Goal: Browse casually: Explore the website without a specific task or goal

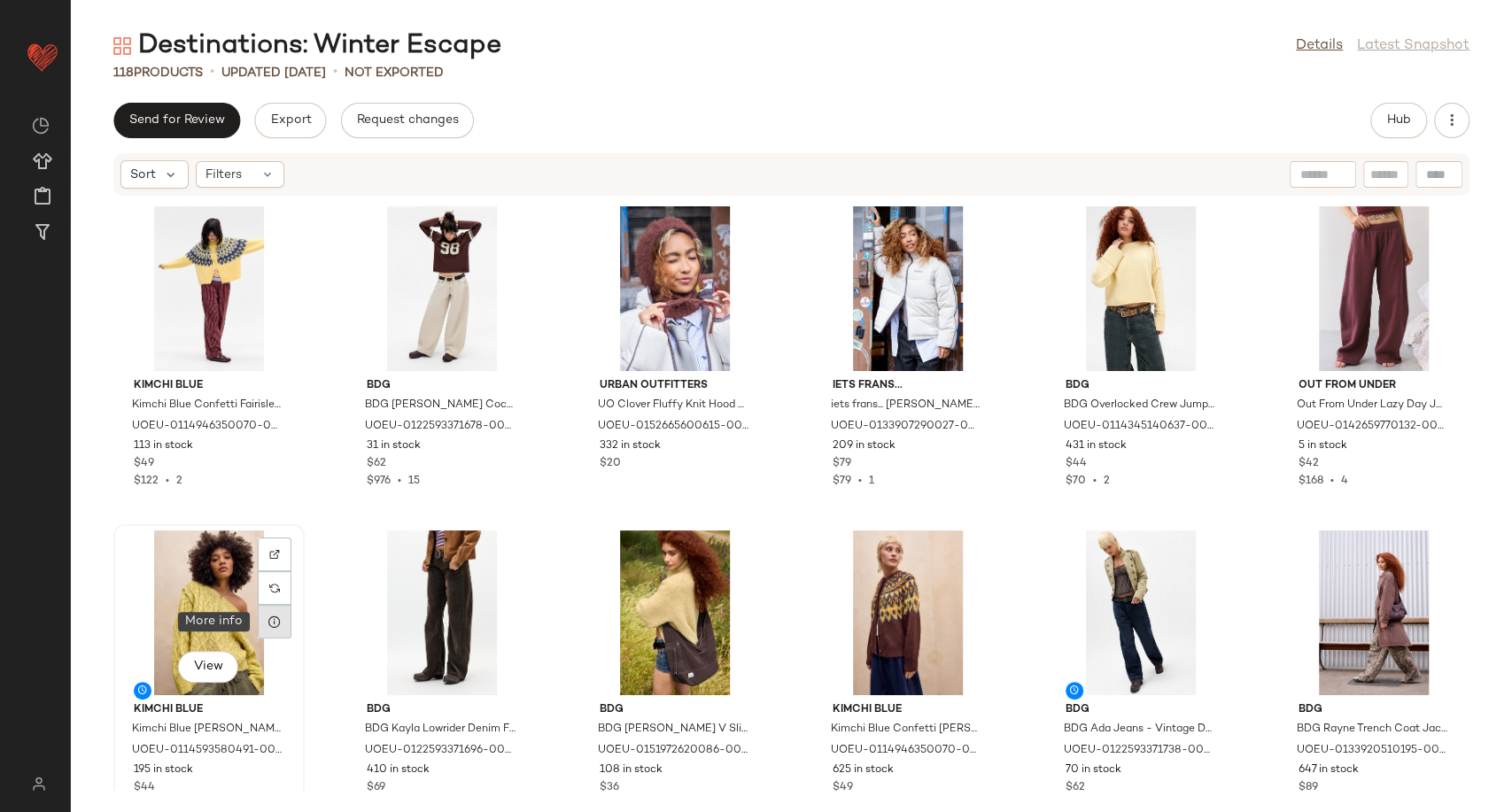
click at [266, 618] on div at bounding box center [274, 621] width 34 height 34
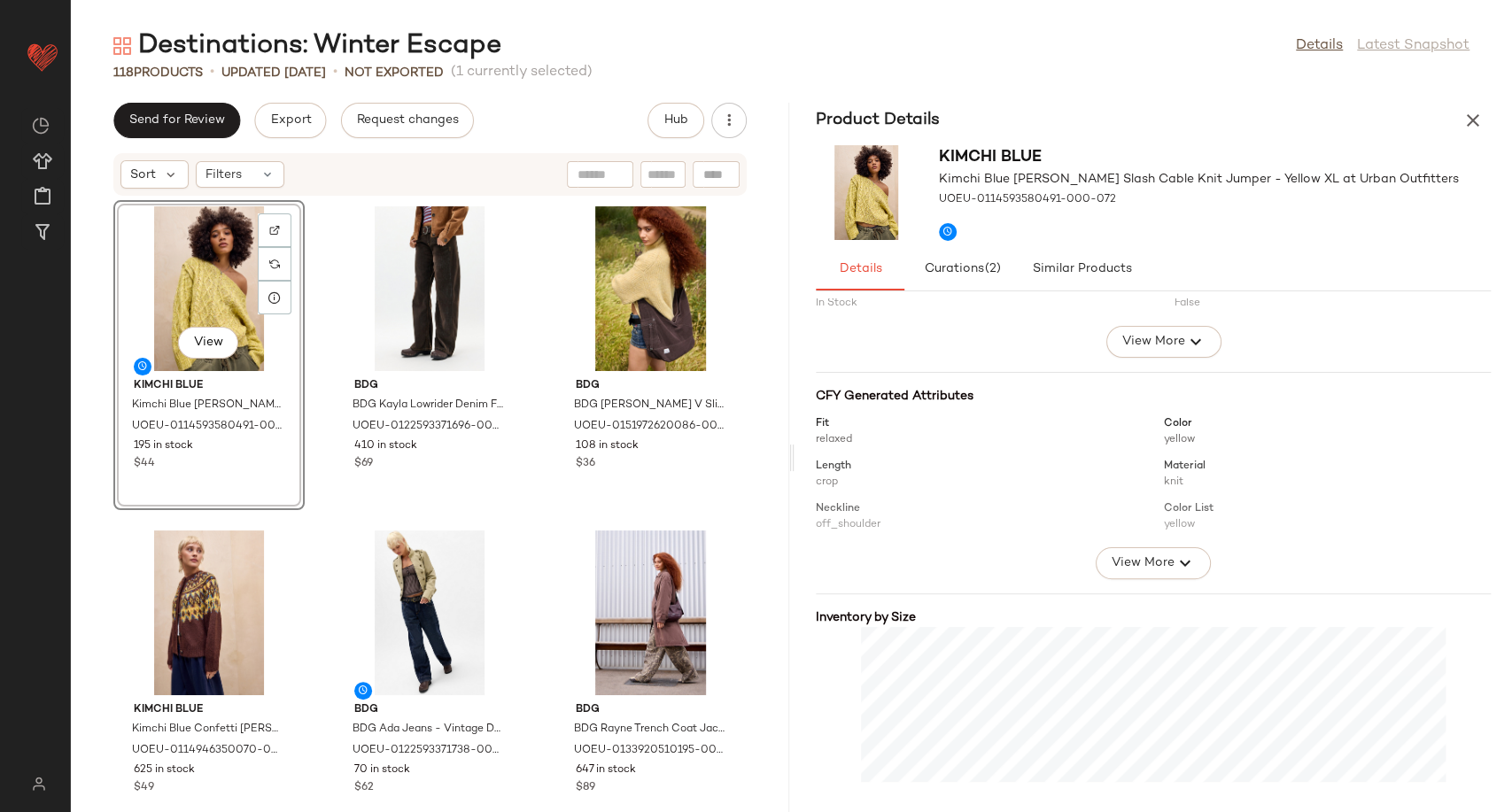
scroll to position [219, 0]
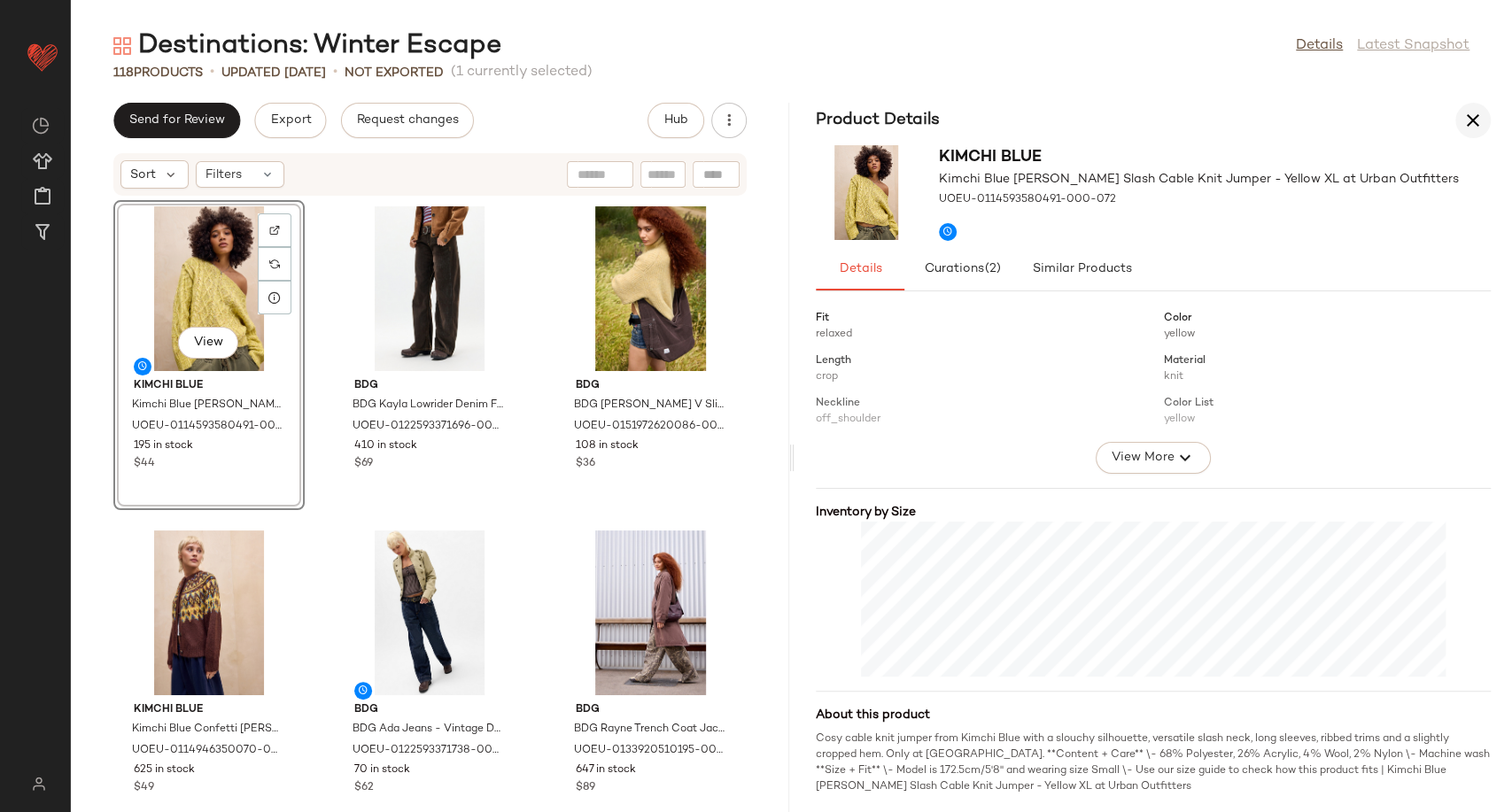
click at [1465, 115] on icon "button" at bounding box center [1473, 120] width 21 height 21
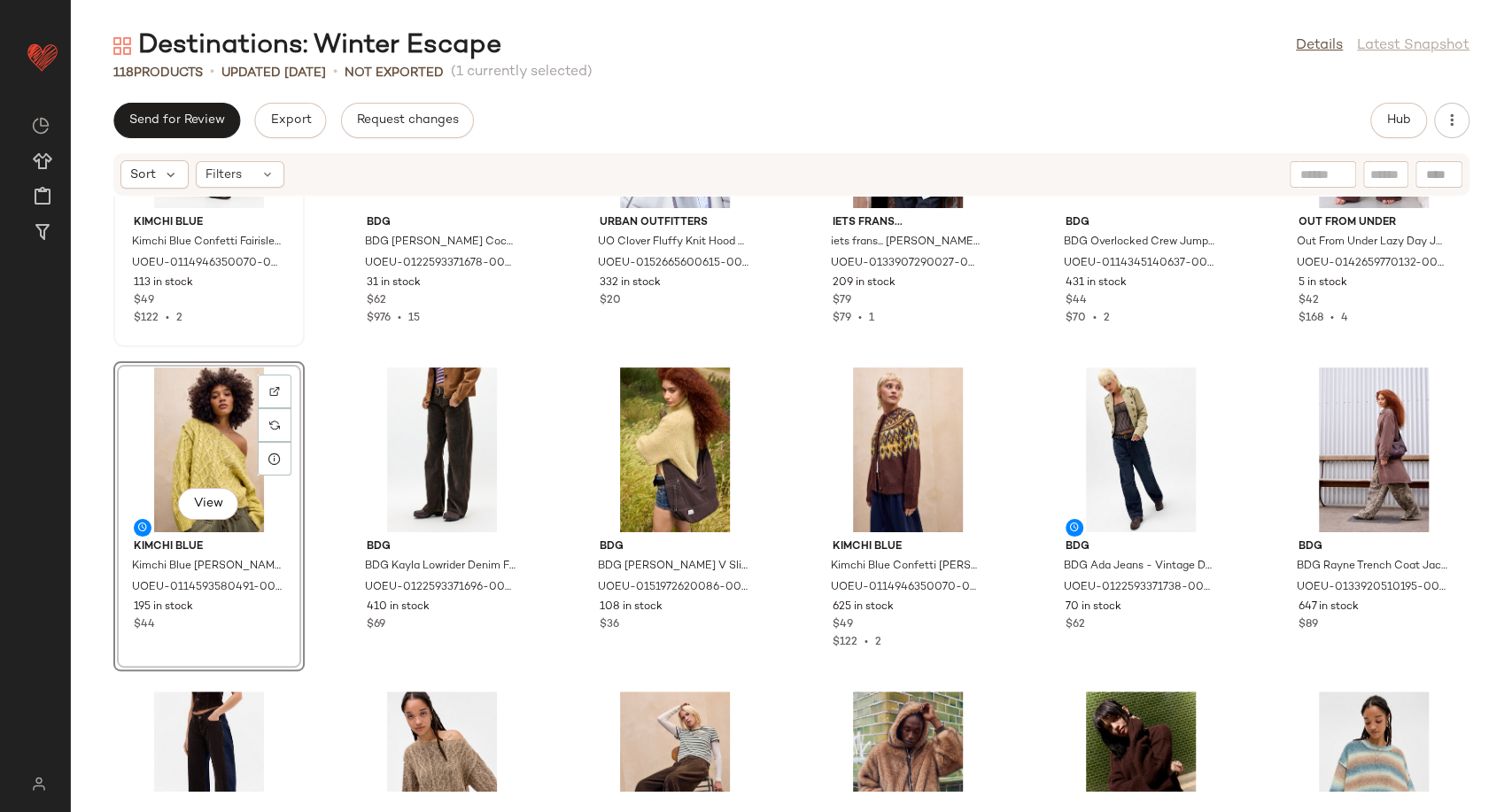
scroll to position [0, 0]
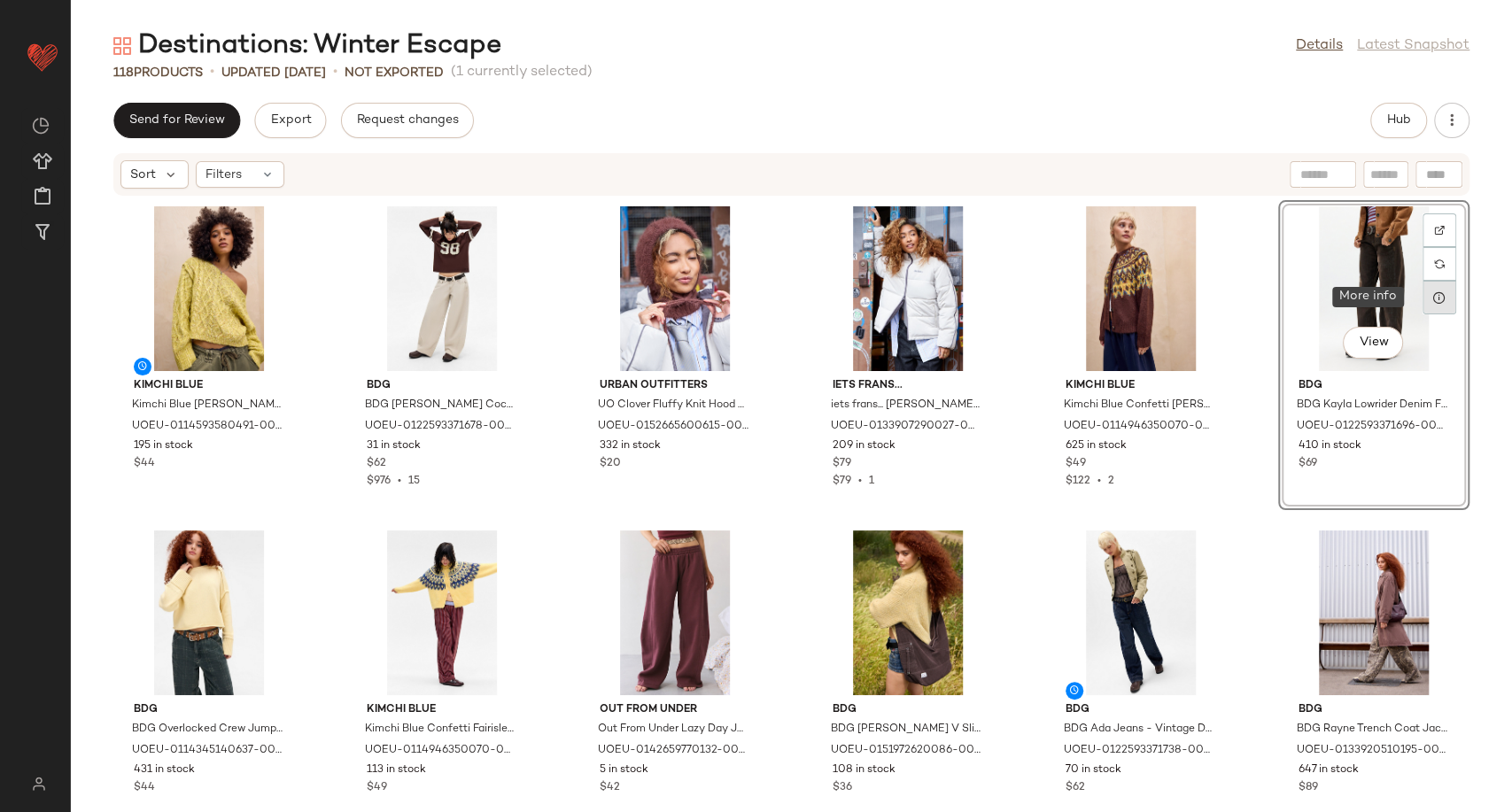
click at [1438, 301] on div at bounding box center [1439, 297] width 34 height 34
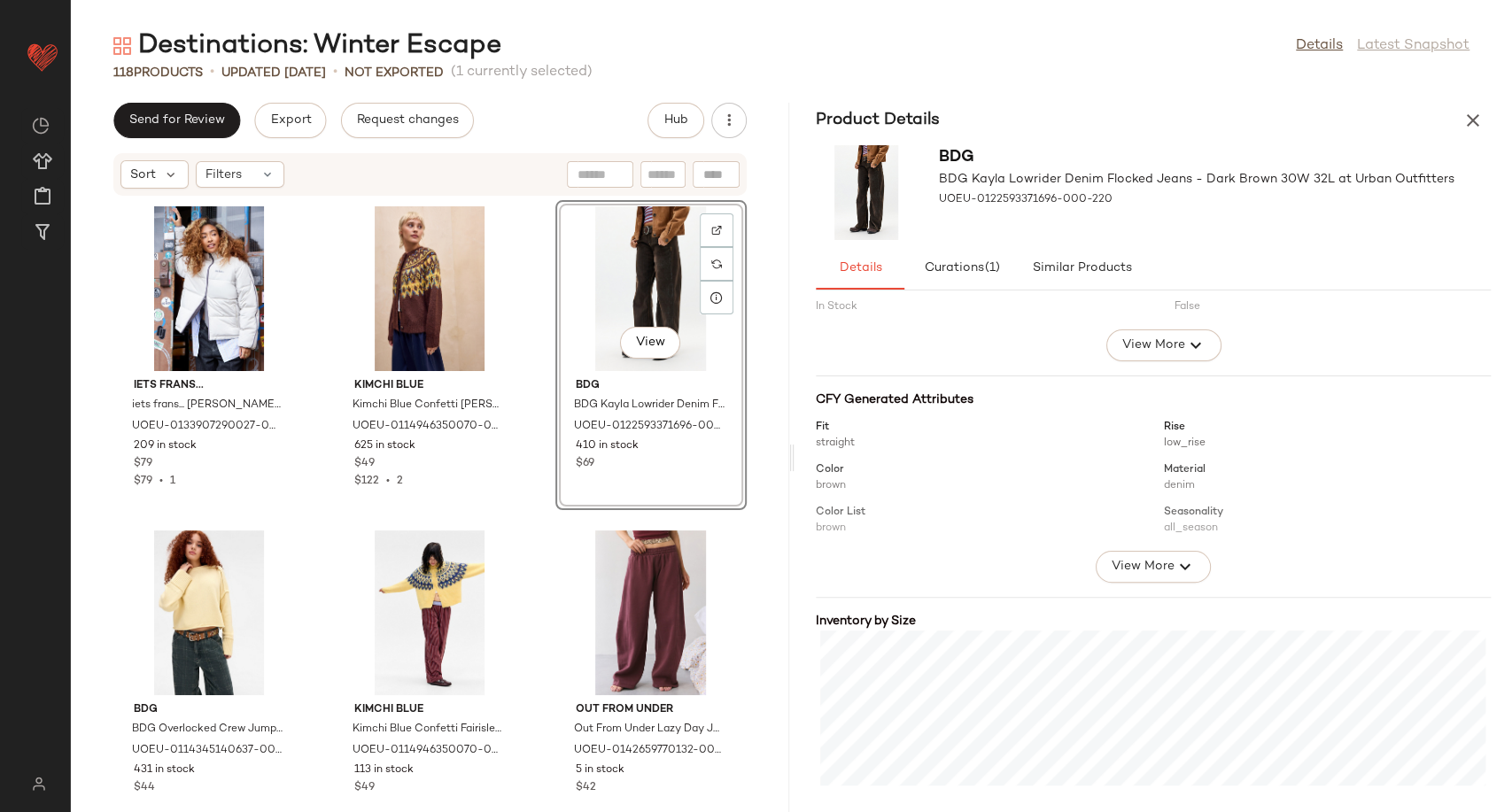
scroll to position [266, 0]
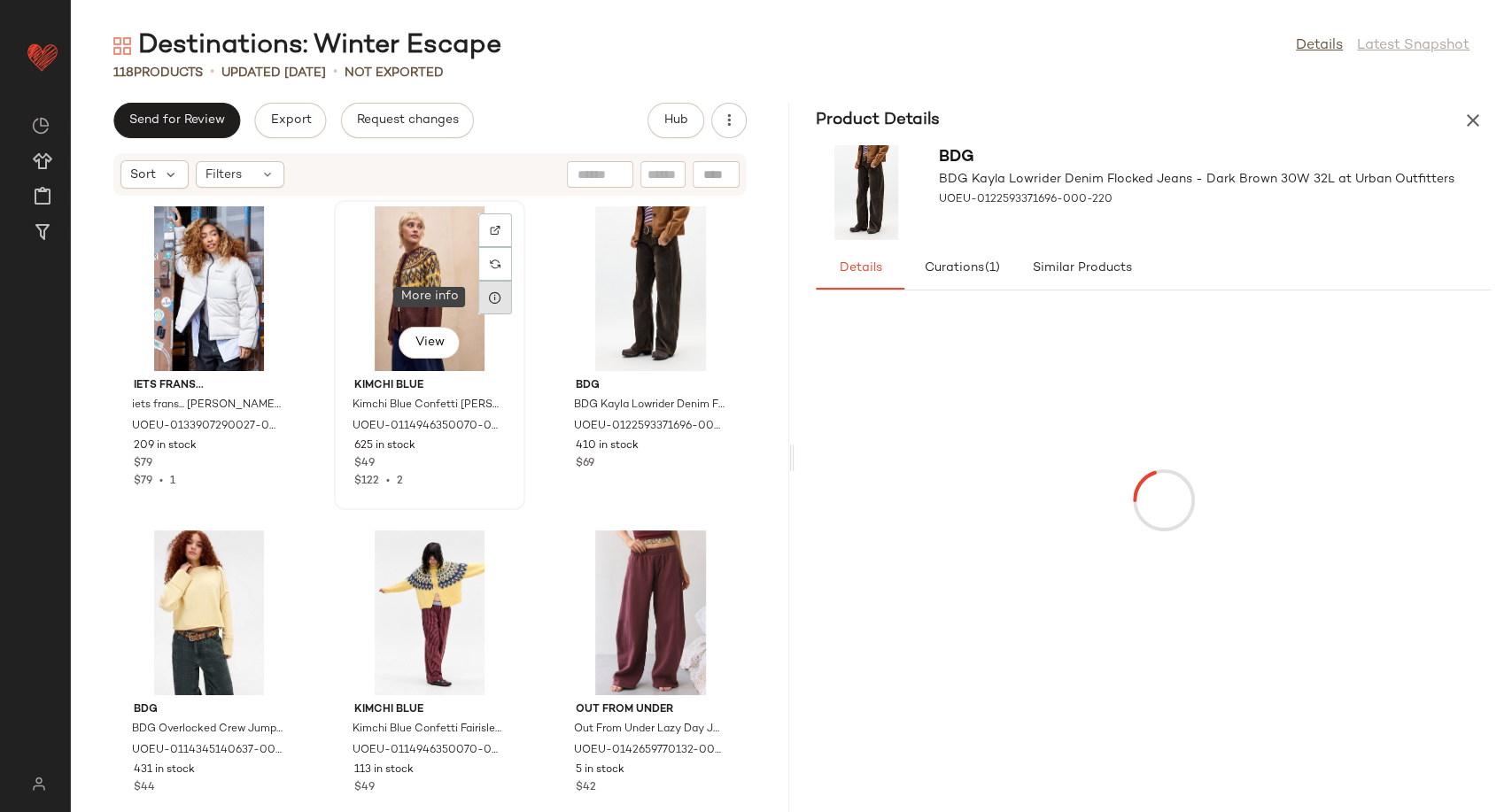
click at [493, 299] on icon at bounding box center [495, 297] width 14 height 14
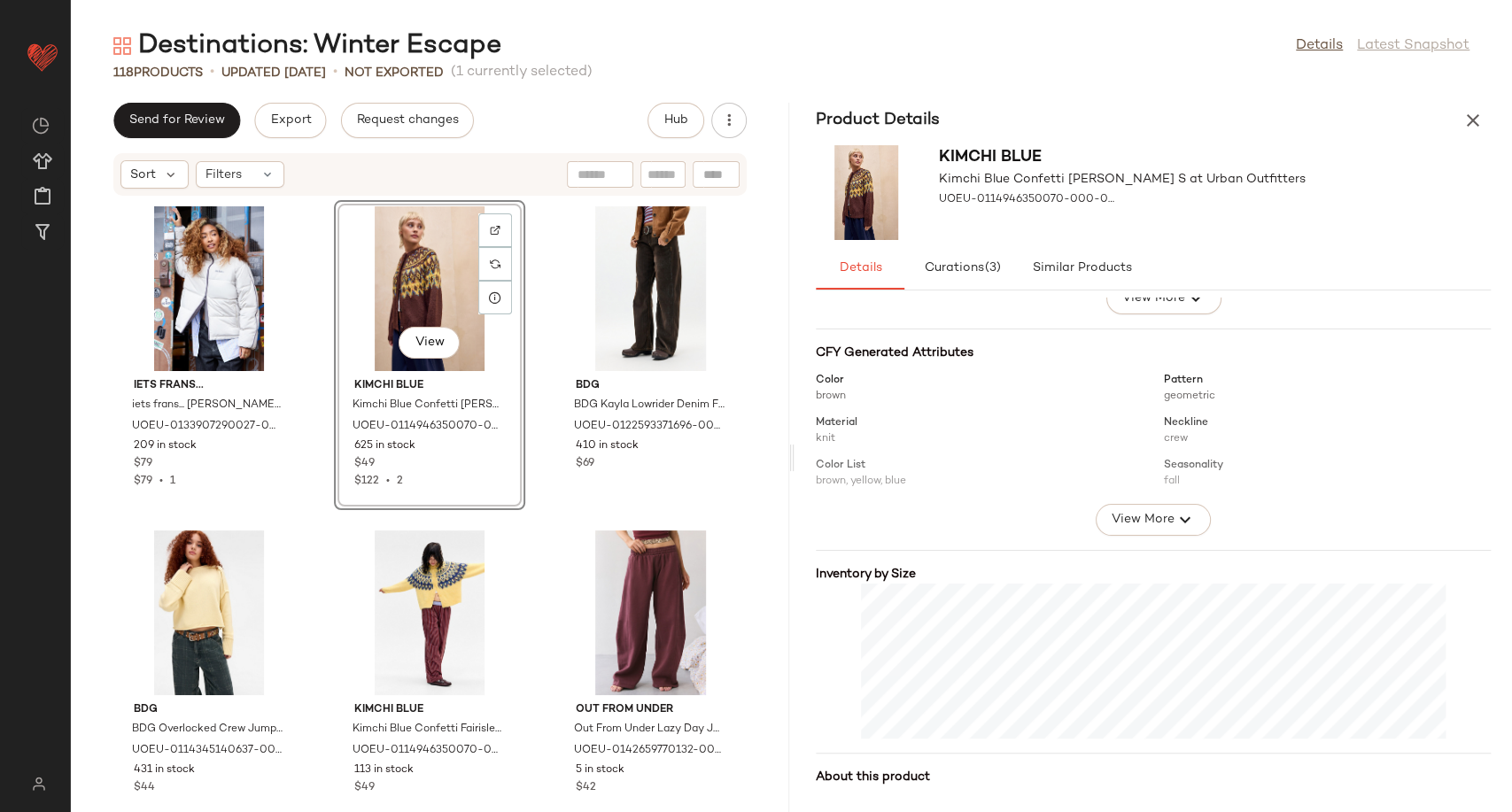
scroll to position [365, 0]
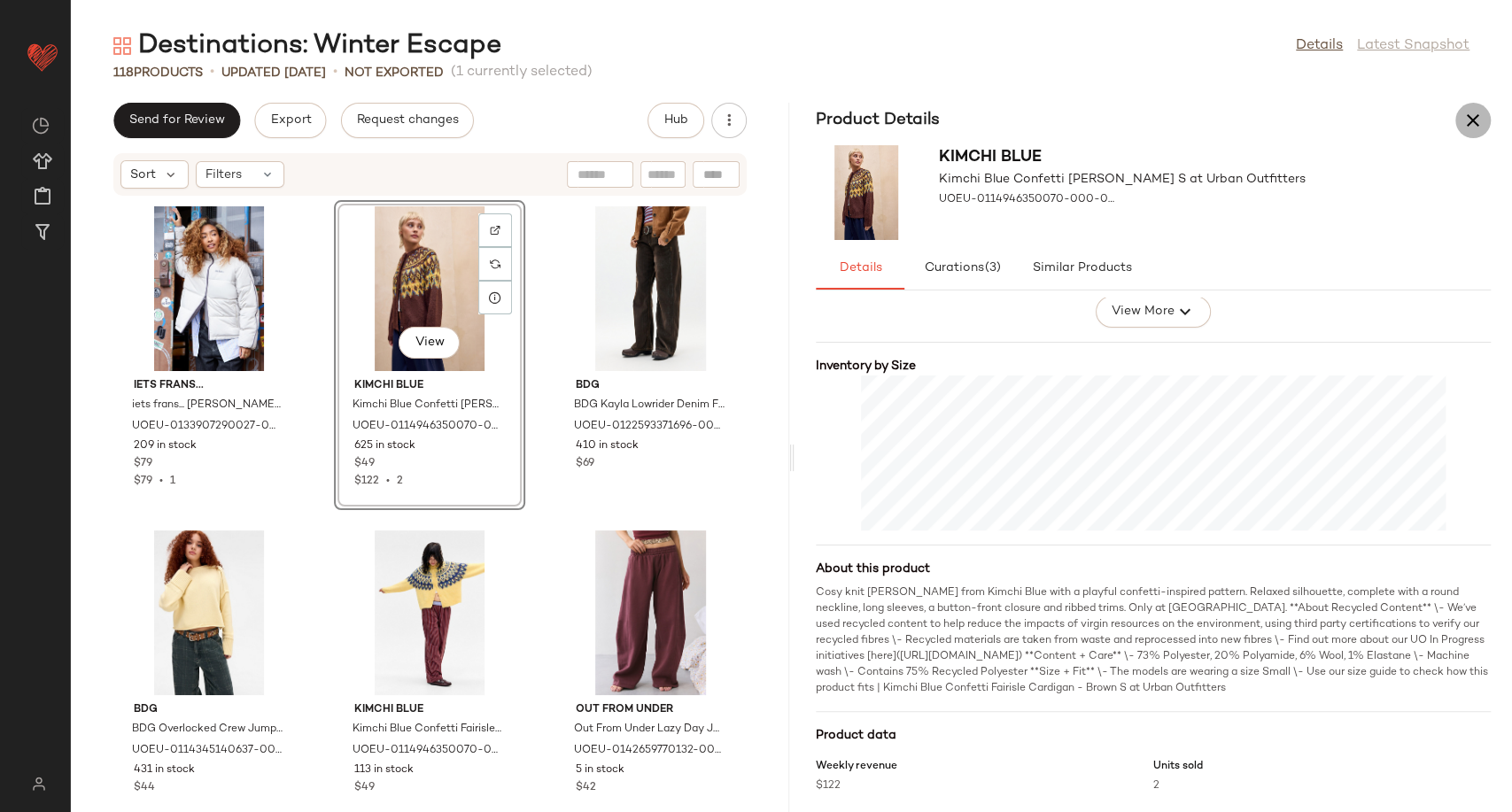
click at [1487, 124] on button "button" at bounding box center [1473, 120] width 36 height 36
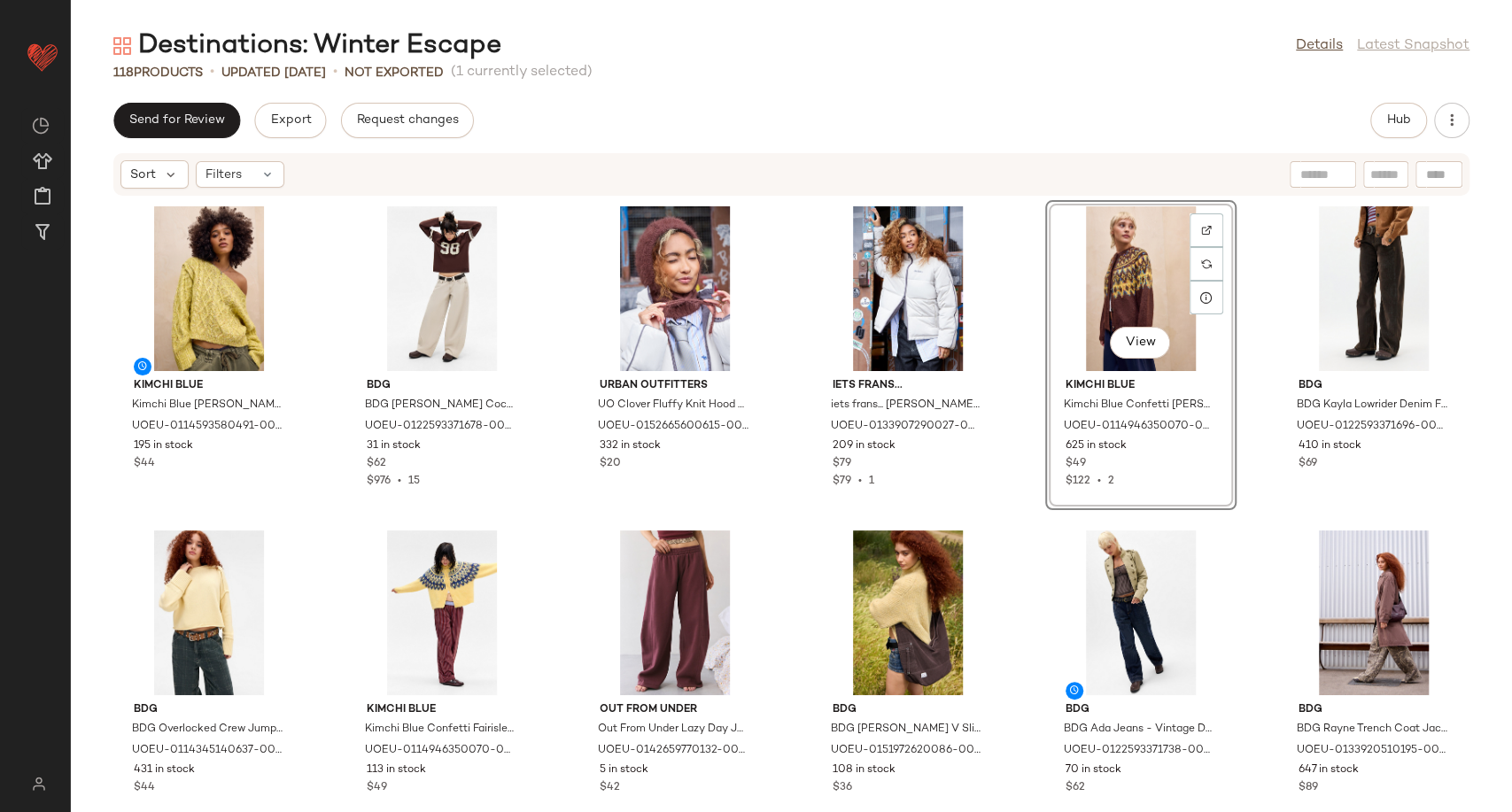
scroll to position [0, 0]
click at [505, 308] on div at bounding box center [507, 297] width 34 height 34
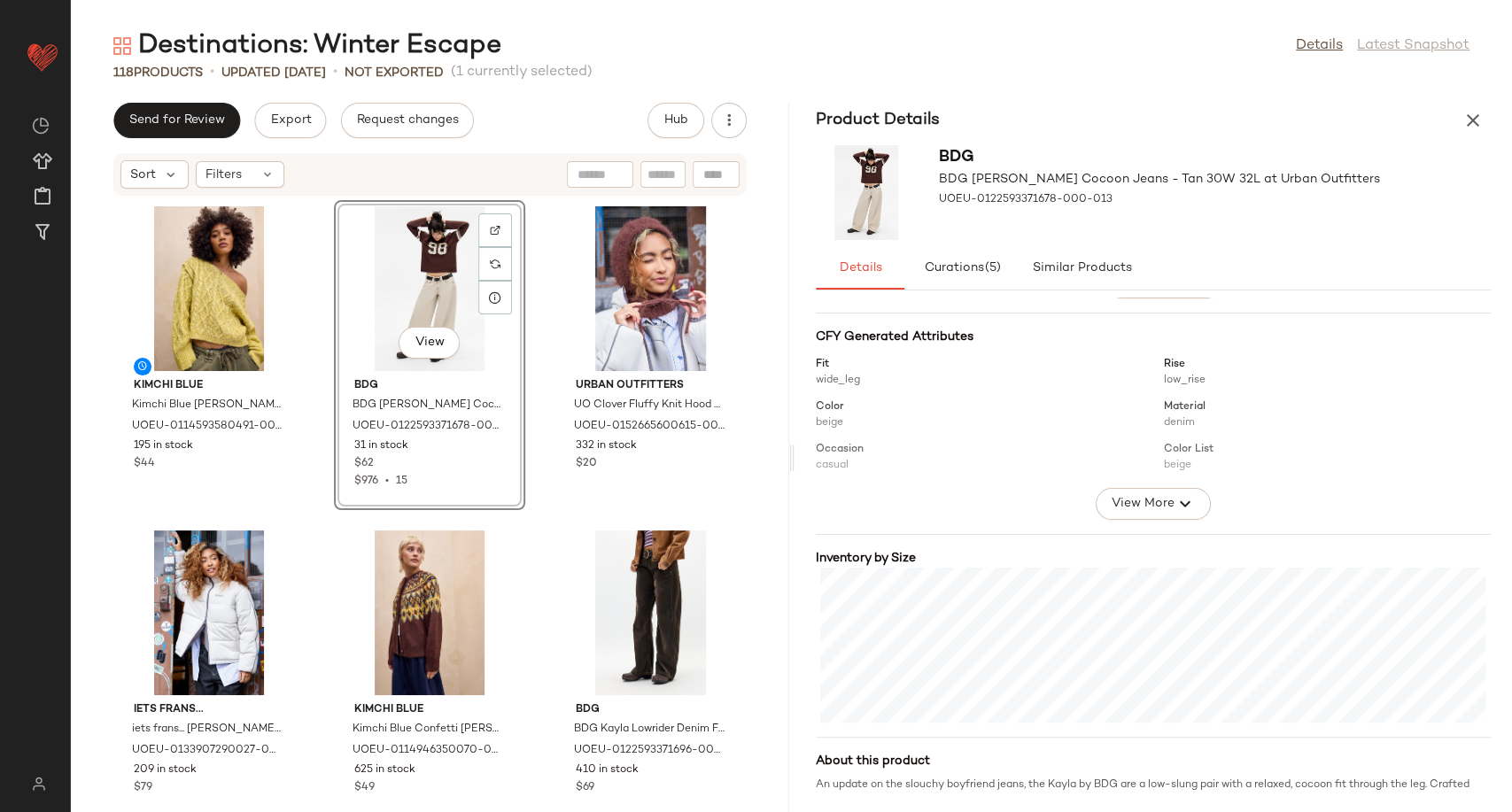
scroll to position [295, 0]
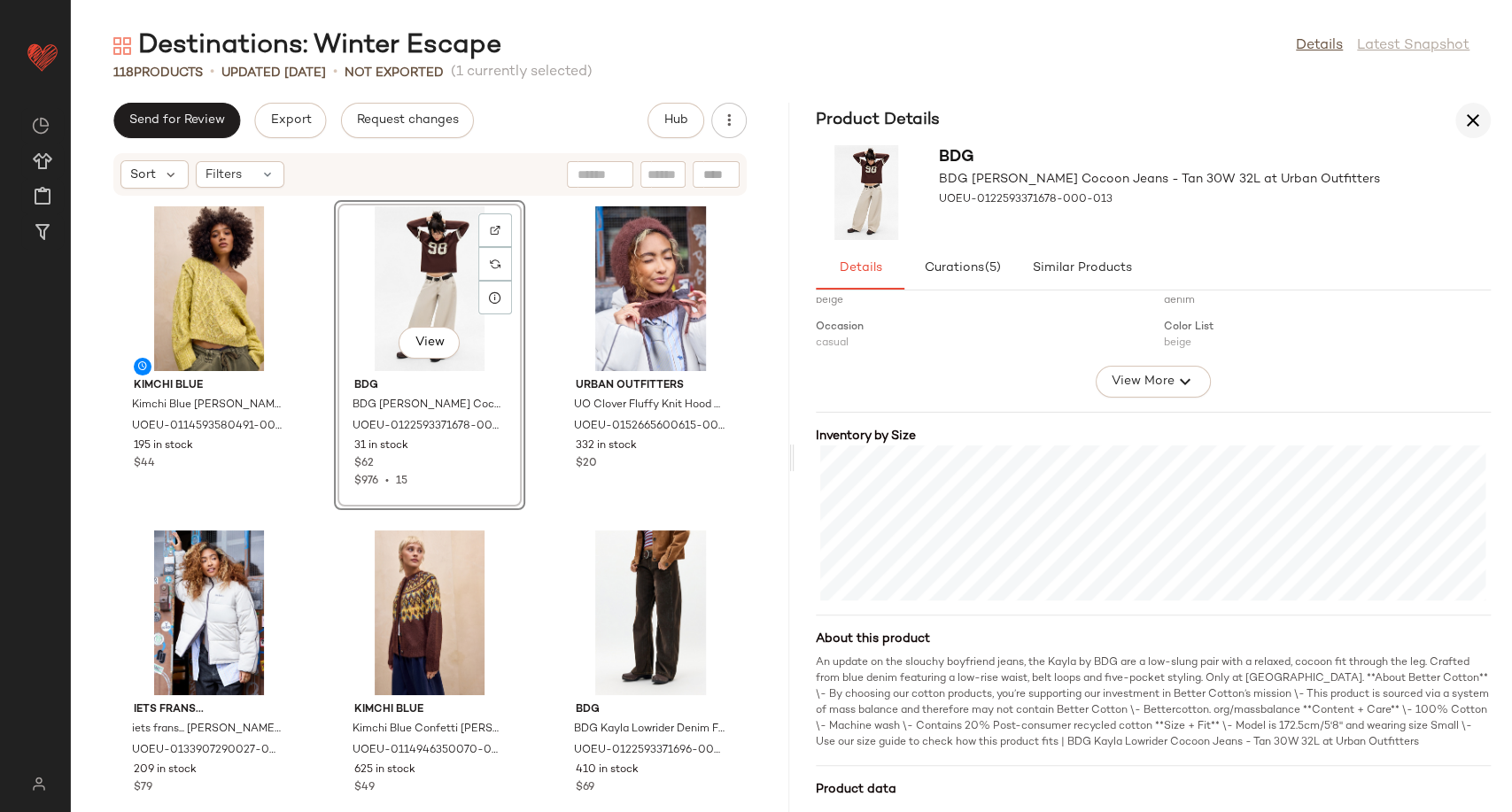
click at [1479, 114] on icon "button" at bounding box center [1473, 120] width 21 height 21
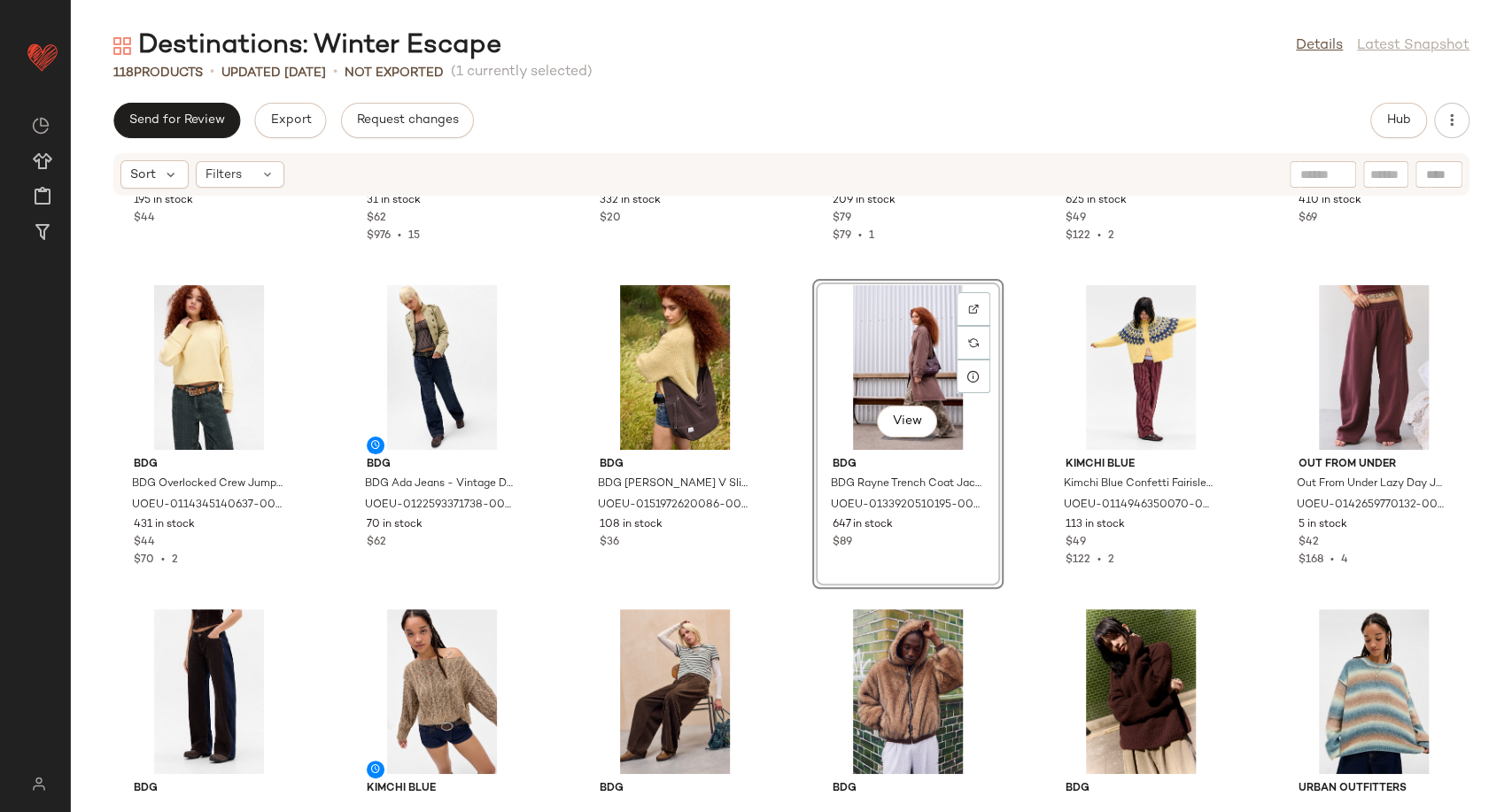
scroll to position [295, 0]
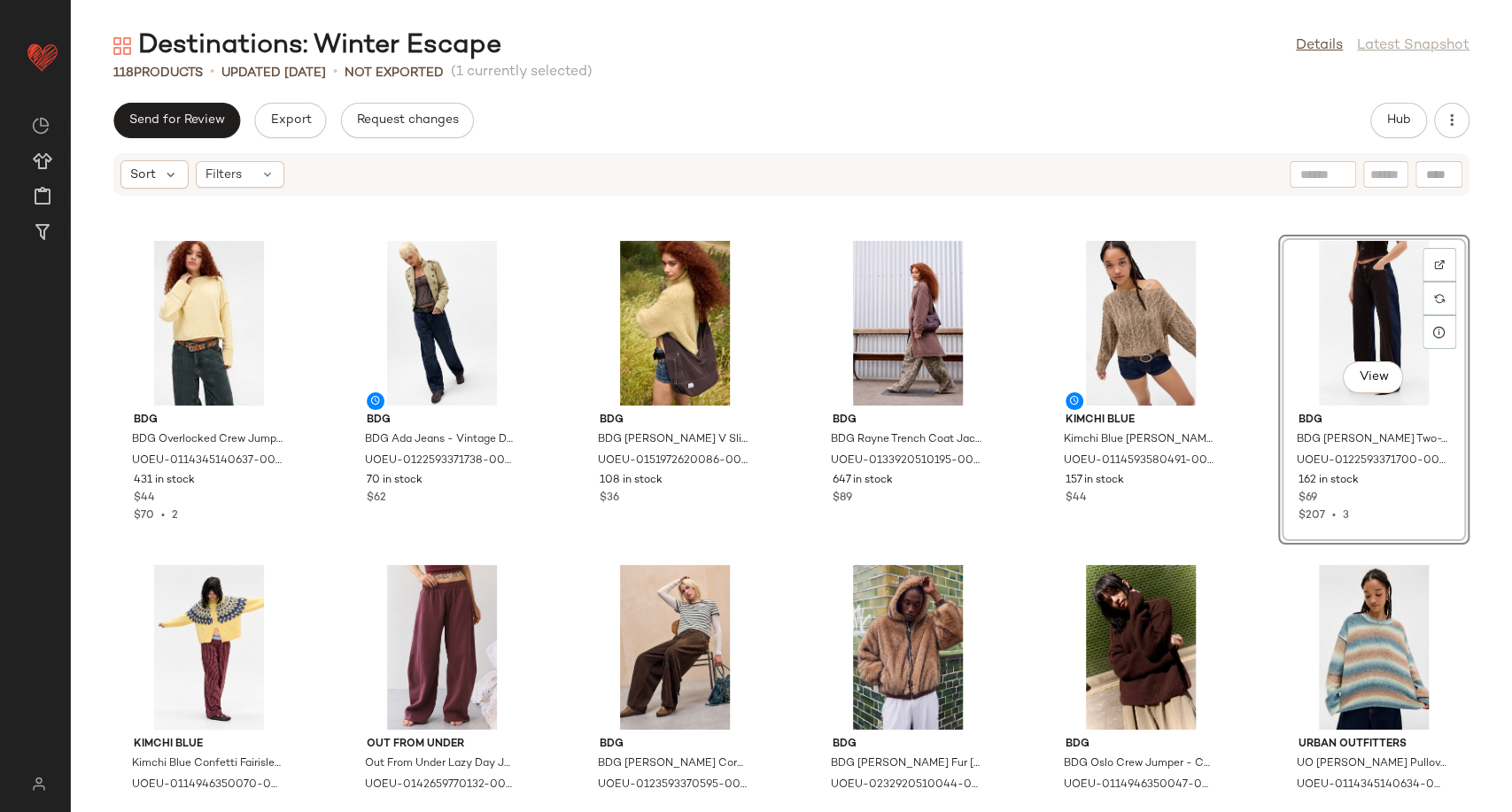
scroll to position [295, 0]
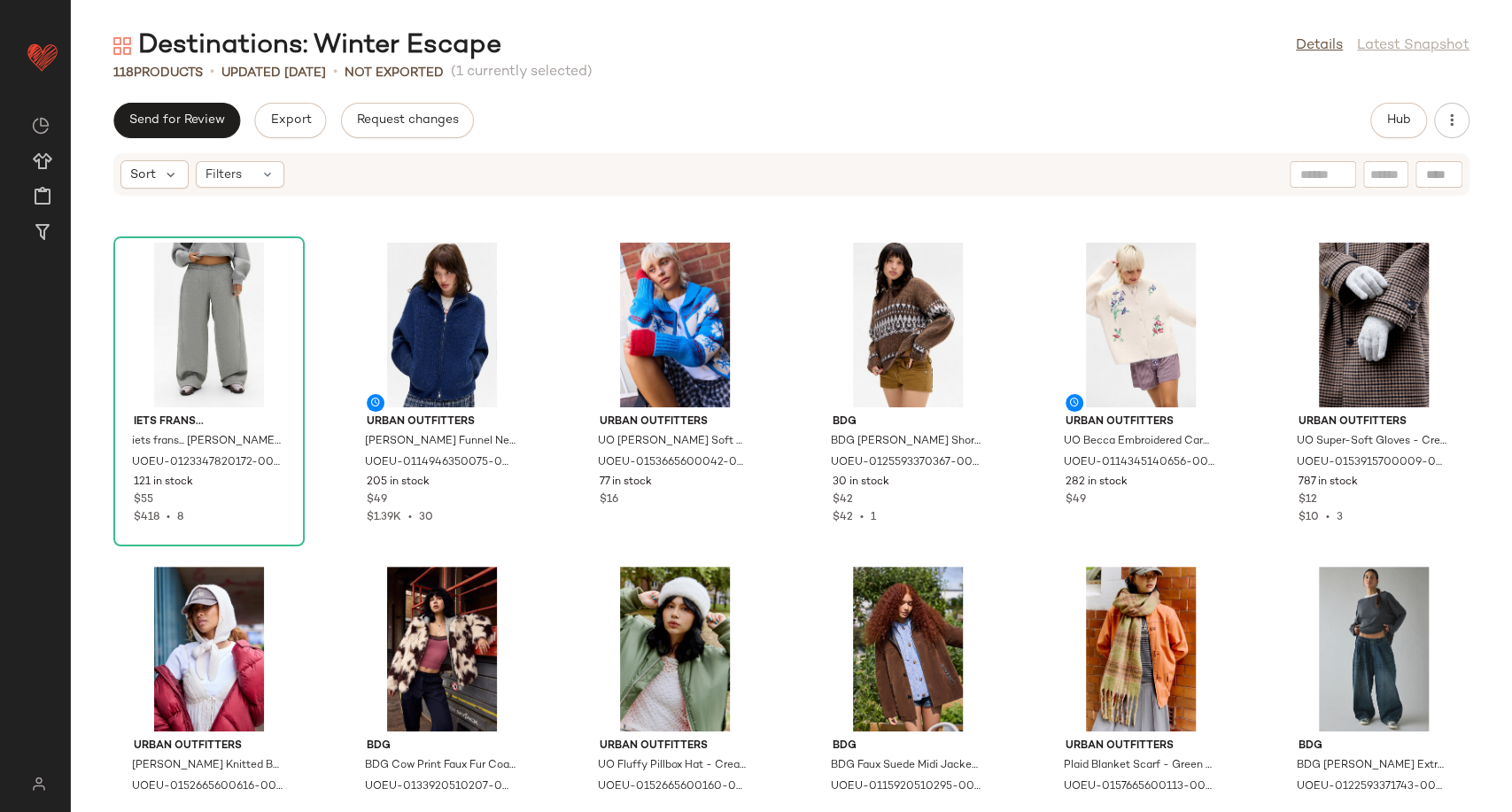
scroll to position [1588, 0]
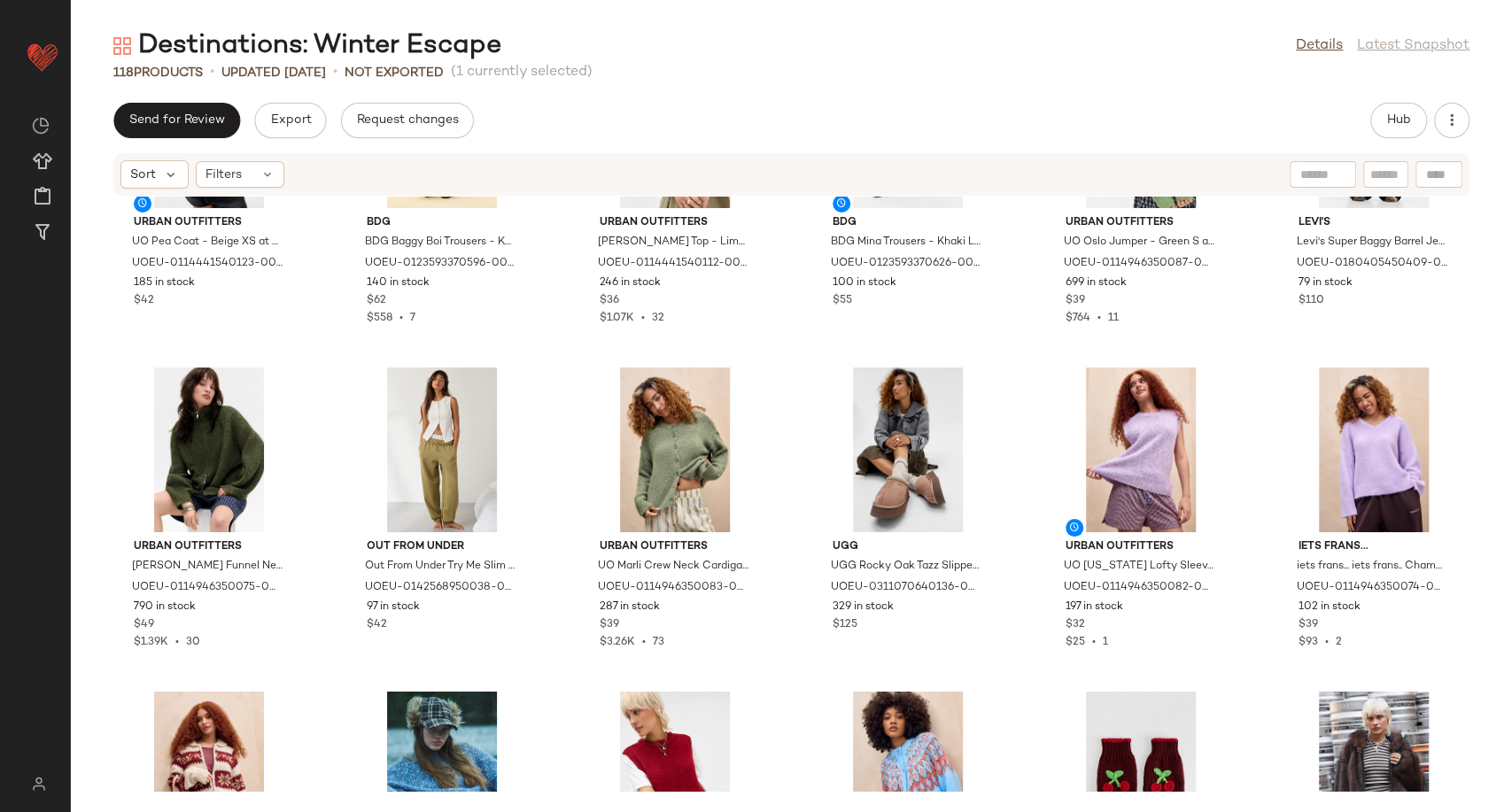
scroll to position [2800, 0]
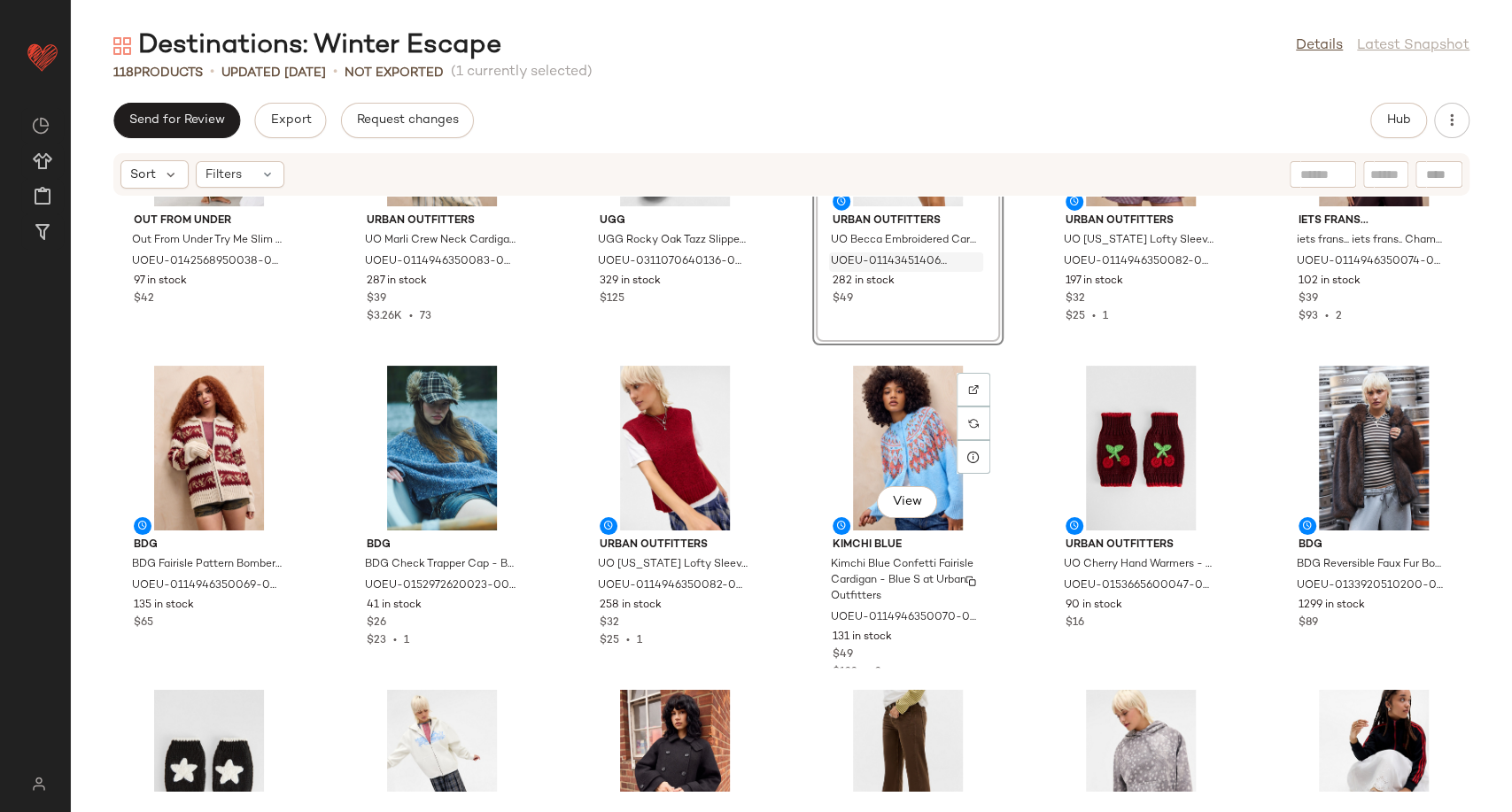
scroll to position [3293, 0]
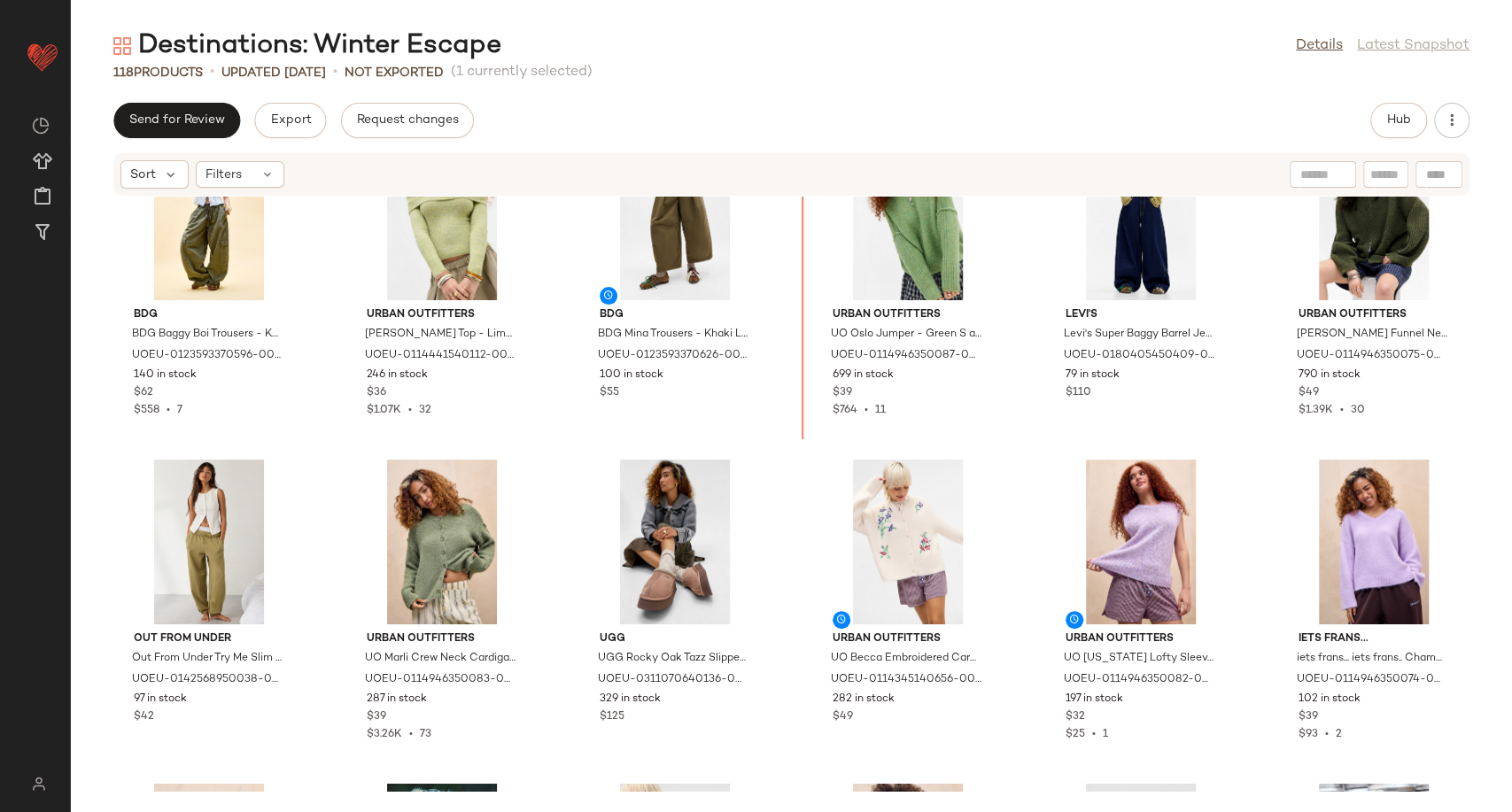
scroll to position [2617, 0]
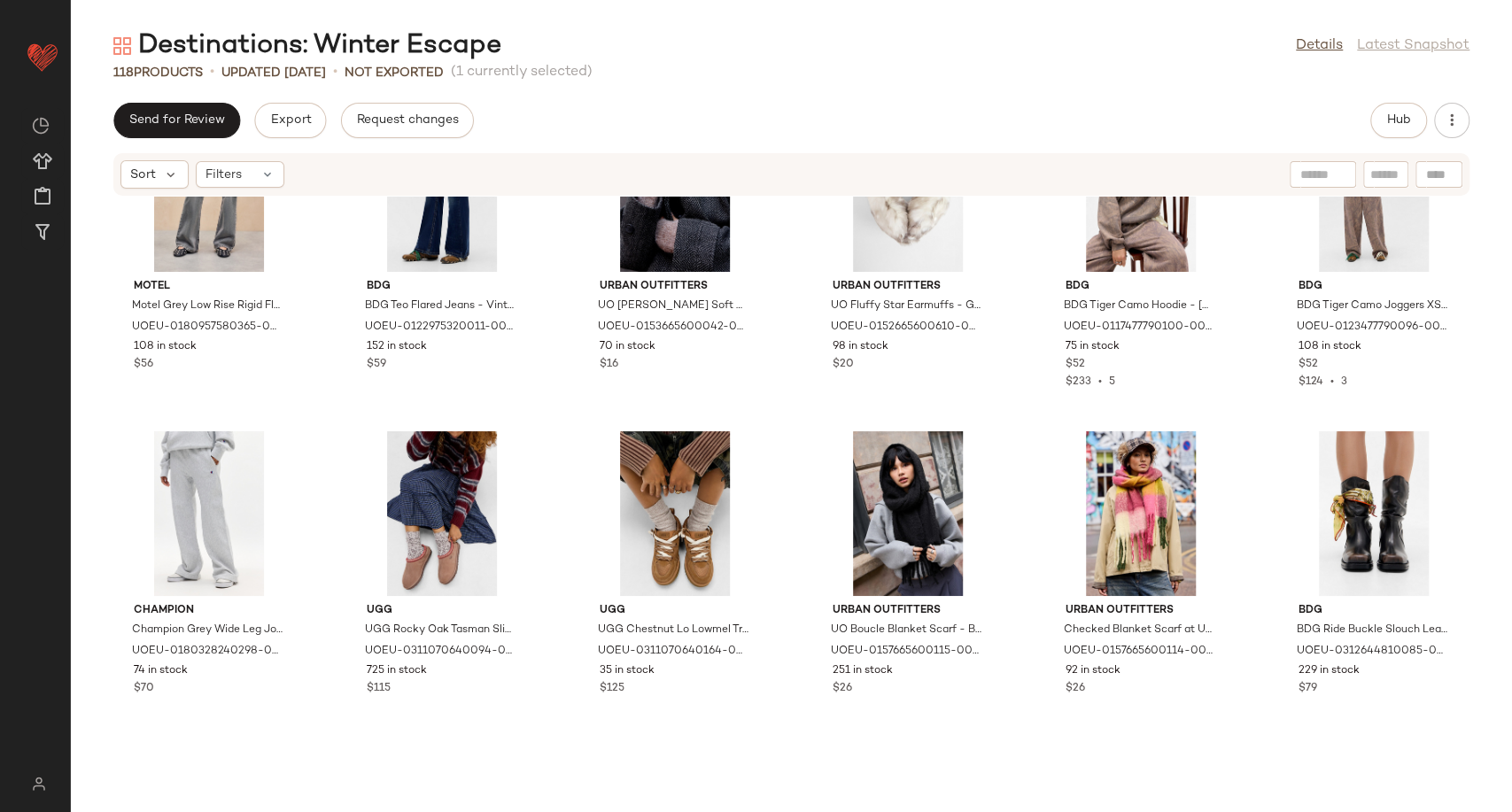
scroll to position [4487, 0]
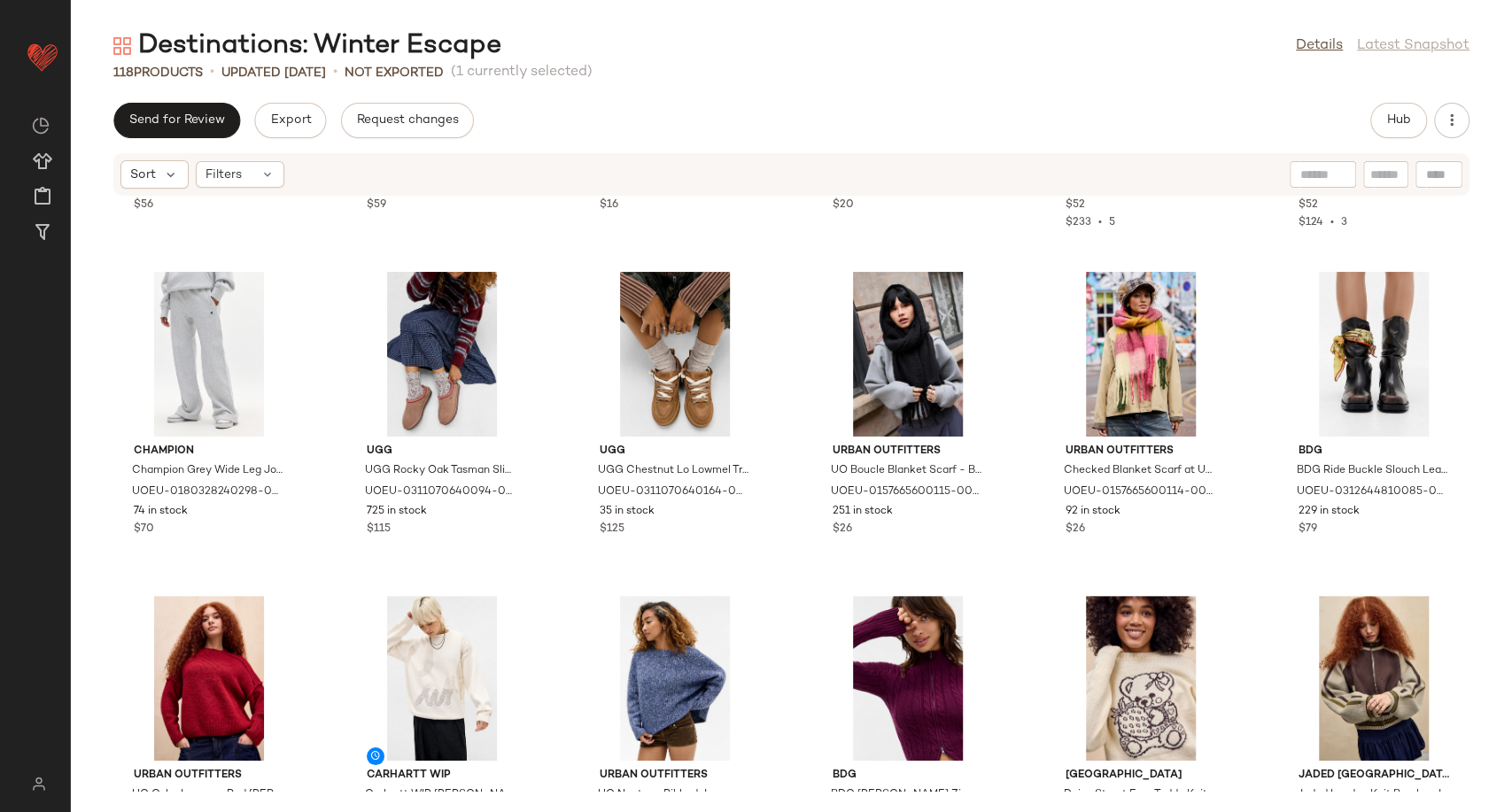
click at [615, 131] on div "Send for Review Export Request changes Hub" at bounding box center [792, 120] width 1356 height 36
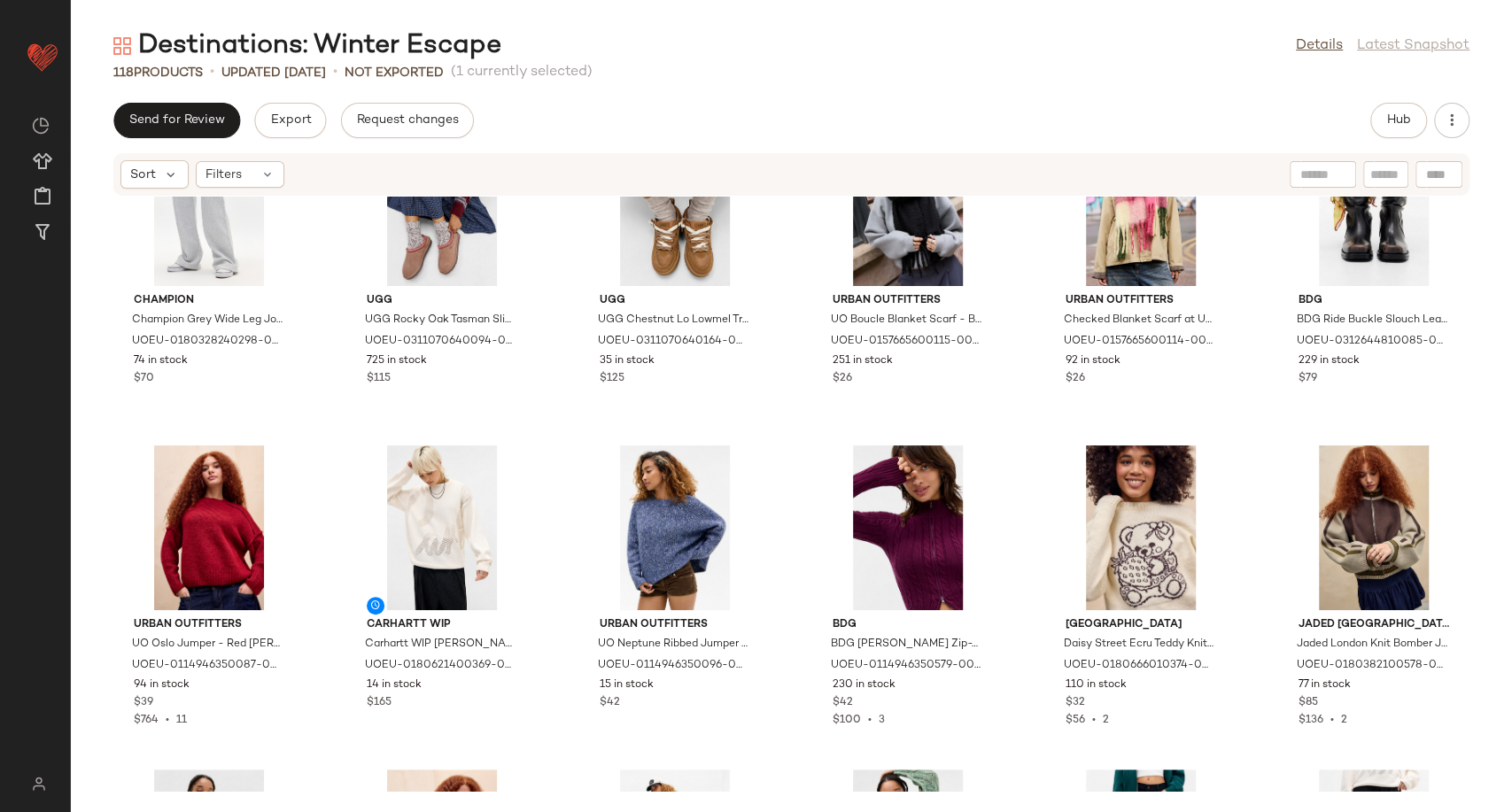
scroll to position [4783, 0]
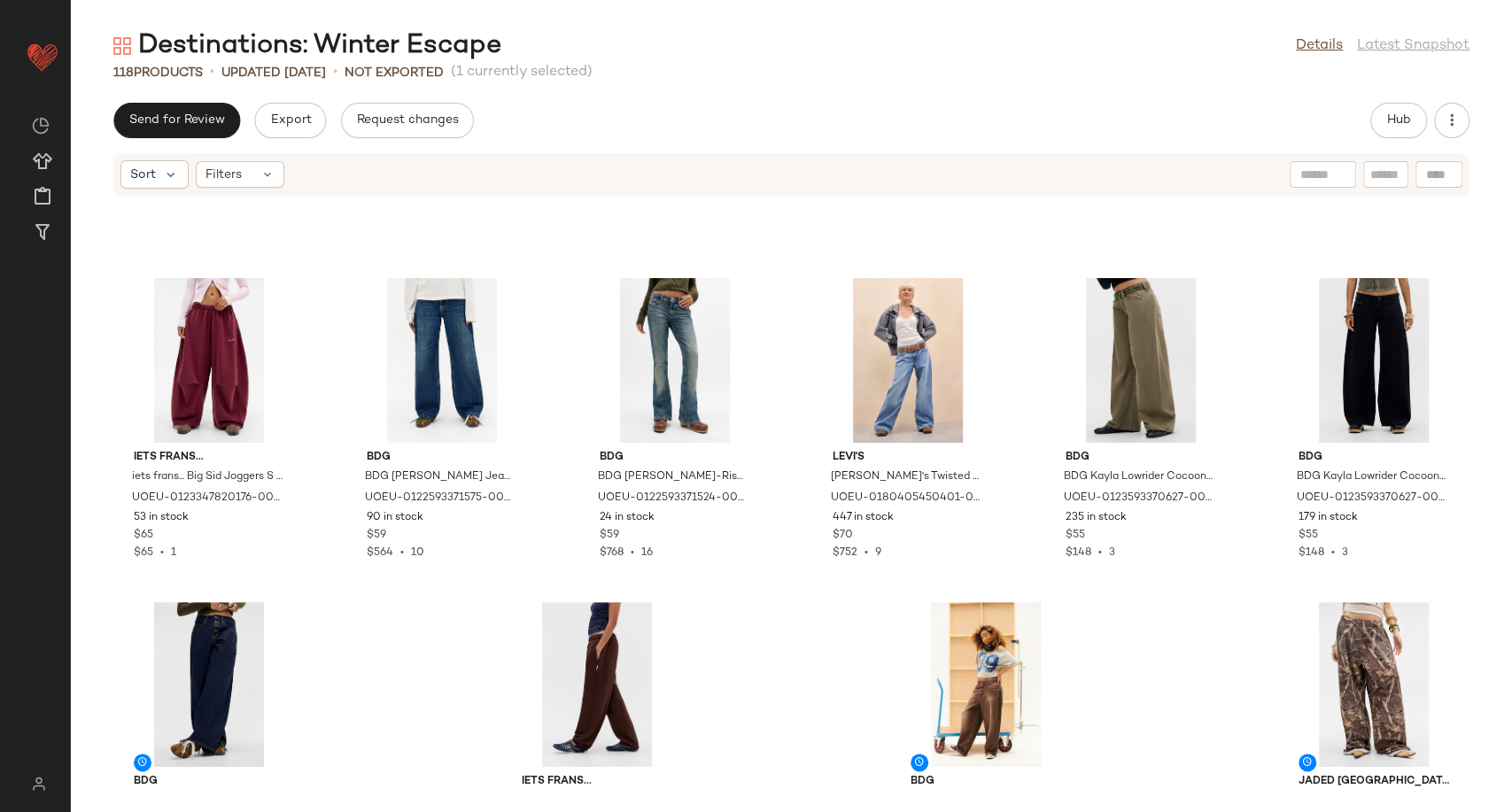
scroll to position [5891, 0]
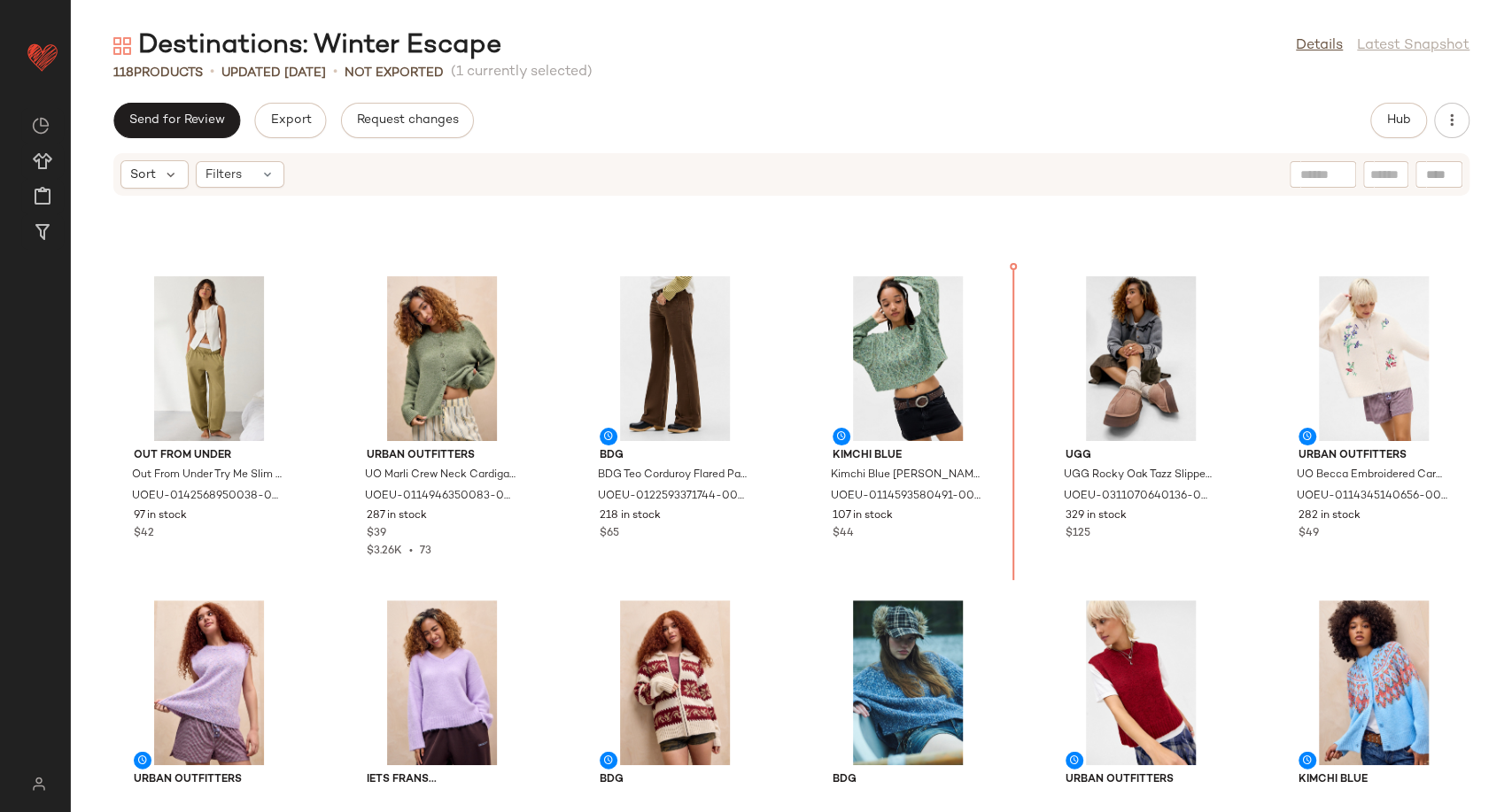
scroll to position [2812, 0]
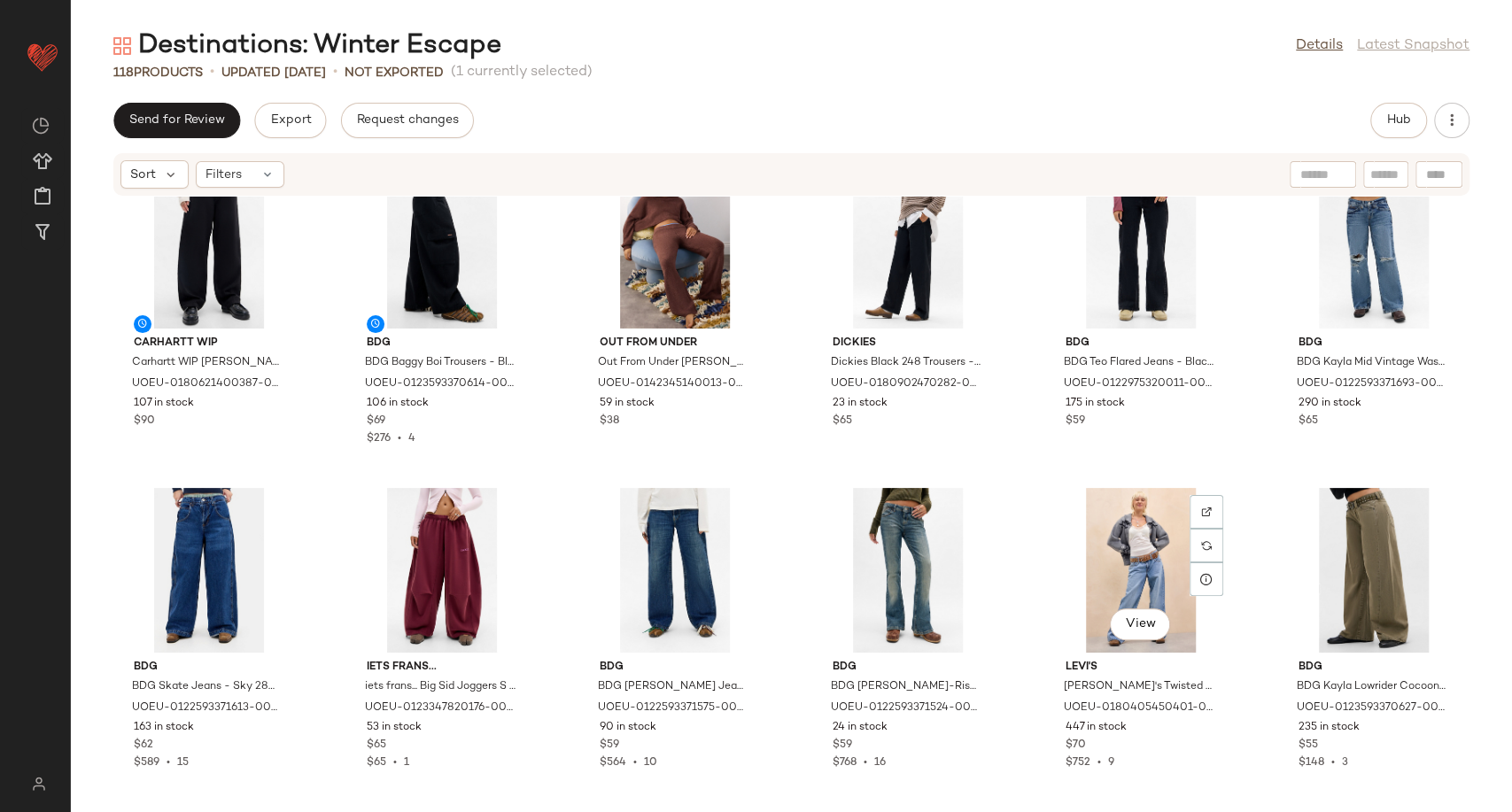
scroll to position [5891, 0]
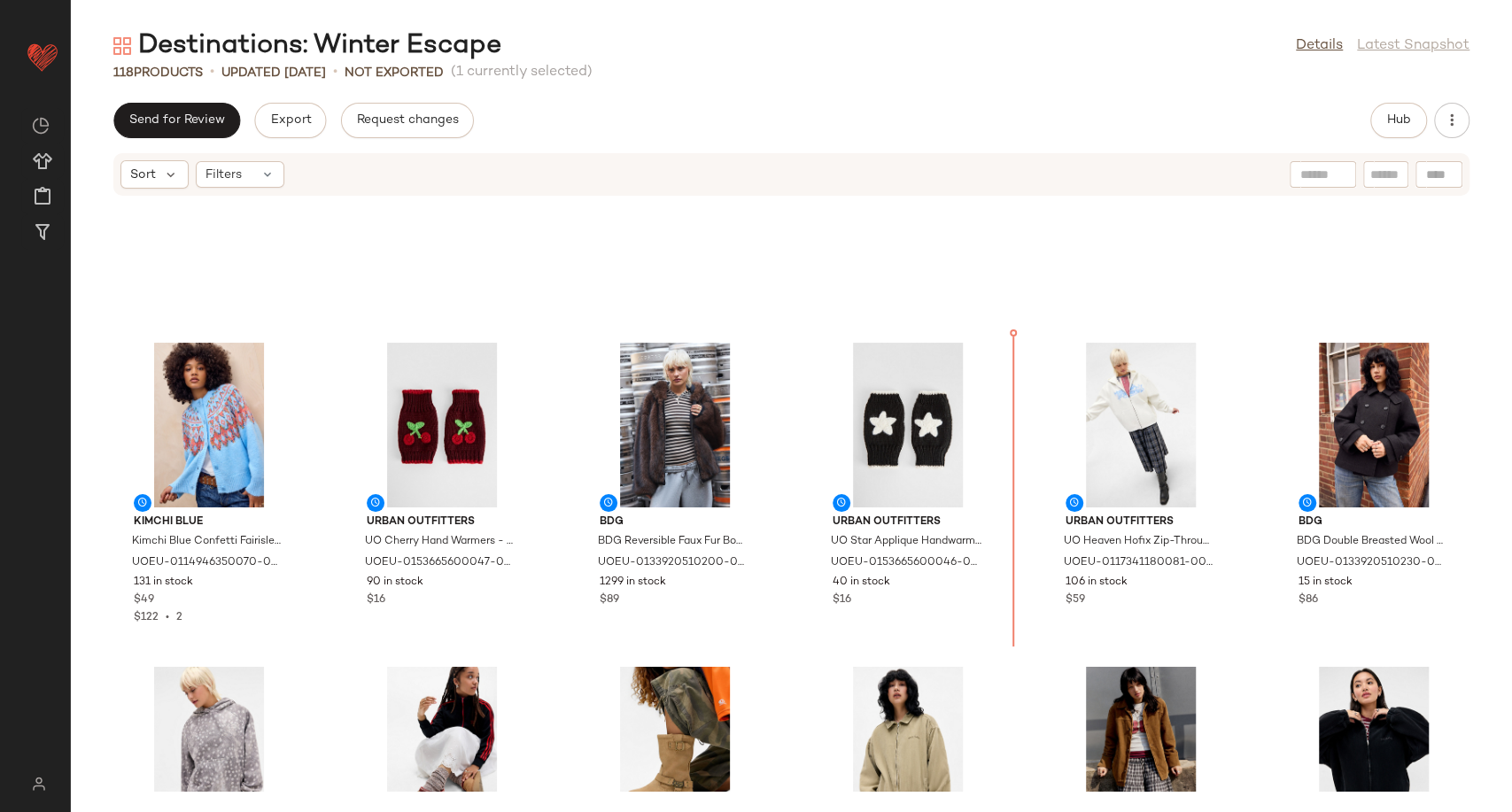
scroll to position [3432, 0]
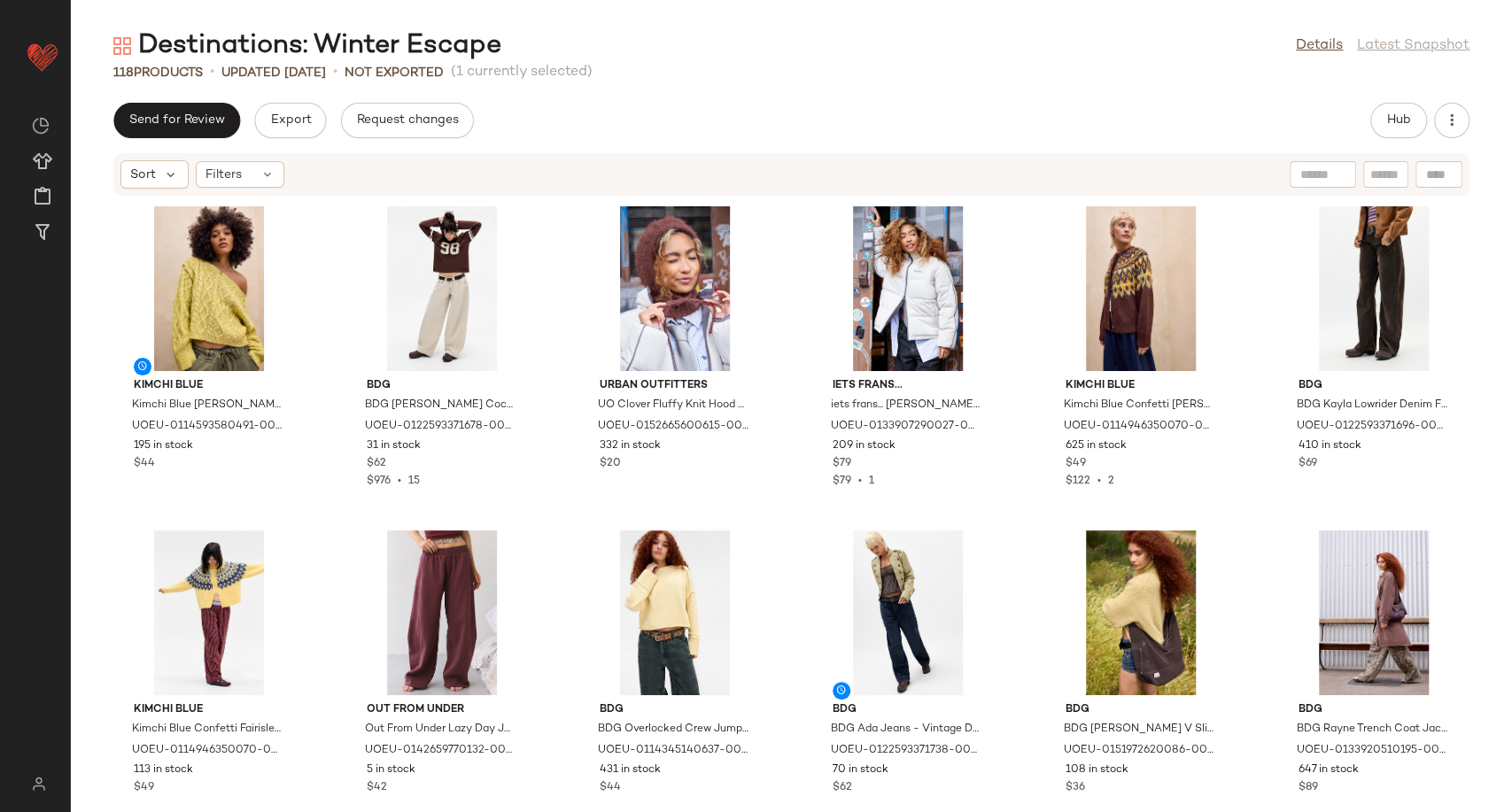
click at [767, 558] on div "Kimchi Blue Kimchi Blue [PERSON_NAME] Slash Cable Knit Jumper - Yellow XL at Ur…" at bounding box center [791, 494] width 1441 height 595
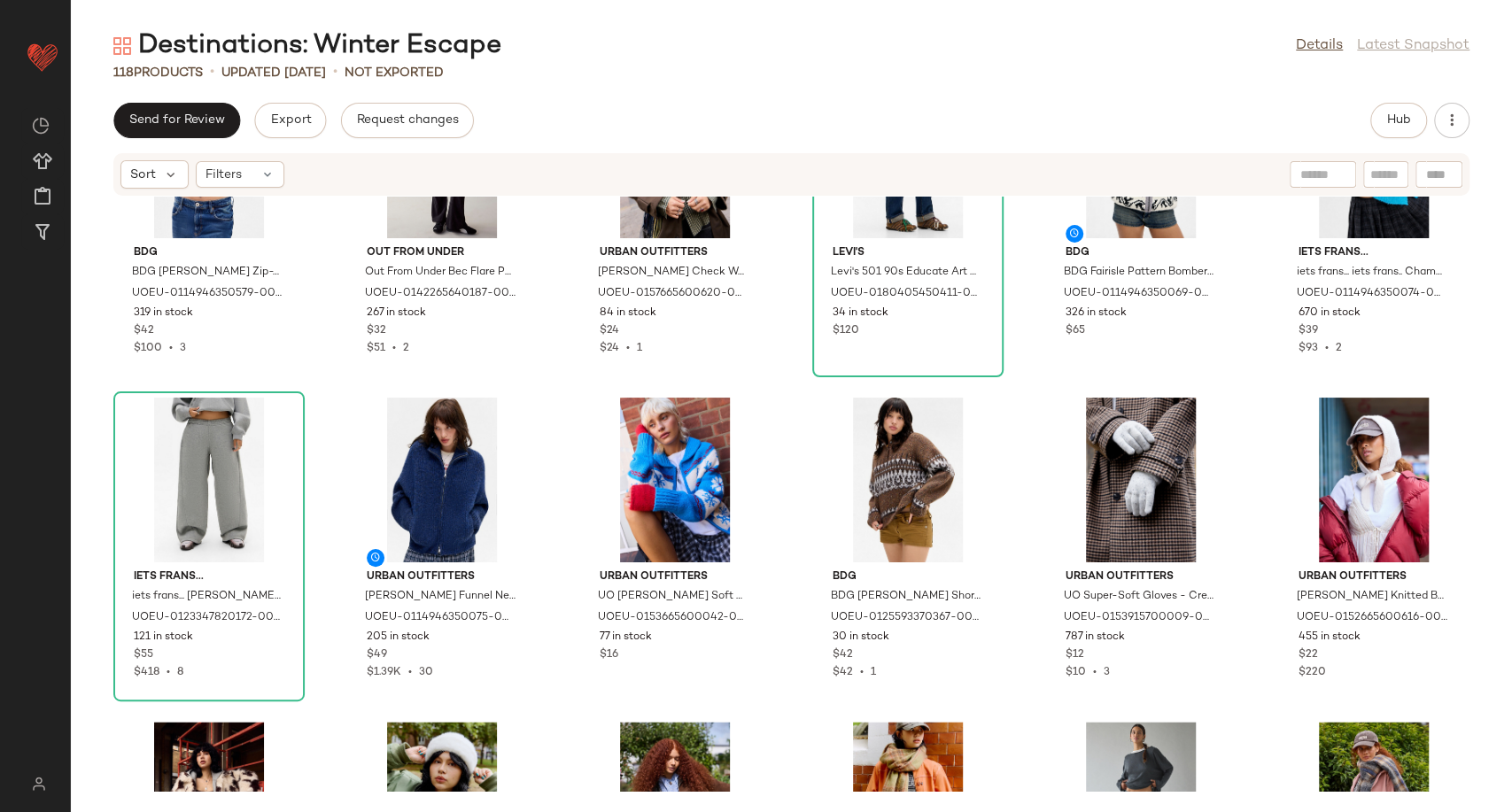
scroll to position [1391, 0]
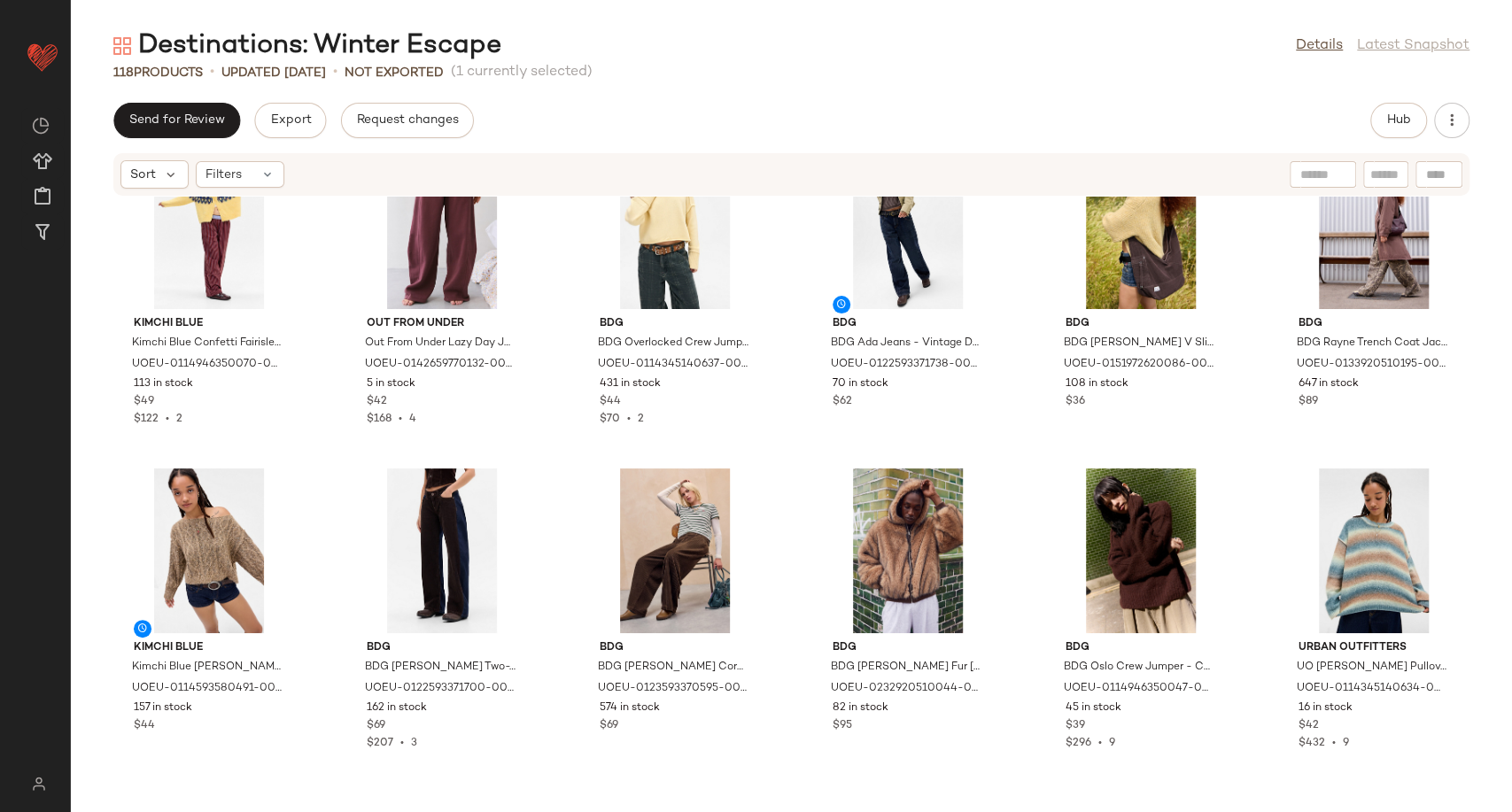
scroll to position [383, 0]
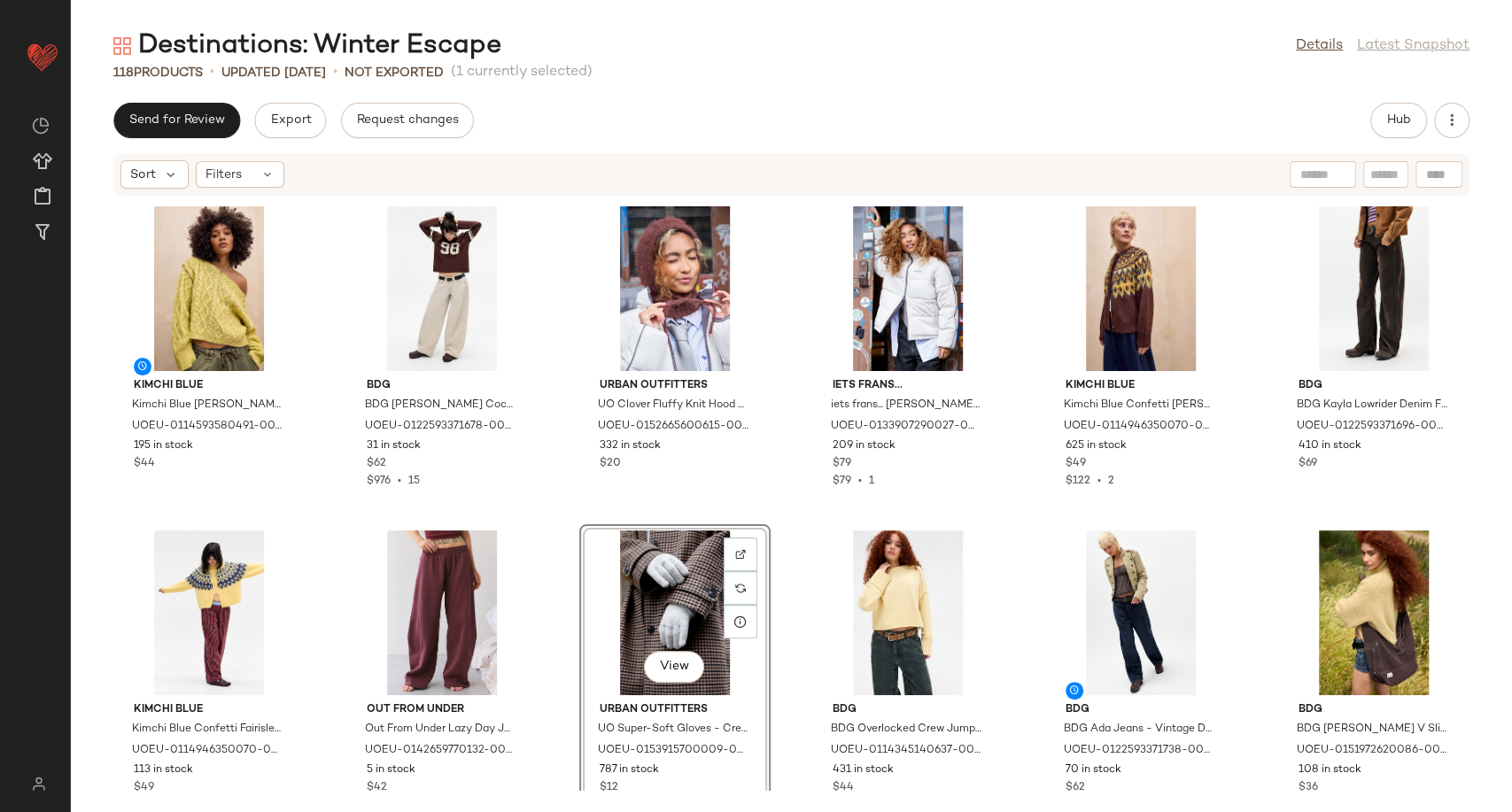
click at [782, 465] on div "Kimchi Blue Kimchi Blue [PERSON_NAME] Slash Cable Knit Jumper - Yellow XL at Ur…" at bounding box center [791, 494] width 1441 height 595
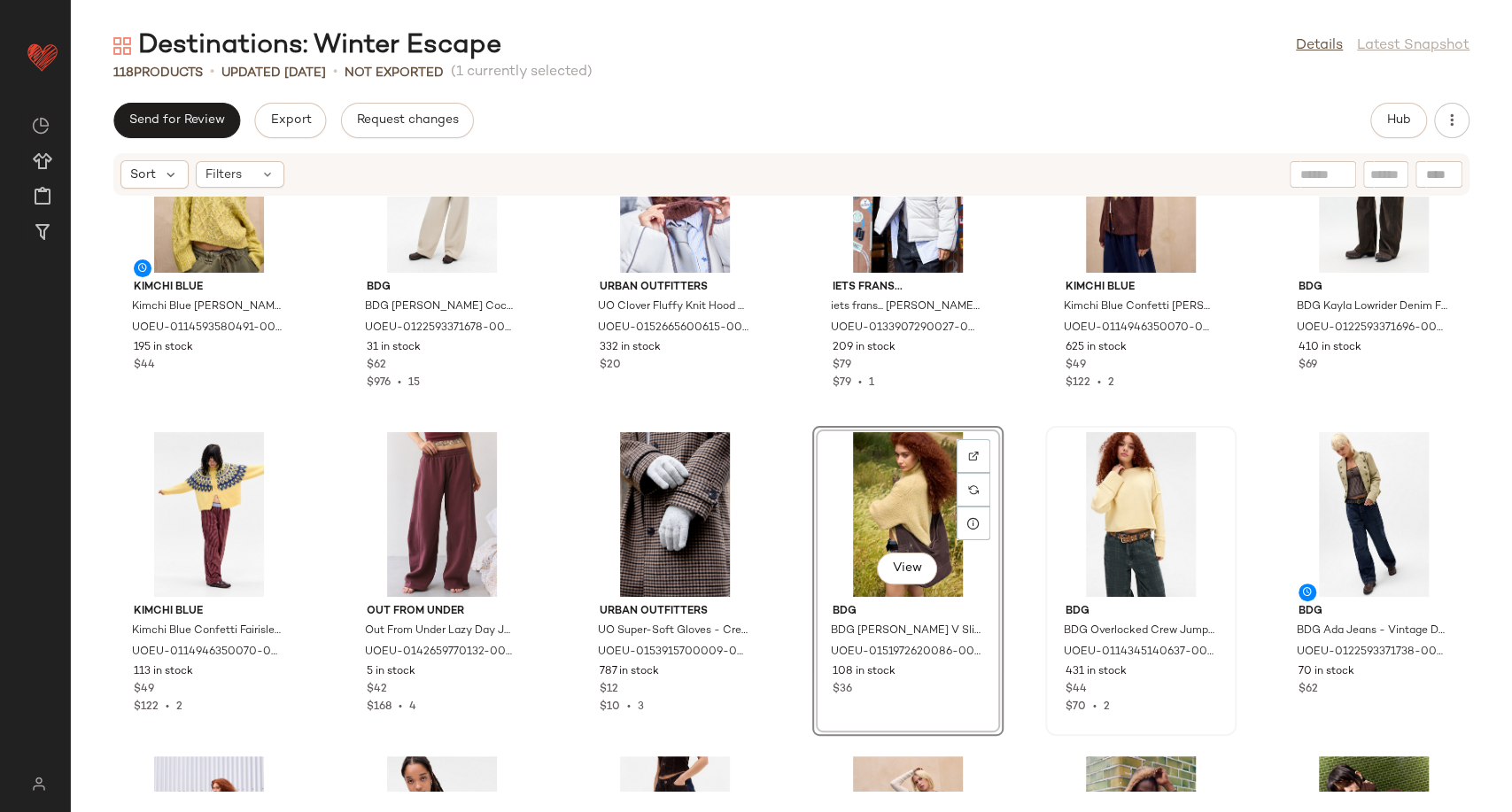
scroll to position [295, 0]
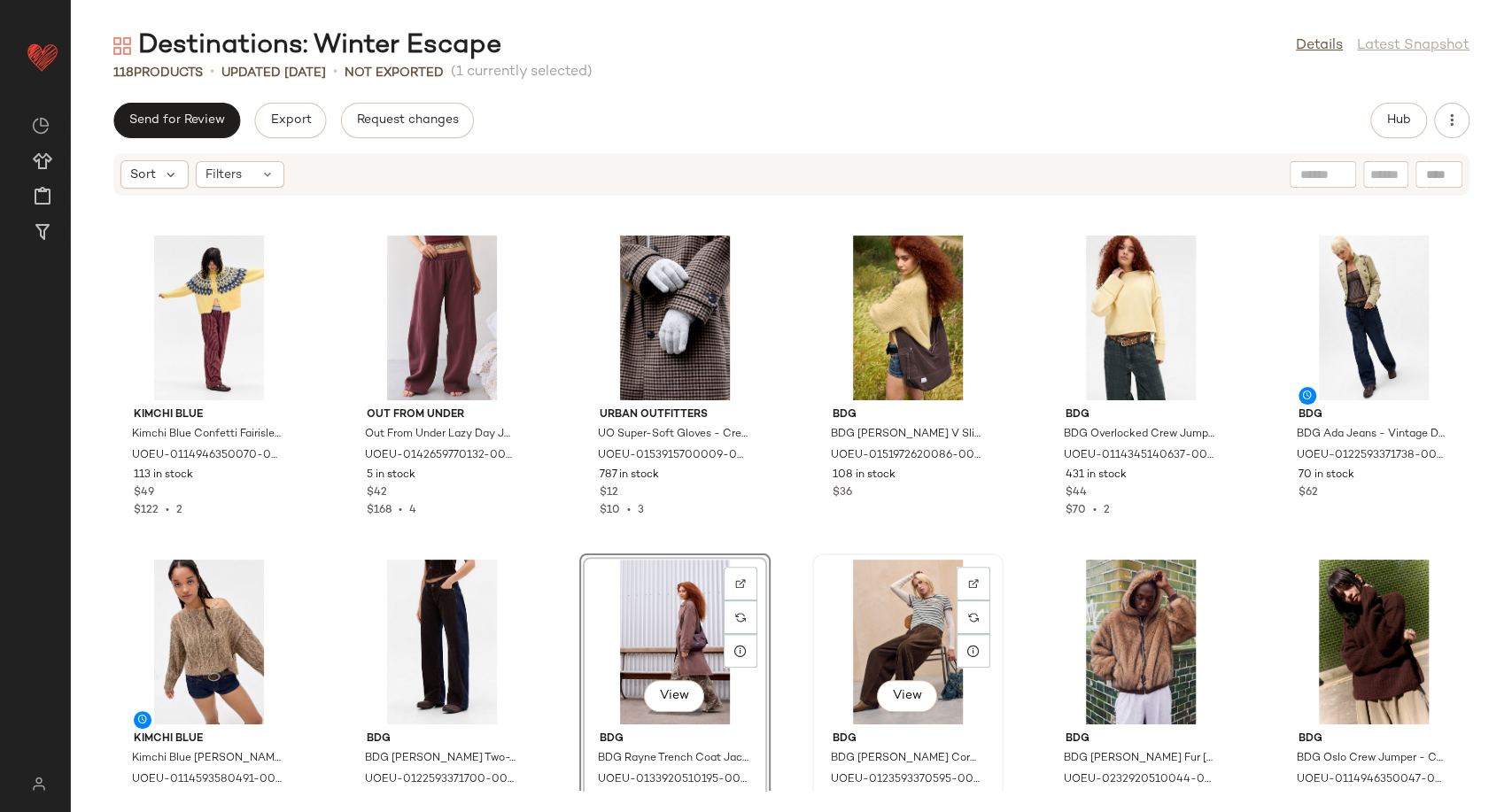
scroll to position [394, 0]
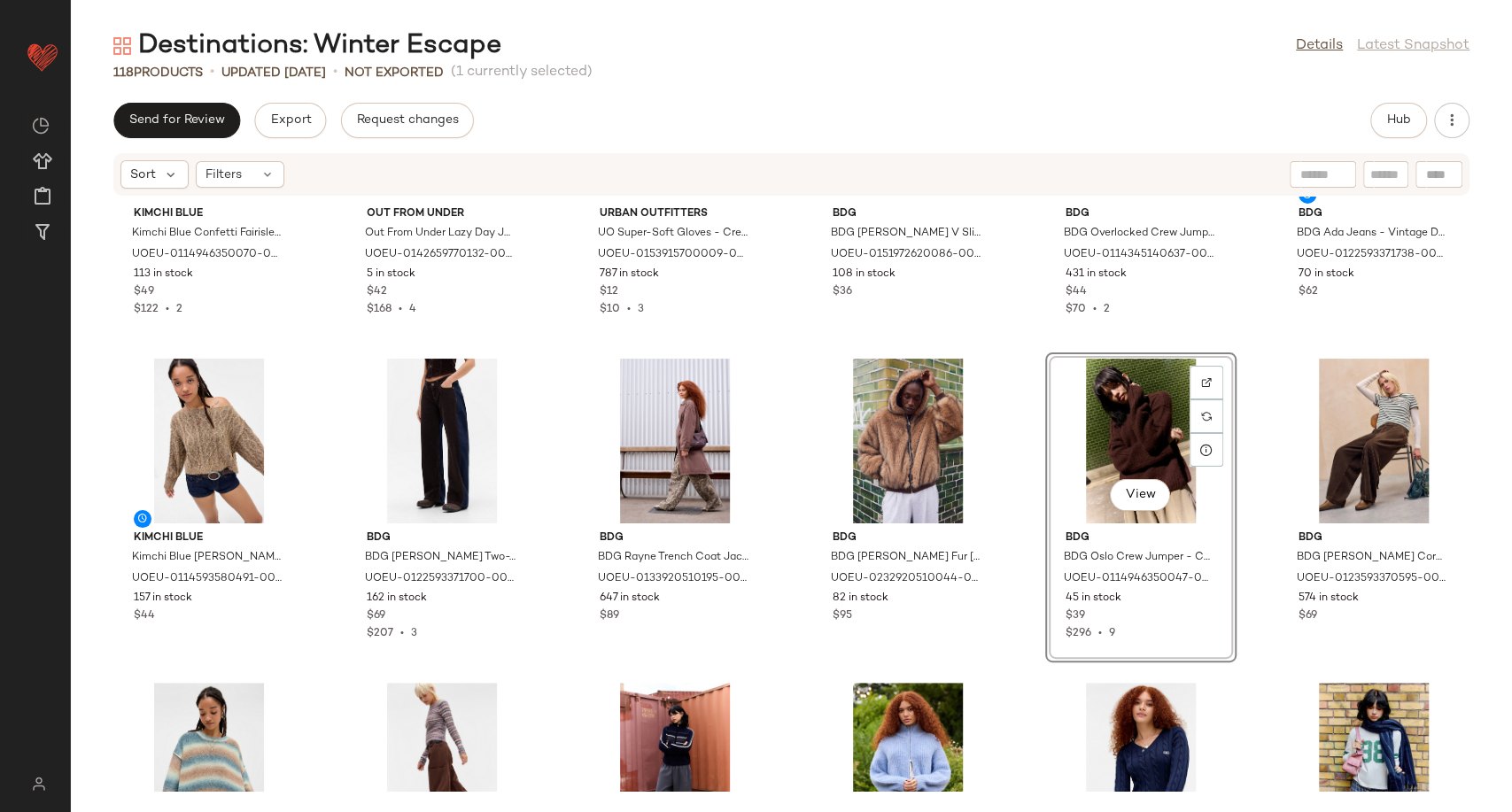
scroll to position [506, 0]
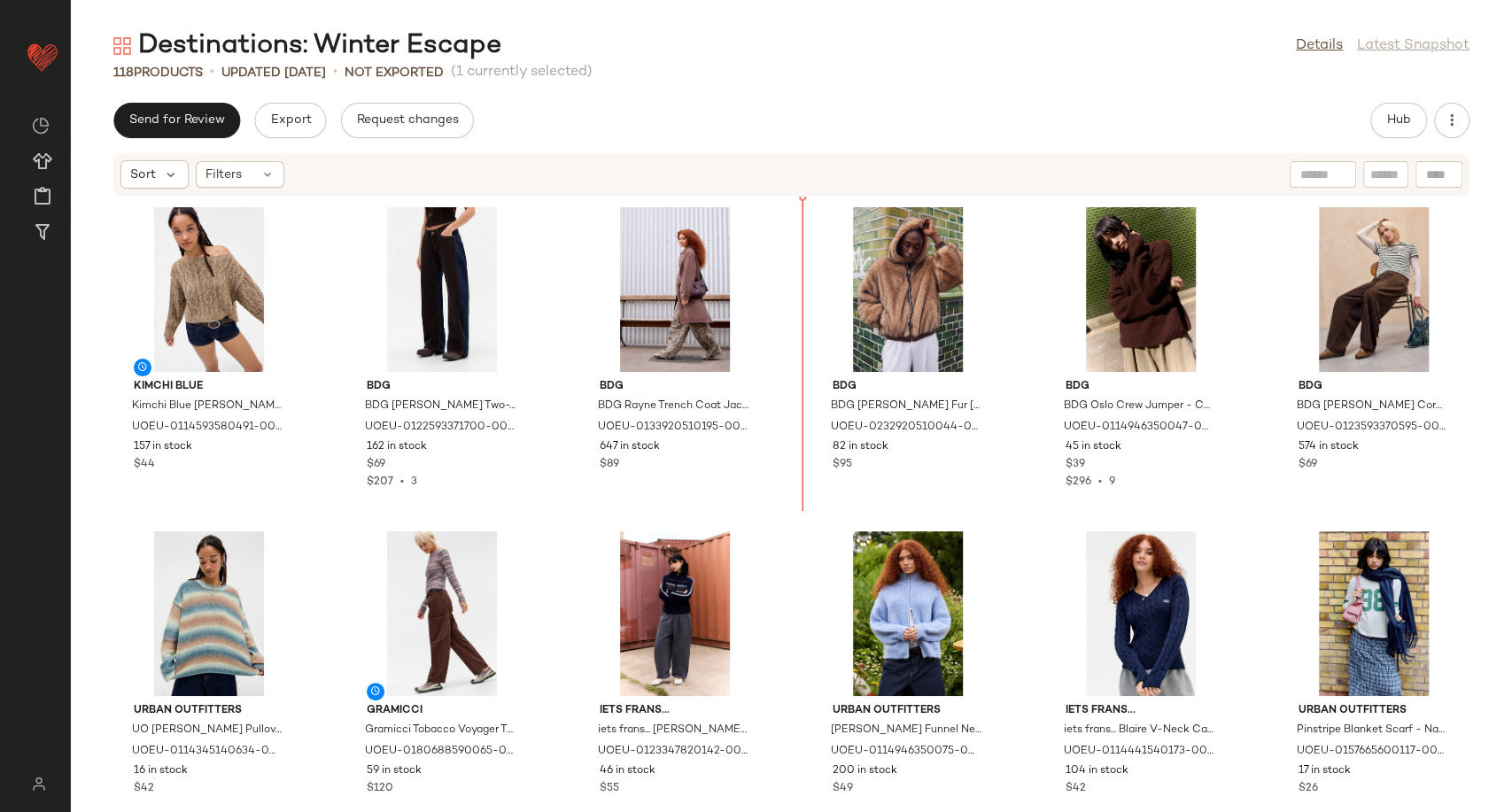
scroll to position [643, 0]
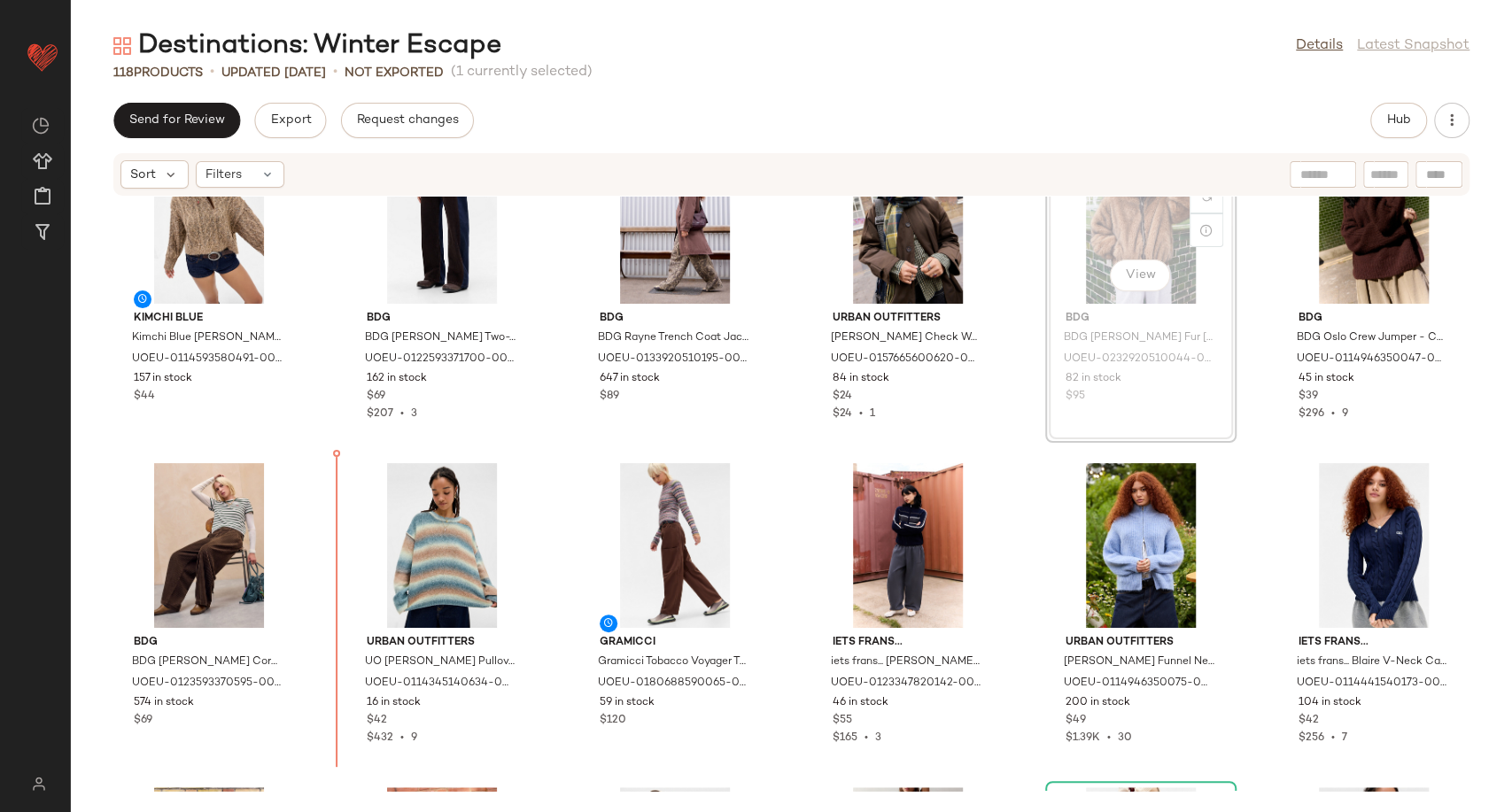
scroll to position [737, 0]
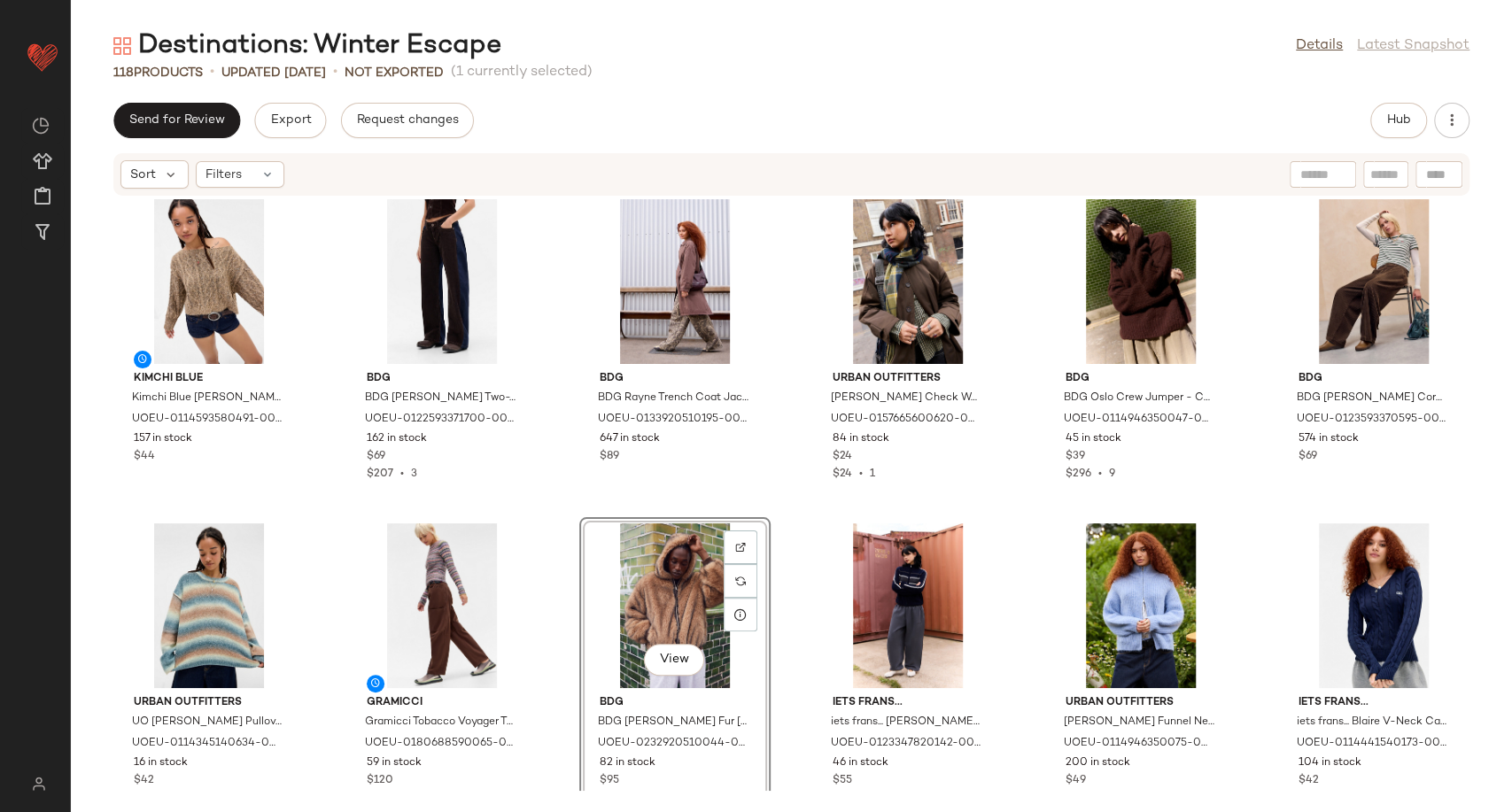
scroll to position [768, 0]
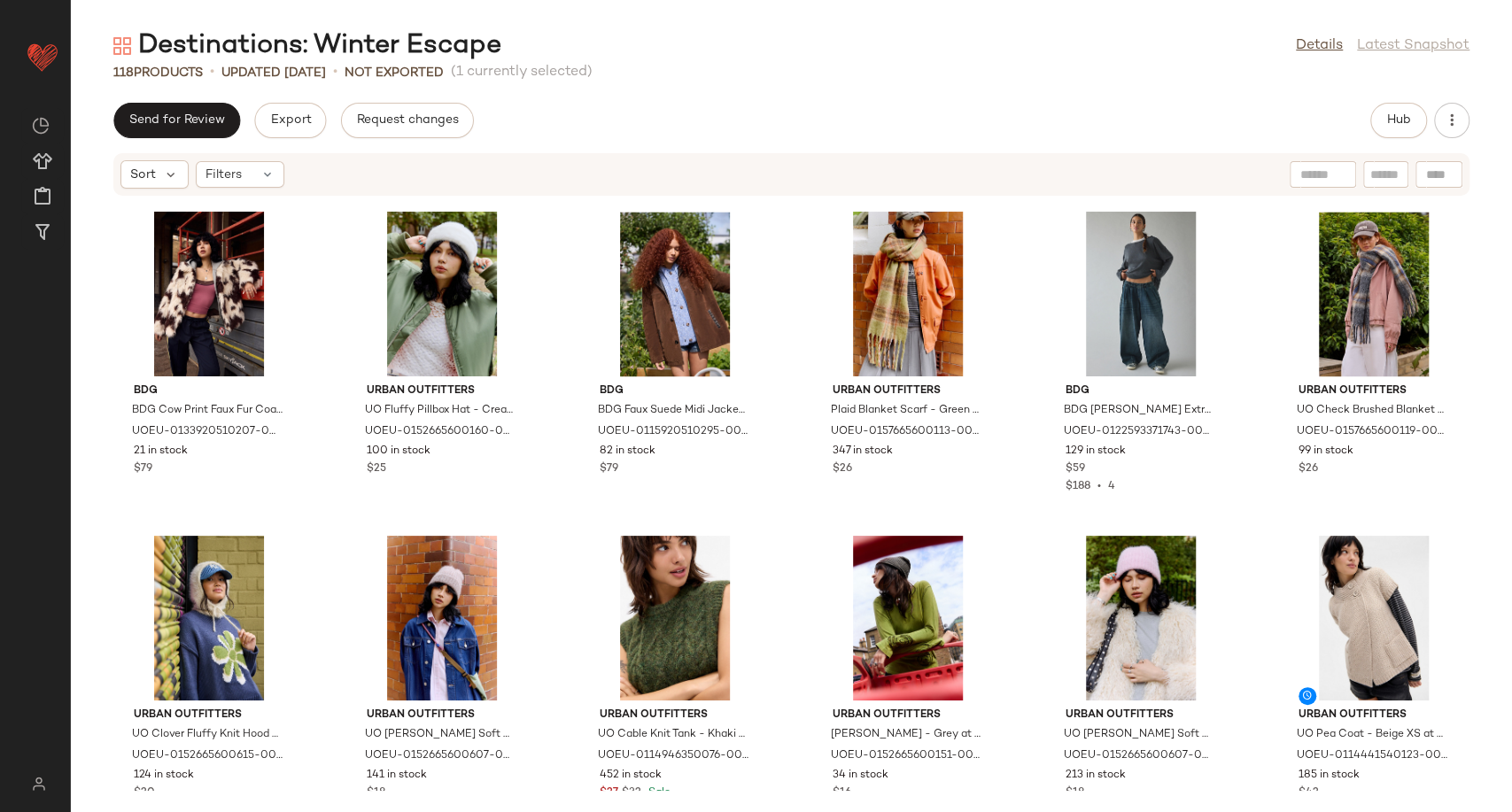
scroll to position [2048, 0]
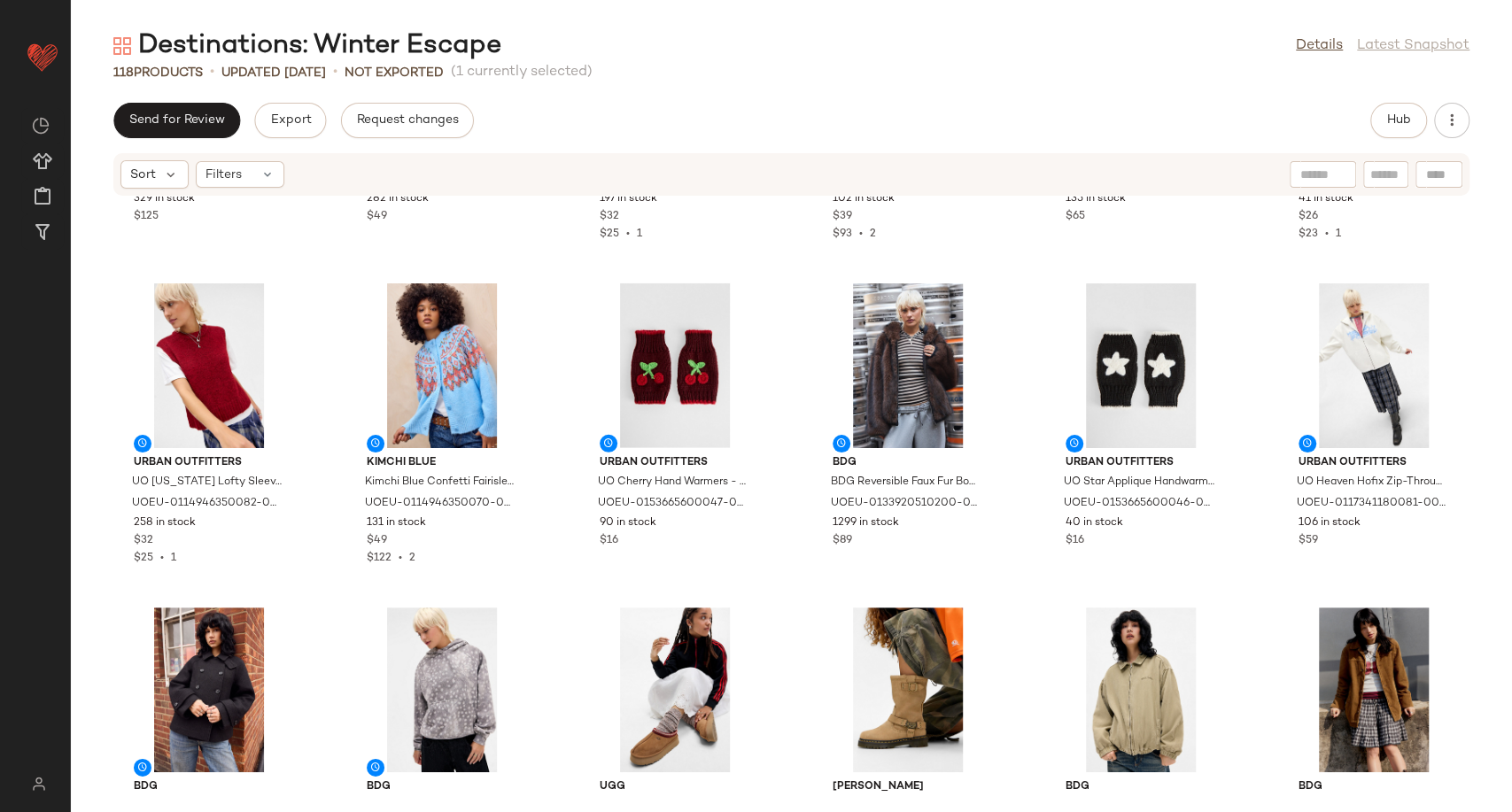
scroll to position [3523, 0]
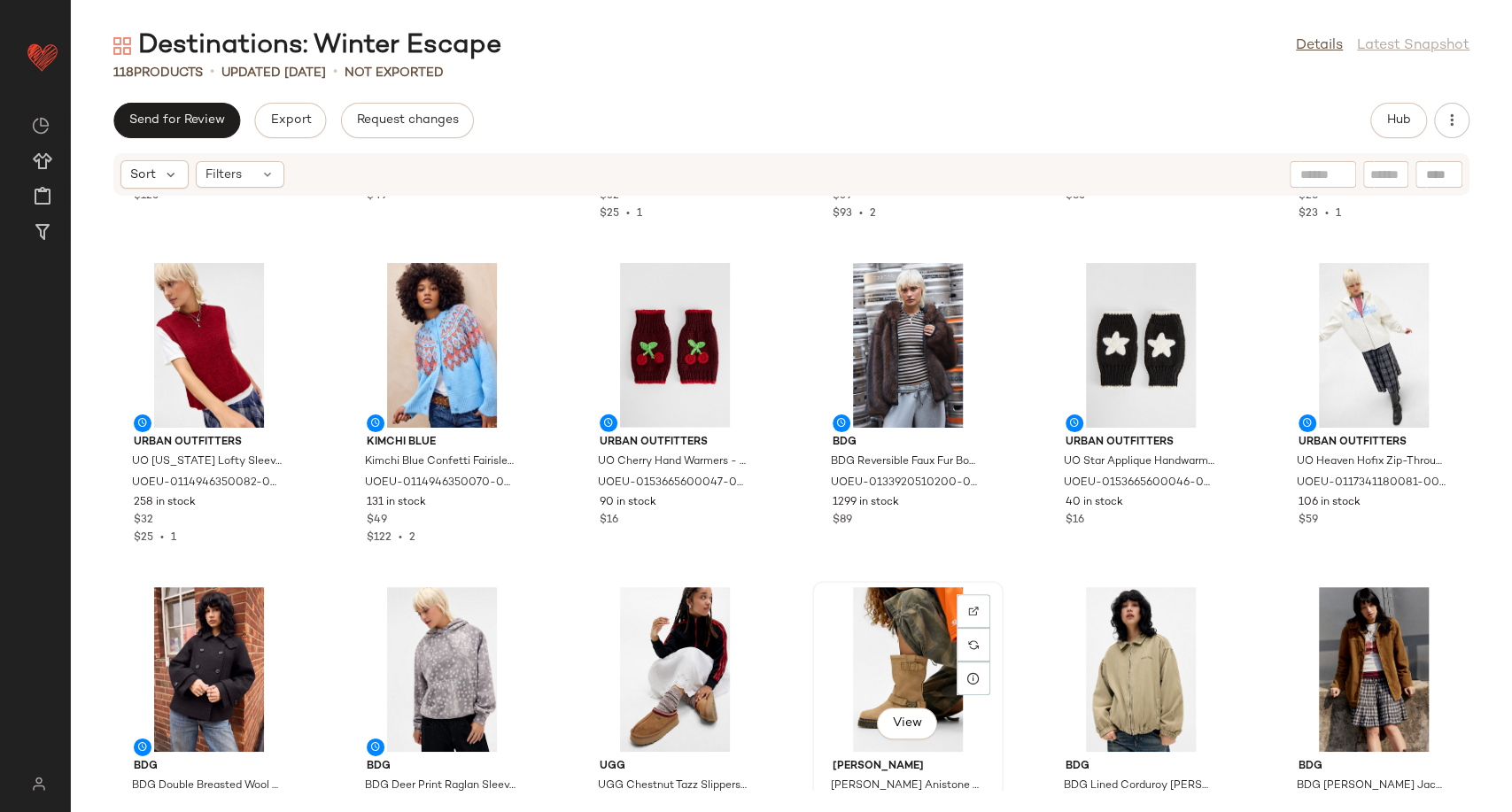
click at [895, 676] on div "View" at bounding box center [907, 670] width 179 height 165
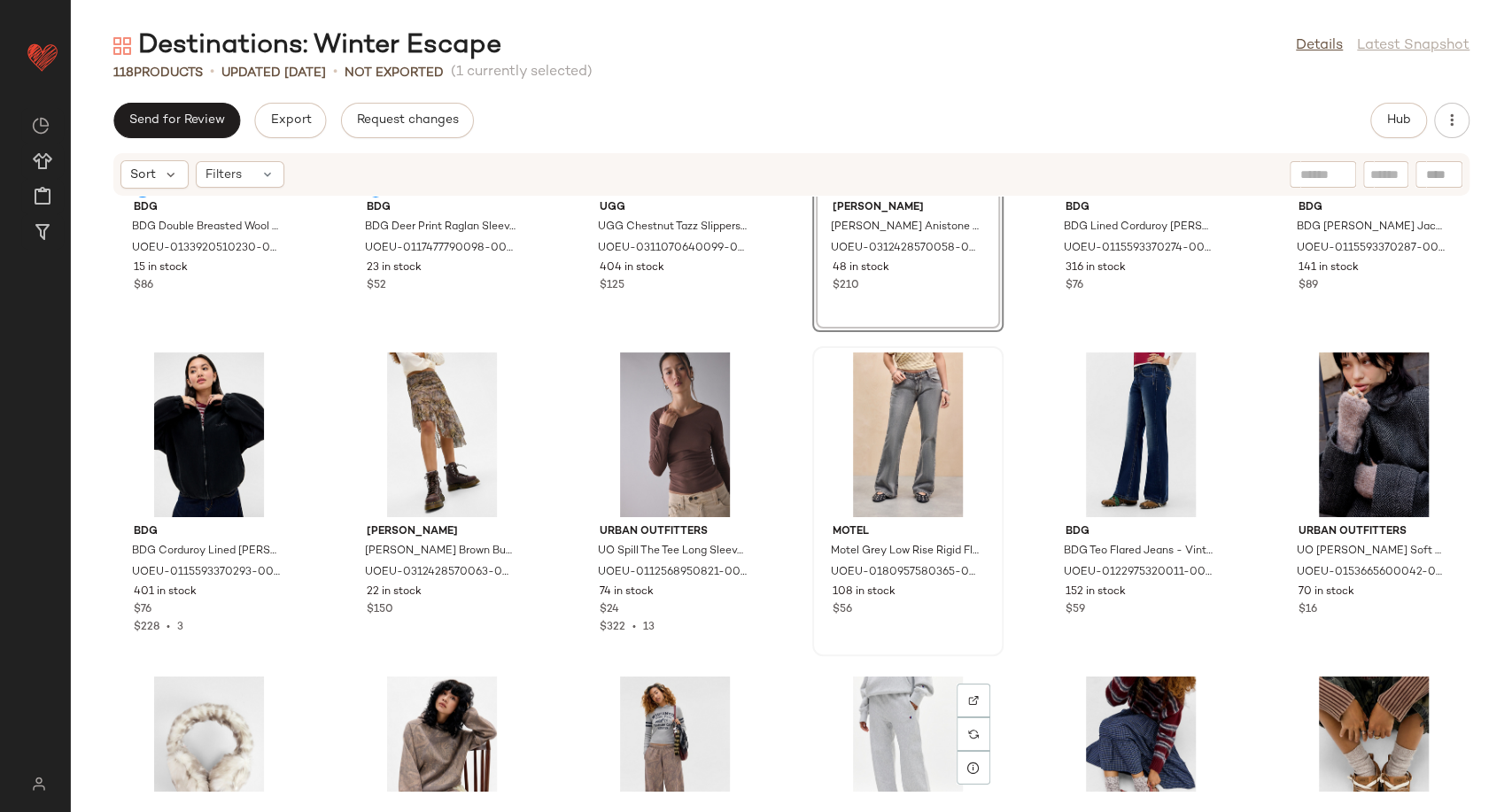
scroll to position [4310, 0]
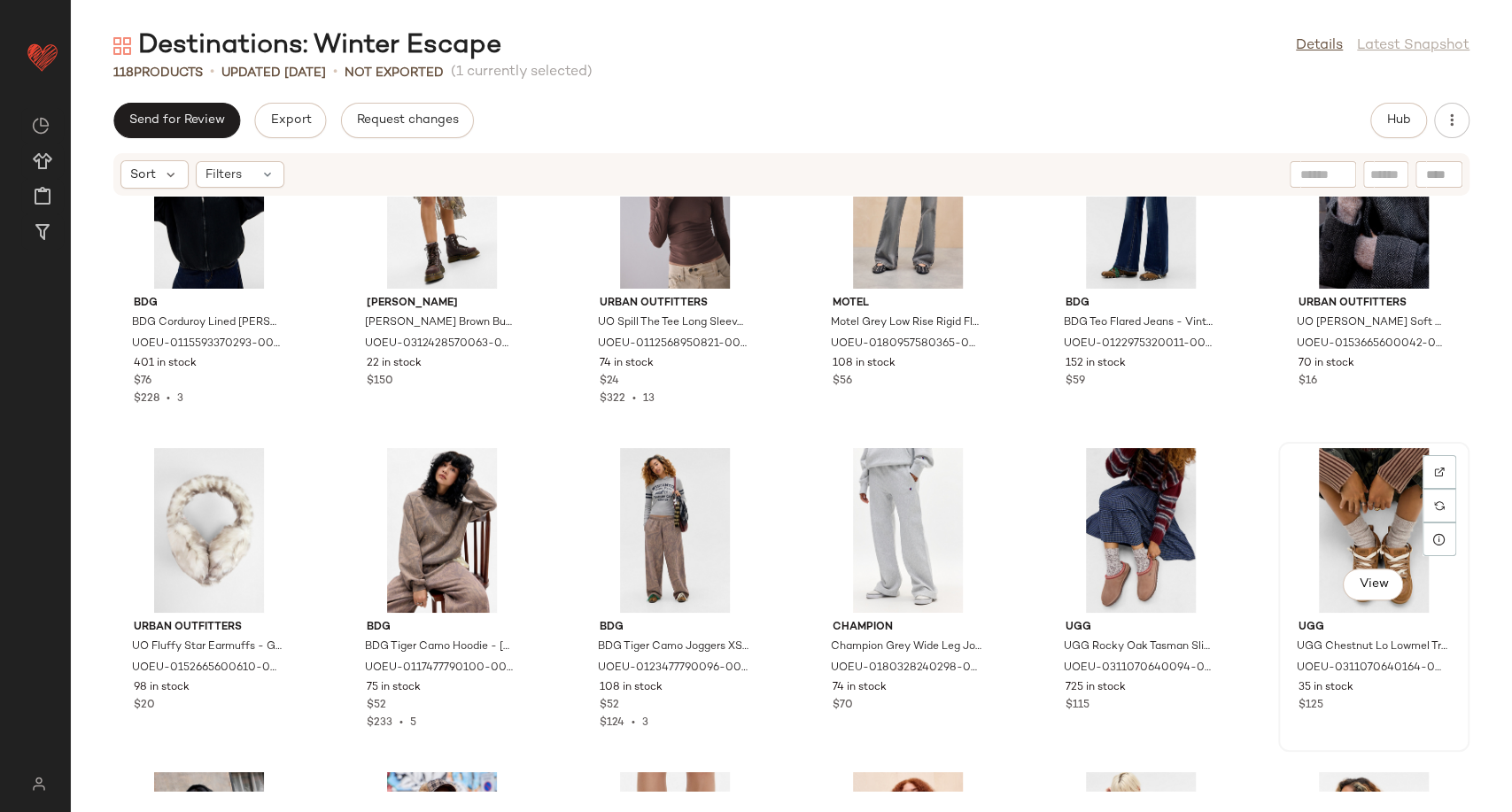
click at [1389, 519] on div "View" at bounding box center [1373, 530] width 179 height 165
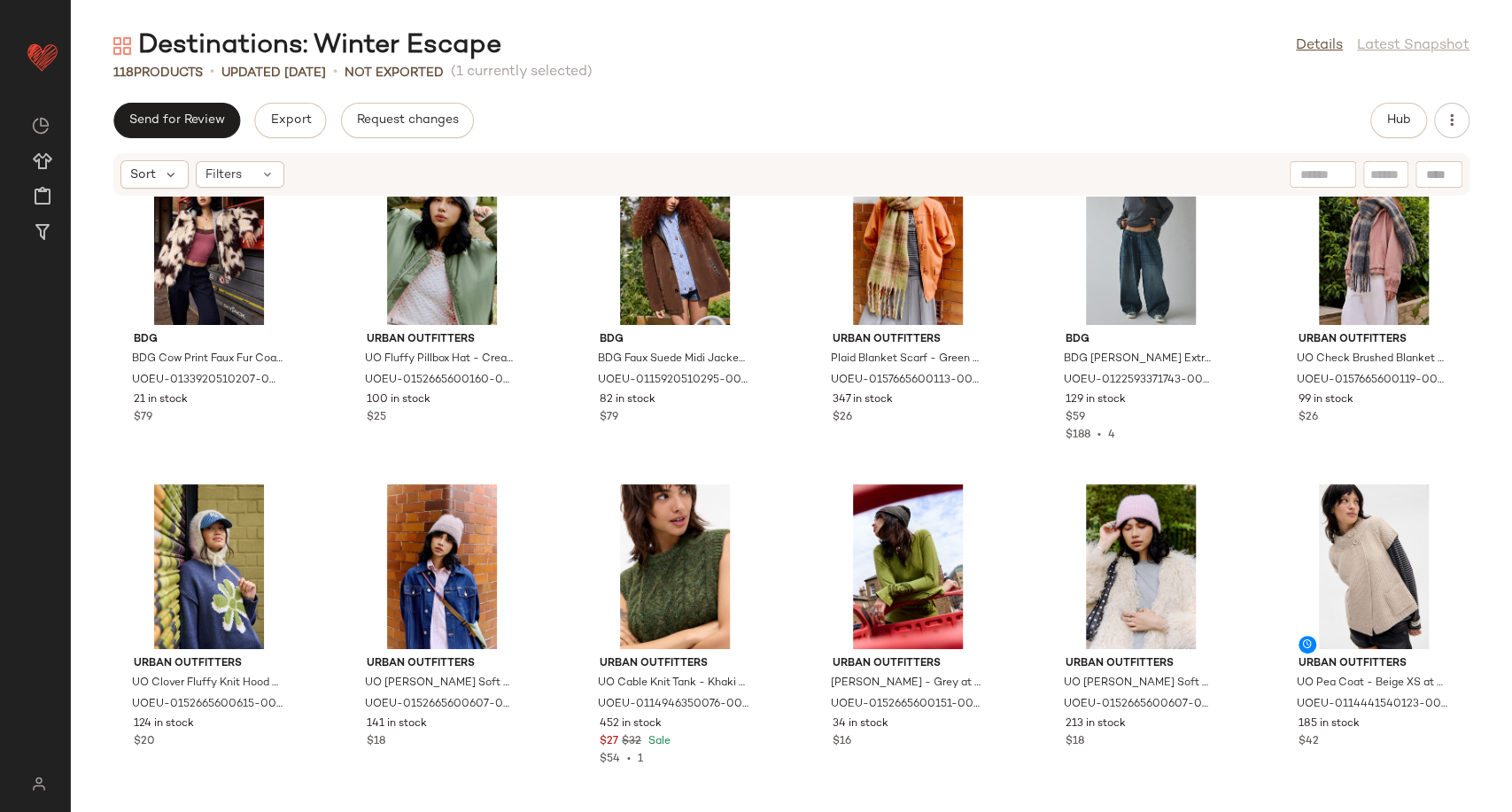
scroll to position [2048, 0]
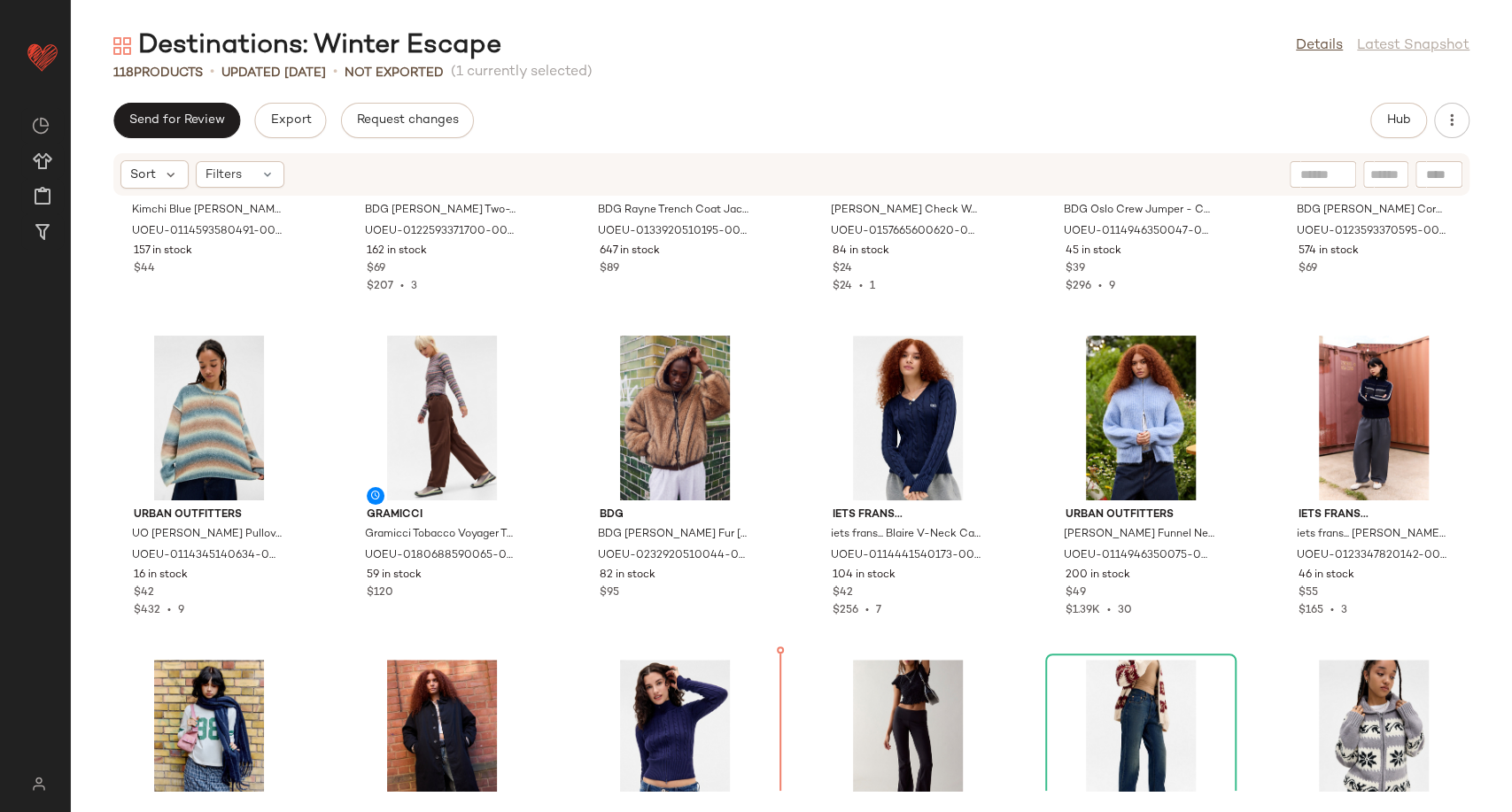
scroll to position [895, 0]
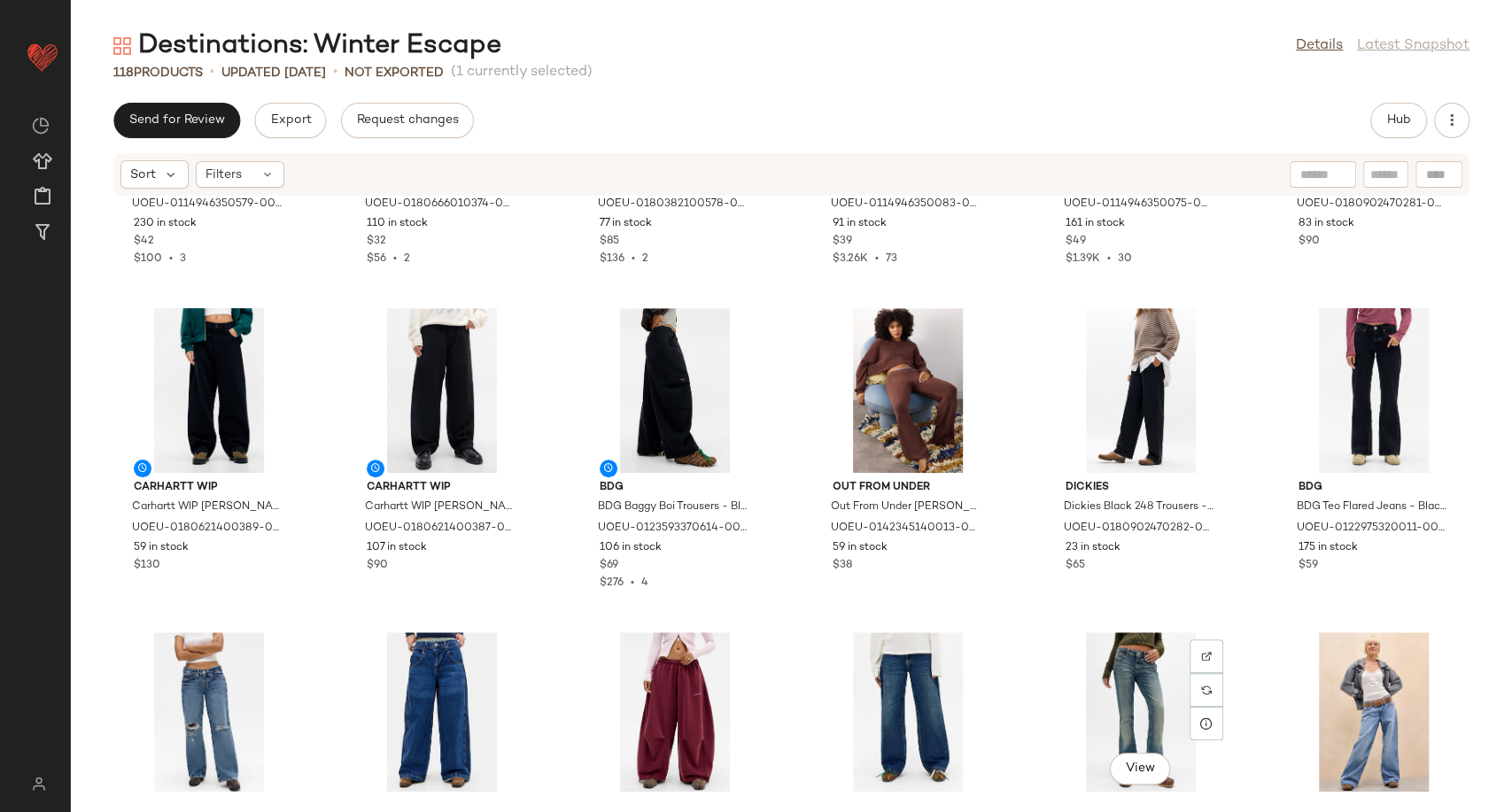
scroll to position [5323, 0]
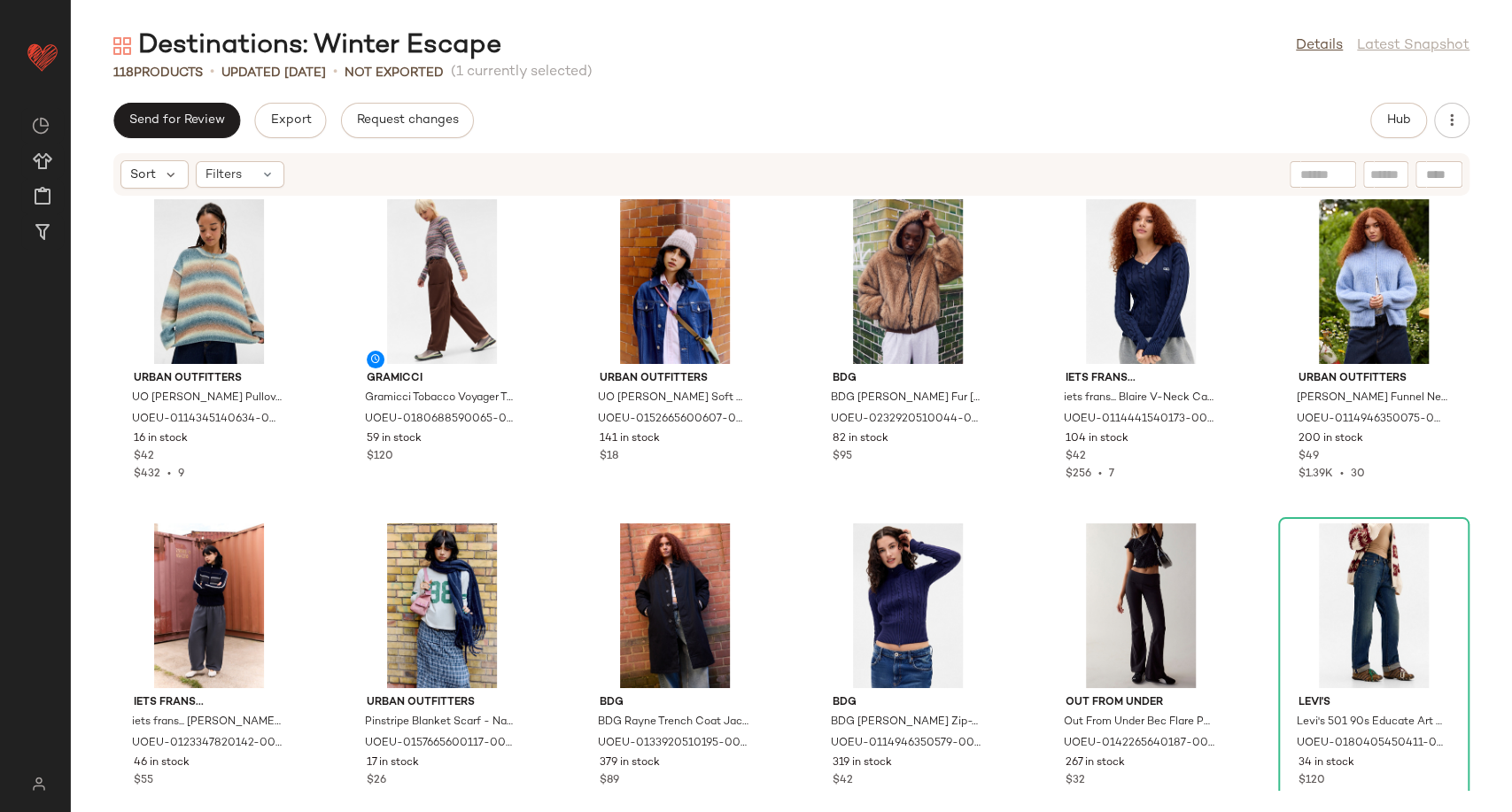
scroll to position [990, 0]
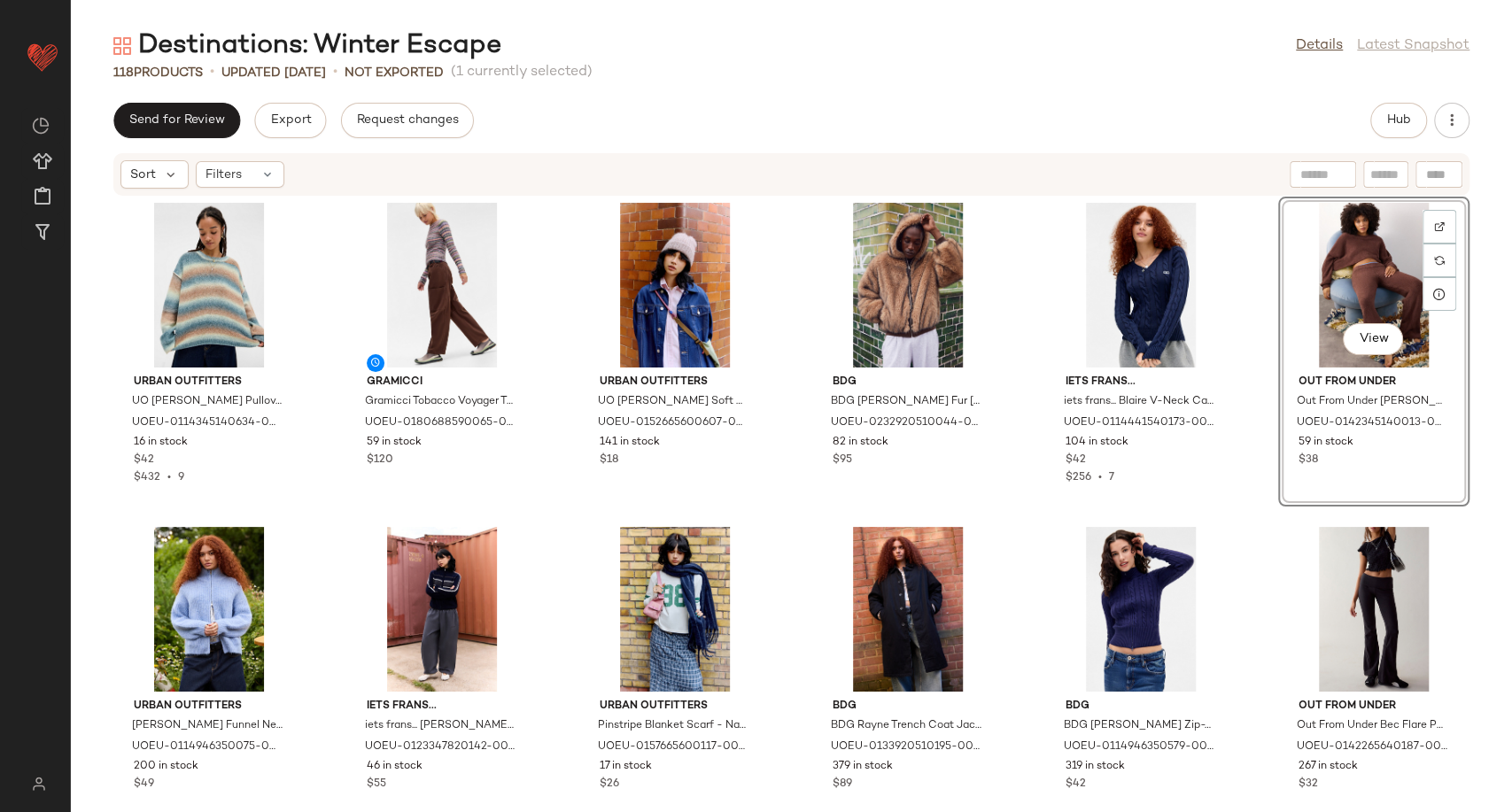
click at [806, 511] on div "Urban Outfitters UO [PERSON_NAME] Pullover Jumper - Blue S at Urban Outfitters …" at bounding box center [791, 494] width 1441 height 595
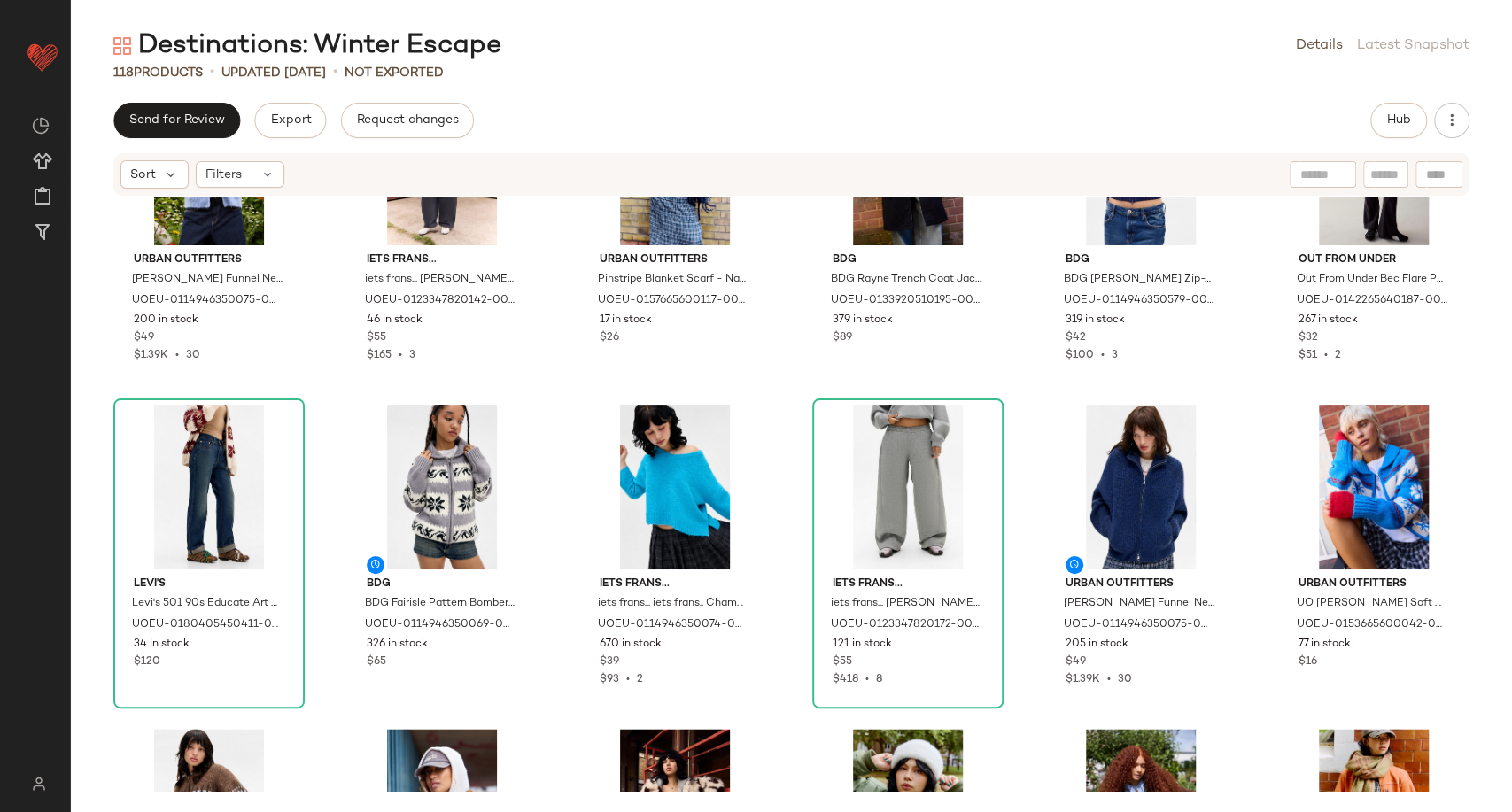
scroll to position [1482, 0]
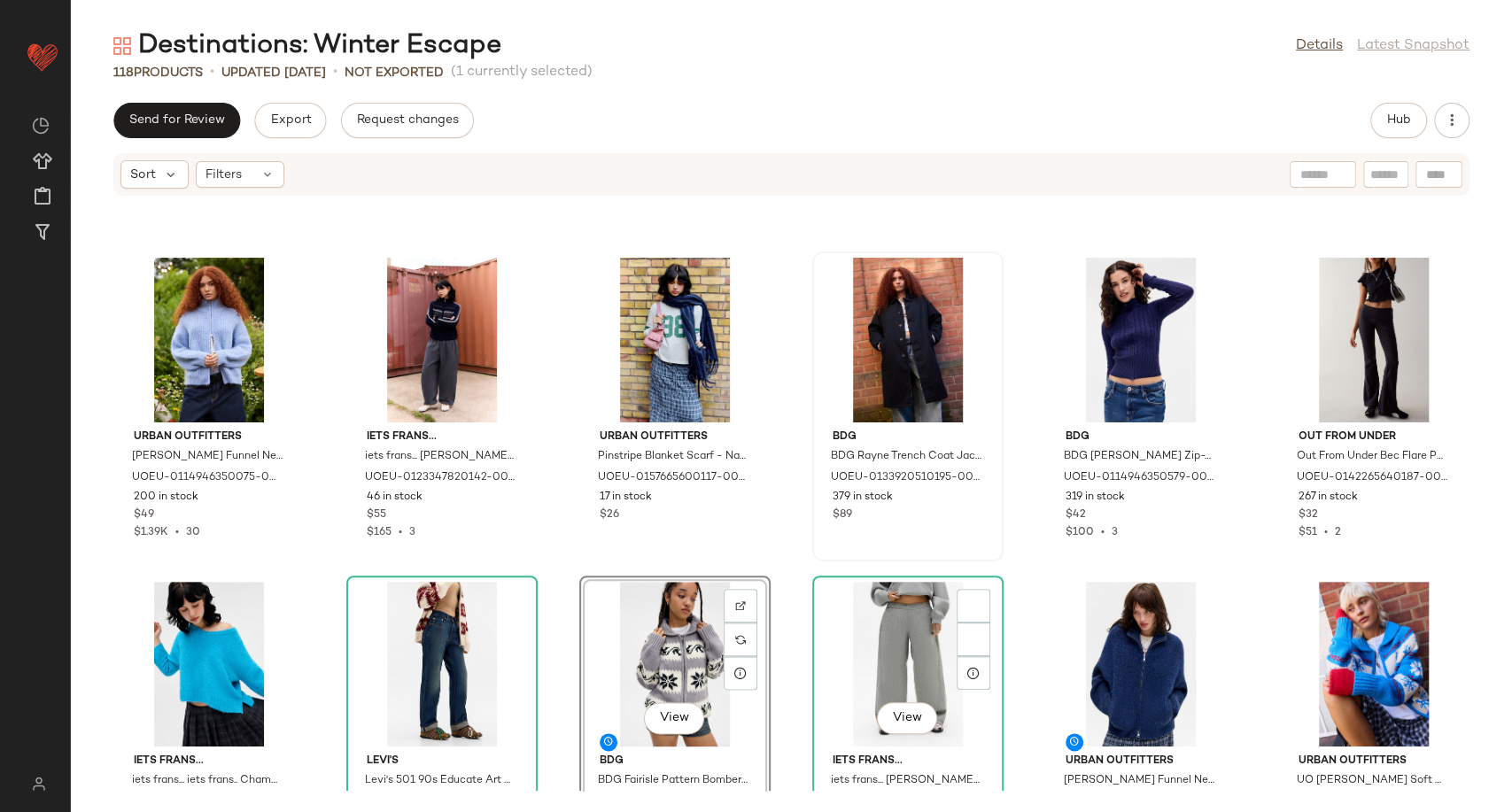
scroll to position [1482, 0]
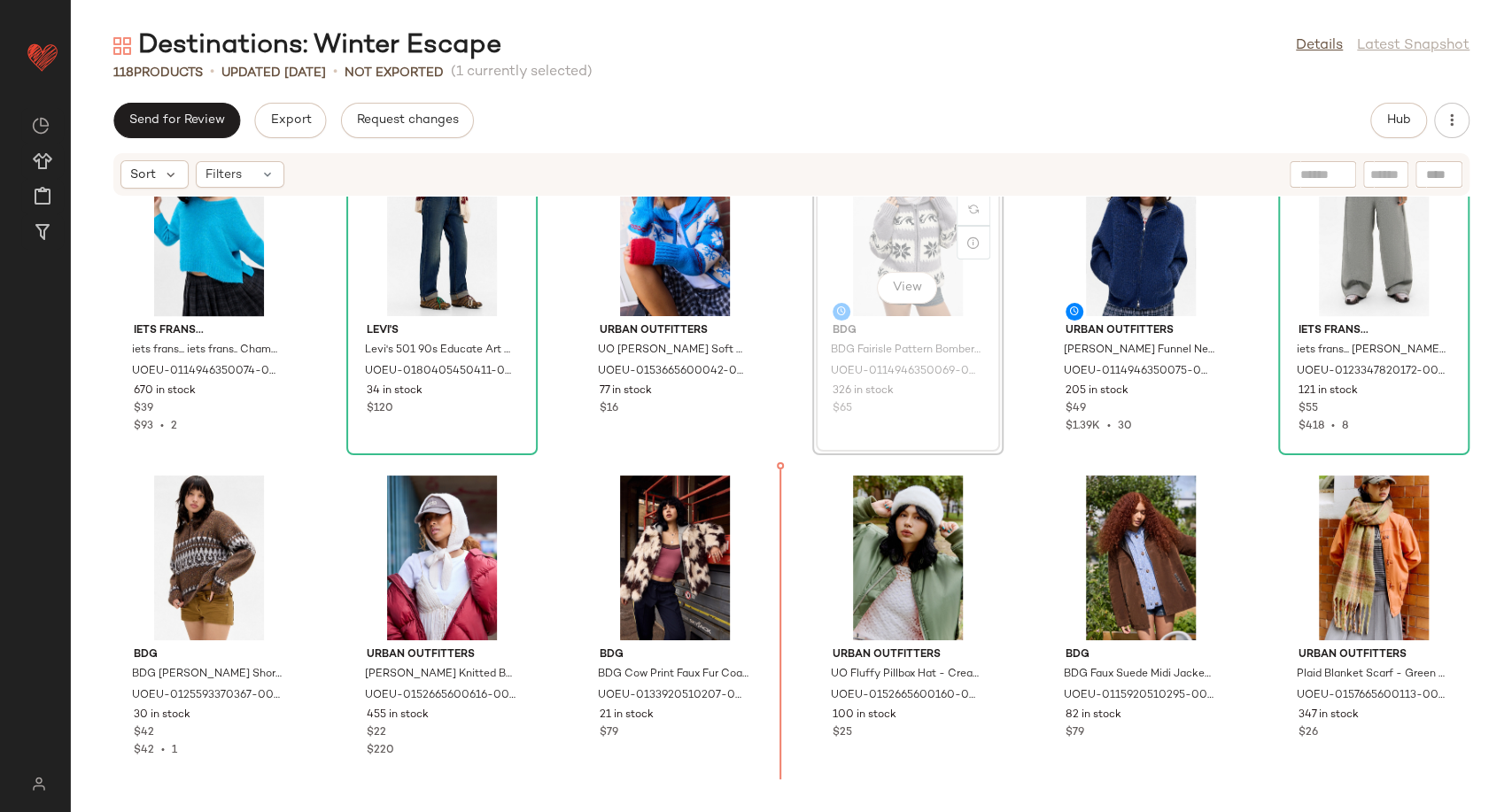
scroll to position [1699, 0]
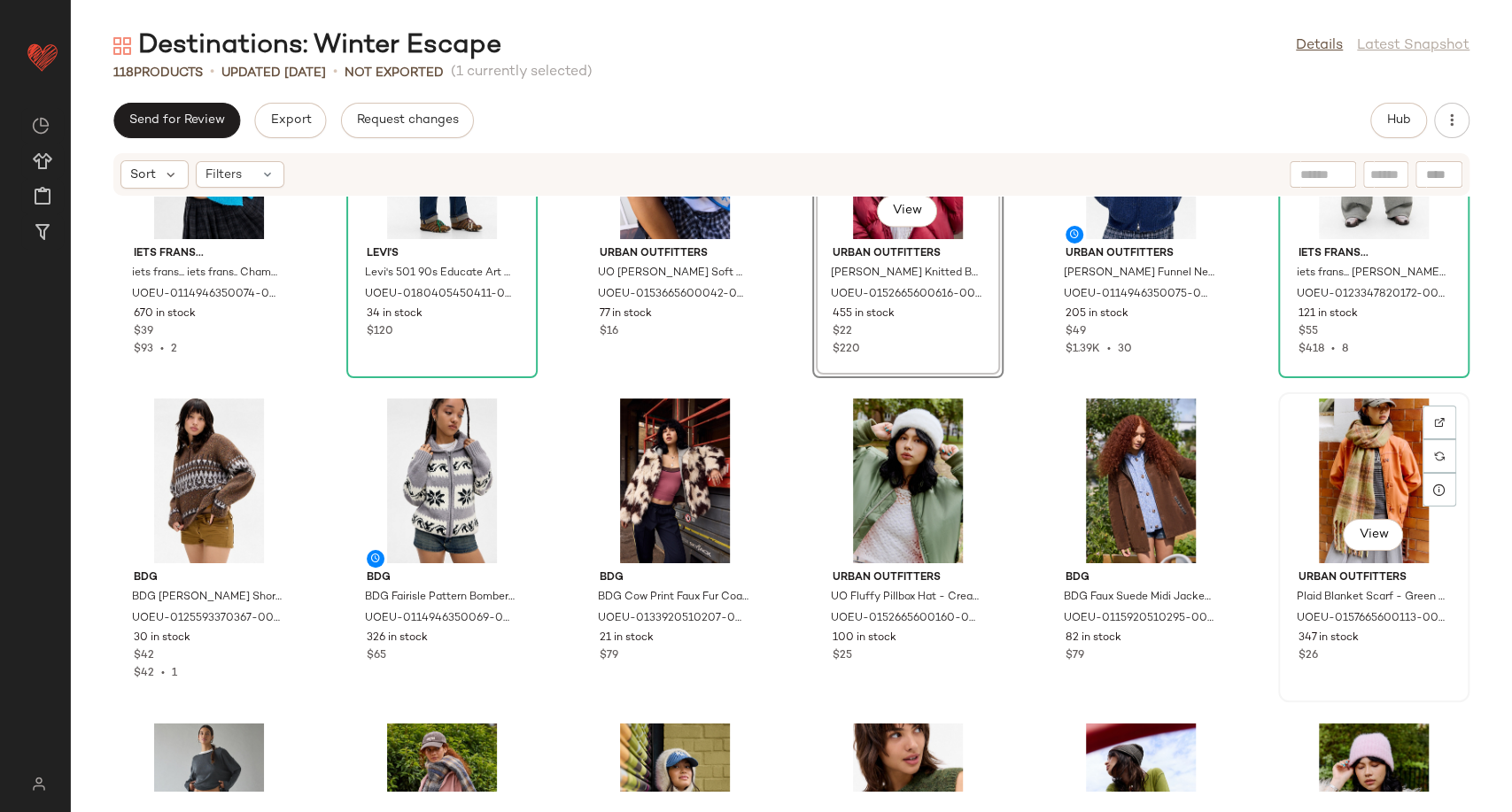
scroll to position [1798, 0]
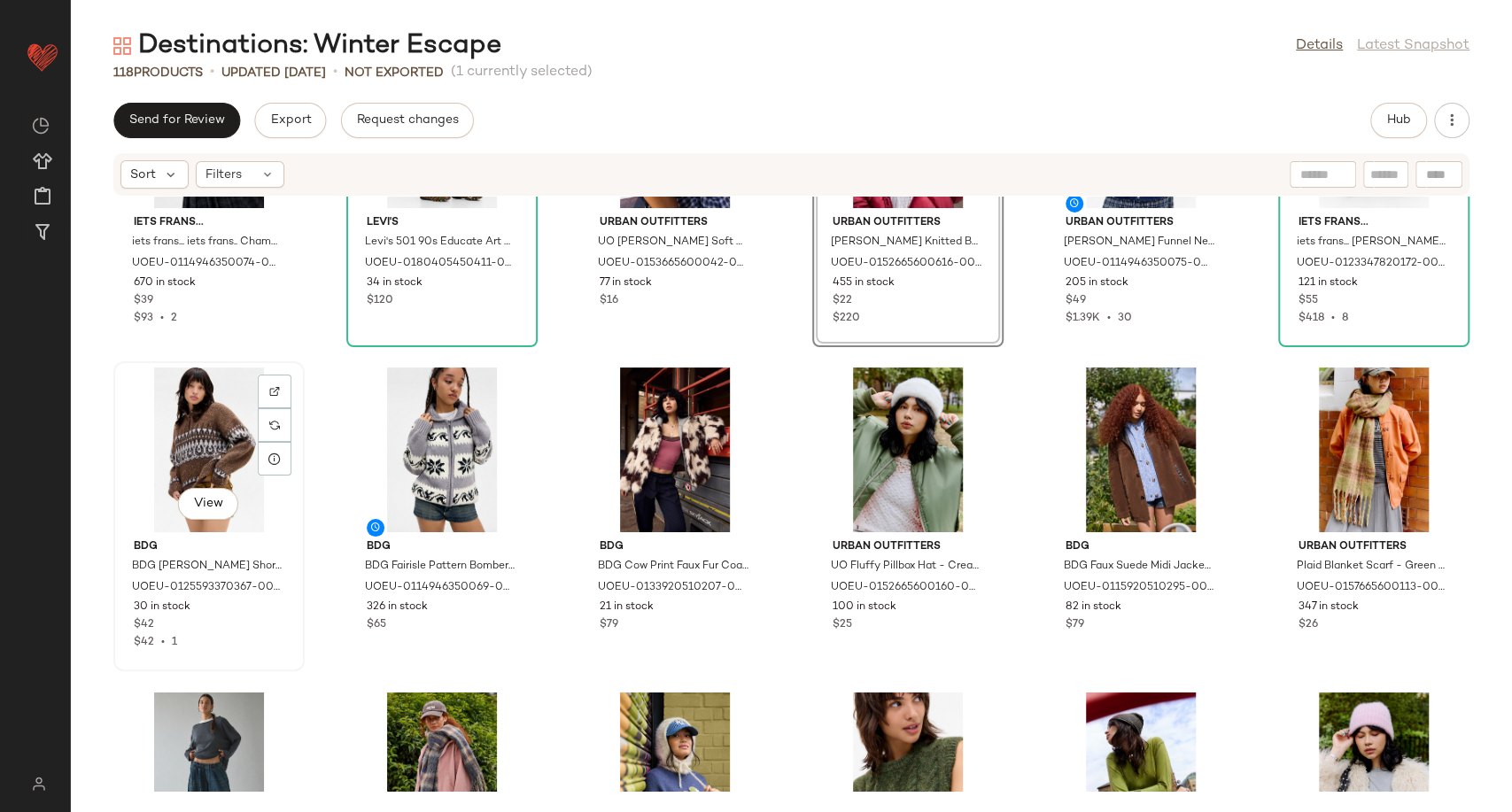
click at [193, 450] on div "View" at bounding box center [208, 450] width 179 height 165
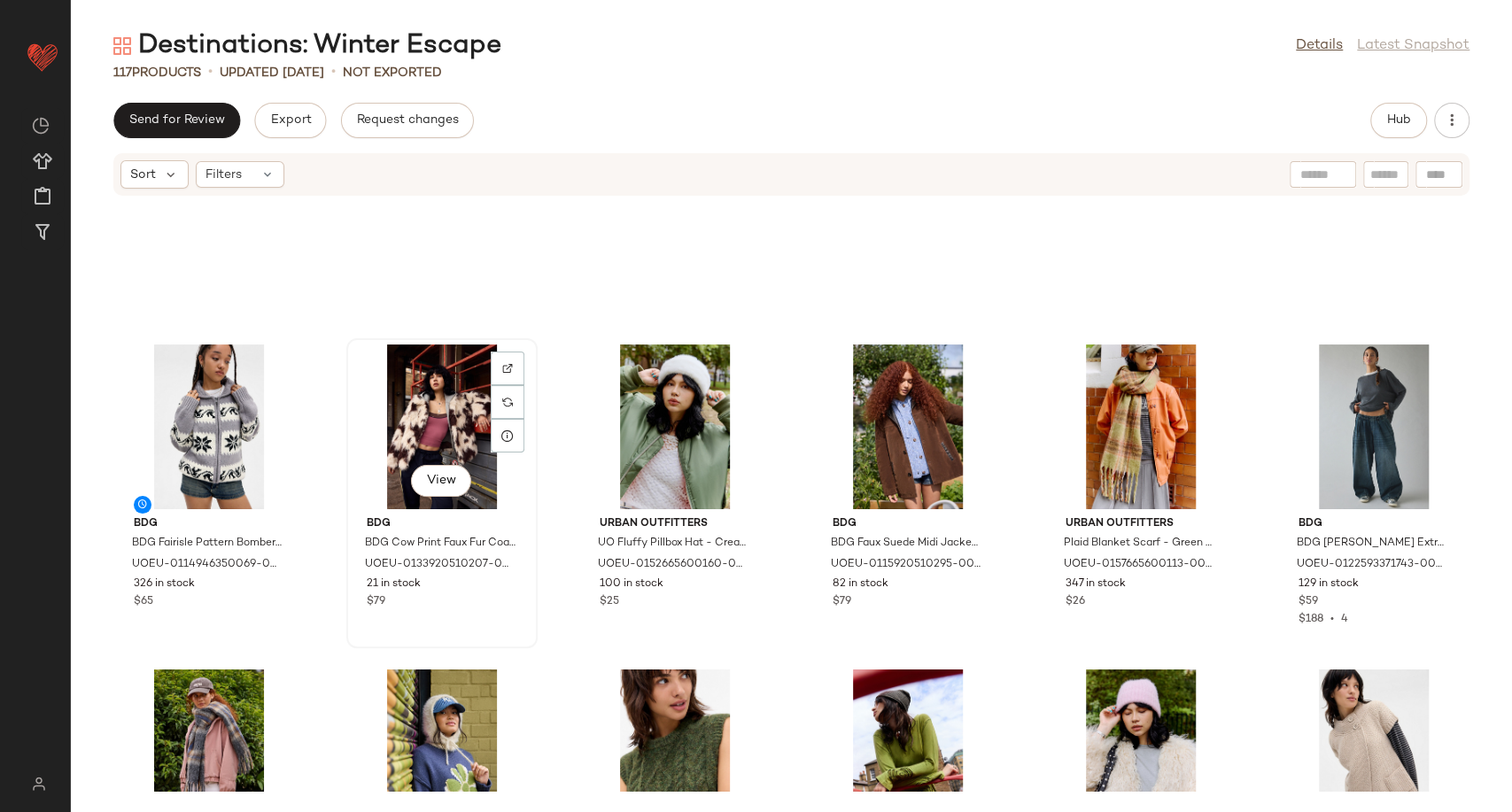
scroll to position [1995, 0]
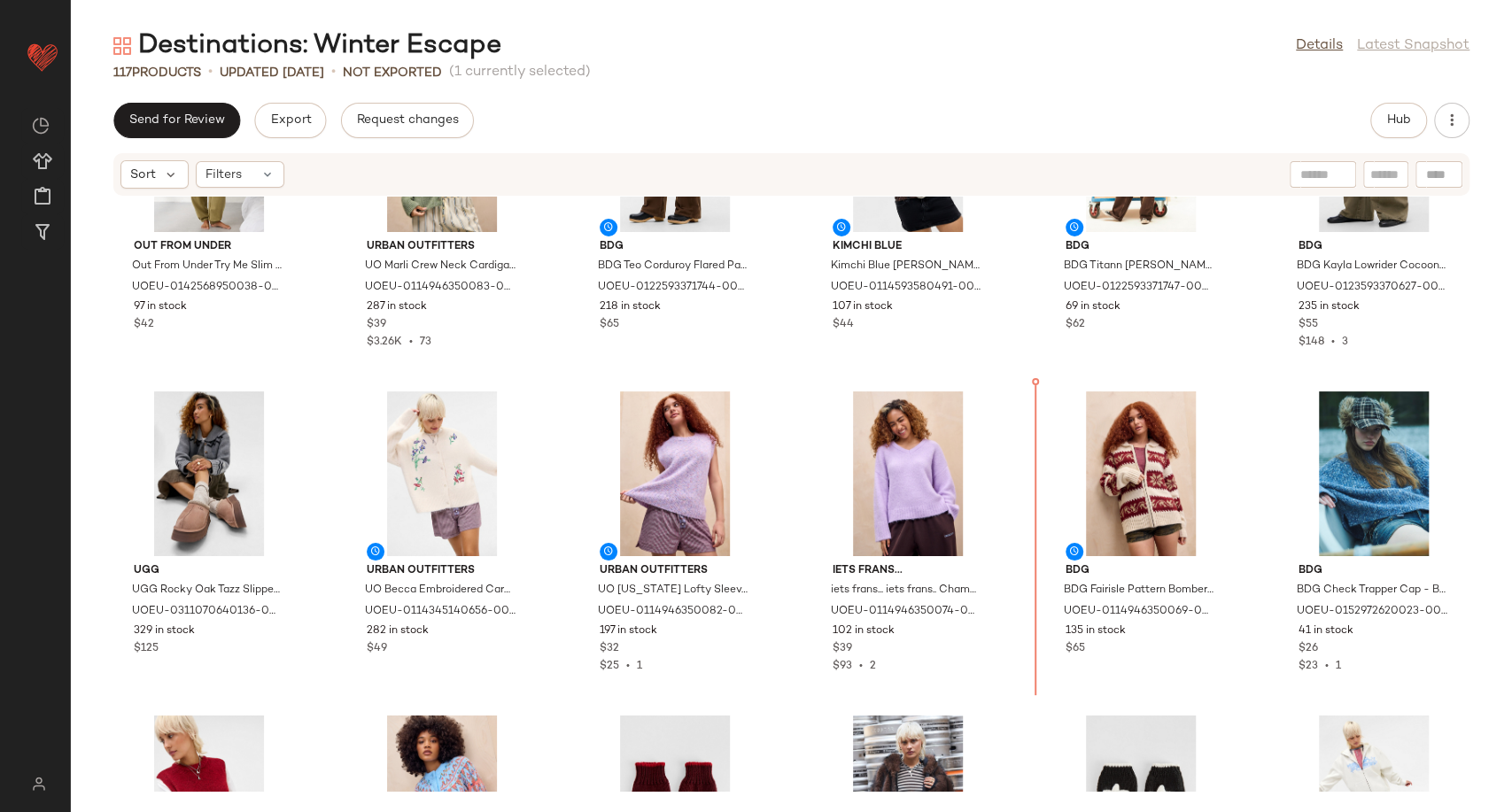
scroll to position [3073, 0]
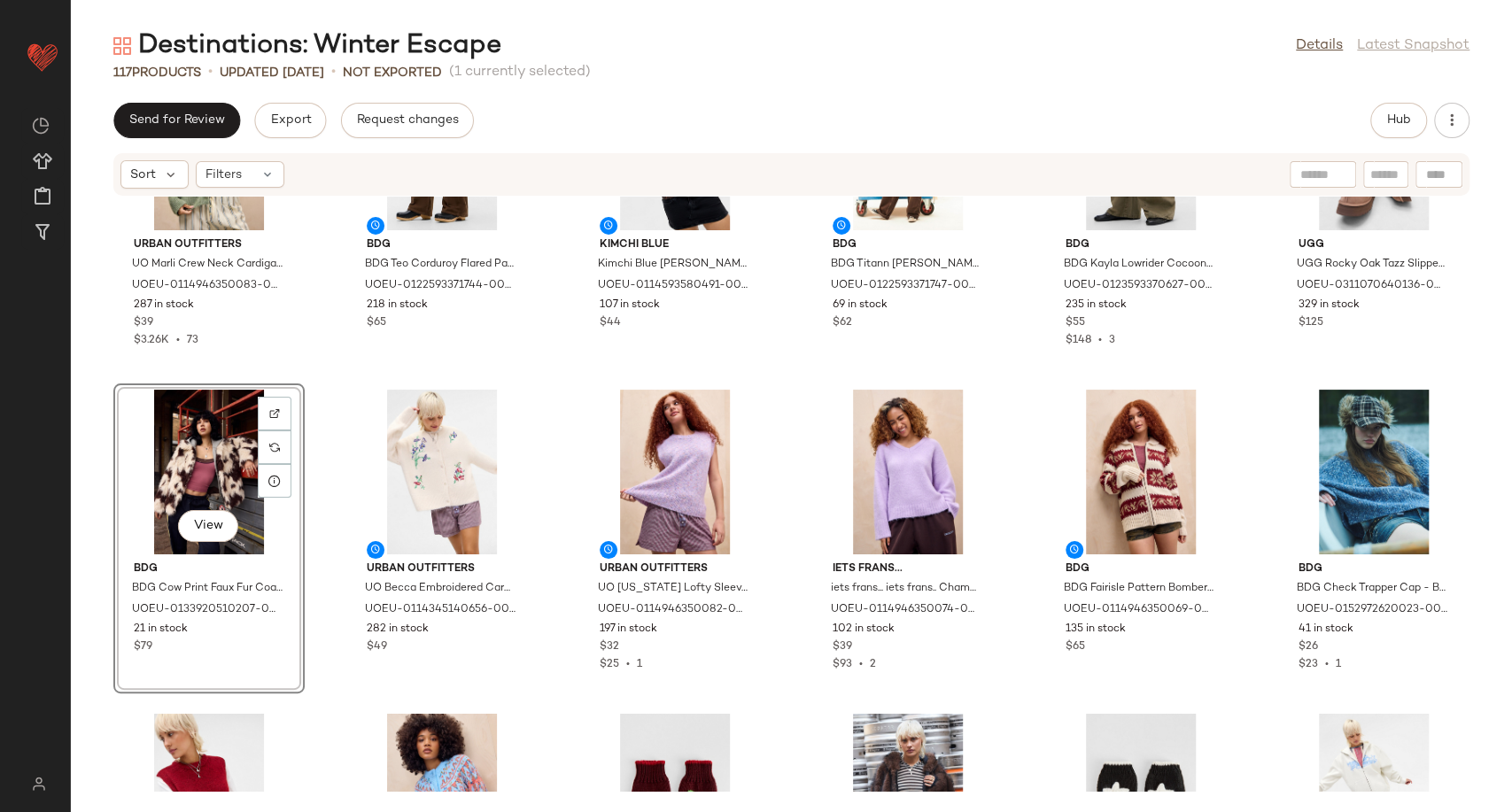
scroll to position [3465, 0]
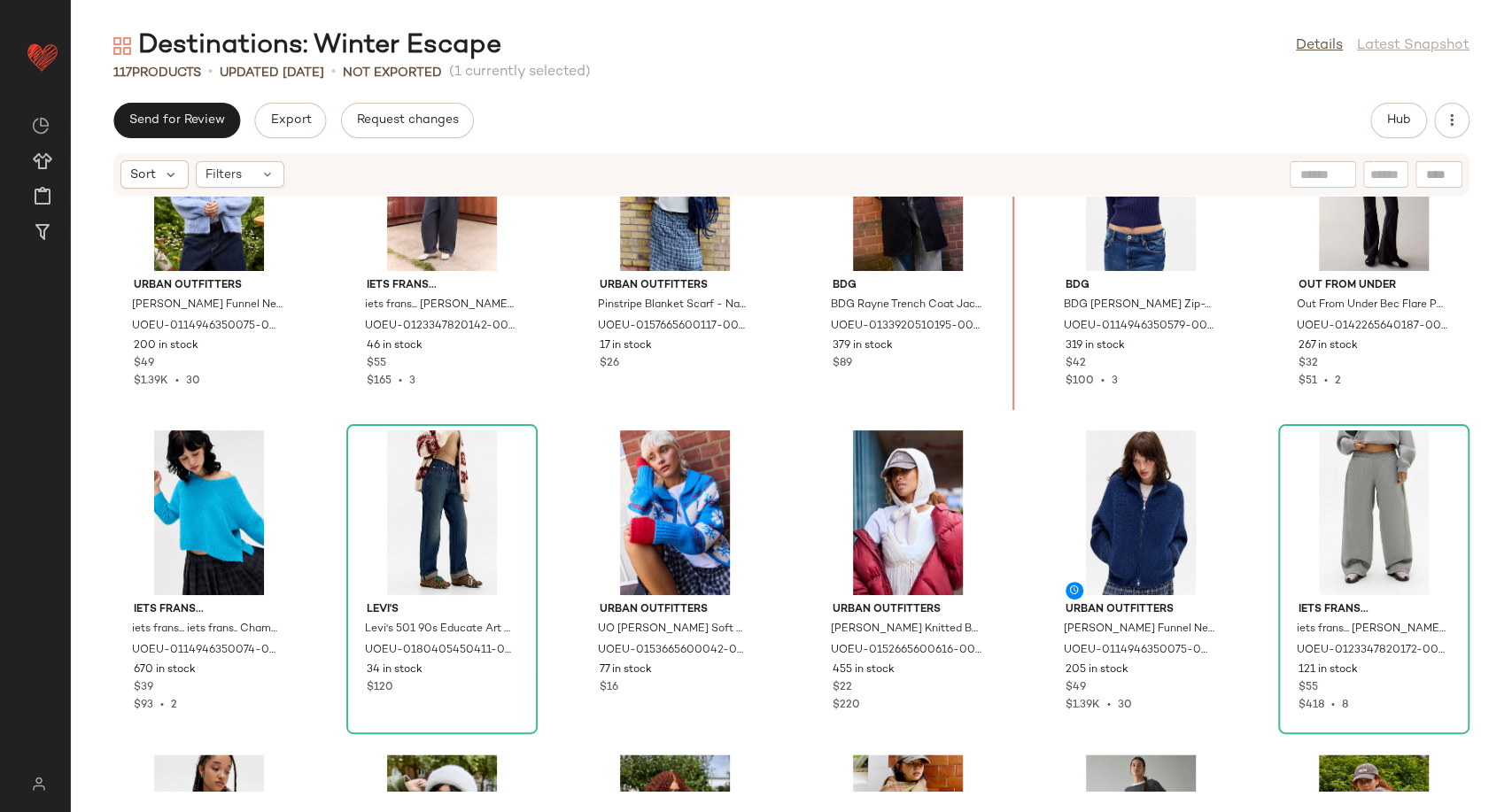
scroll to position [1340, 0]
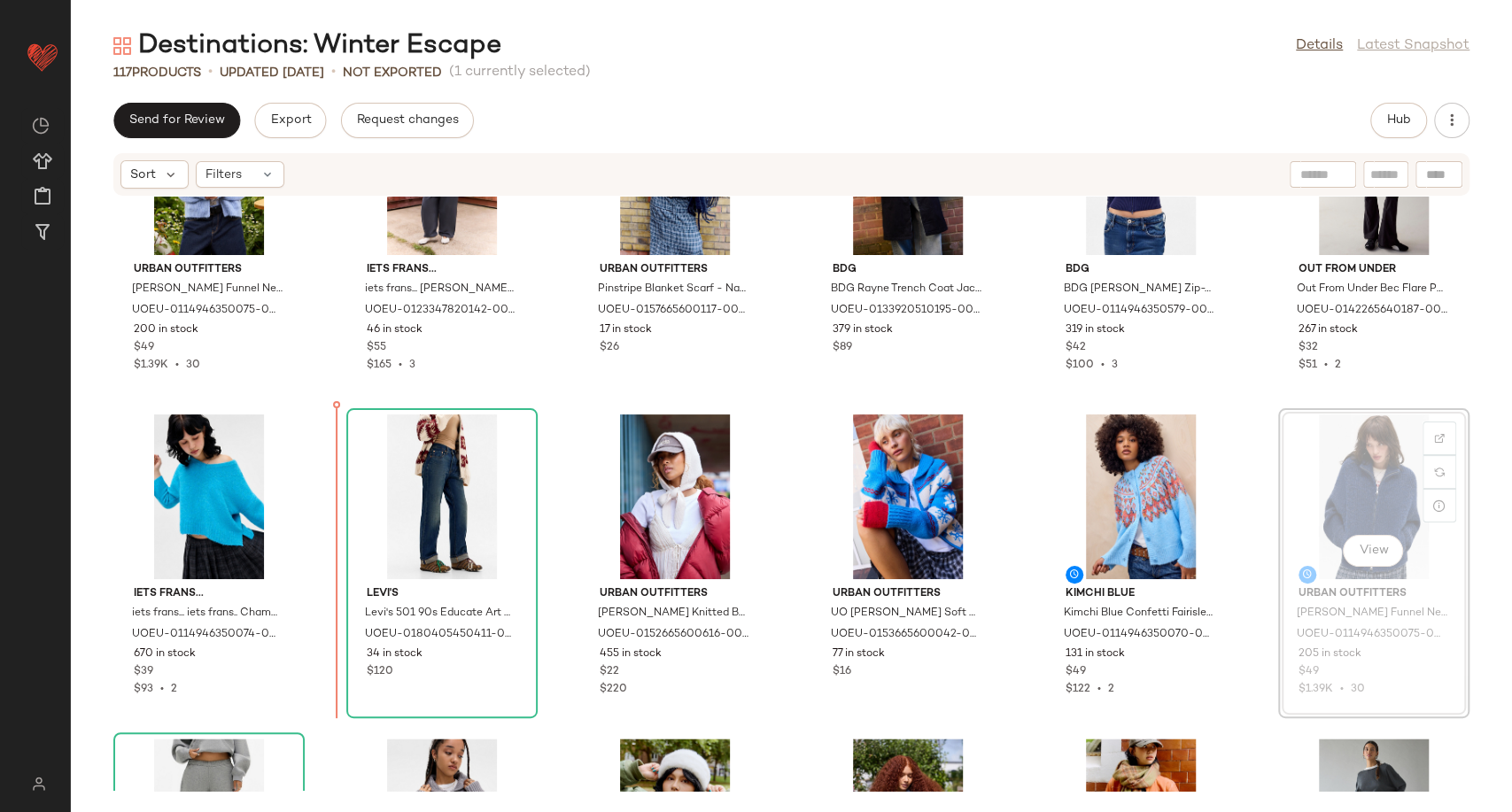
scroll to position [1445, 0]
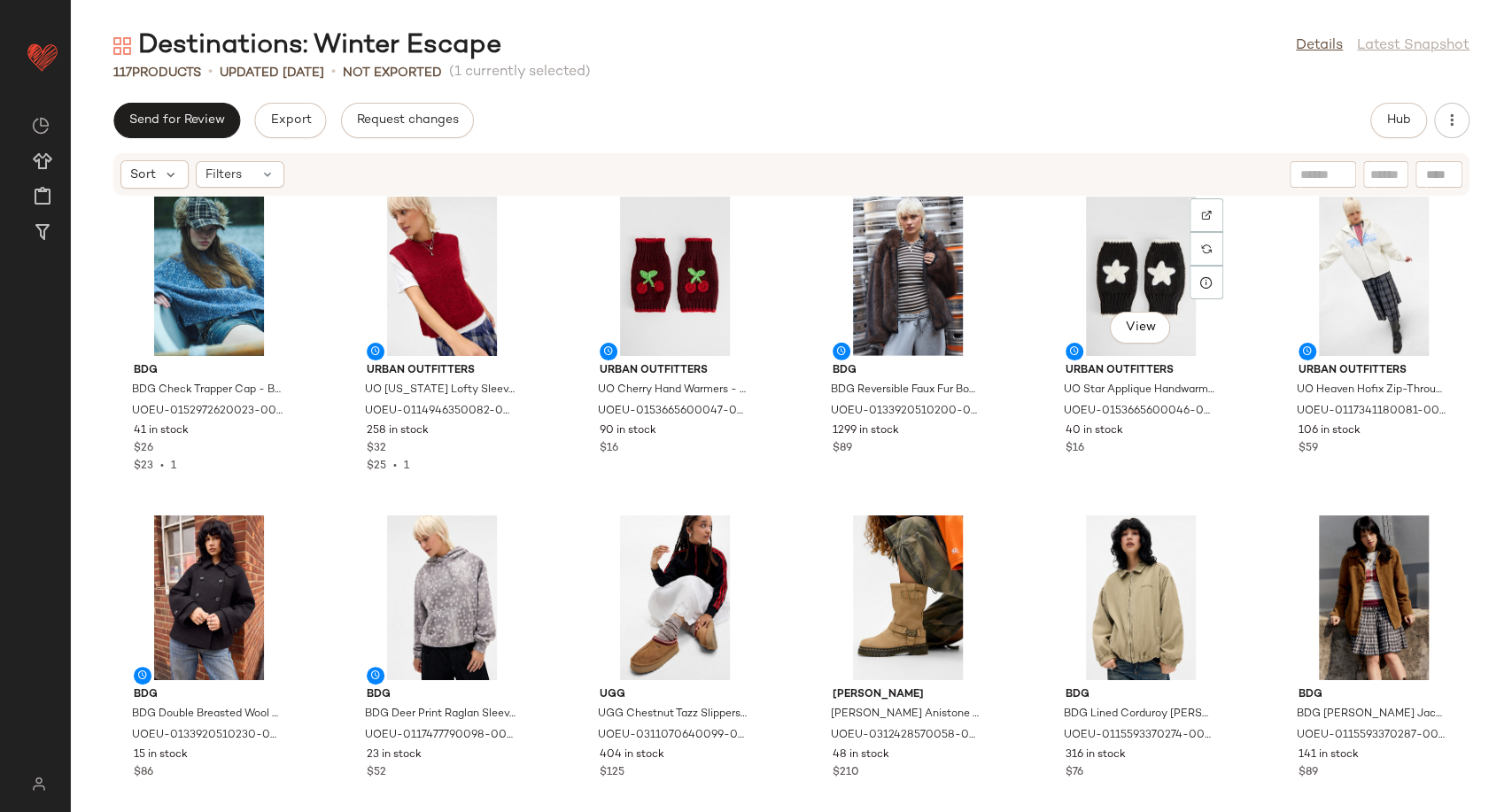
scroll to position [3316, 0]
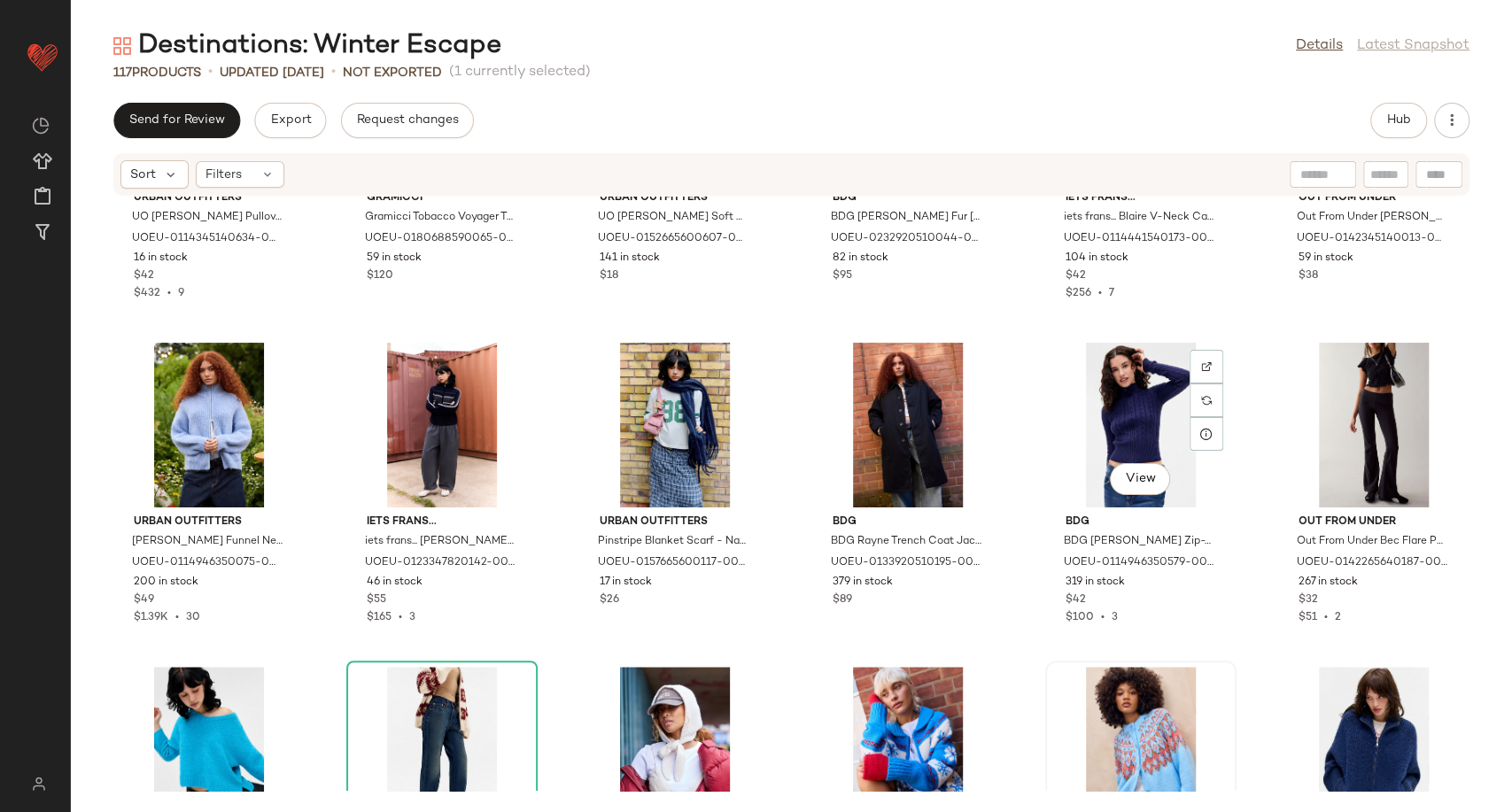
scroll to position [1133, 0]
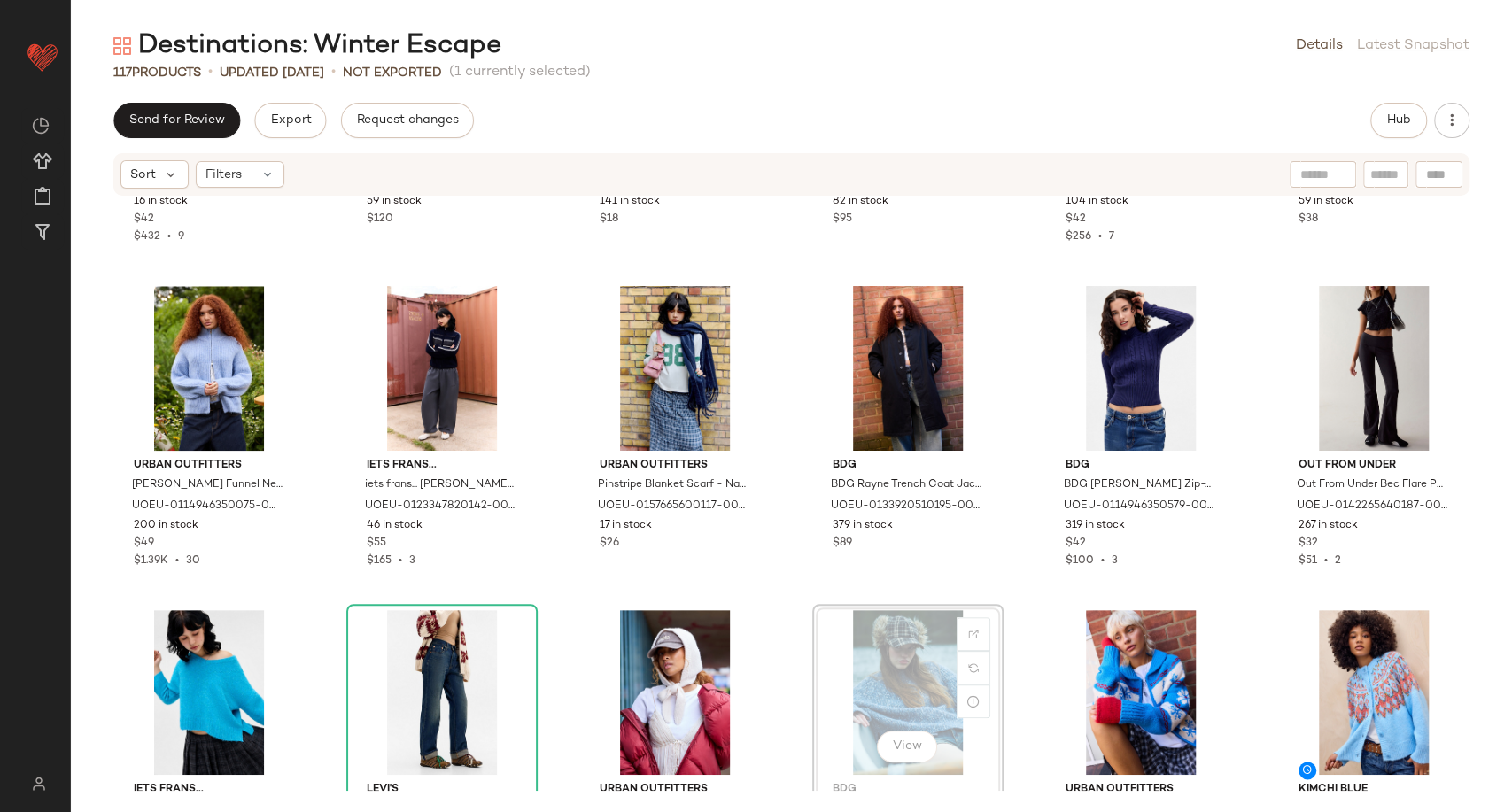
scroll to position [1233, 0]
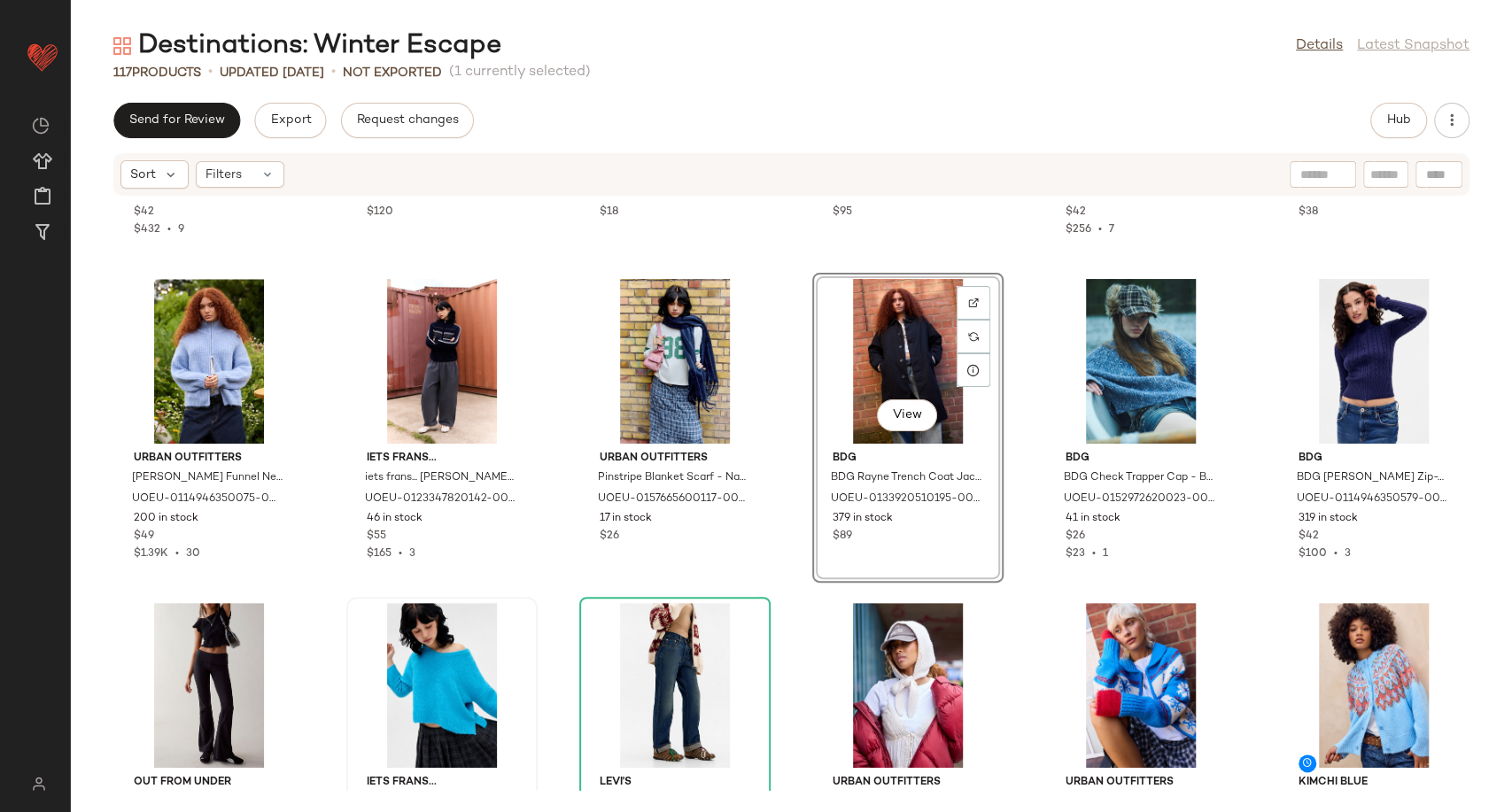
scroll to position [1240, 0]
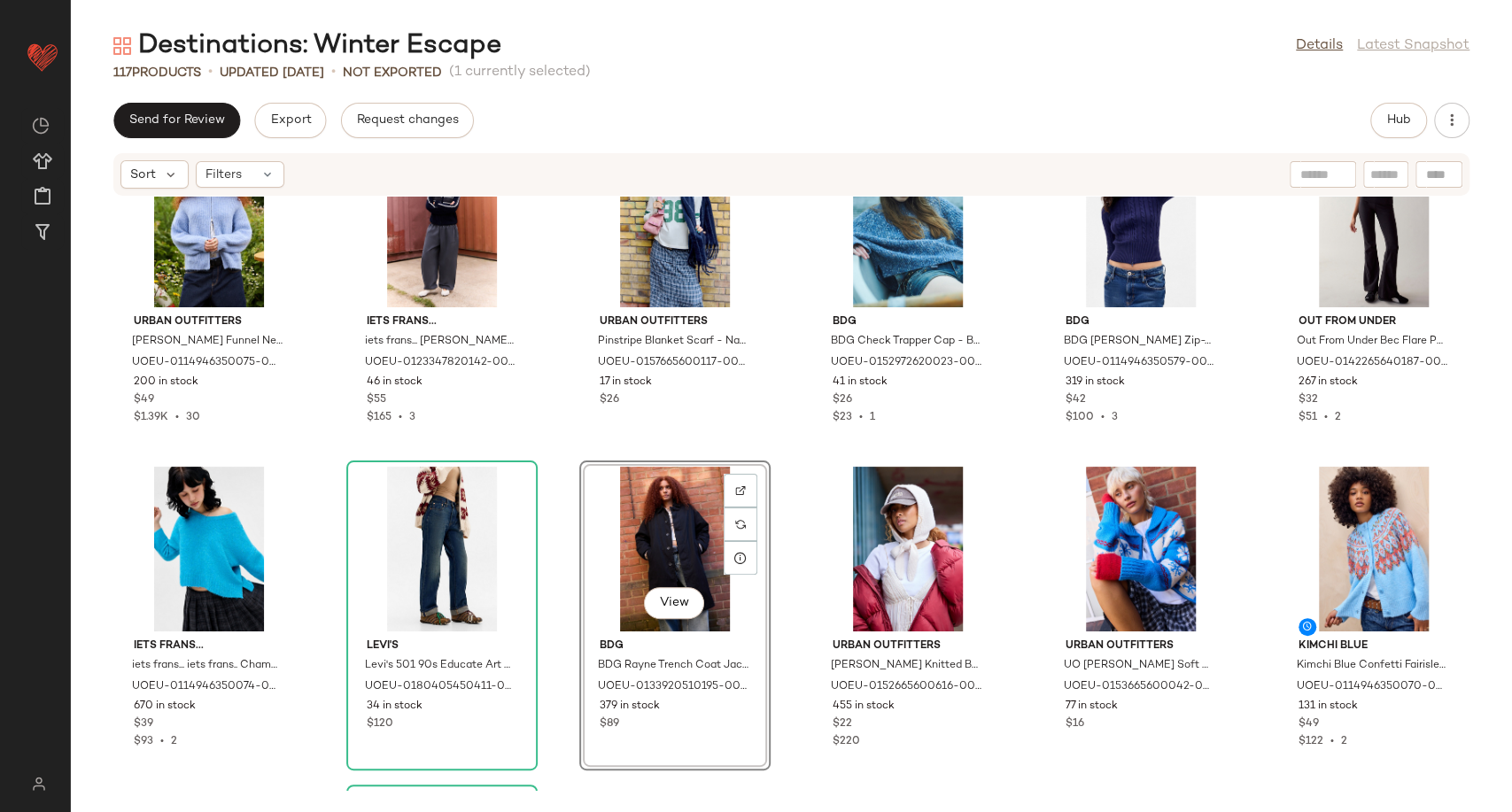
scroll to position [1458, 0]
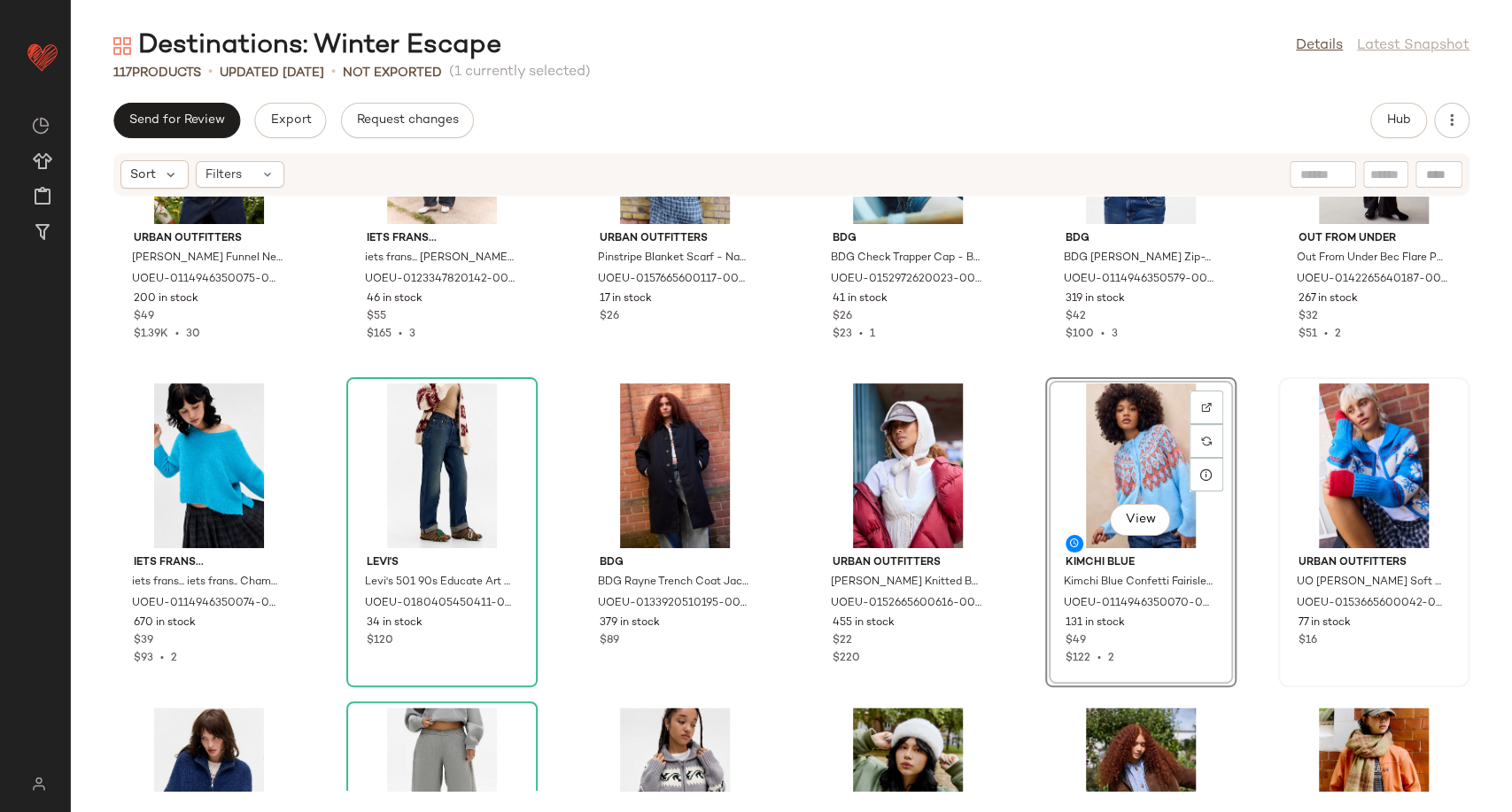
scroll to position [1556, 0]
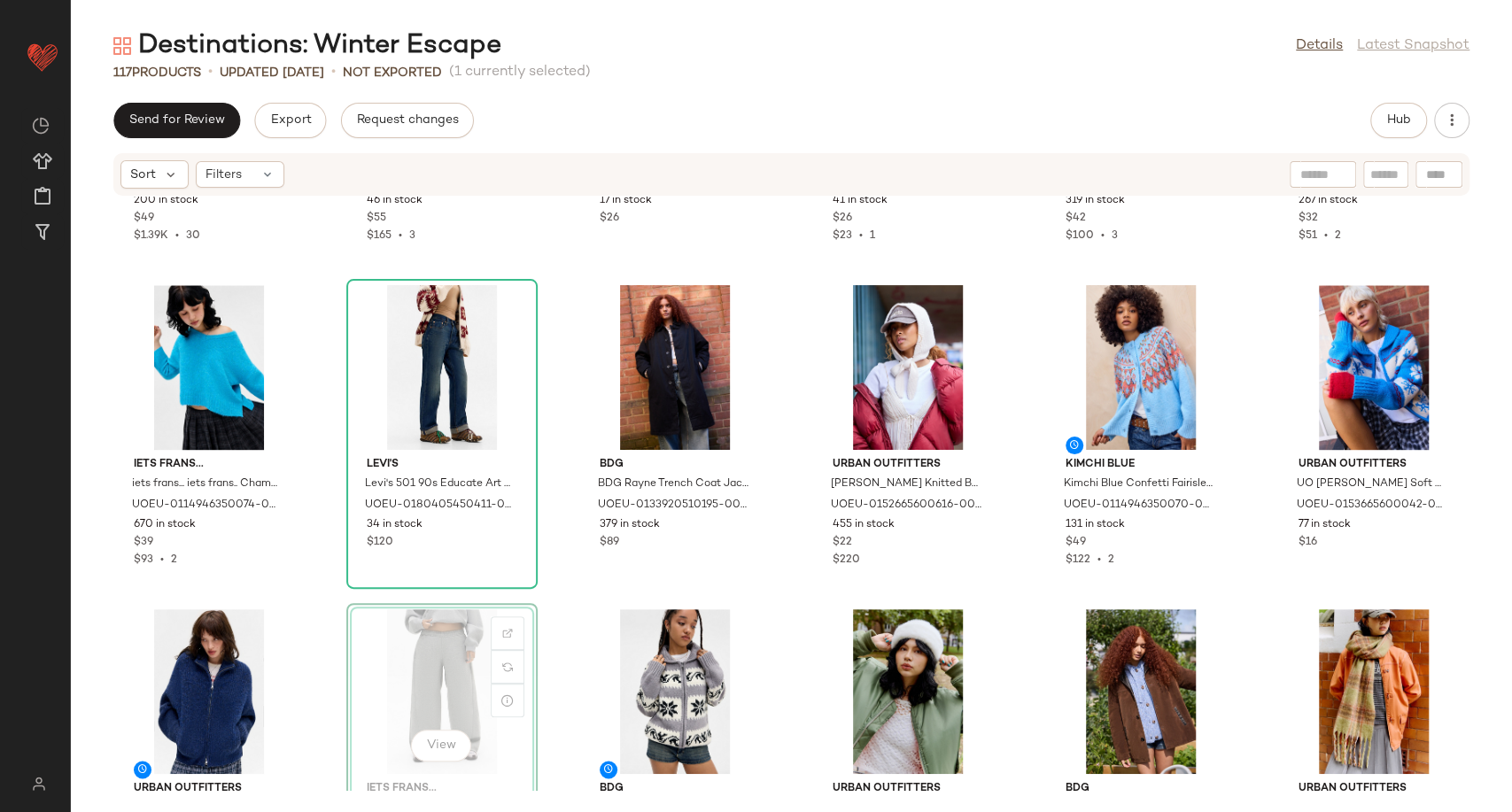
scroll to position [1558, 0]
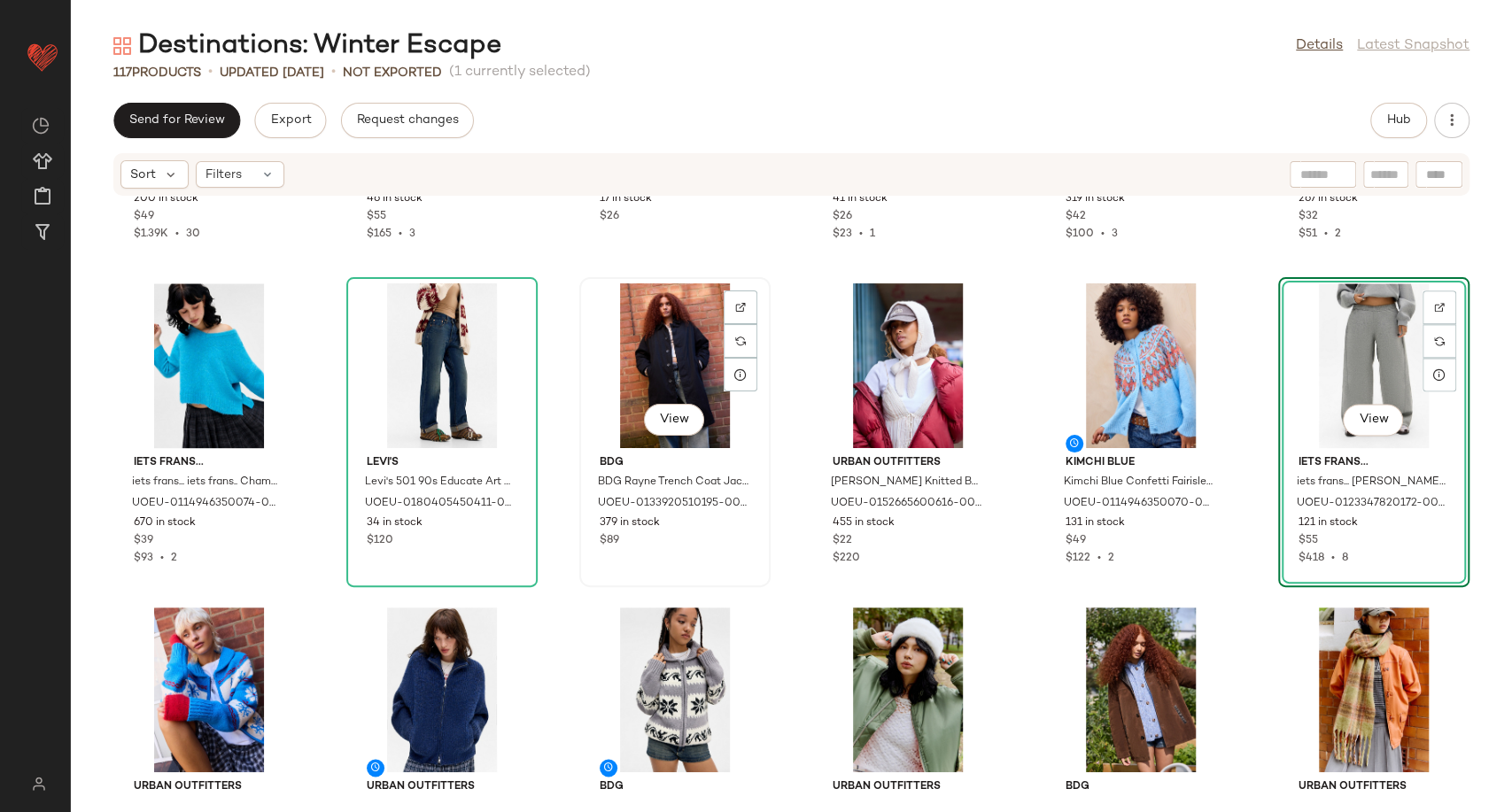
scroll to position [1656, 0]
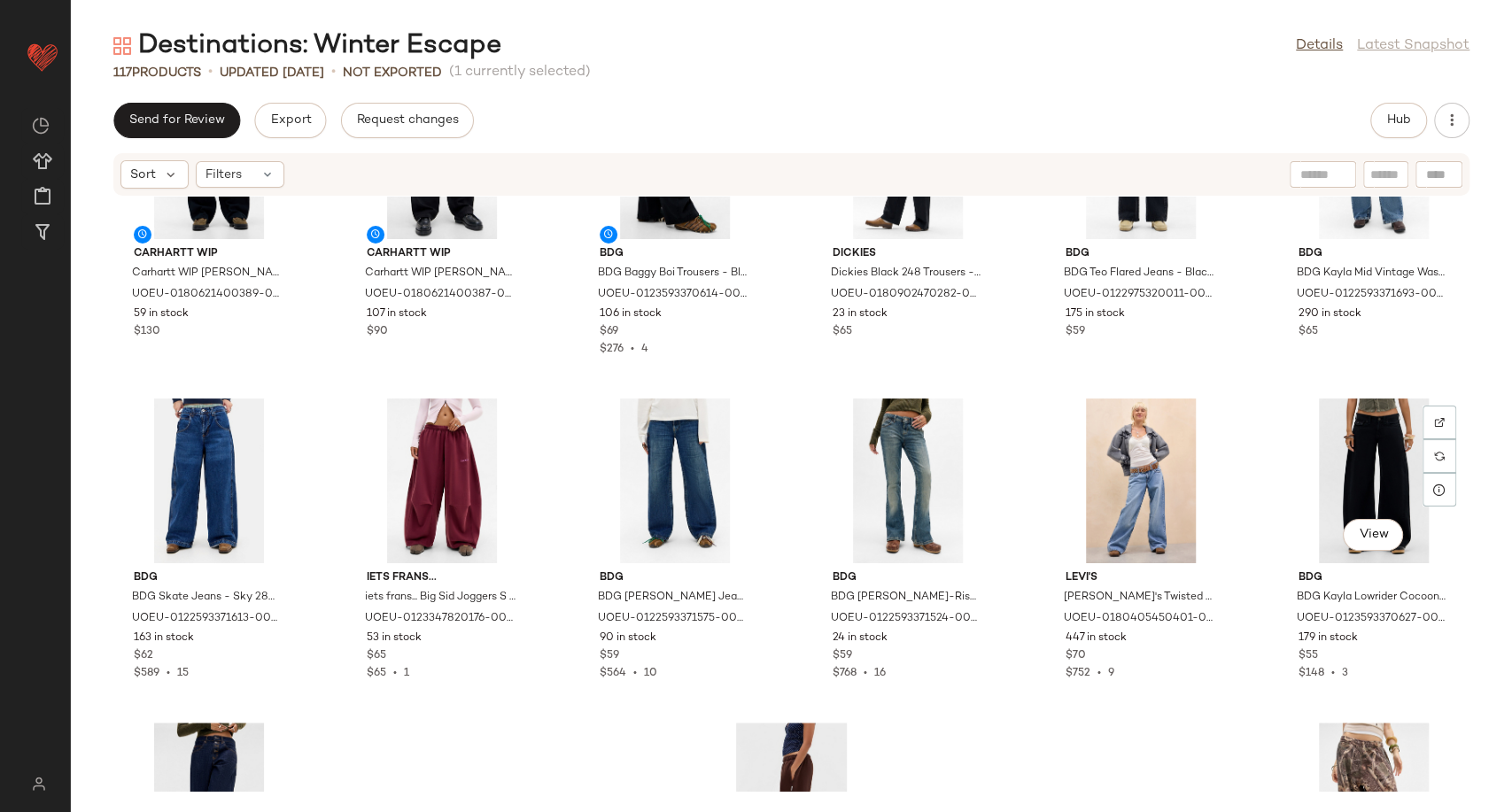
scroll to position [5690, 0]
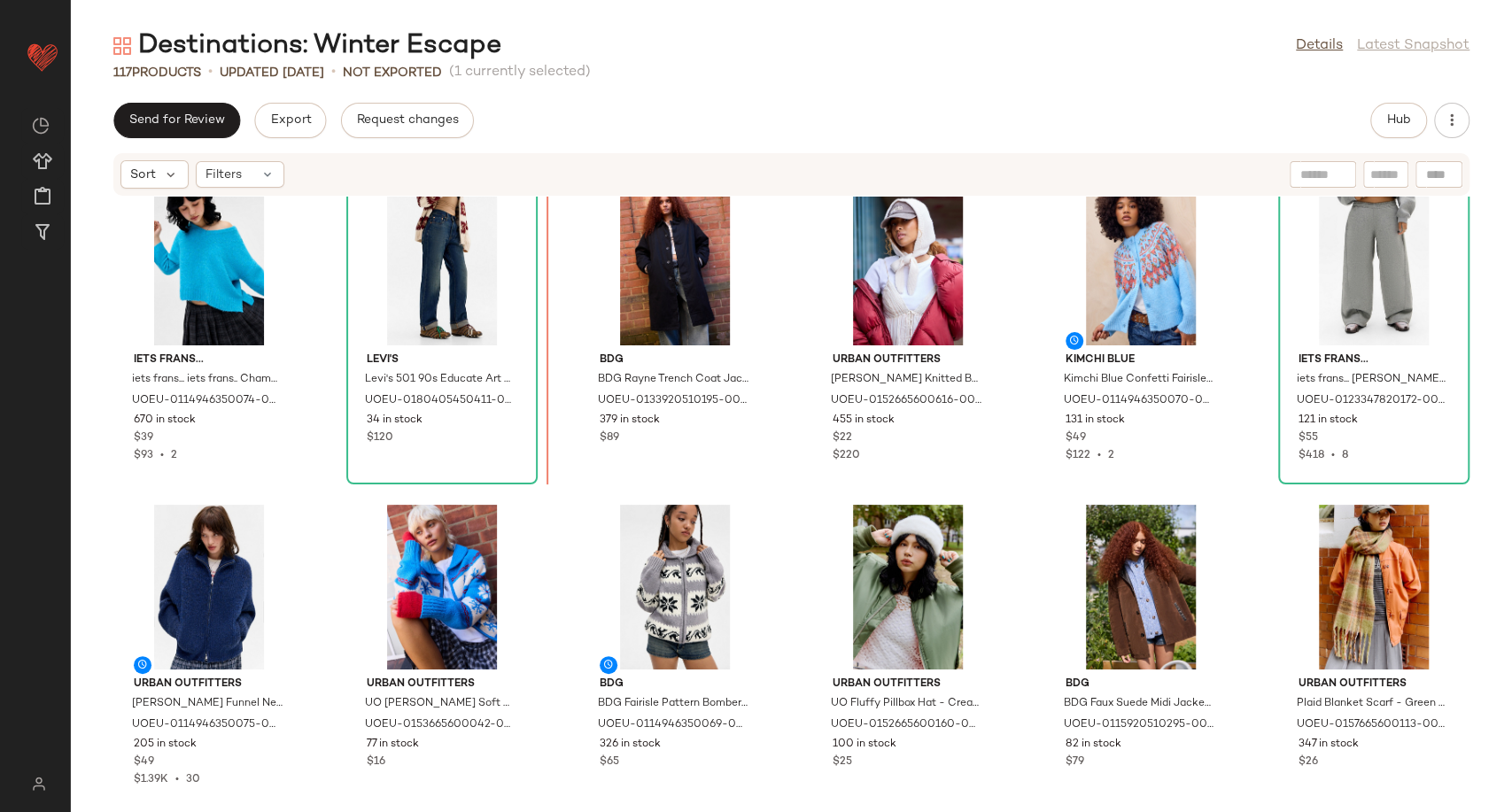
scroll to position [1661, 0]
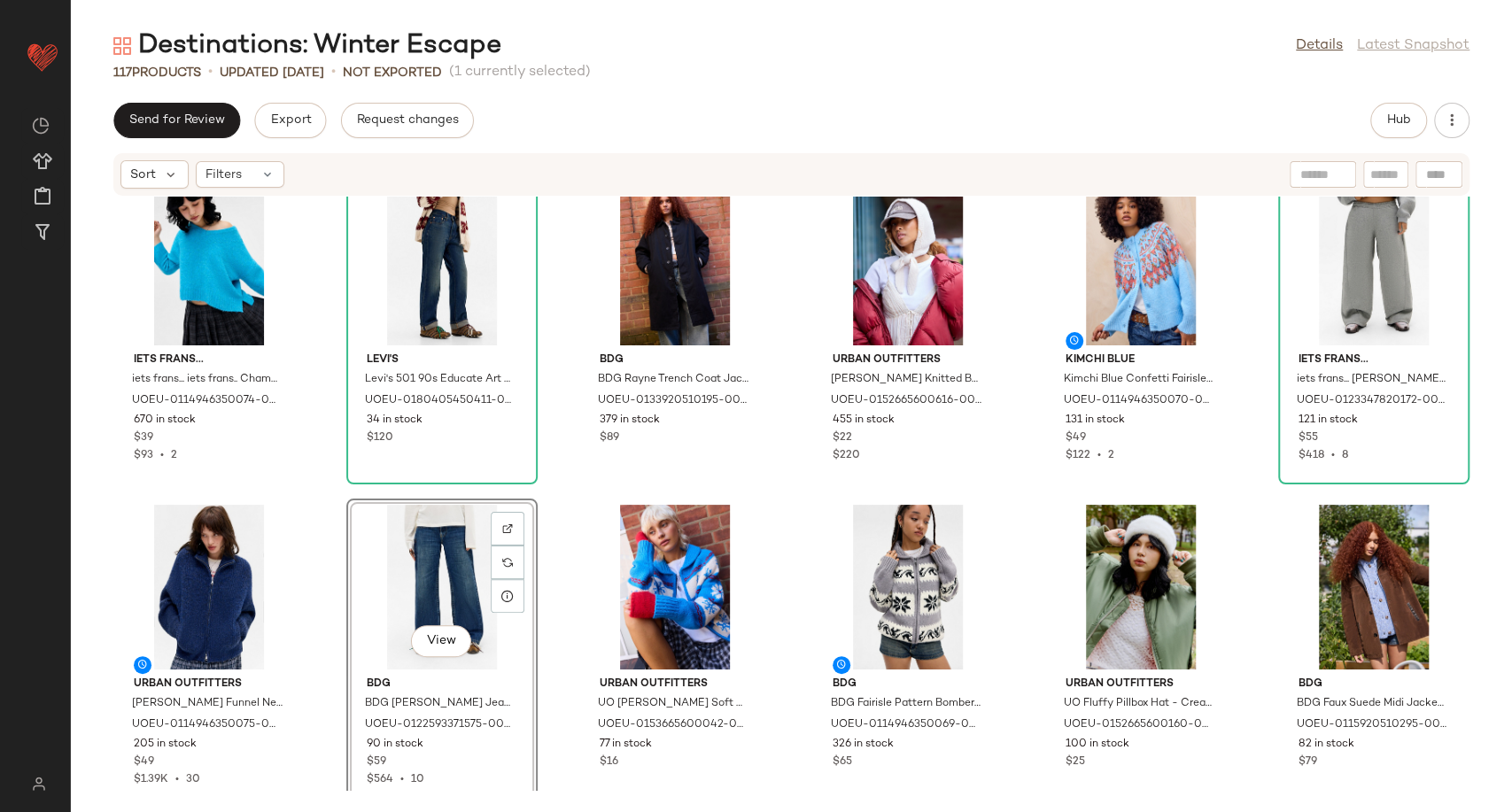
click at [777, 582] on div "iets frans... iets frans... iets frans.. Champagne High V-Neck Jumper - Blue L …" at bounding box center [791, 494] width 1441 height 595
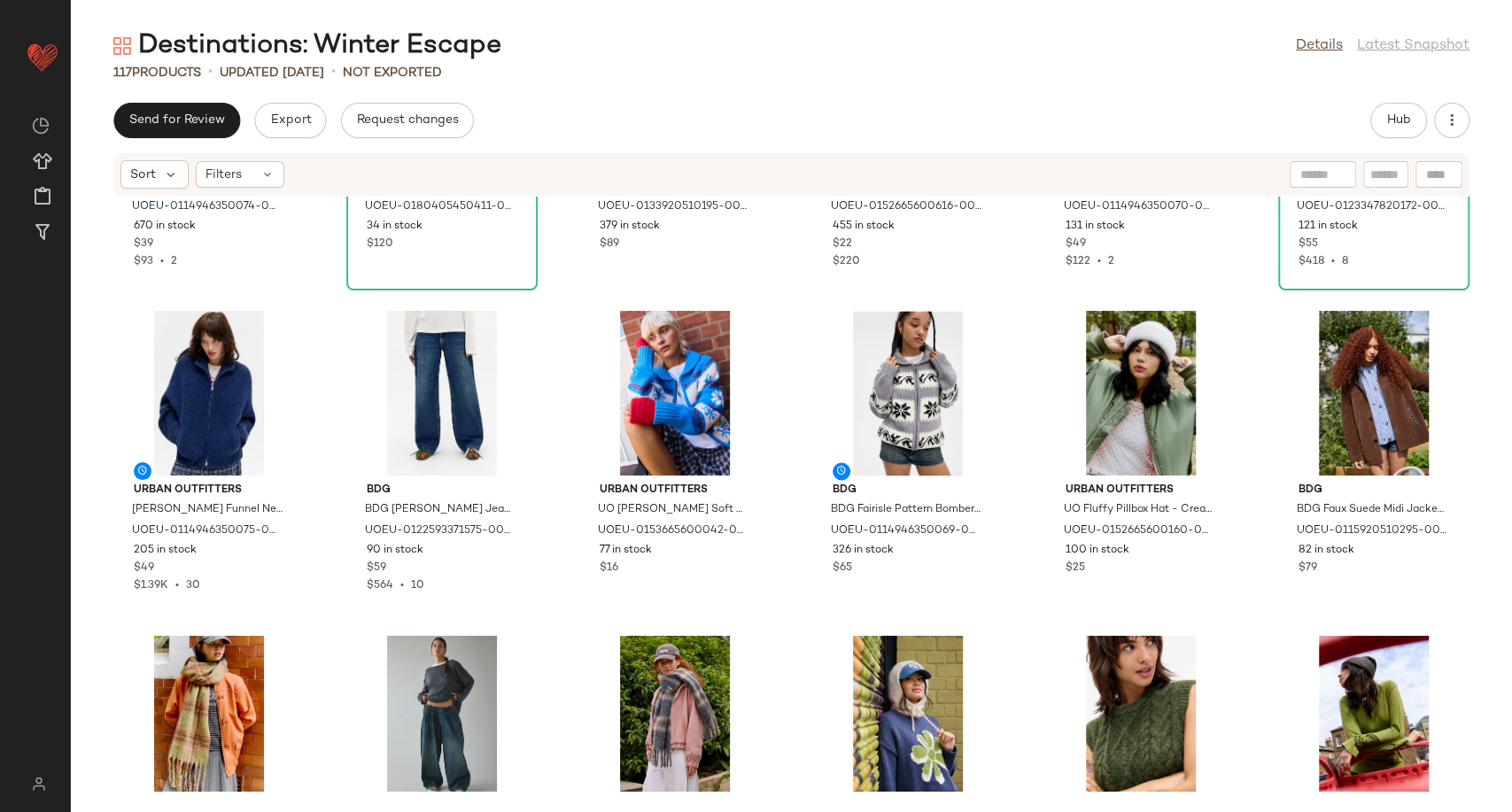
scroll to position [1857, 0]
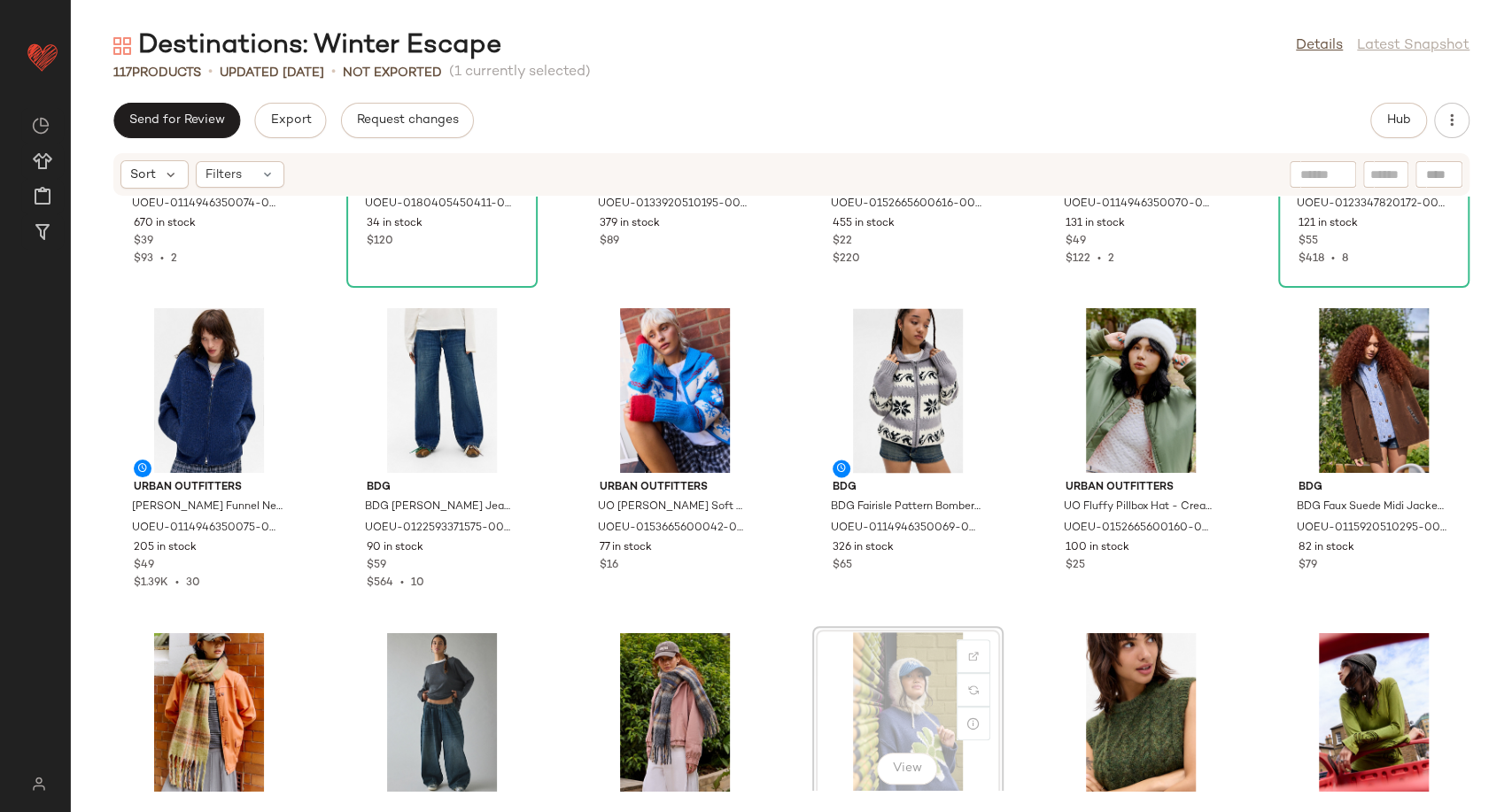
scroll to position [1861, 0]
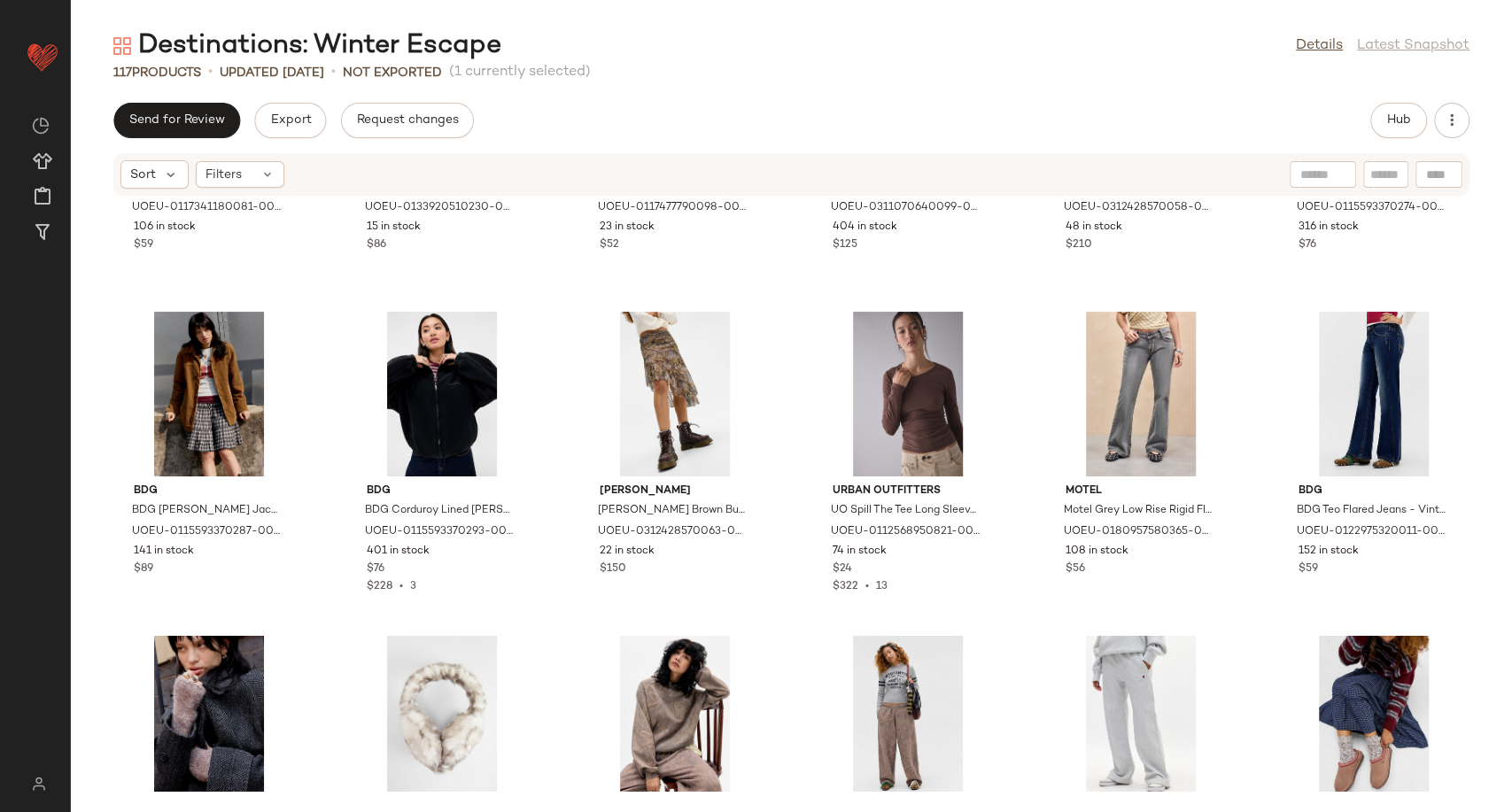
scroll to position [4123, 0]
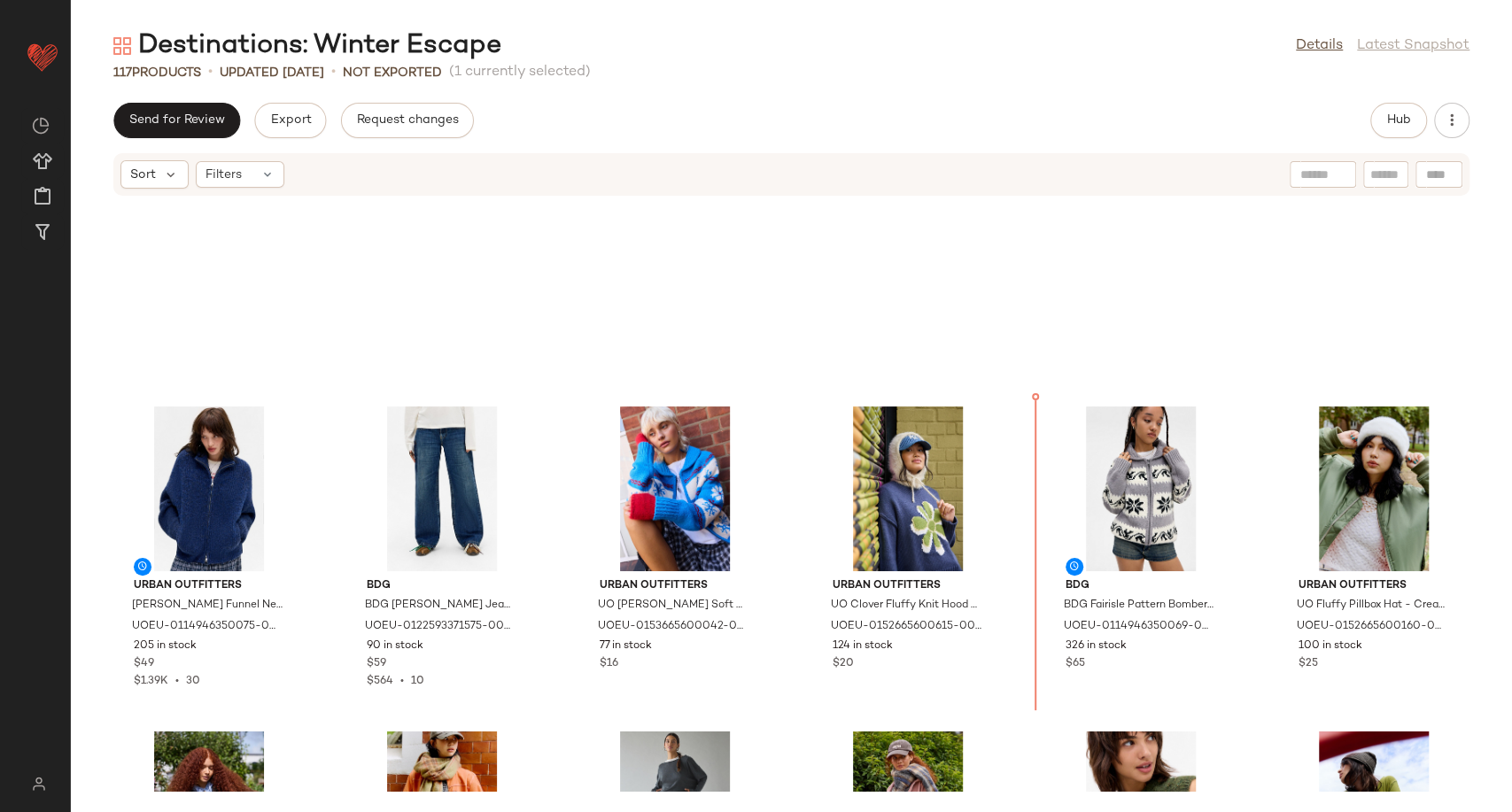
scroll to position [1712, 0]
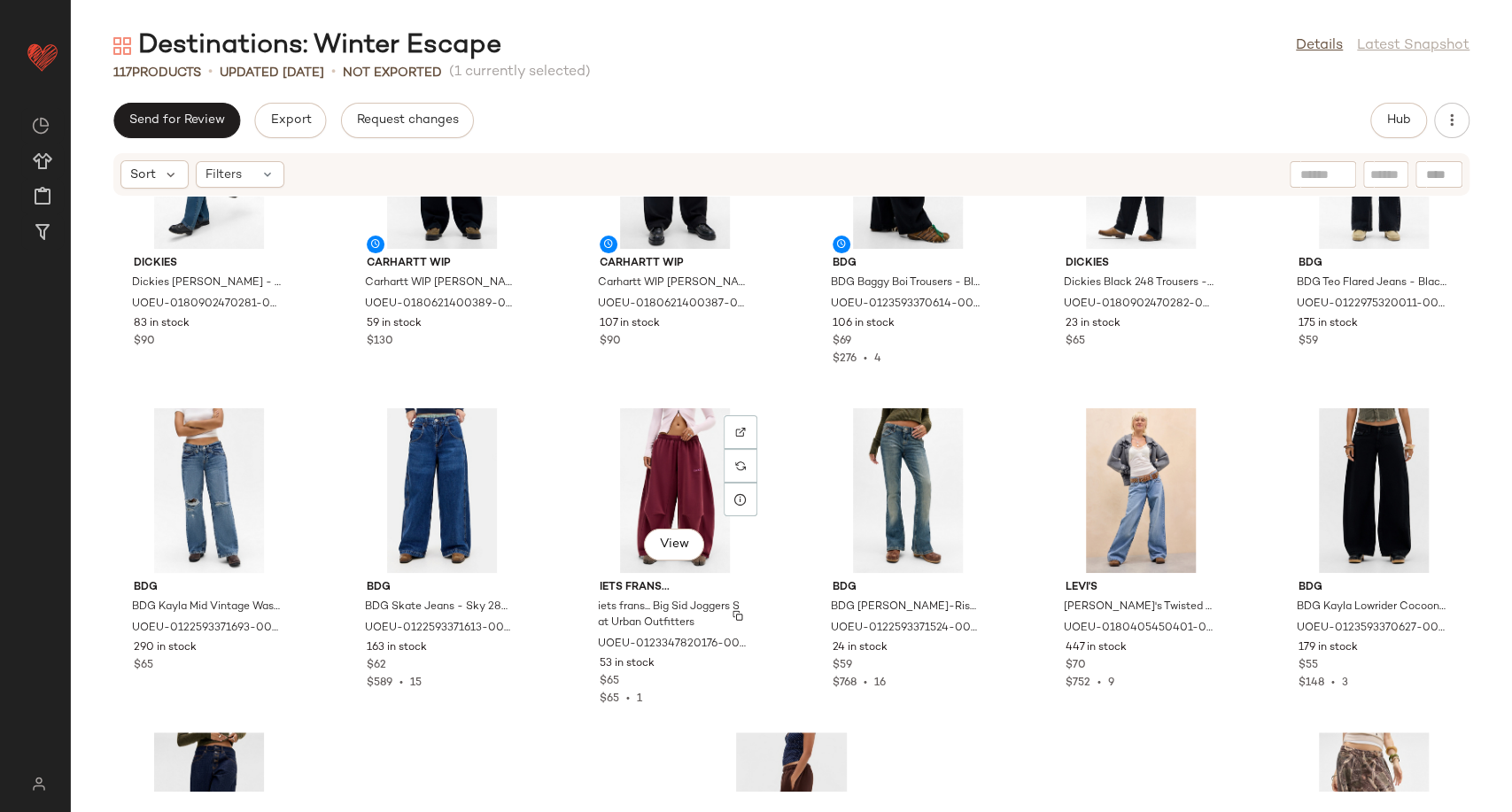
scroll to position [5648, 0]
click at [193, 465] on div "View" at bounding box center [208, 490] width 179 height 165
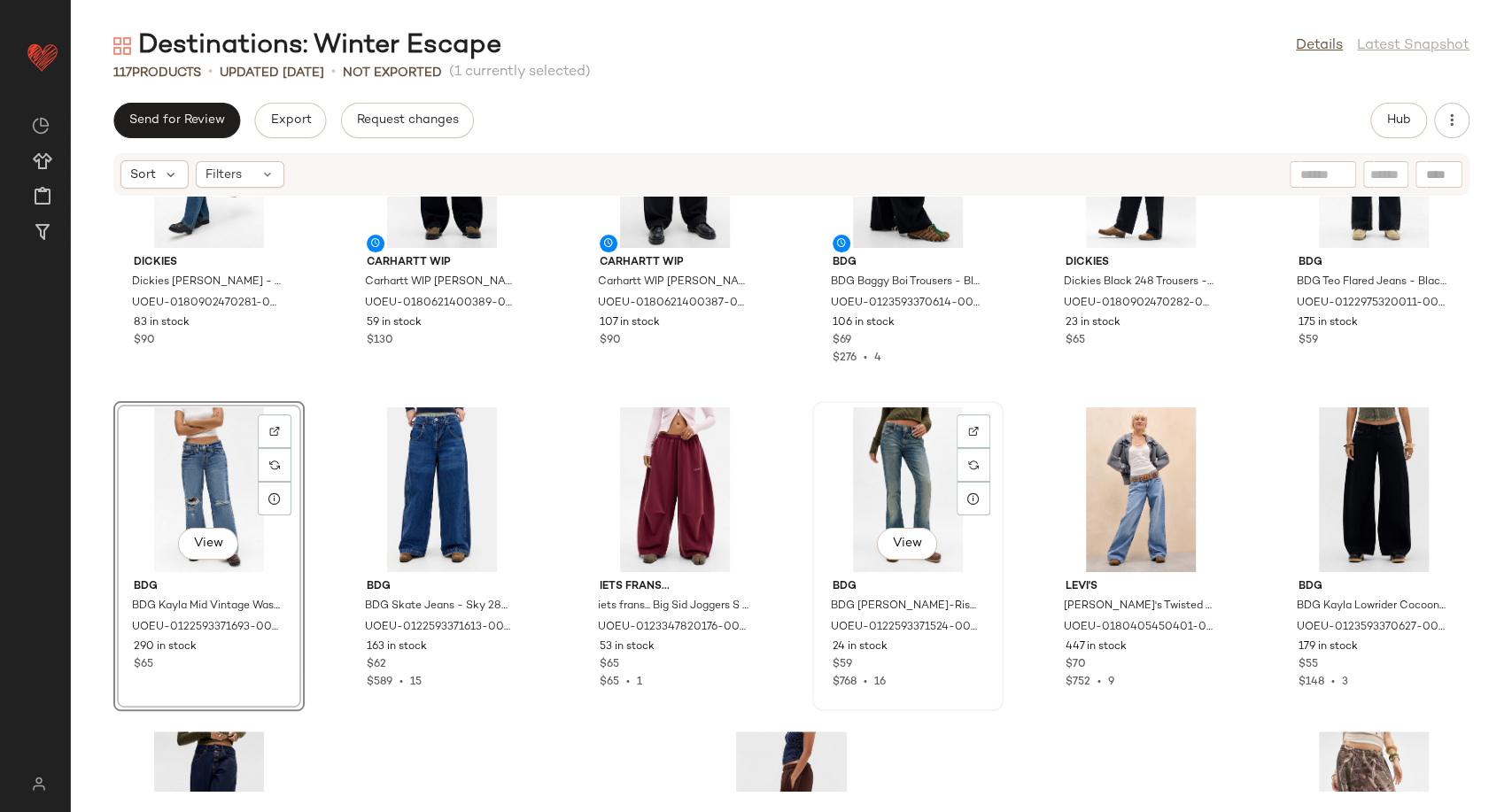
click at [877, 502] on div "View" at bounding box center [907, 490] width 179 height 165
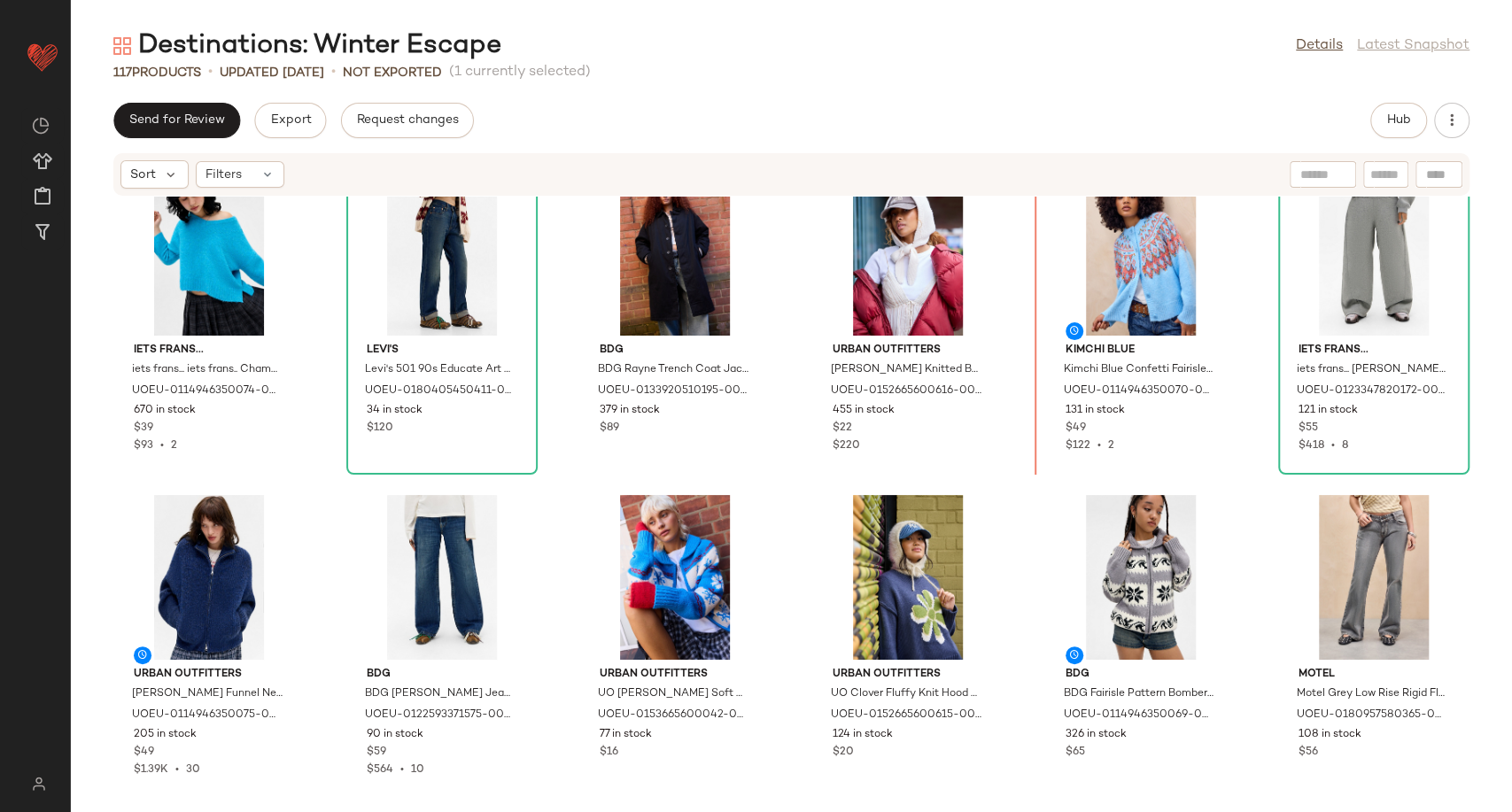
scroll to position [1671, 0]
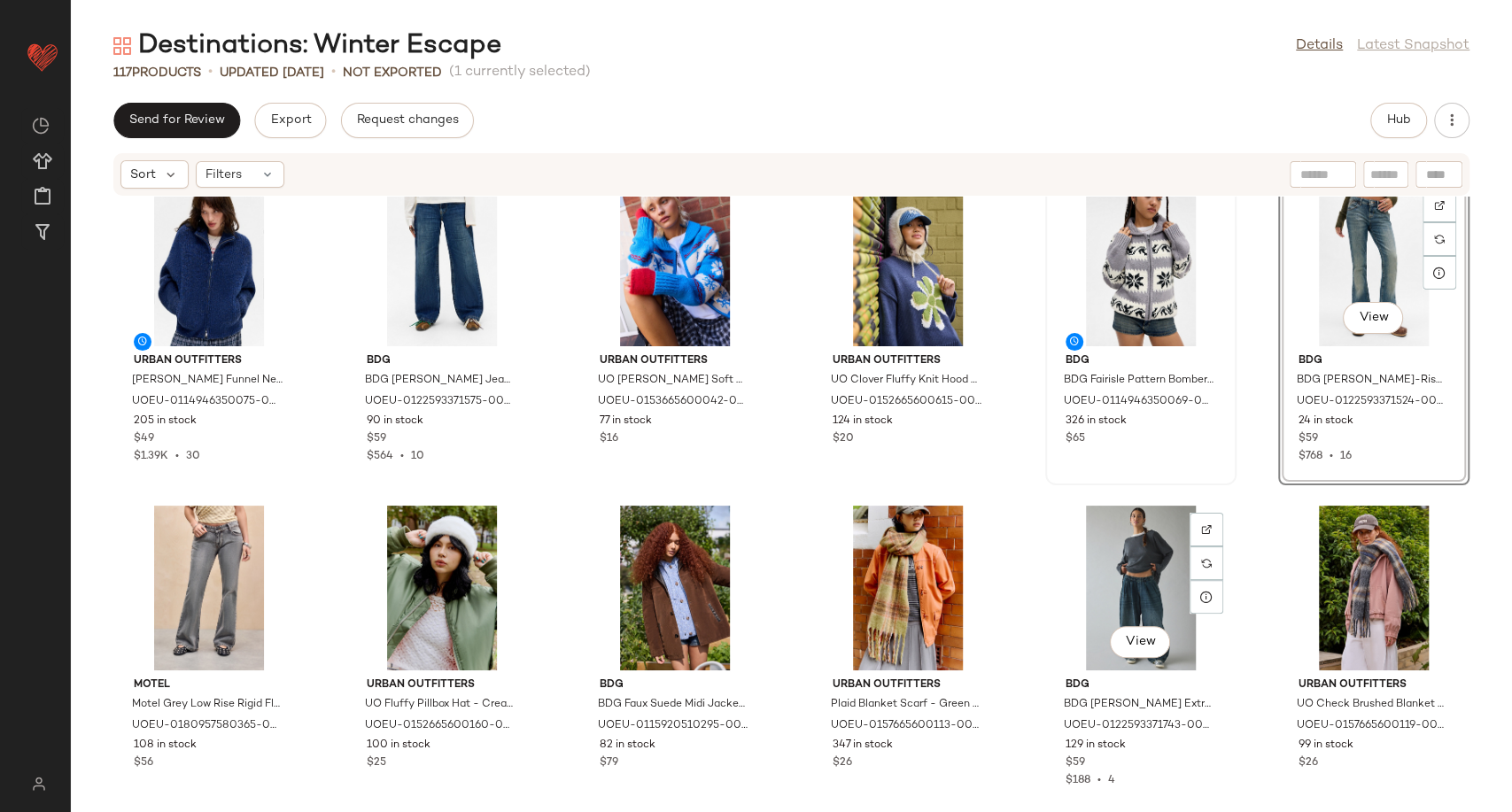
scroll to position [2162, 0]
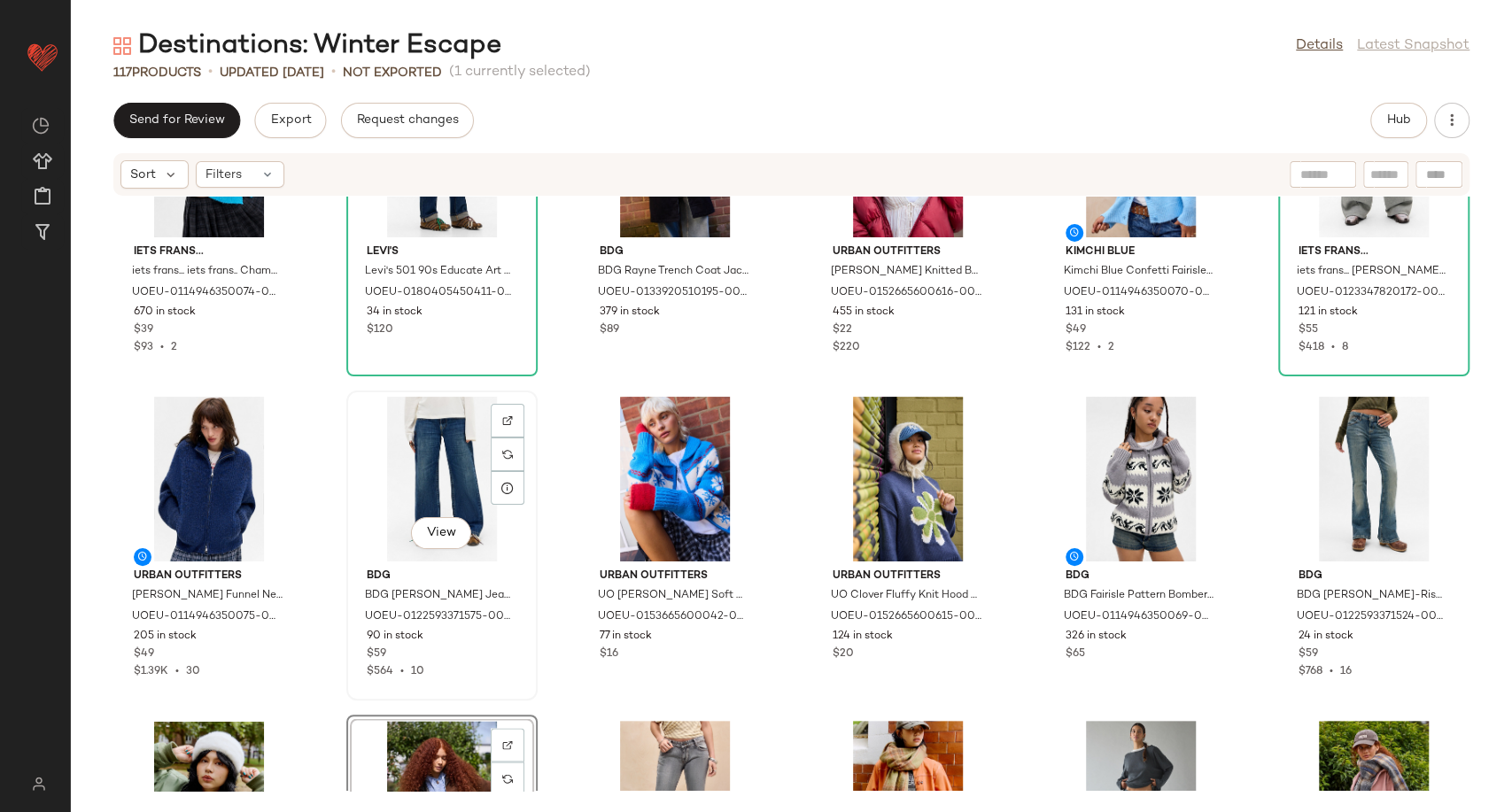
scroll to position [1965, 0]
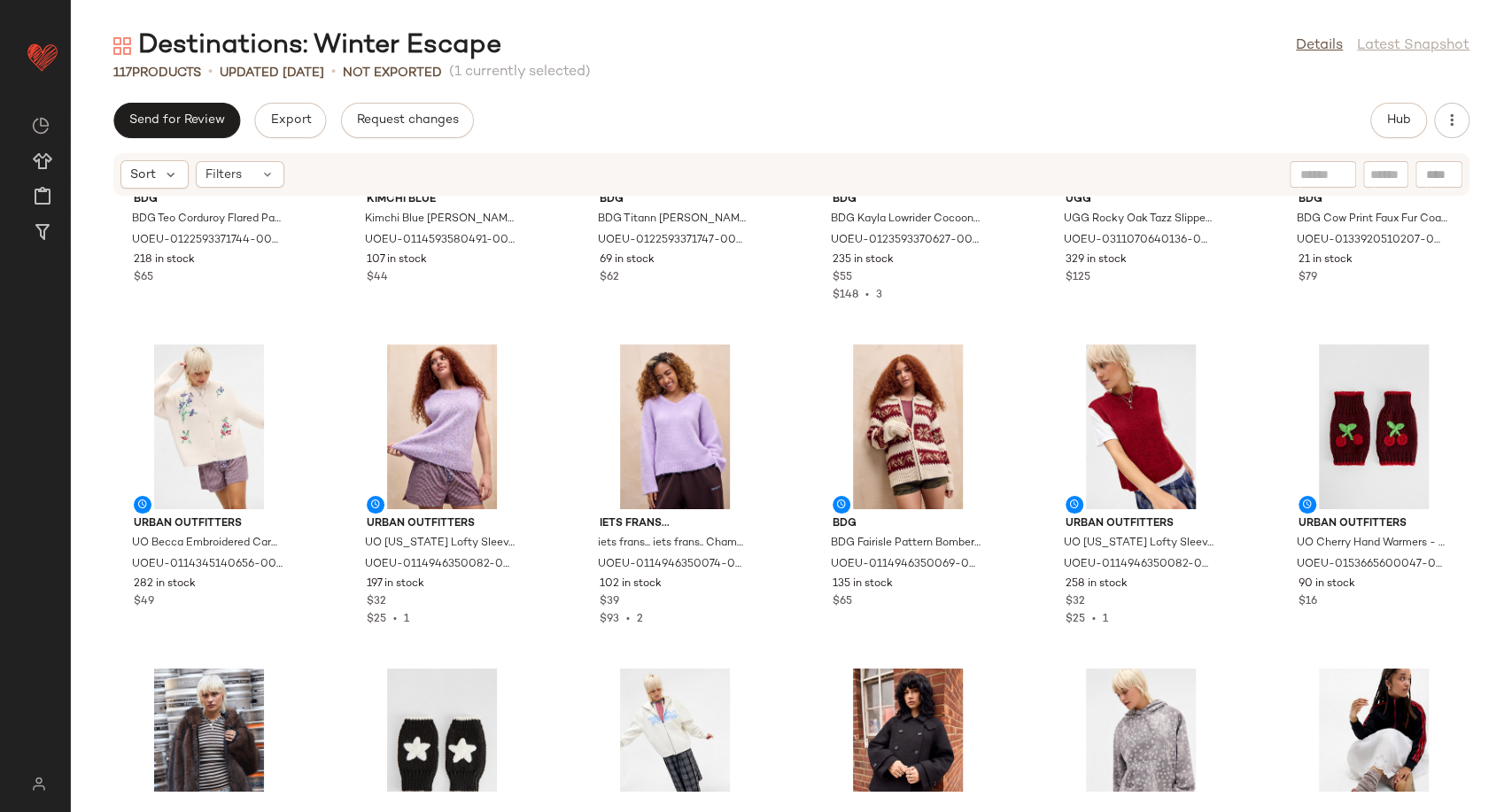
scroll to position [3048, 0]
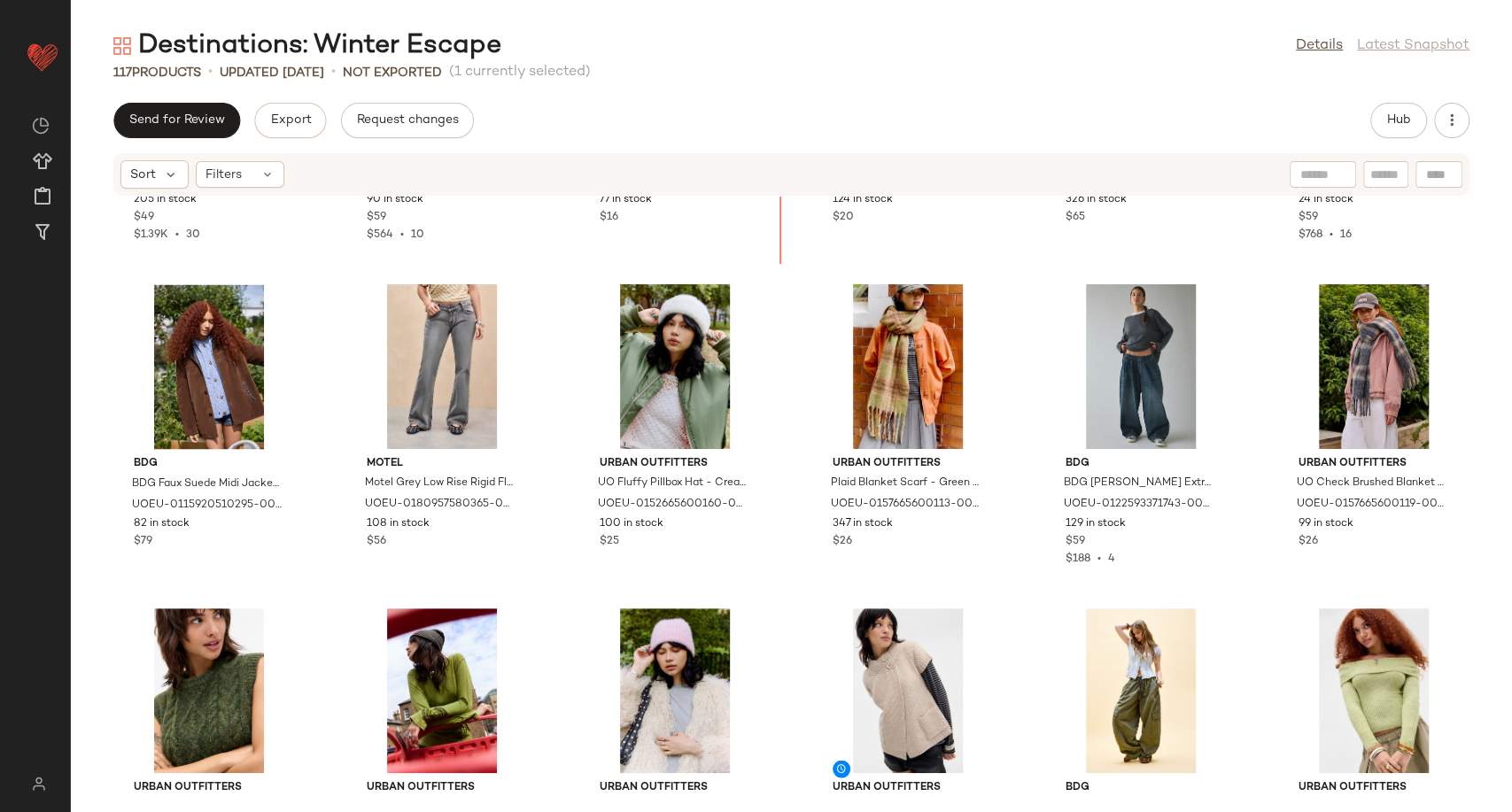
scroll to position [2076, 0]
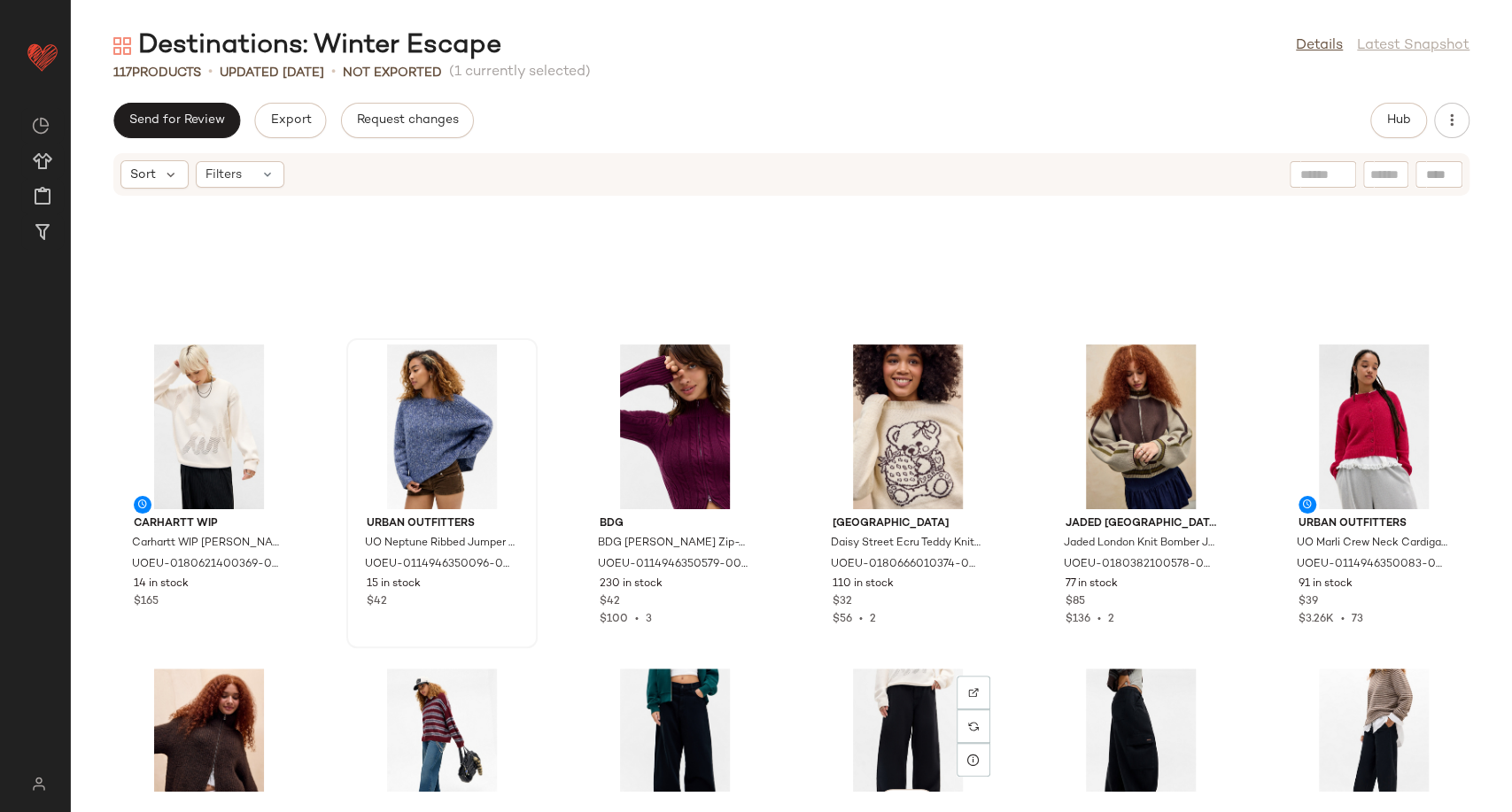
scroll to position [5029, 0]
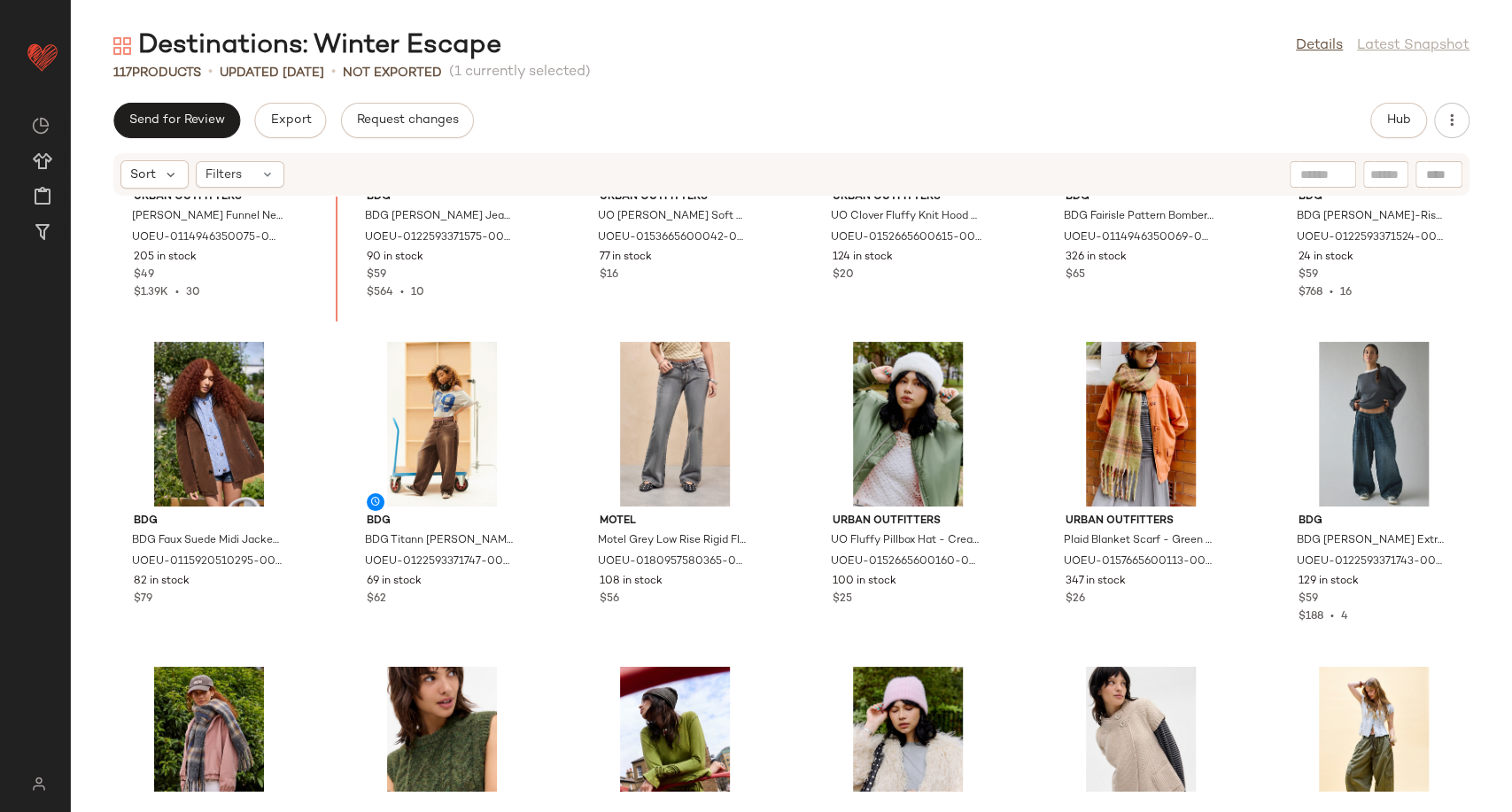
scroll to position [2047, 0]
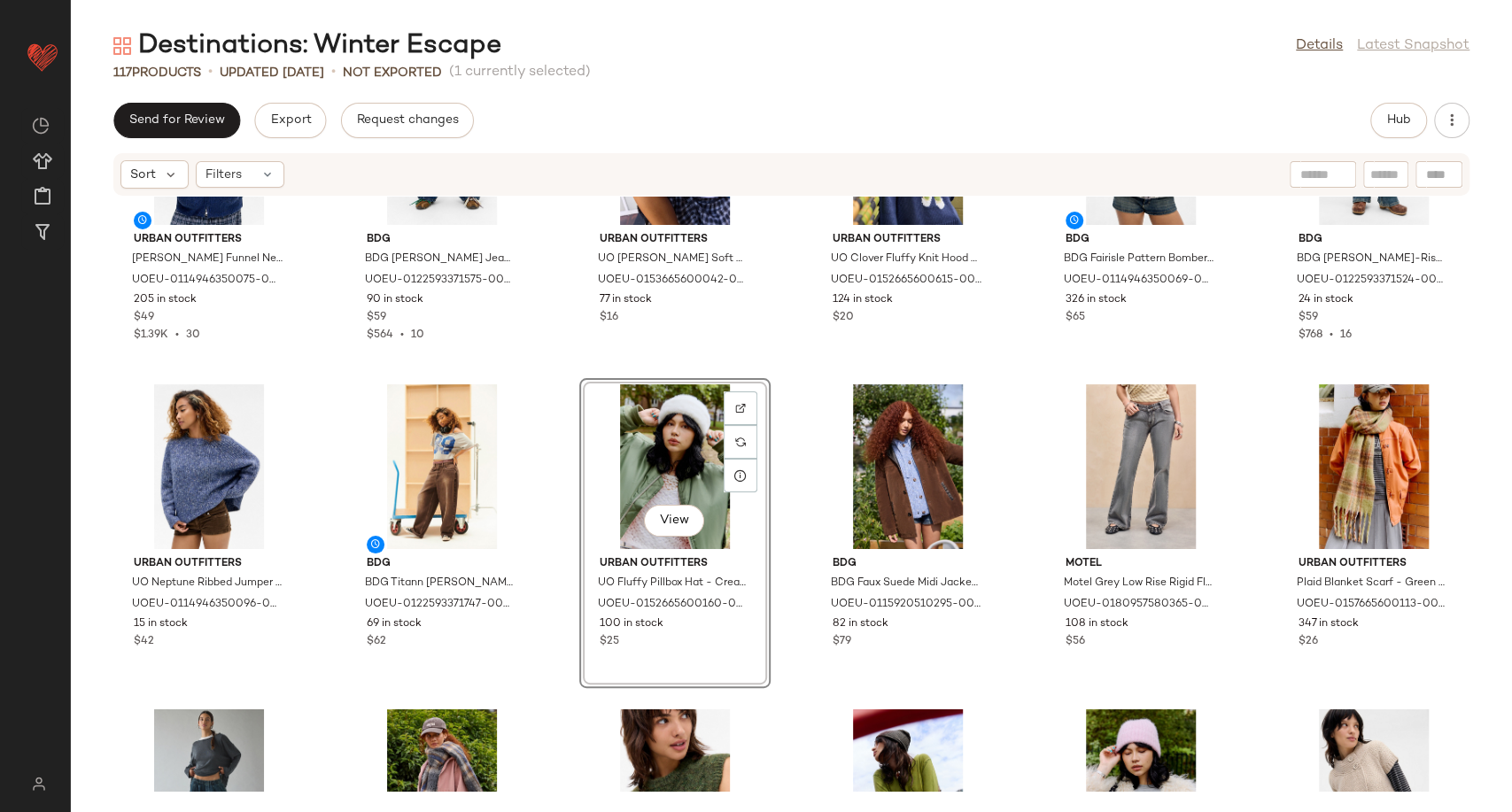
scroll to position [2152, 0]
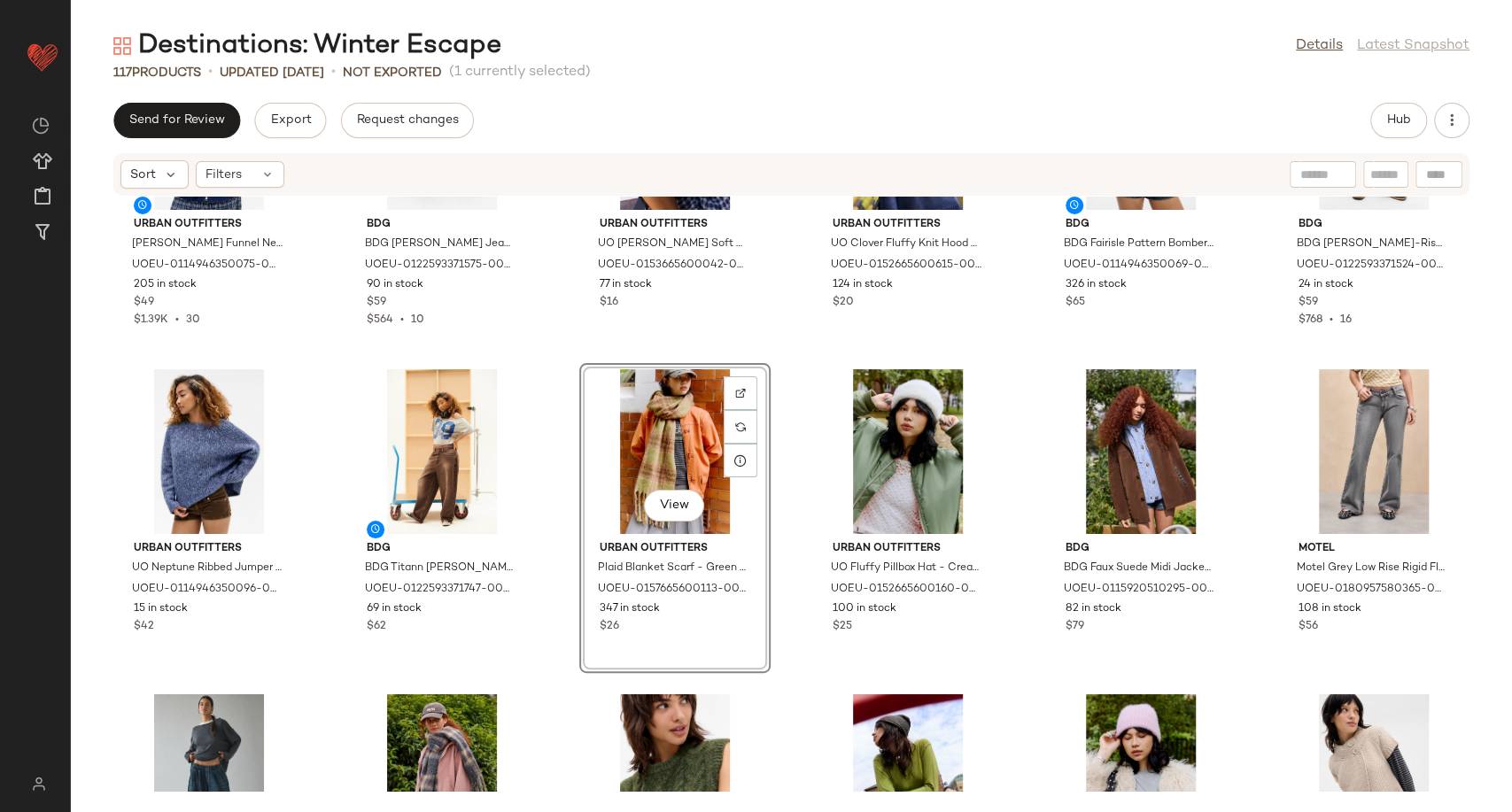
scroll to position [2152, 0]
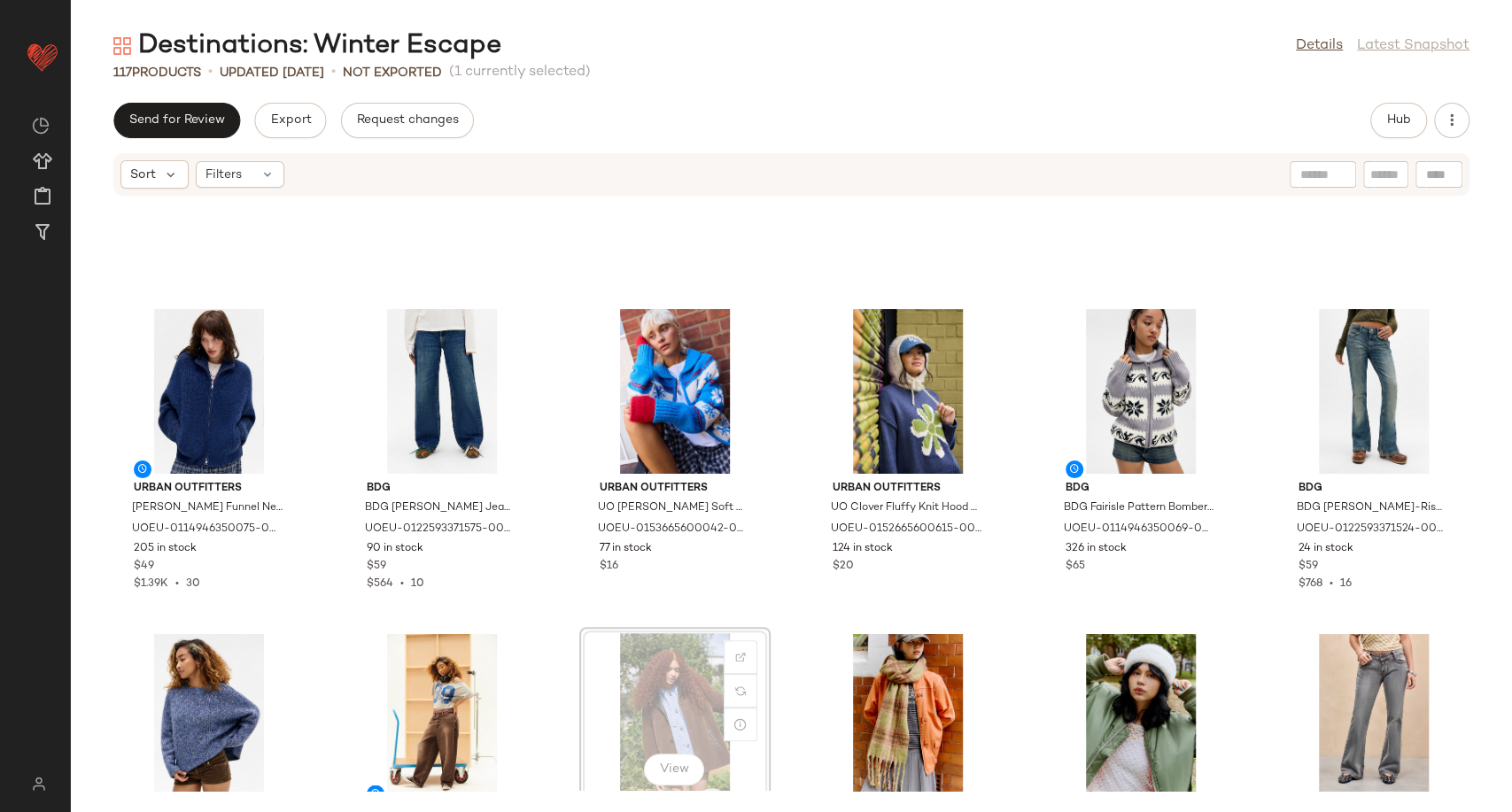
scroll to position [1861, 0]
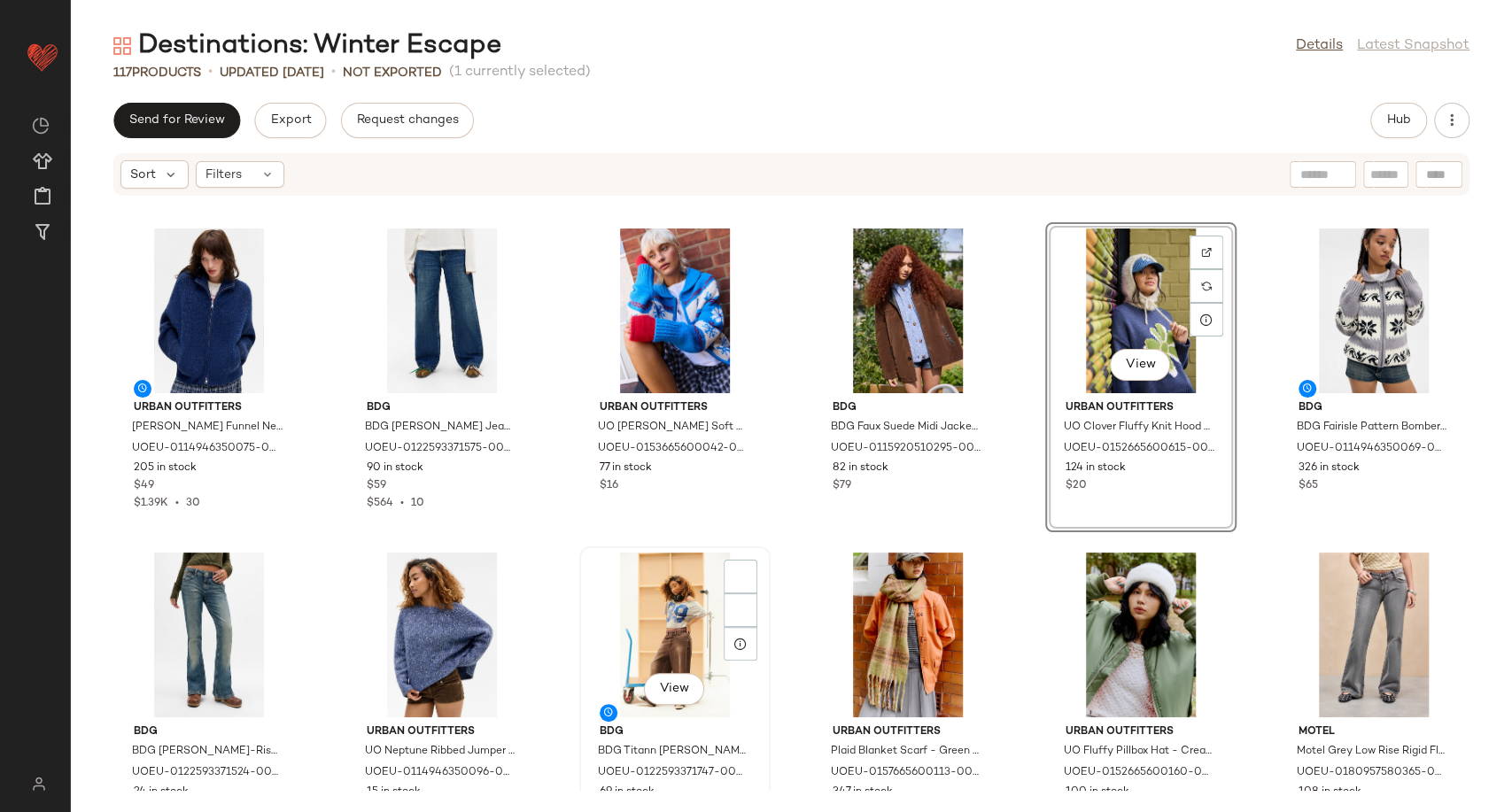
scroll to position [1961, 0]
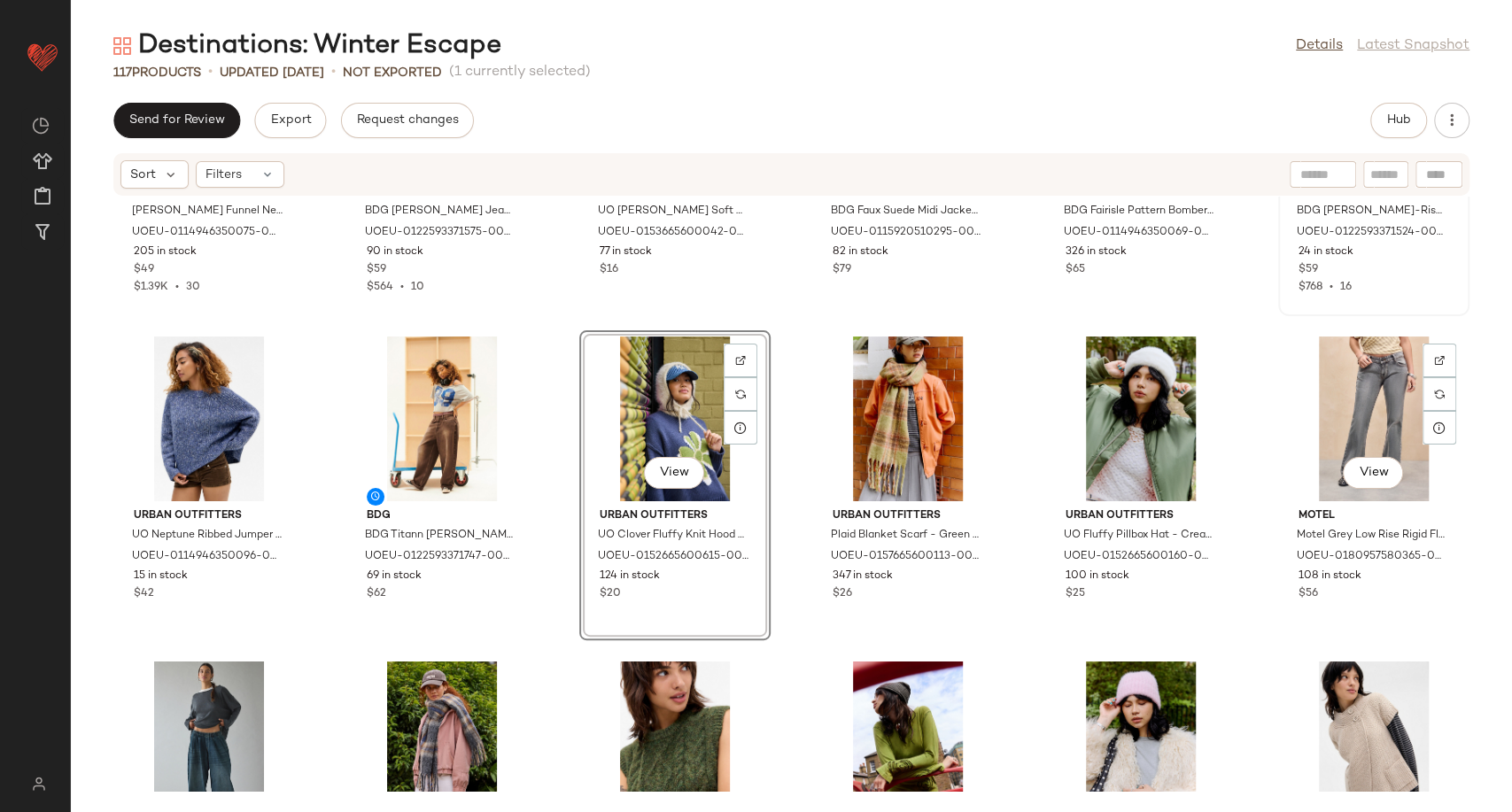
scroll to position [2157, 0]
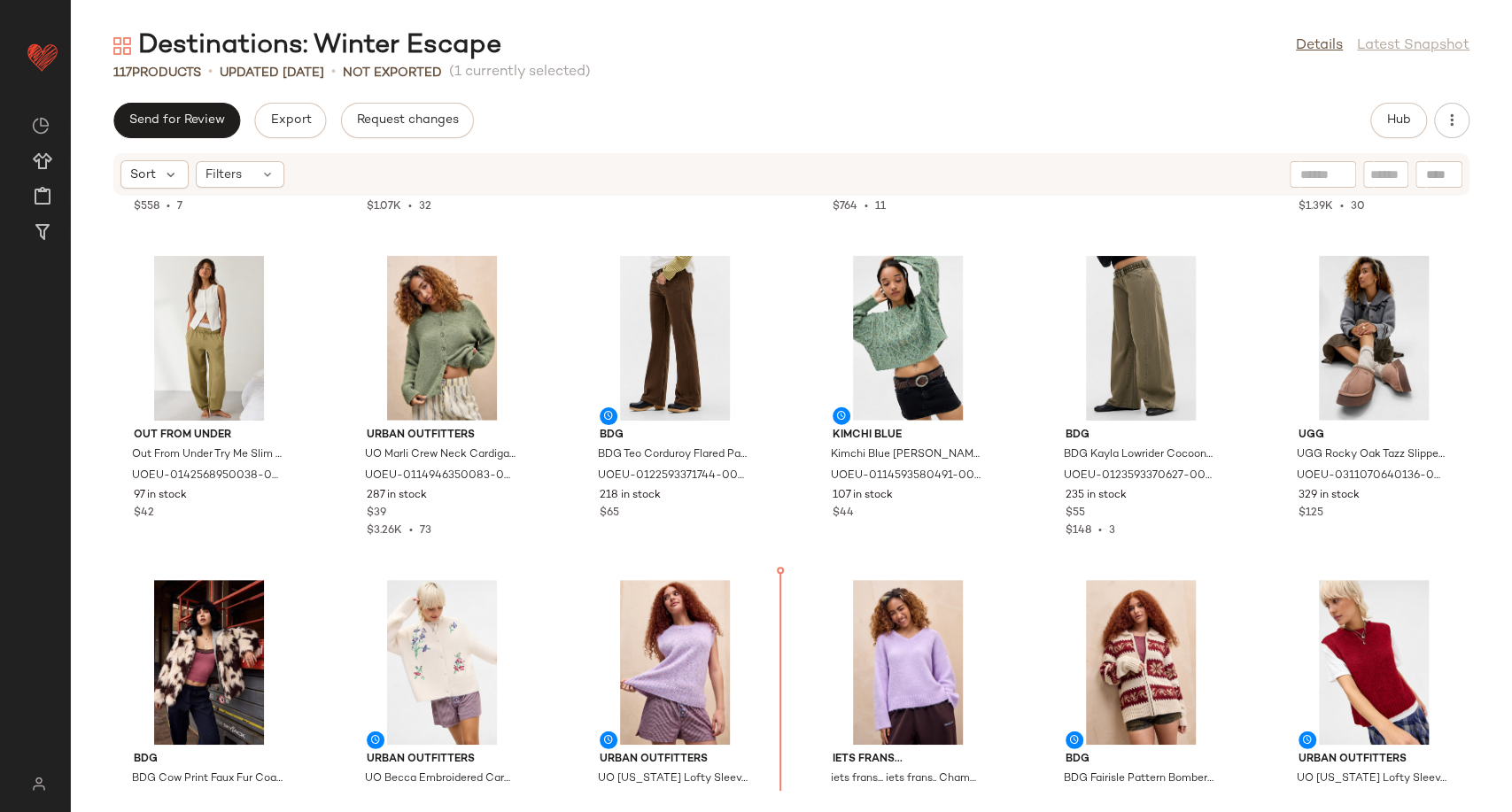
scroll to position [3213, 0]
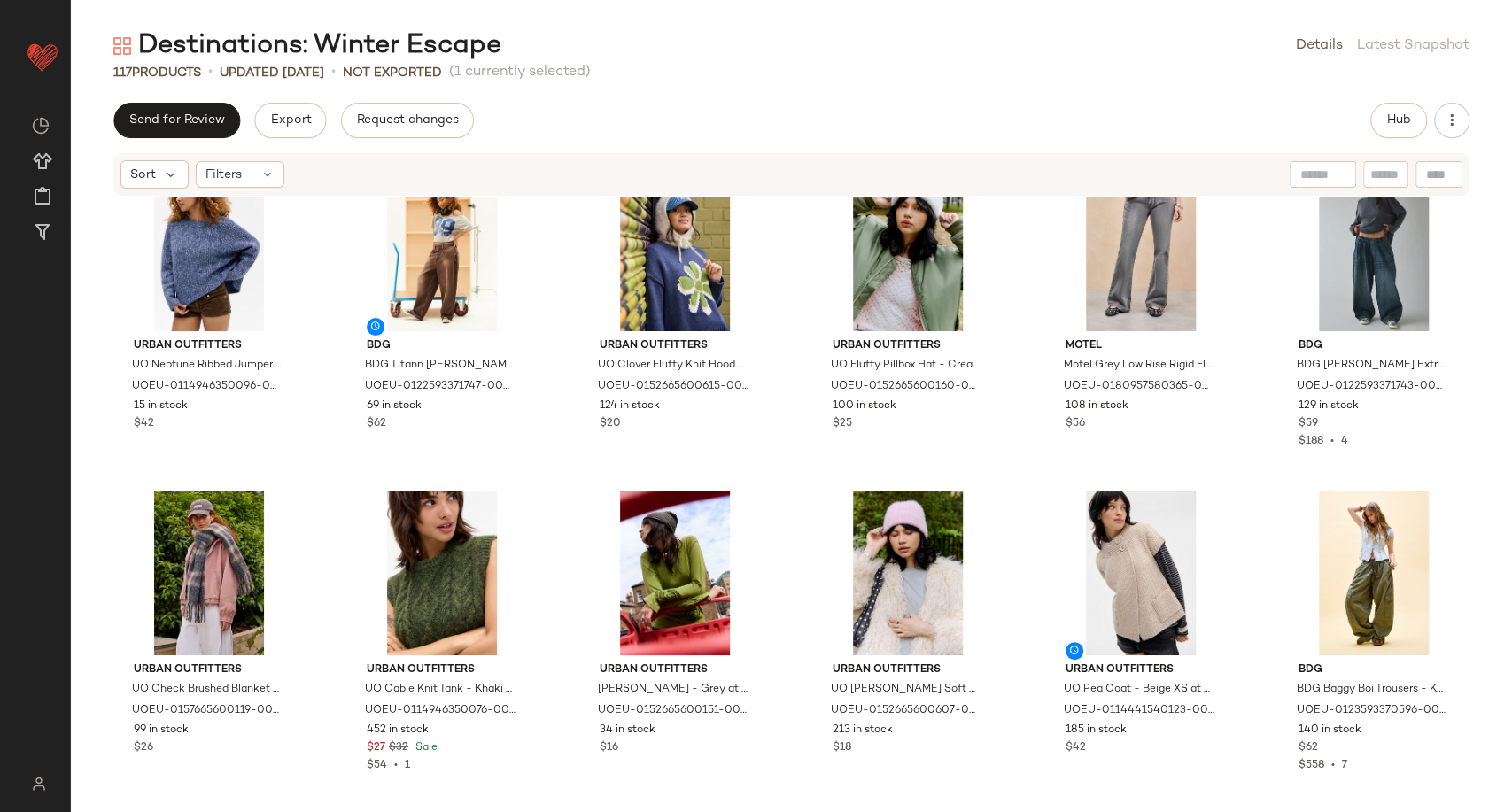
scroll to position [2230, 0]
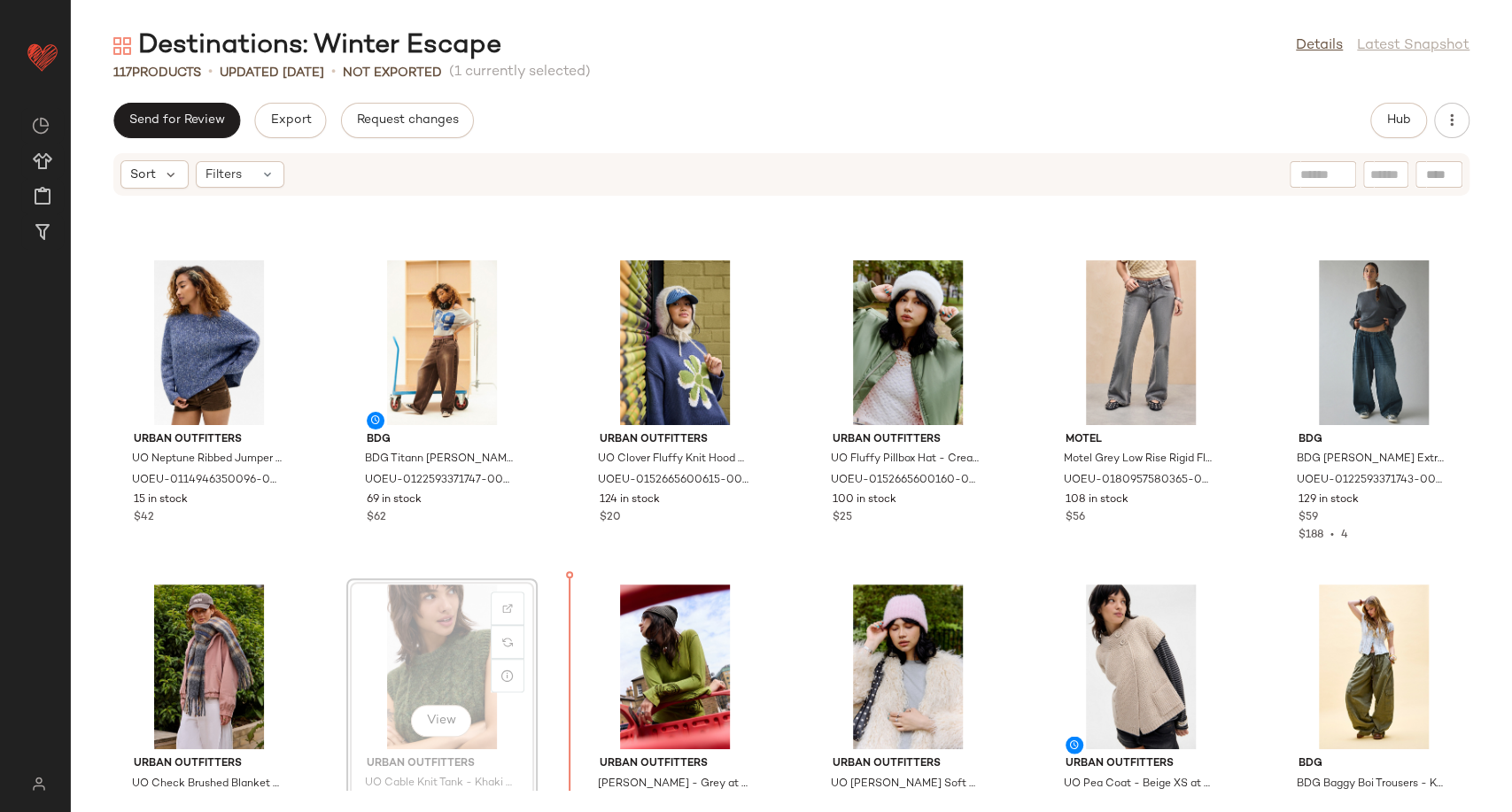
scroll to position [2231, 0]
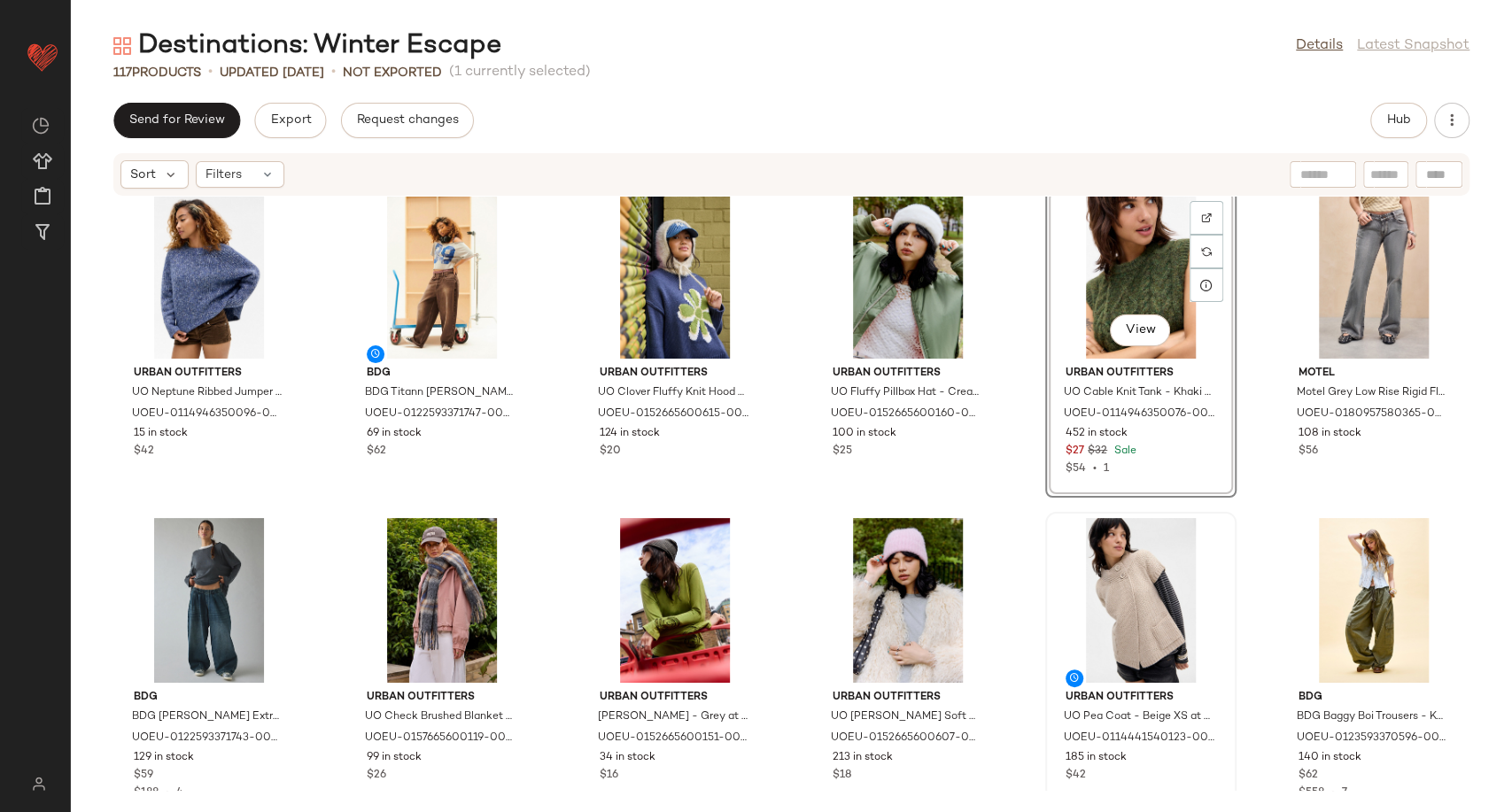
scroll to position [2330, 0]
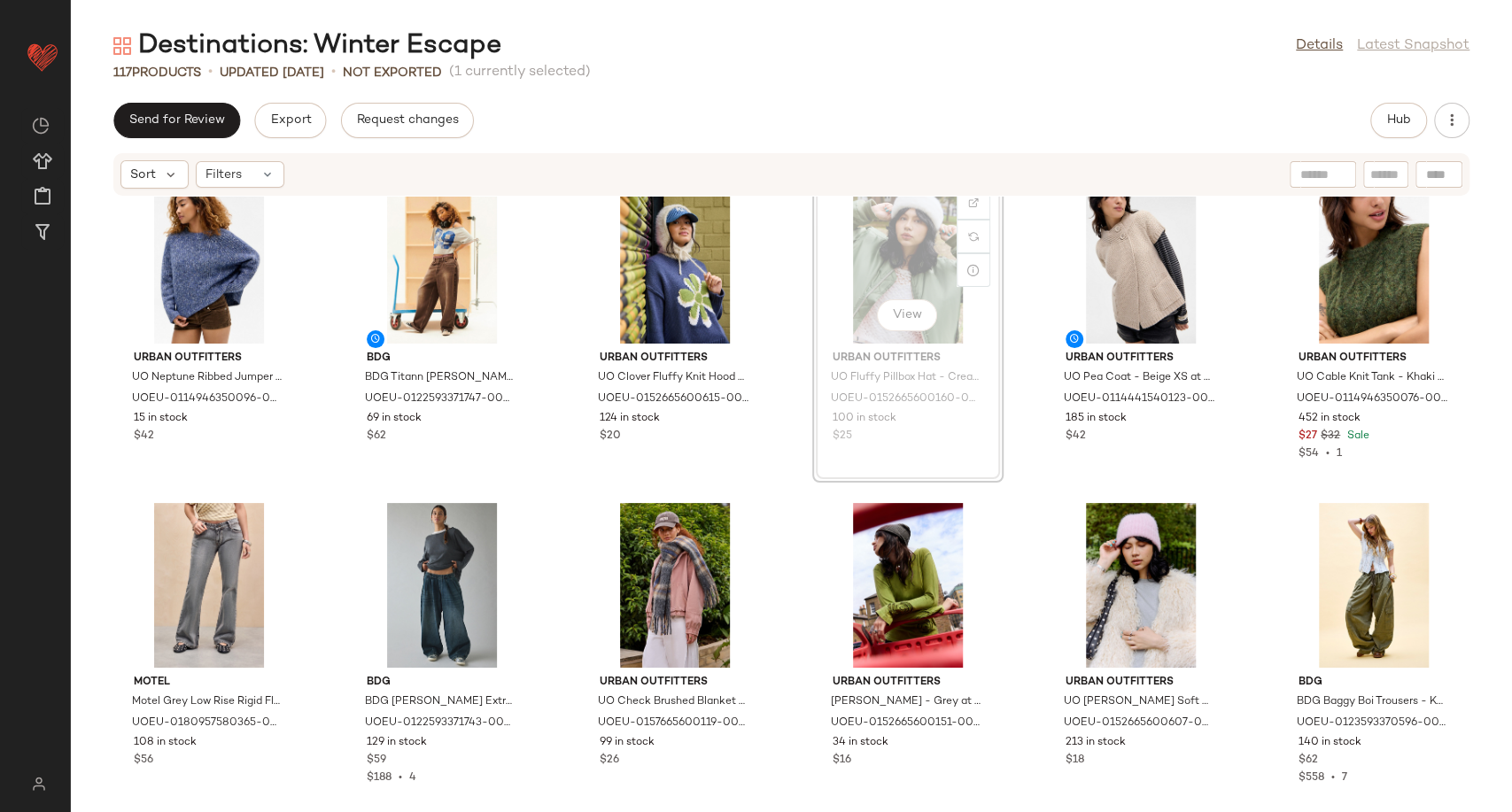
scroll to position [2308, 0]
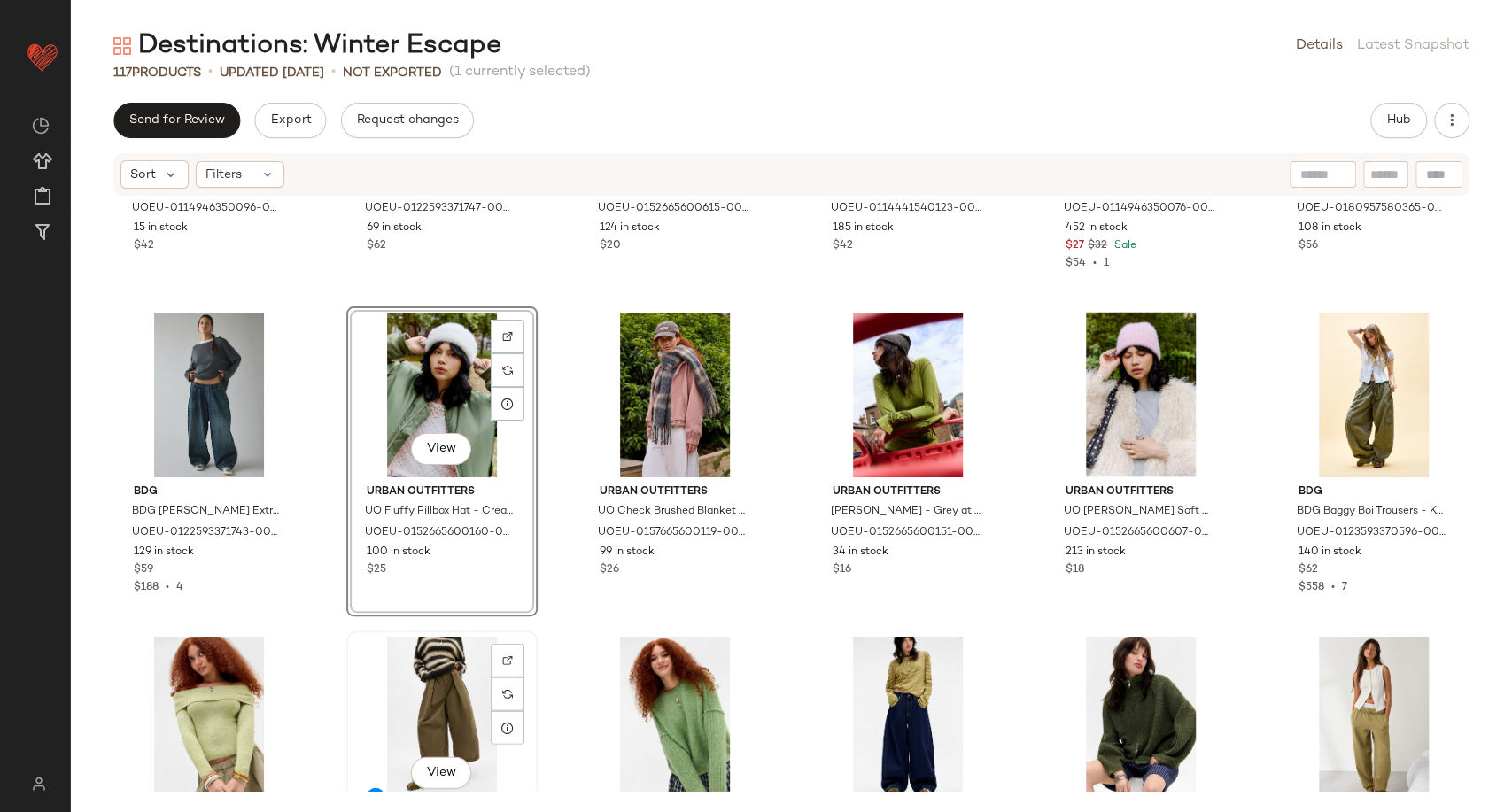
scroll to position [2504, 0]
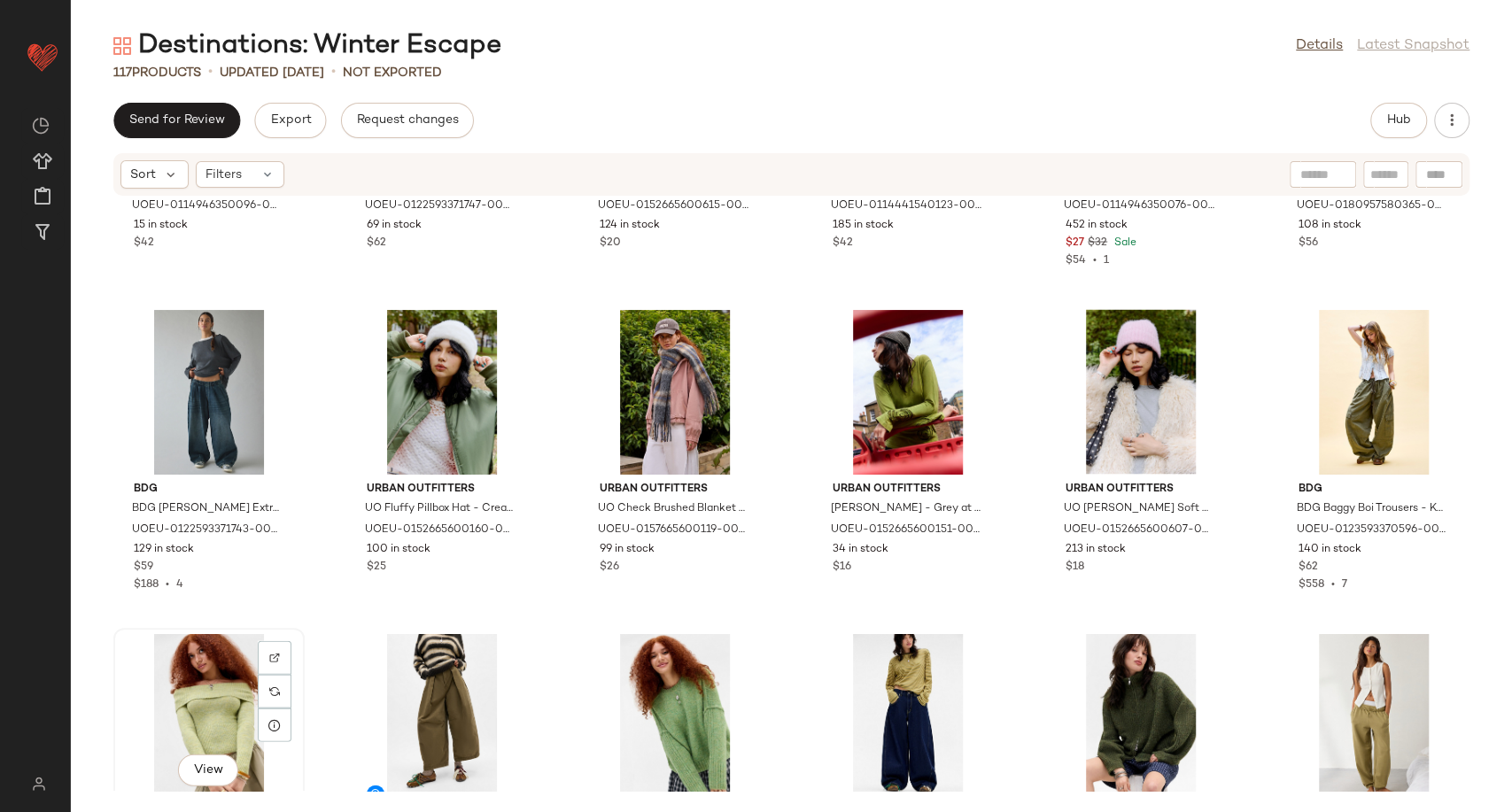
scroll to position [2507, 0]
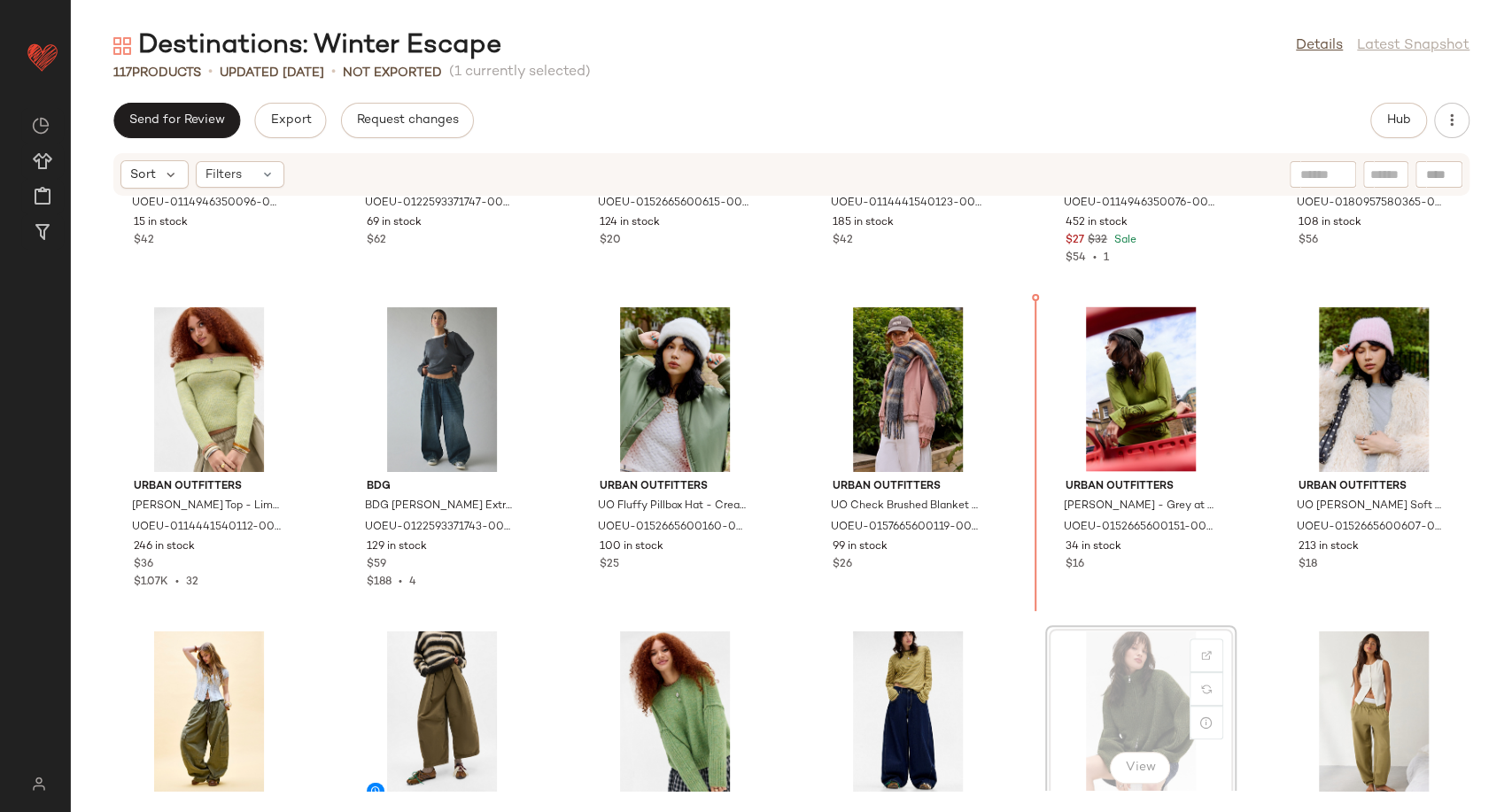
scroll to position [2508, 0]
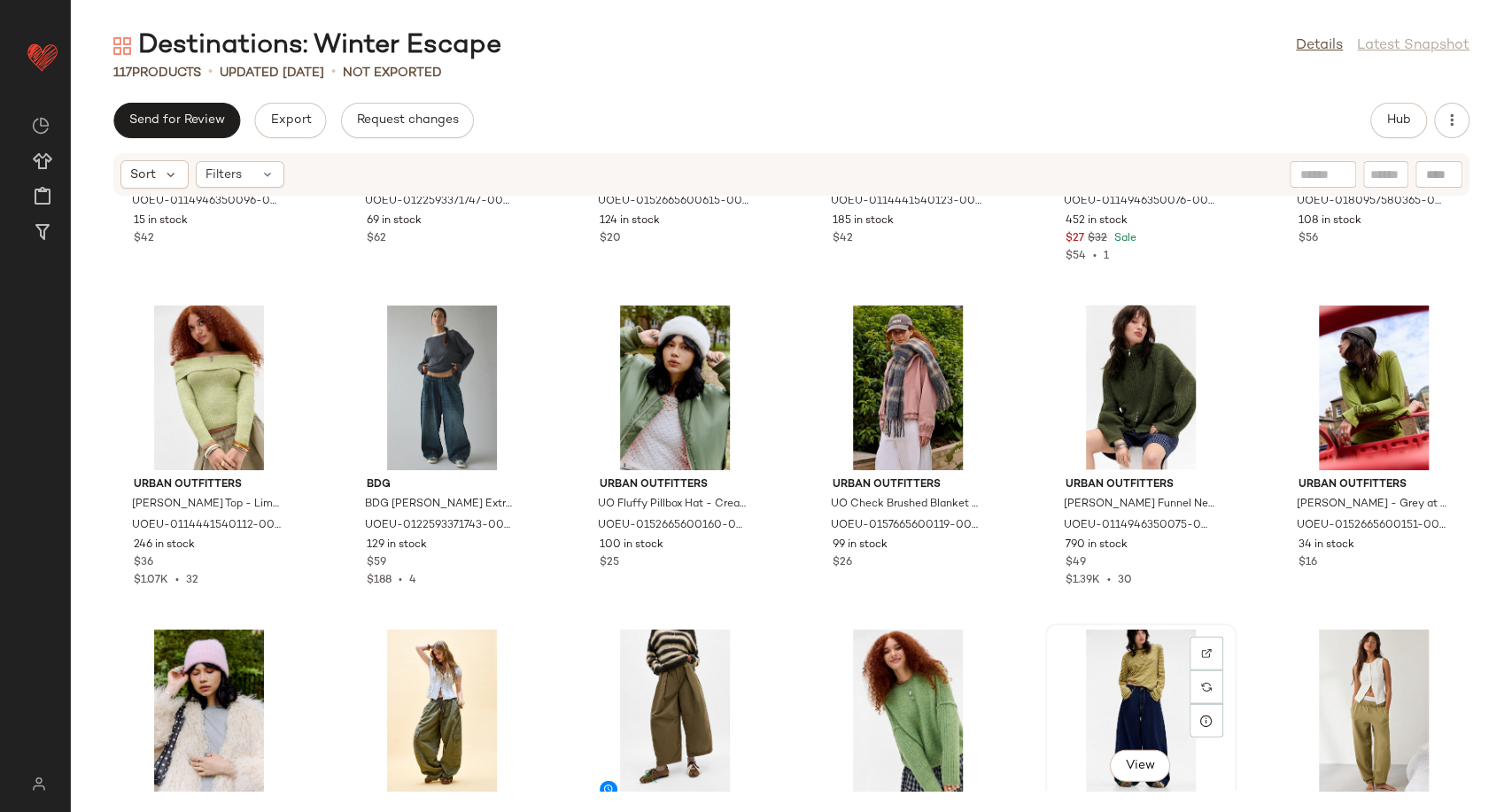
scroll to position [2509, 0]
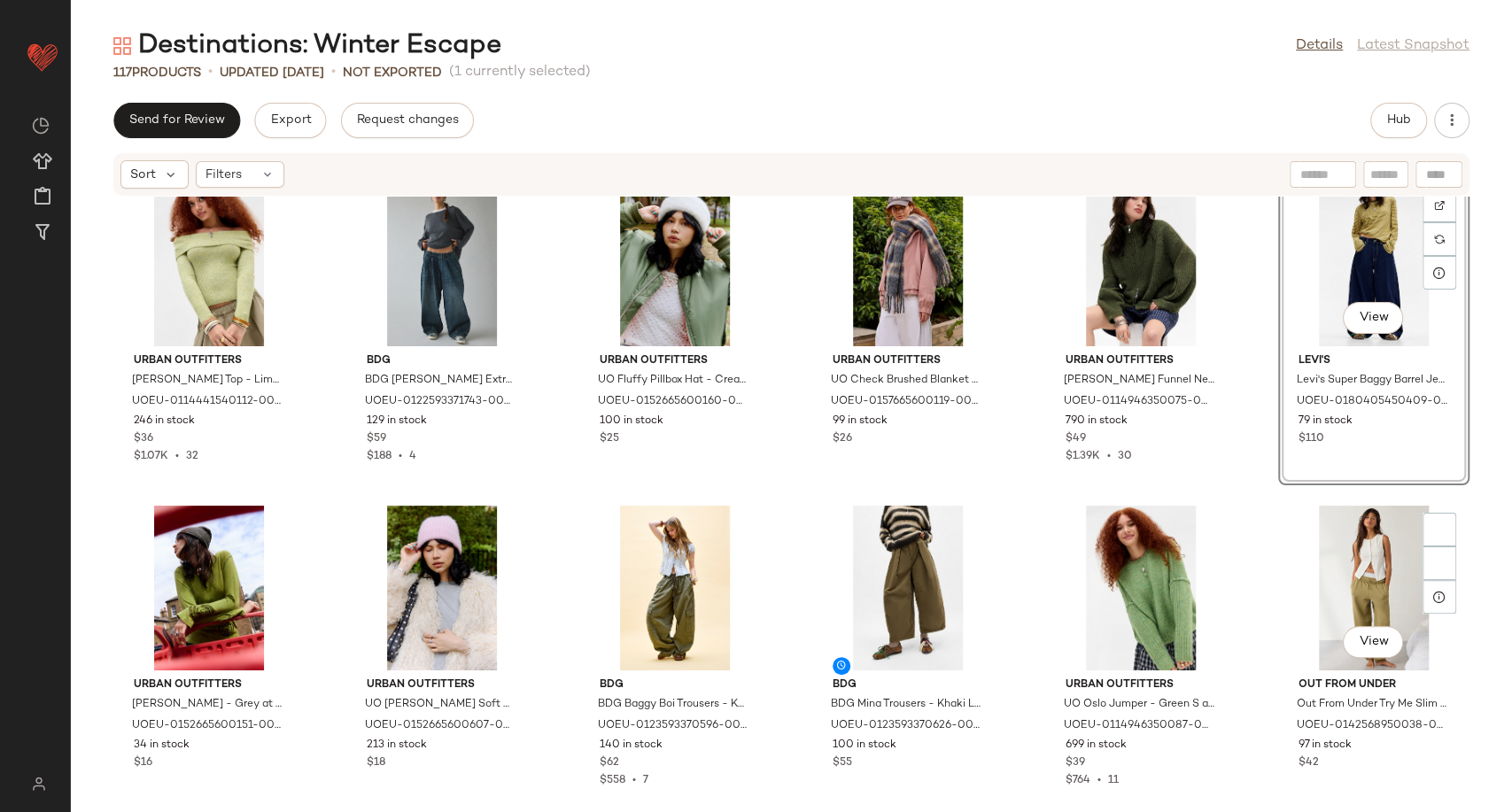
scroll to position [2707, 0]
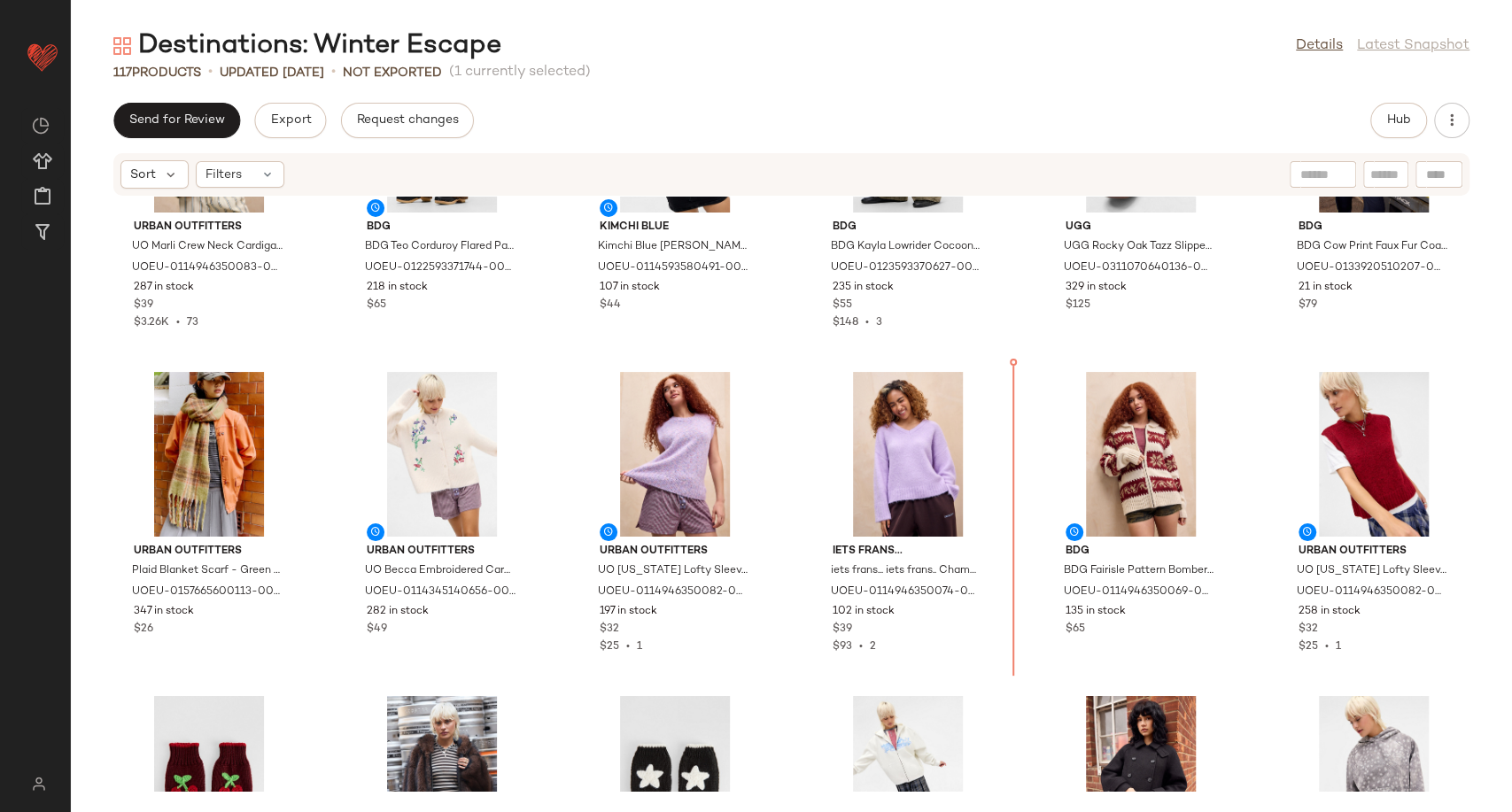
scroll to position [3421, 0]
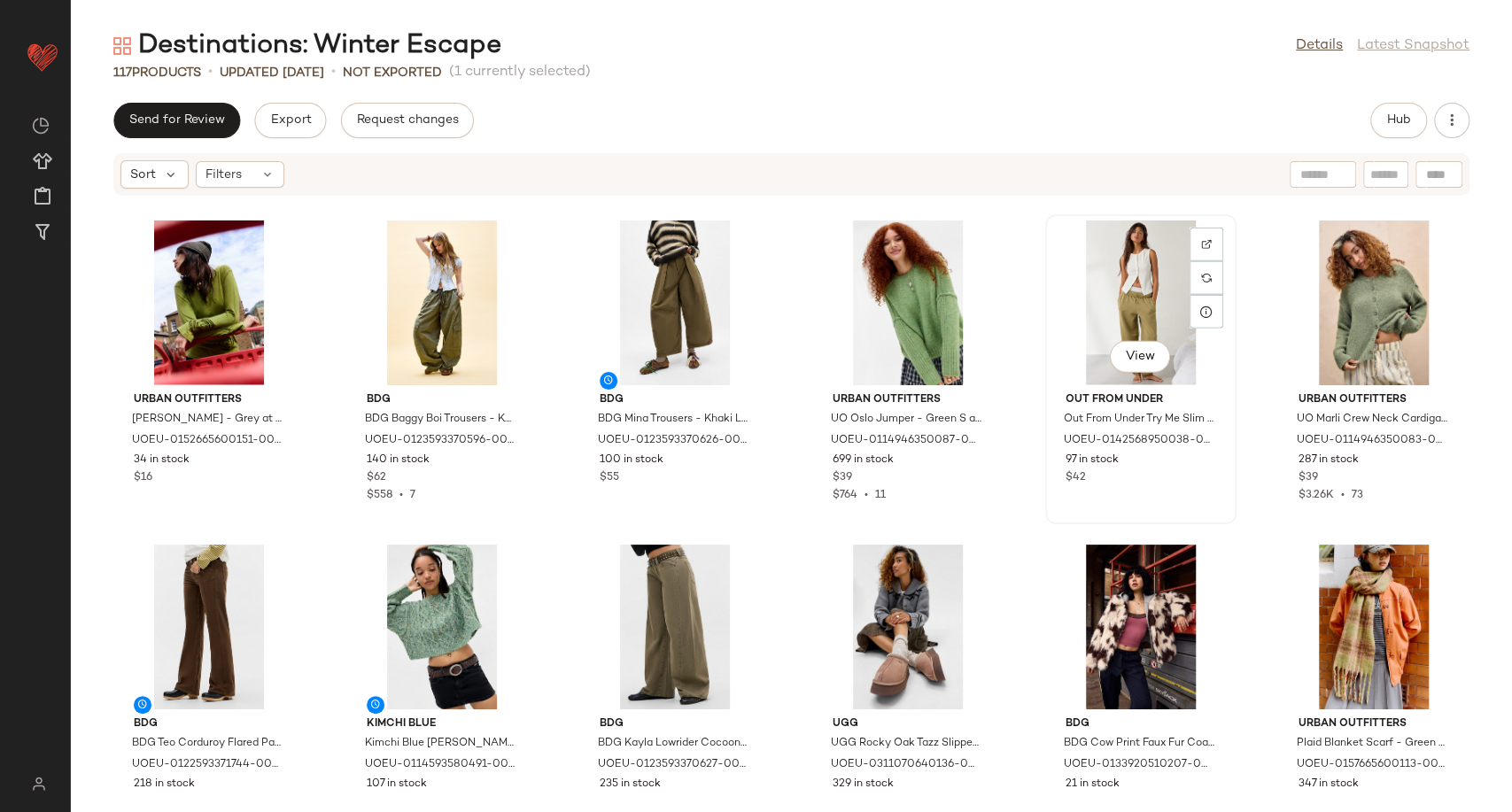
scroll to position [2929, 0]
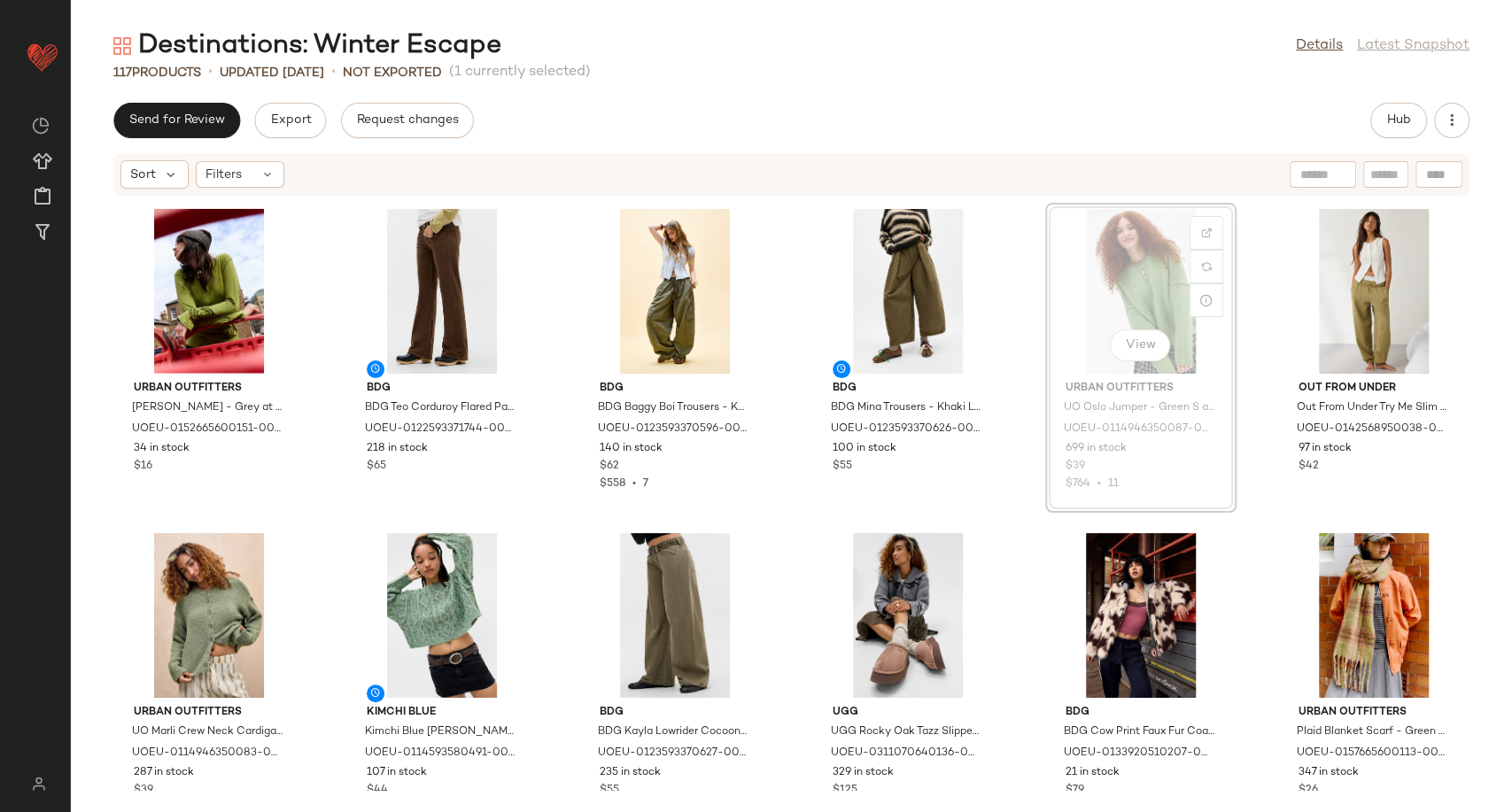
scroll to position [2918, 0]
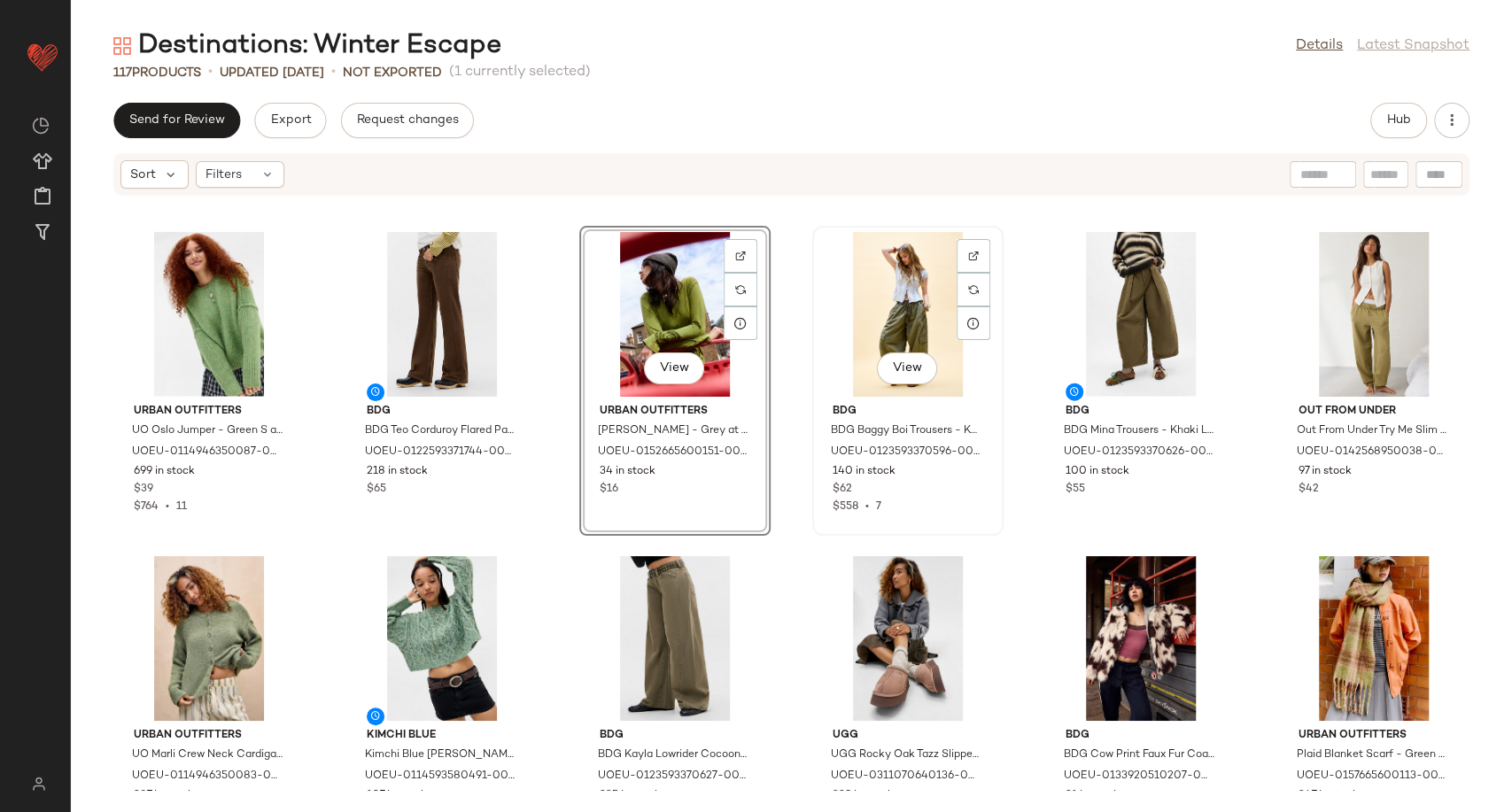
scroll to position [2914, 0]
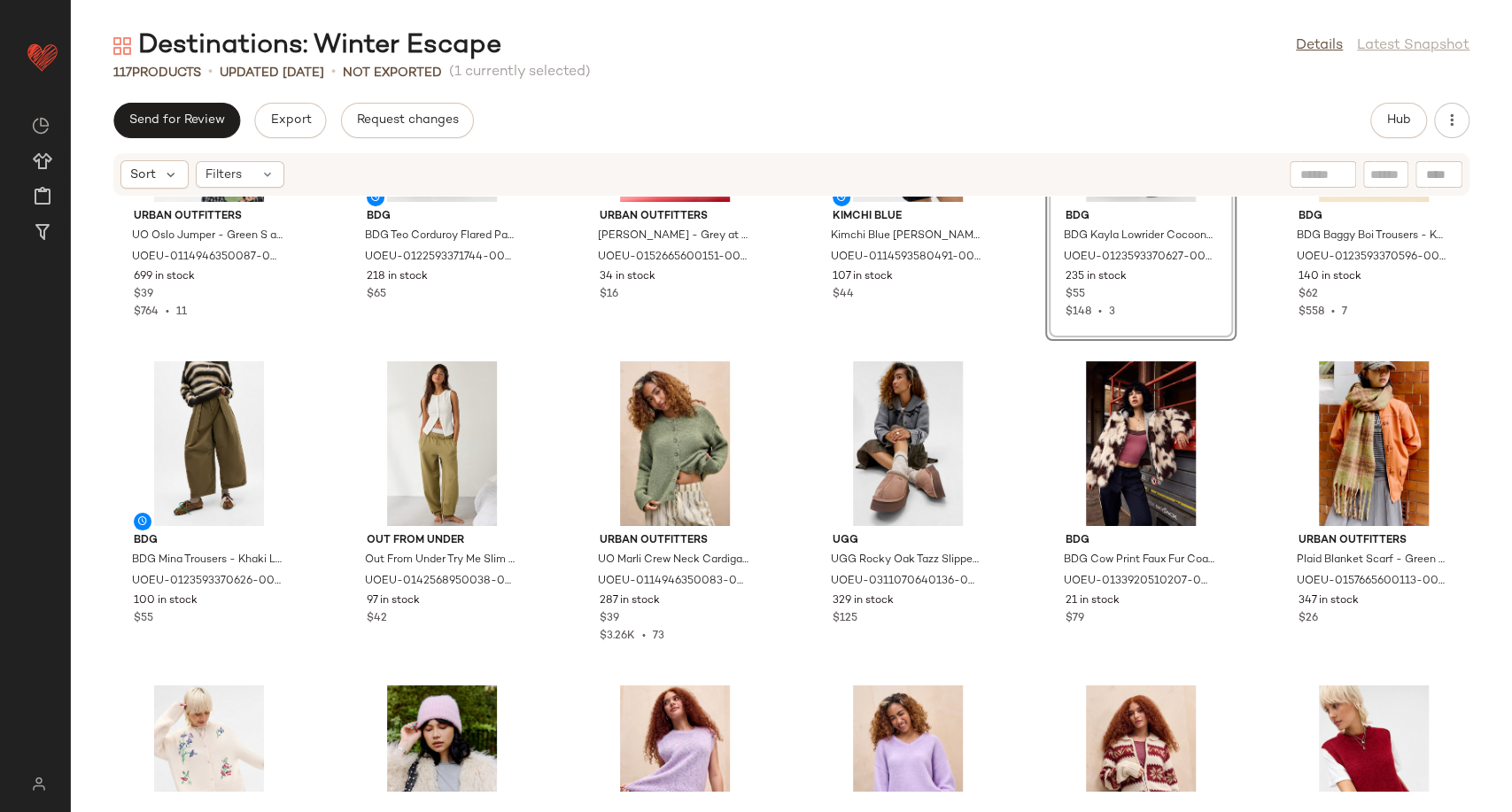
scroll to position [3110, 0]
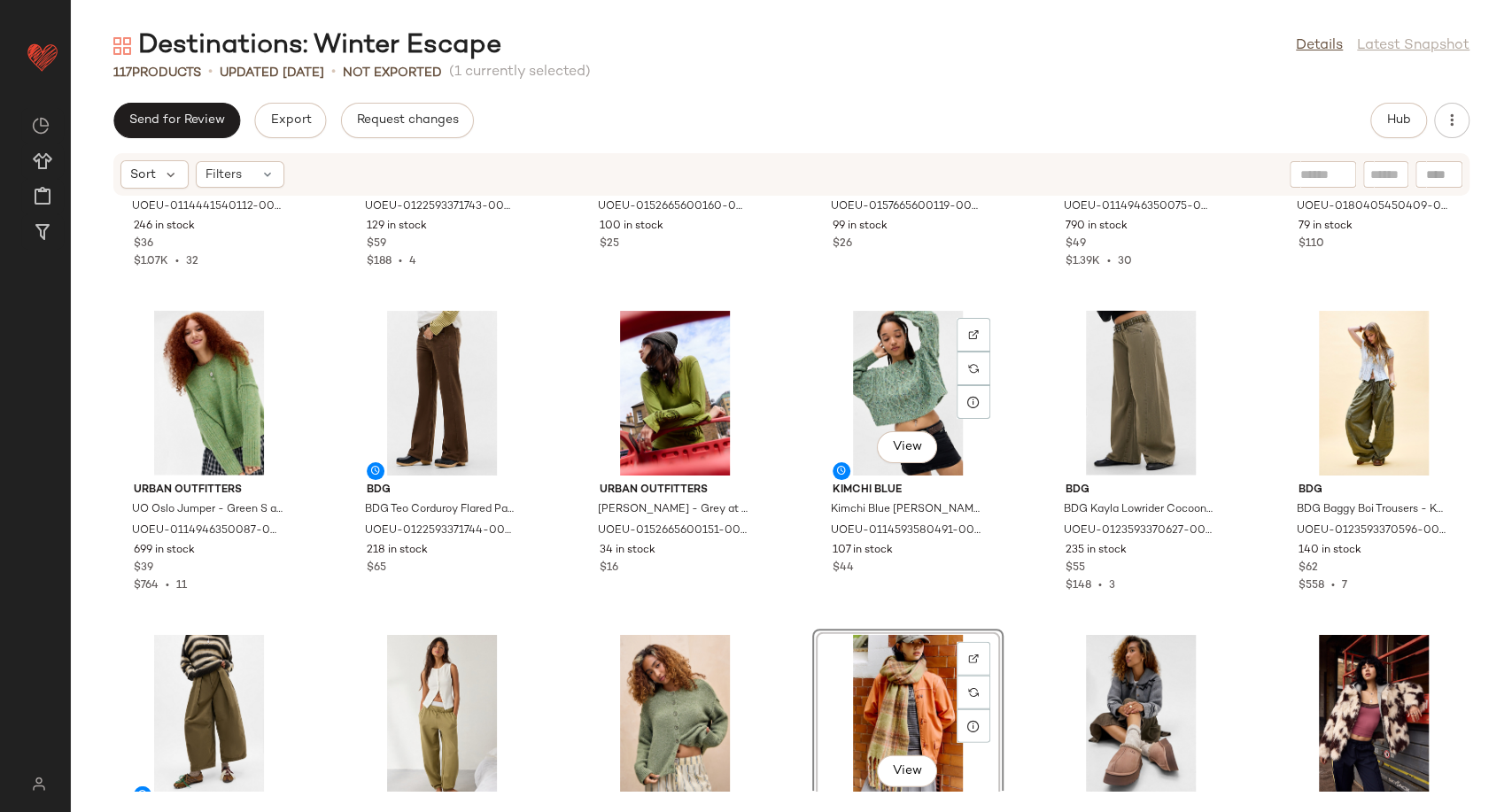
scroll to position [2816, 0]
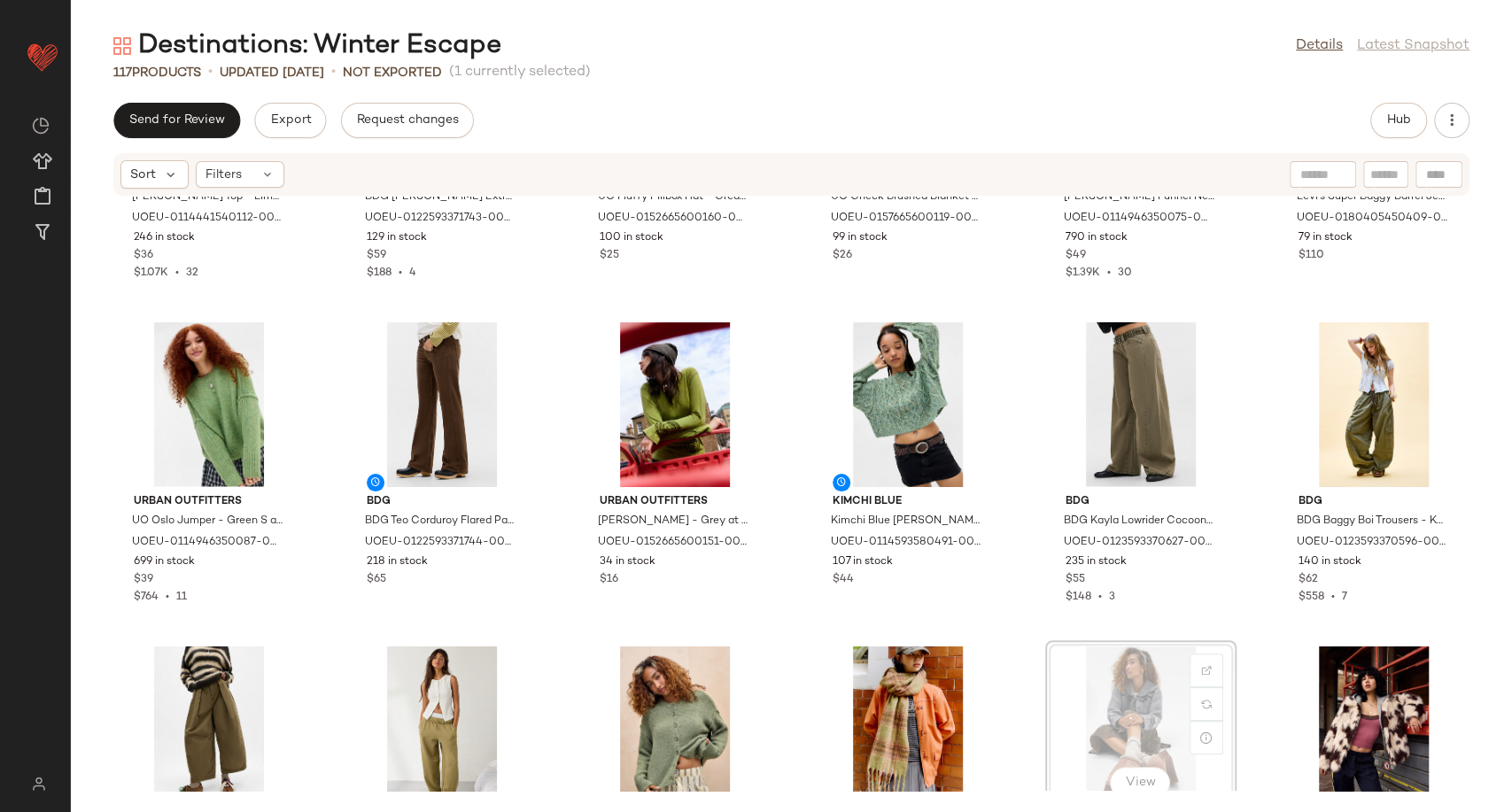
scroll to position [2818, 0]
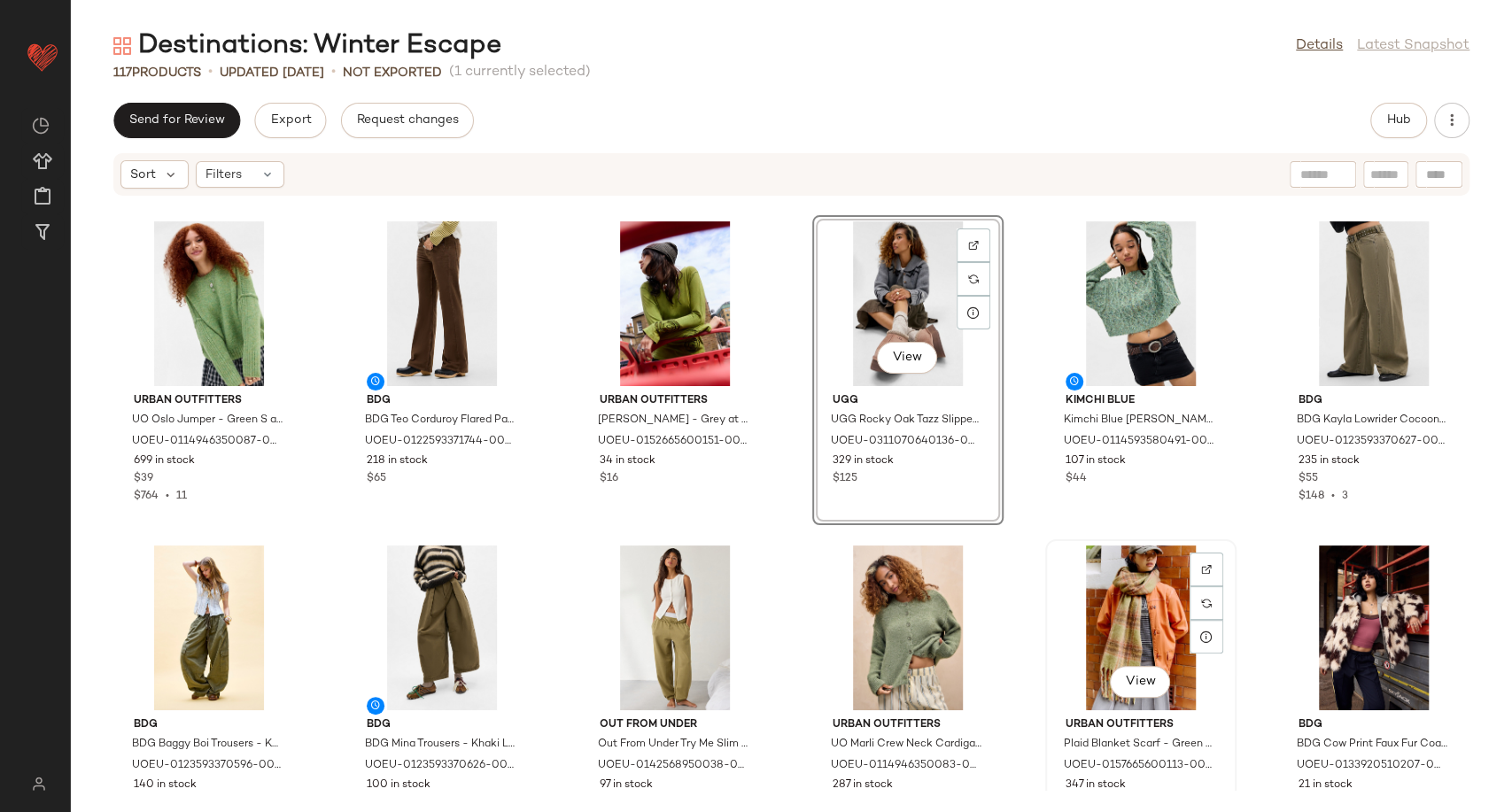
scroll to position [2868, 0]
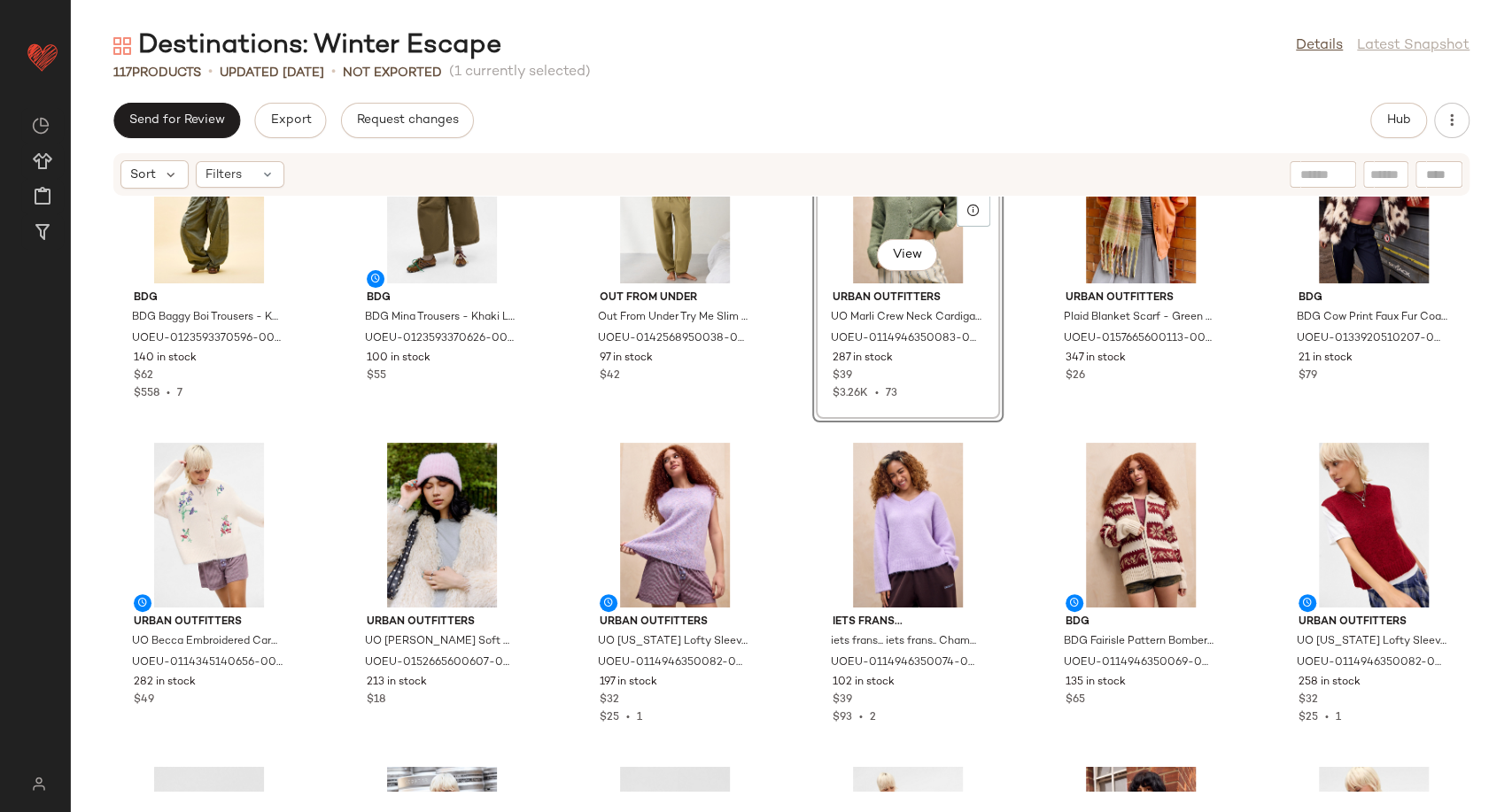
scroll to position [3483, 0]
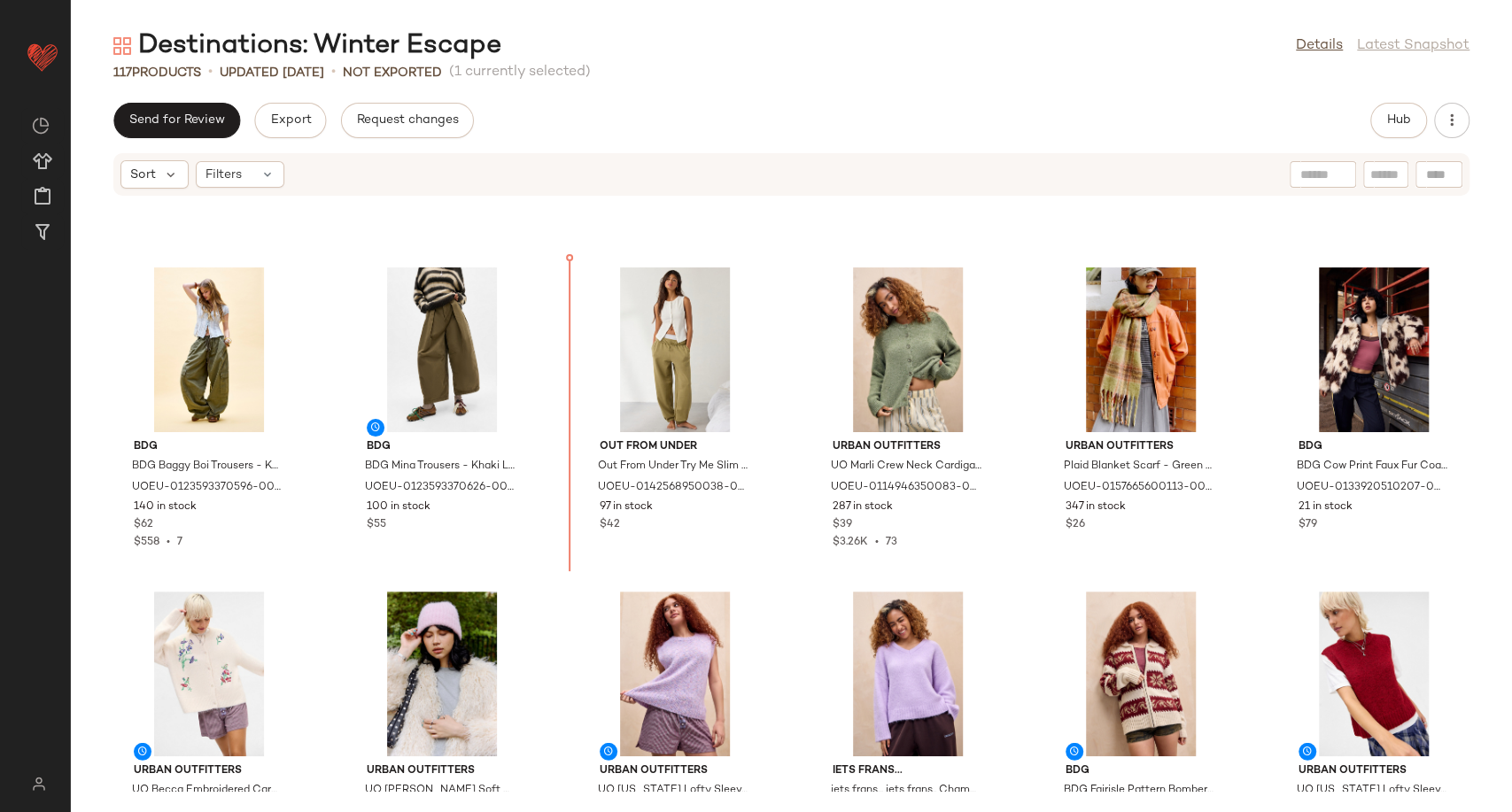
scroll to position [3188, 0]
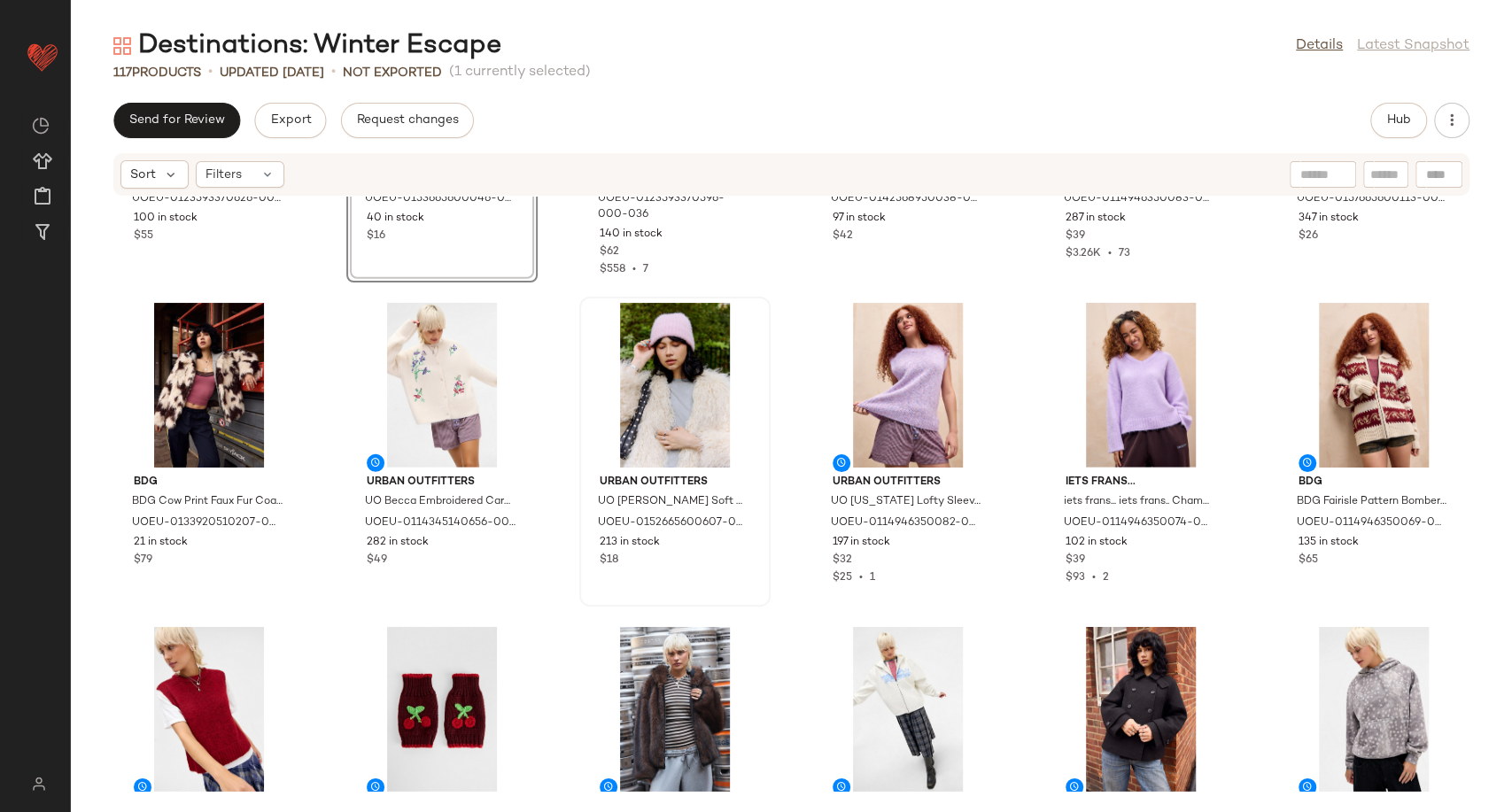
scroll to position [3484, 0]
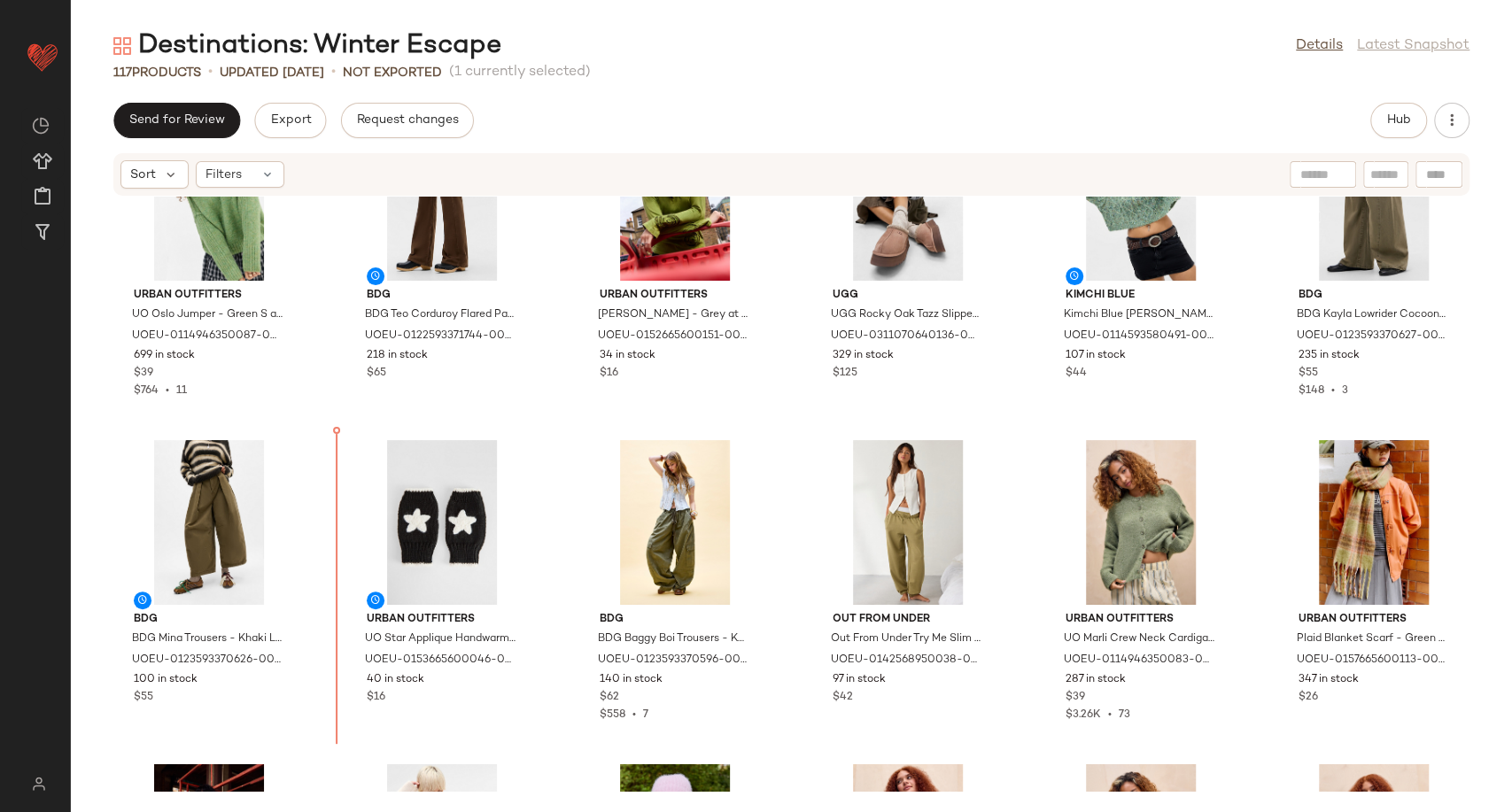
scroll to position [3020, 0]
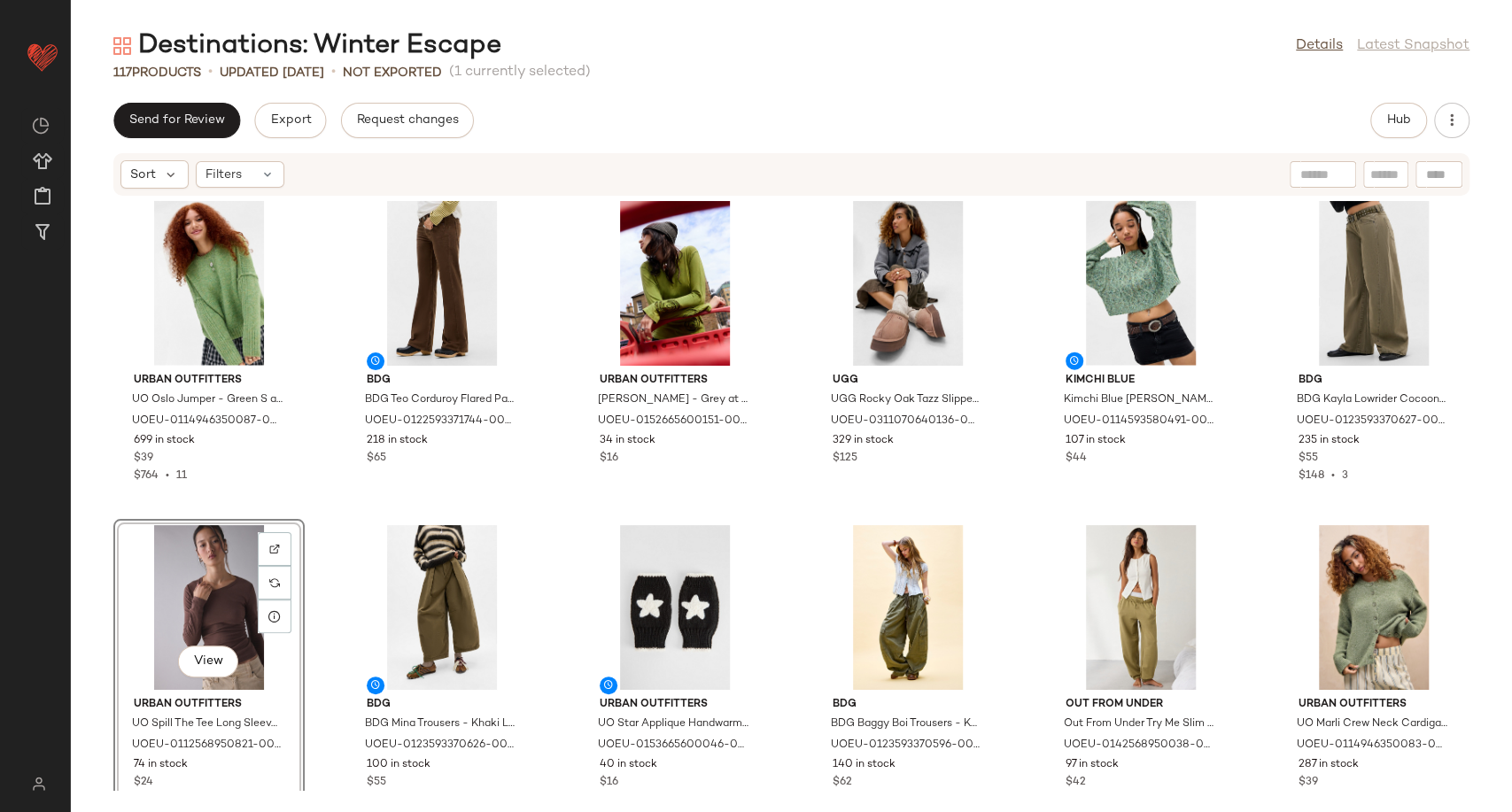
scroll to position [2823, 0]
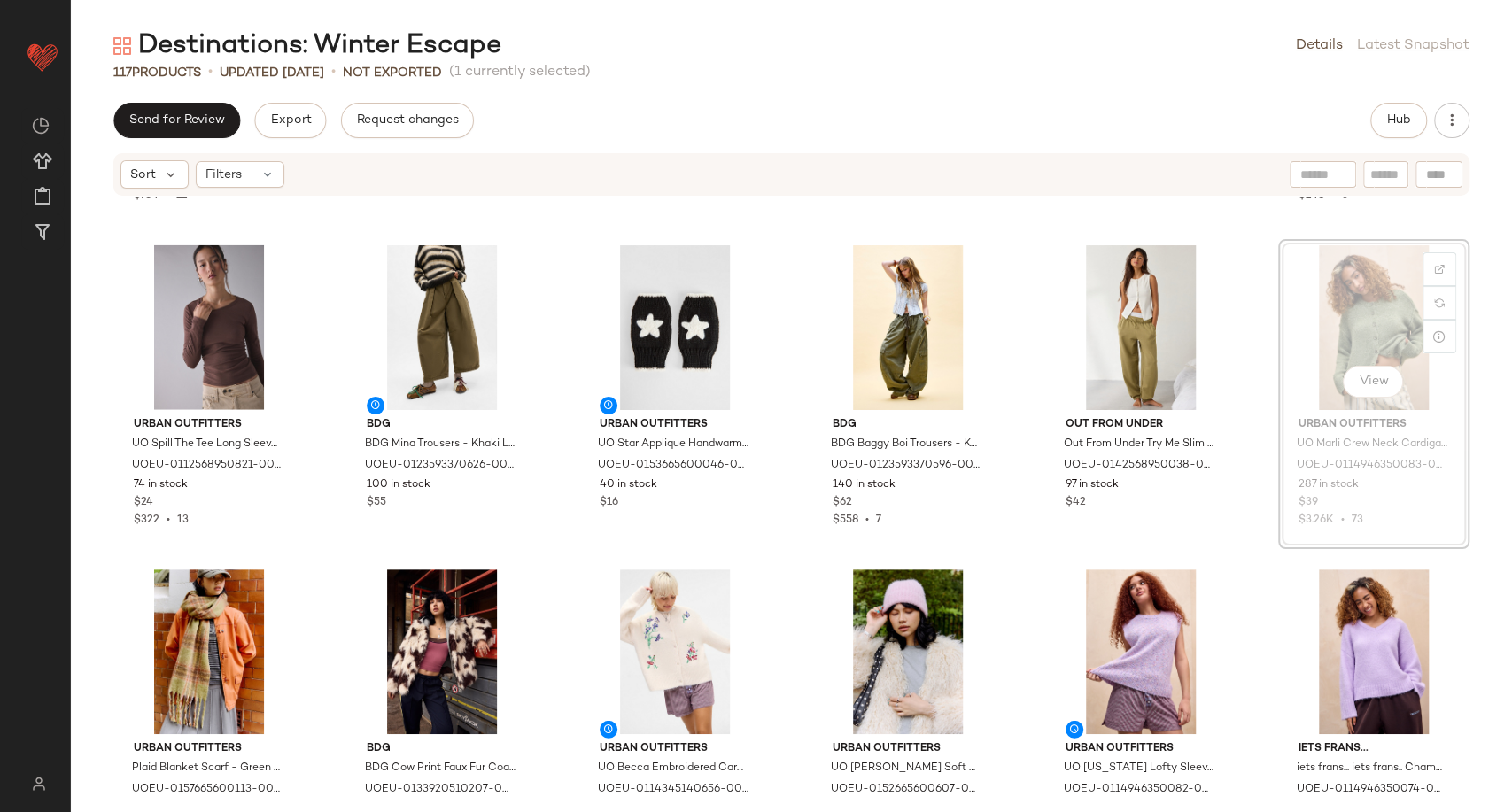
scroll to position [3215, 0]
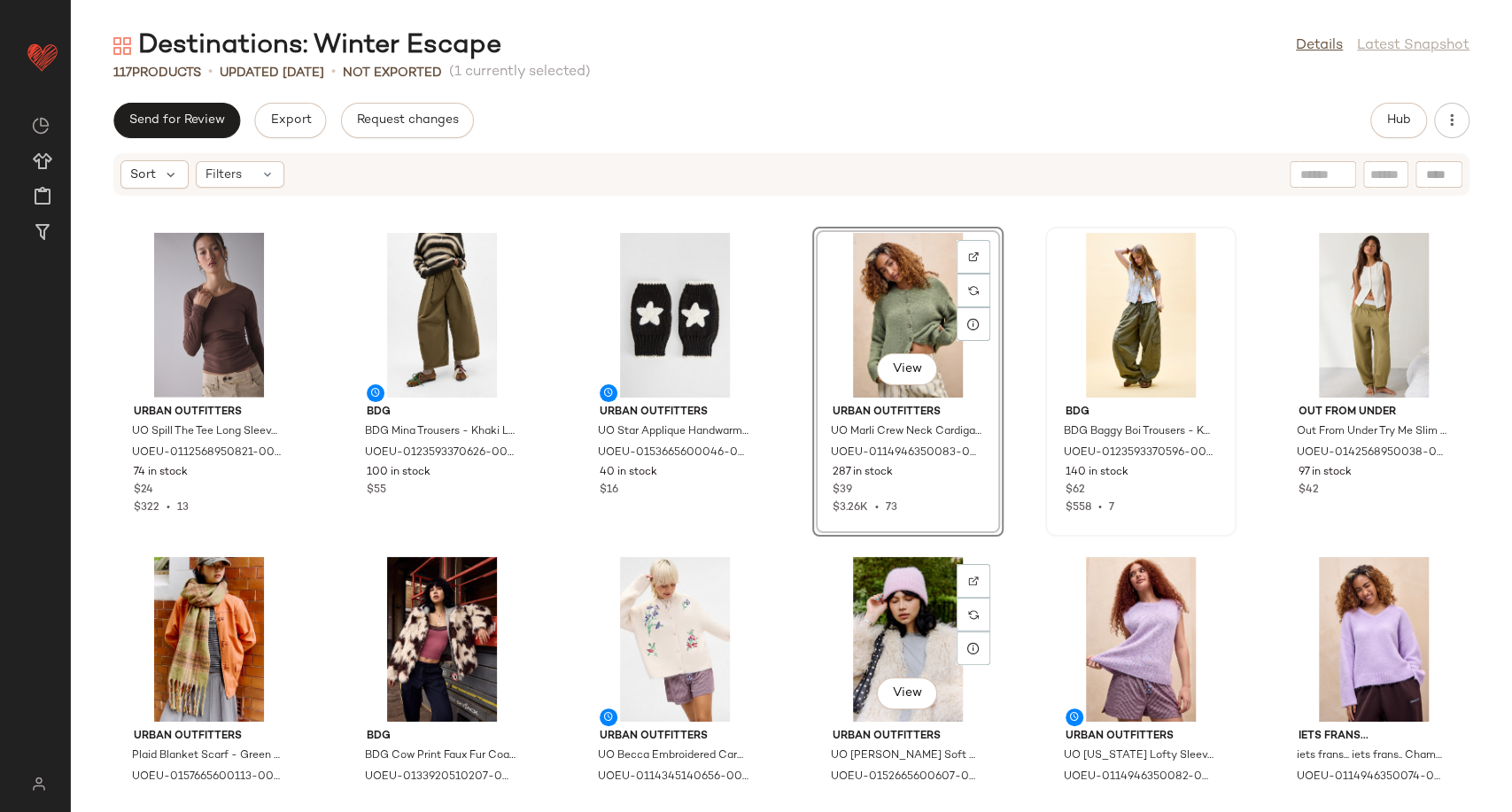
scroll to position [3215, 0]
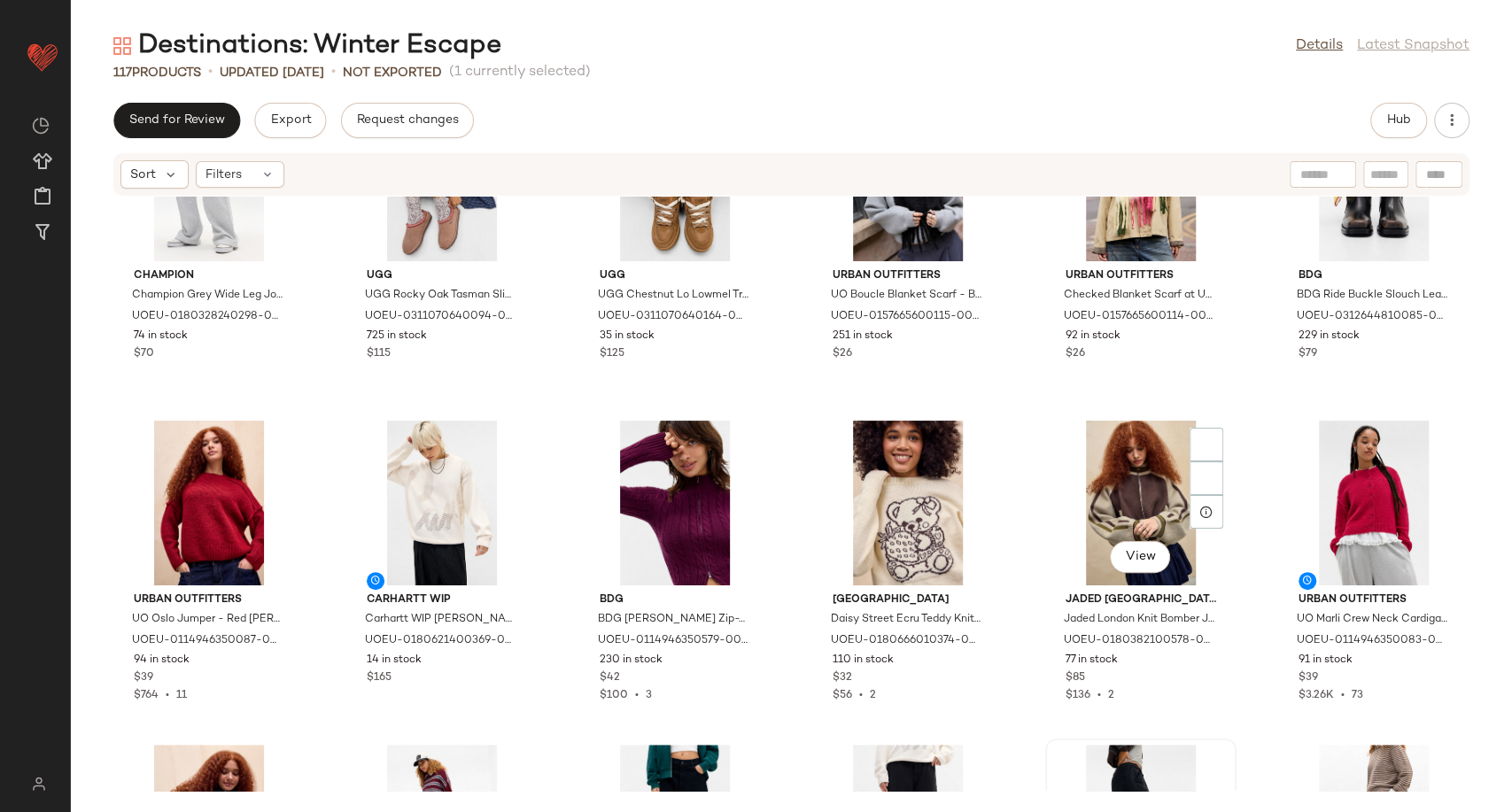
scroll to position [5577, 0]
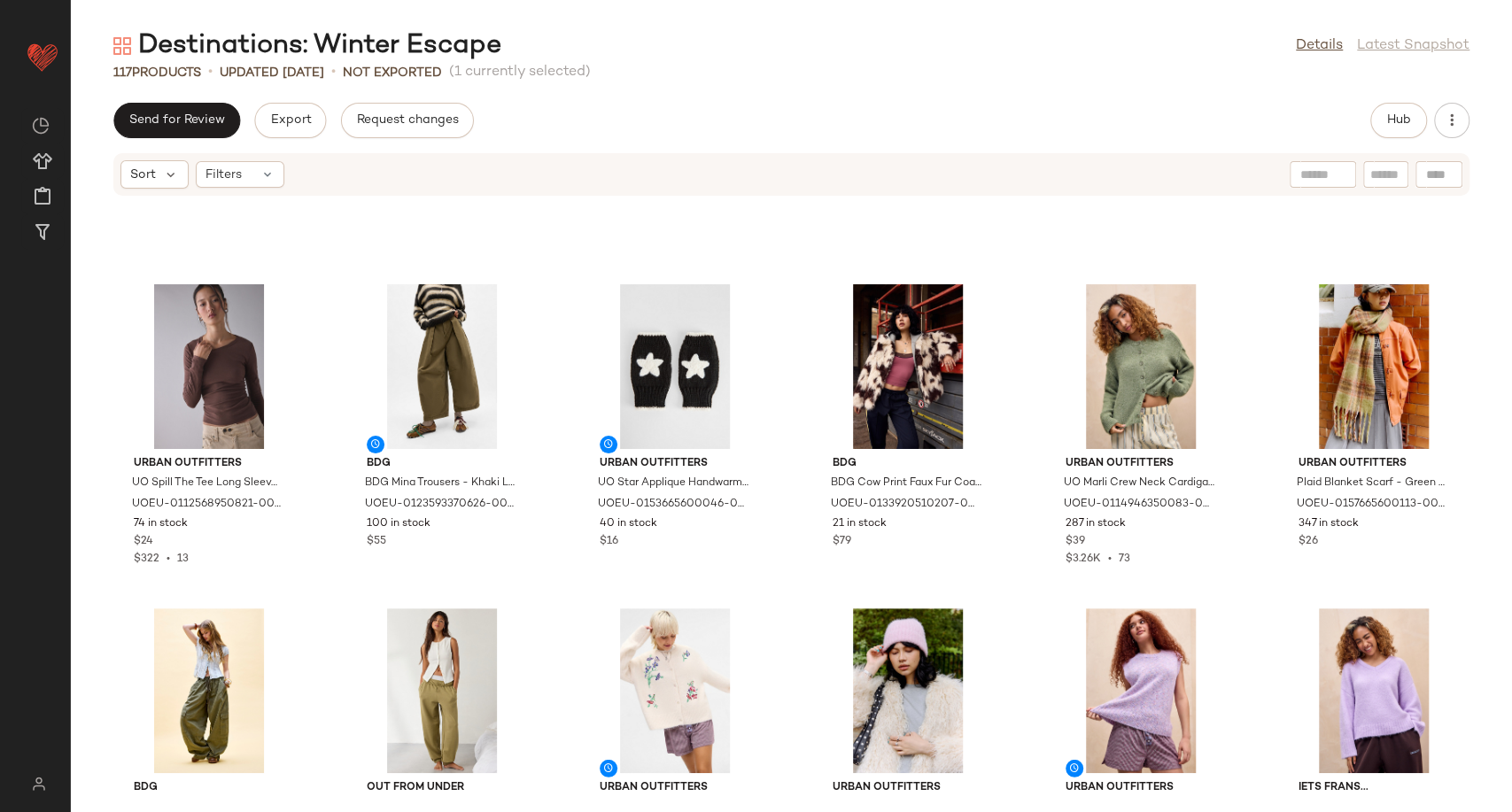
scroll to position [3137, 0]
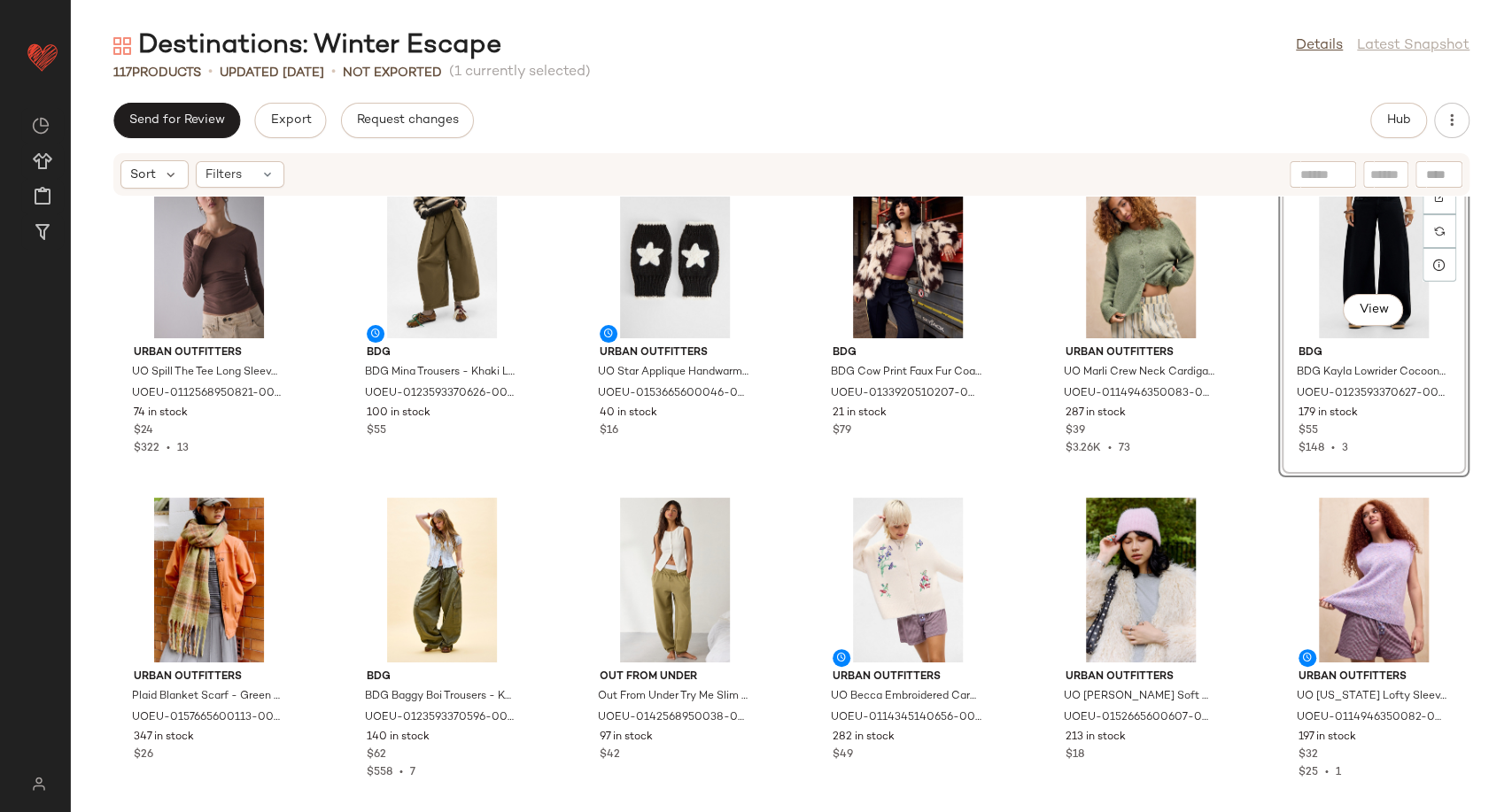
scroll to position [3333, 0]
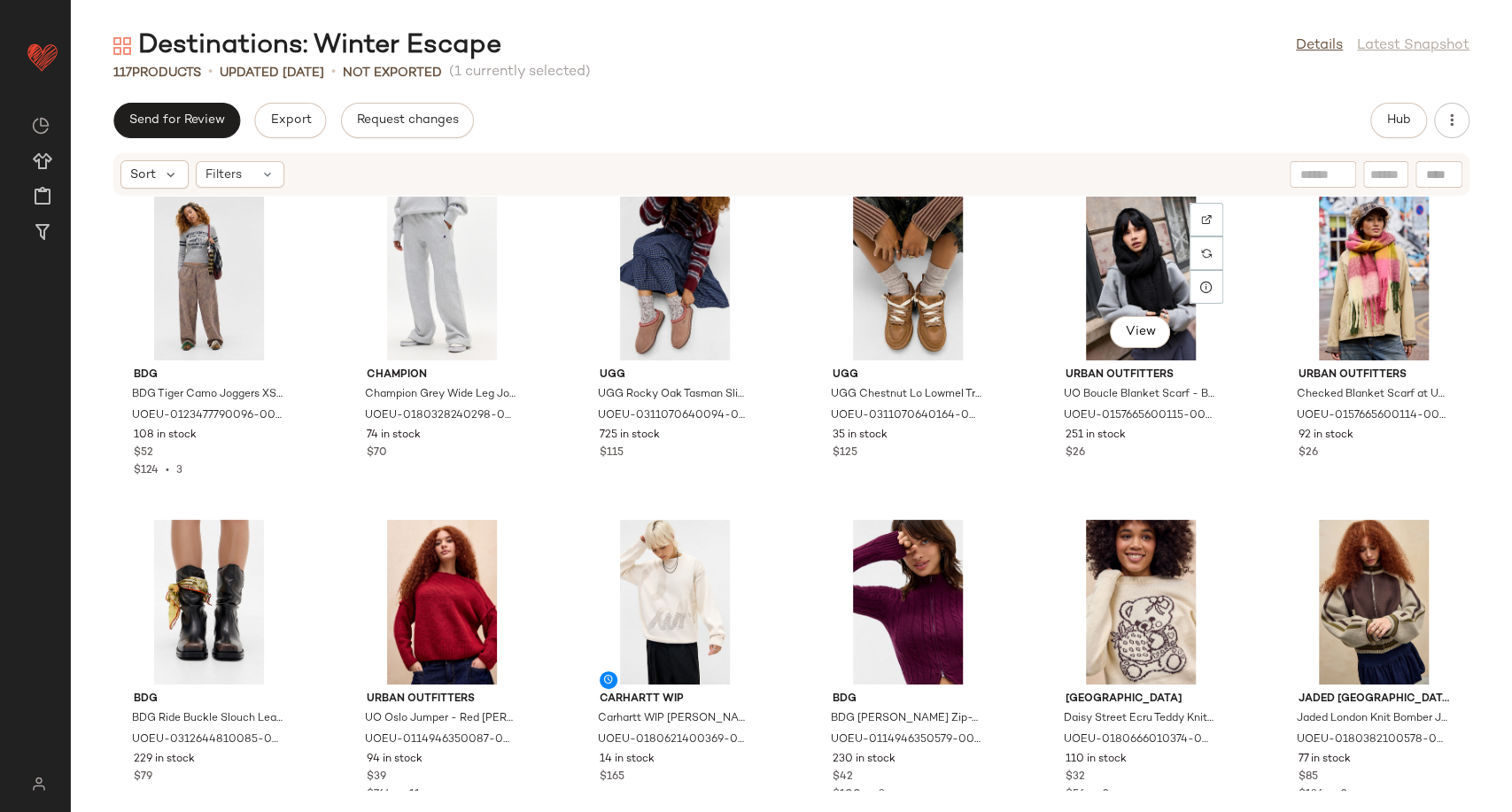
scroll to position [4909, 0]
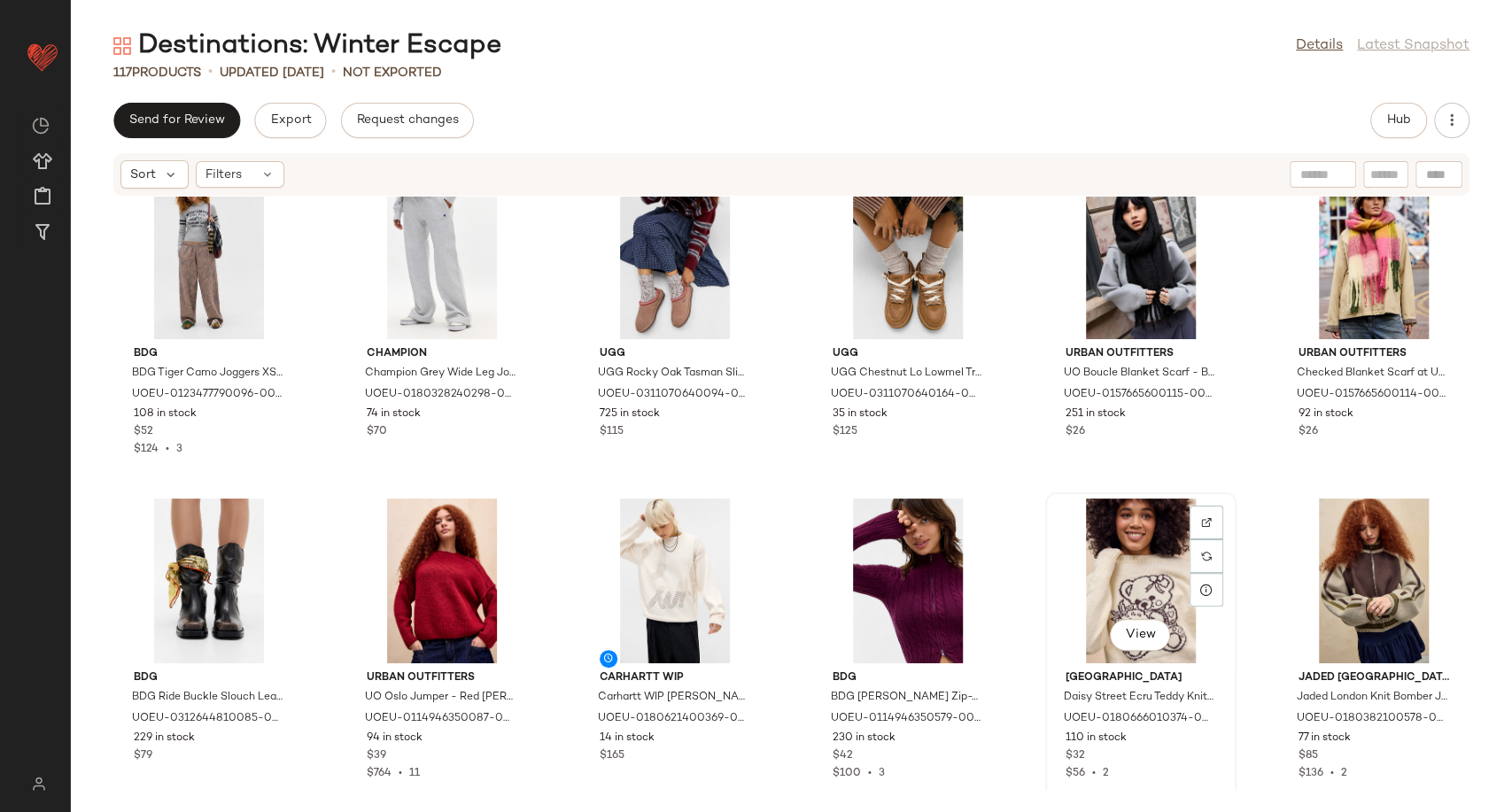
click at [1130, 592] on div "View" at bounding box center [1140, 581] width 179 height 165
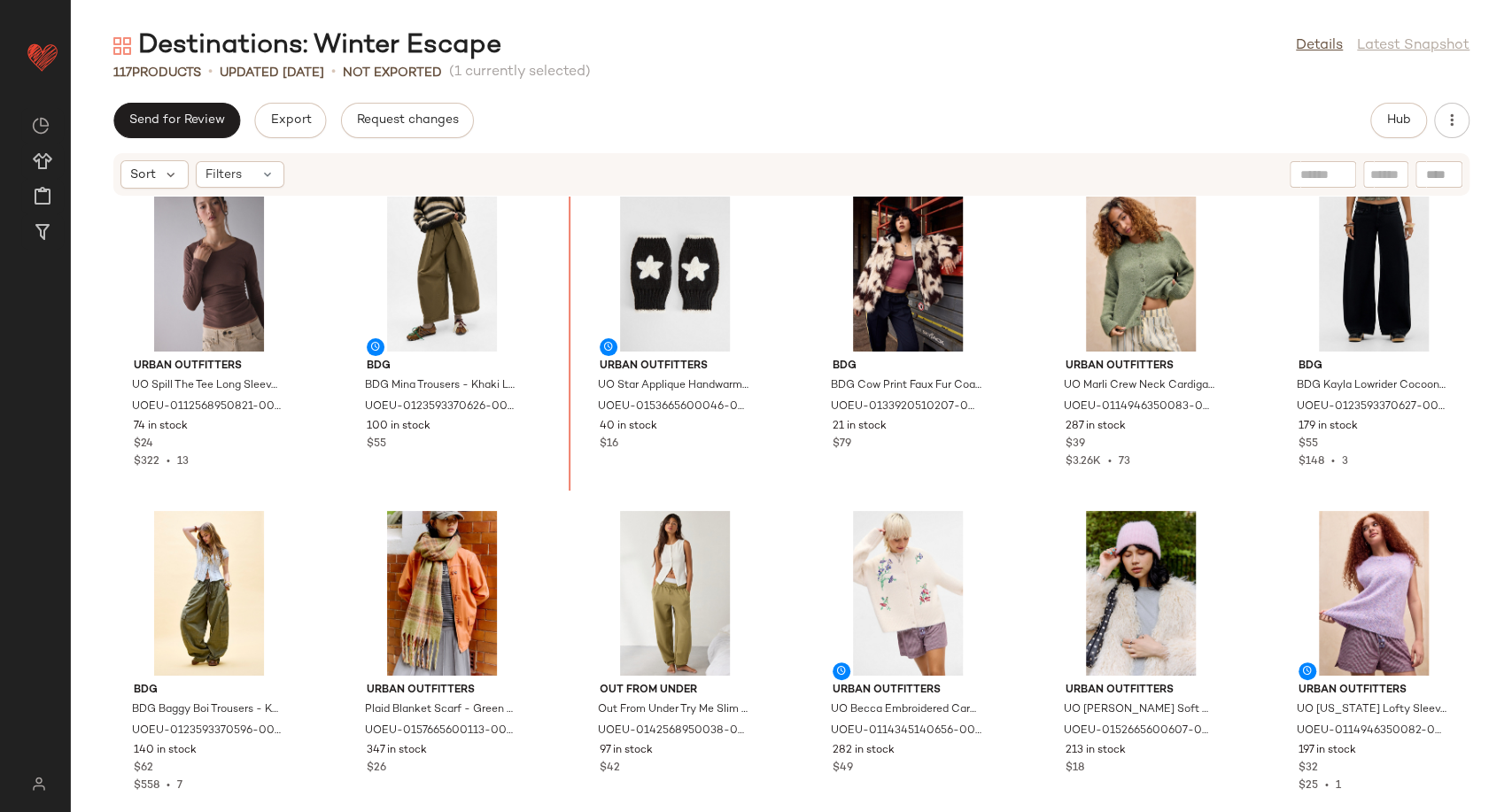
scroll to position [3269, 0]
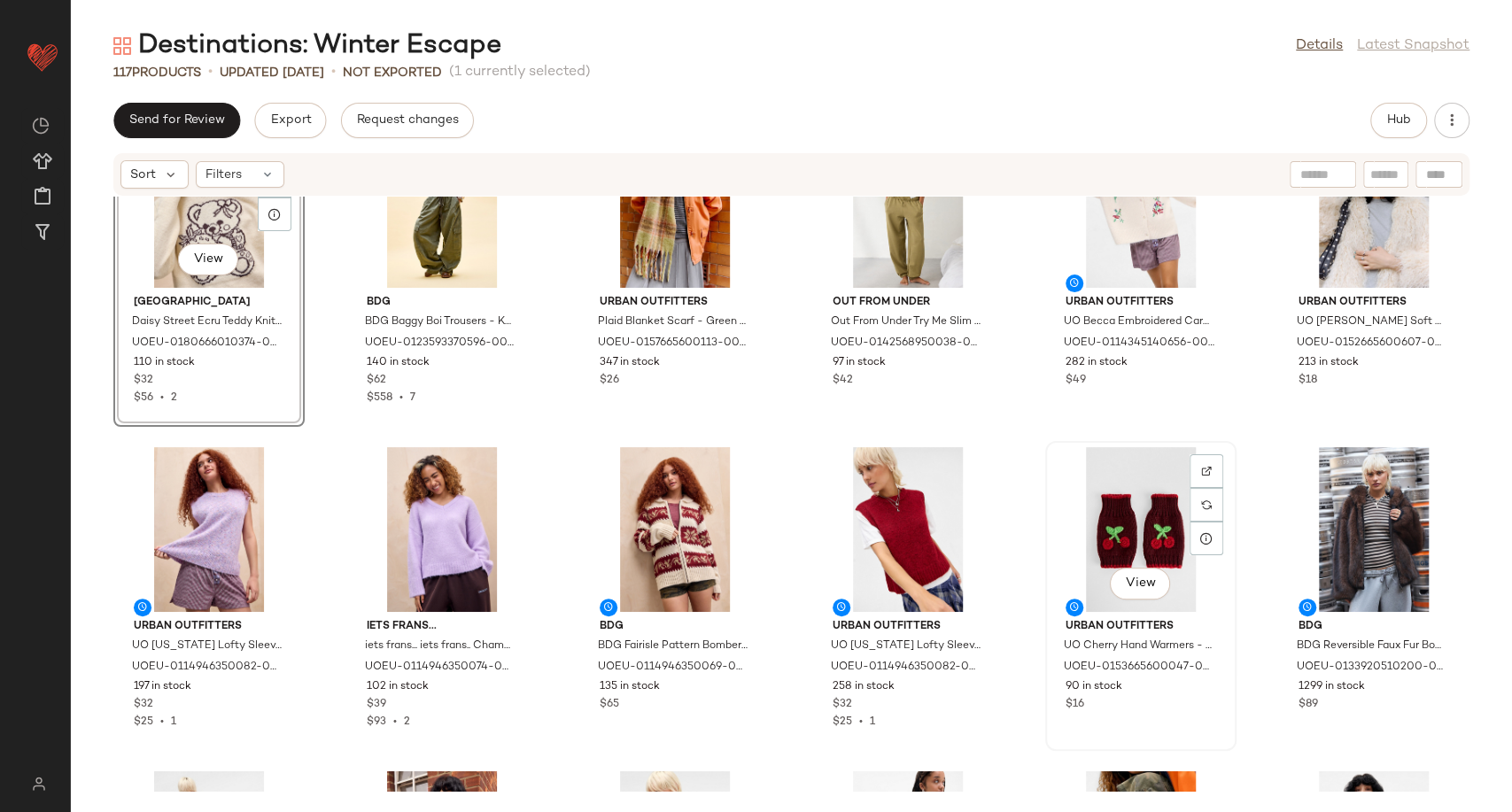
scroll to position [3860, 0]
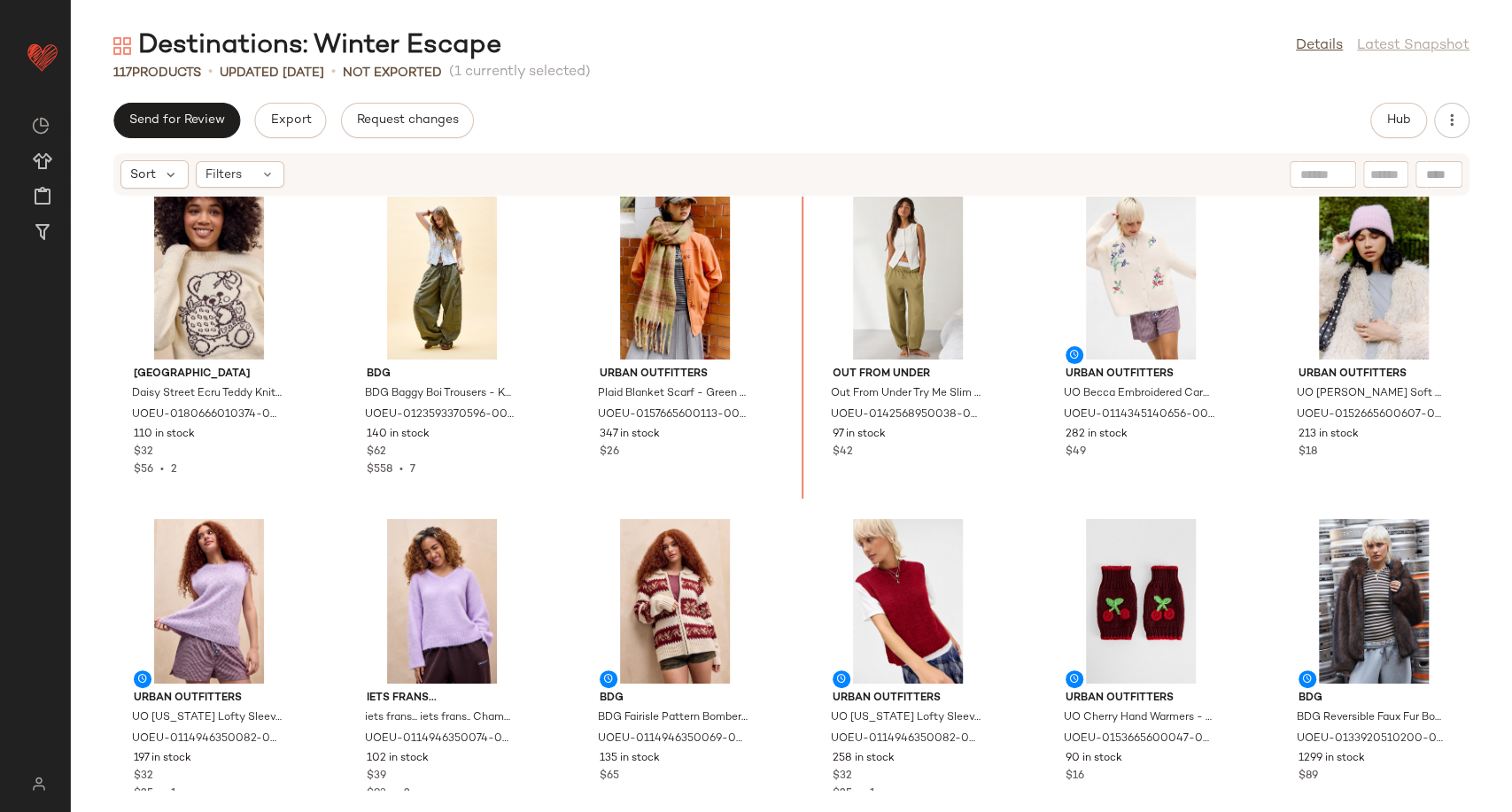
scroll to position [3564, 0]
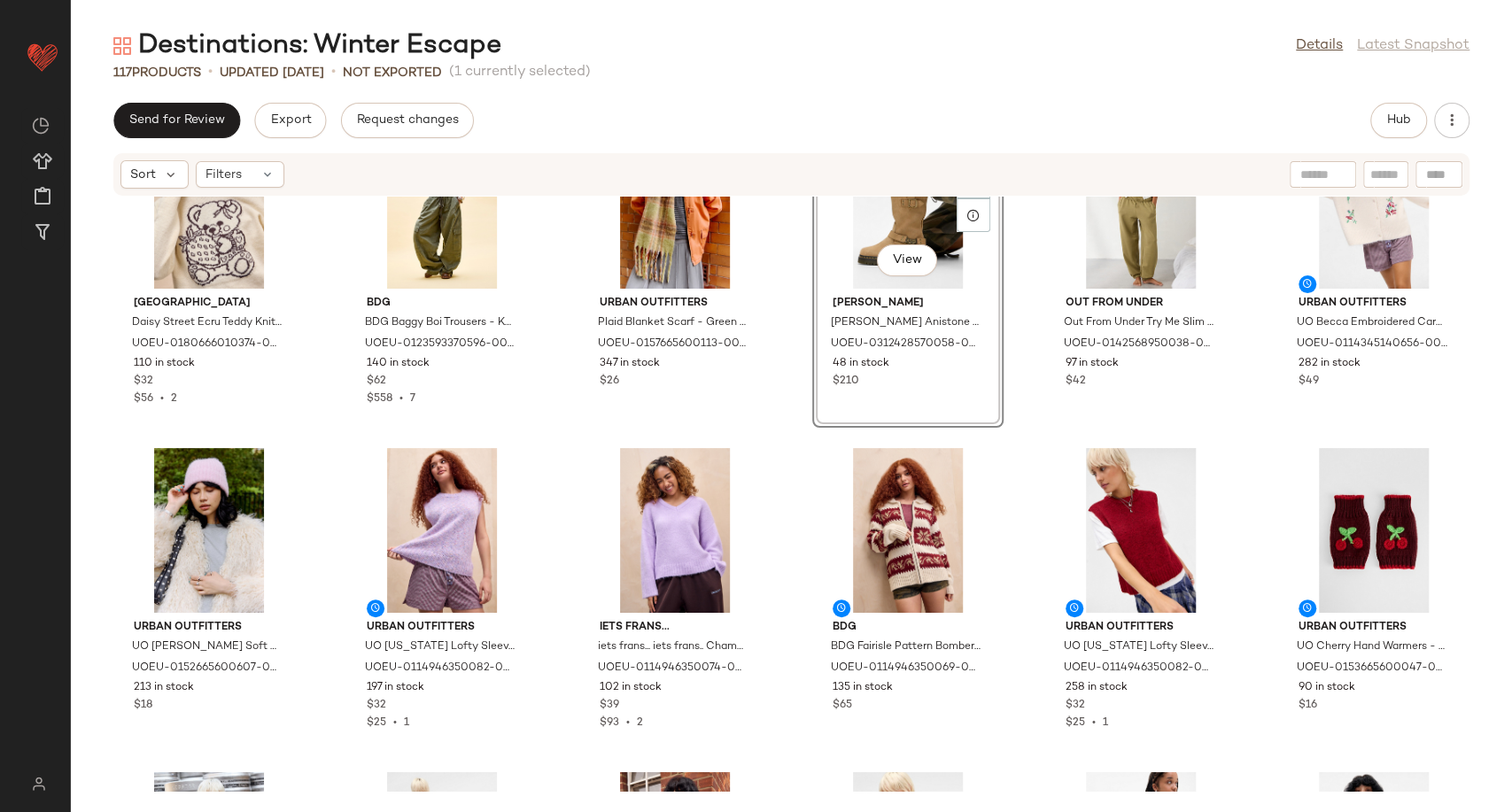
scroll to position [4055, 0]
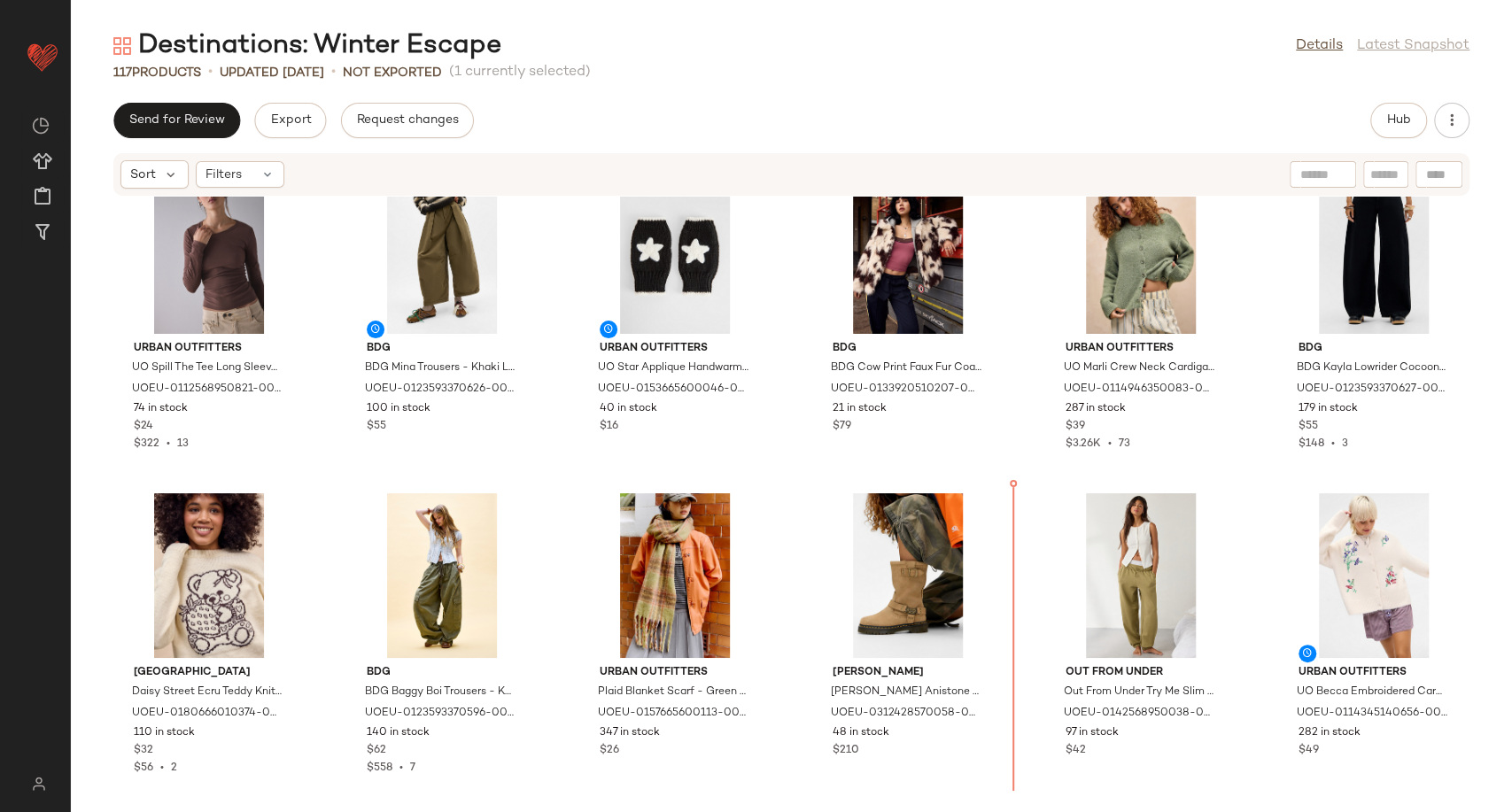
scroll to position [3296, 0]
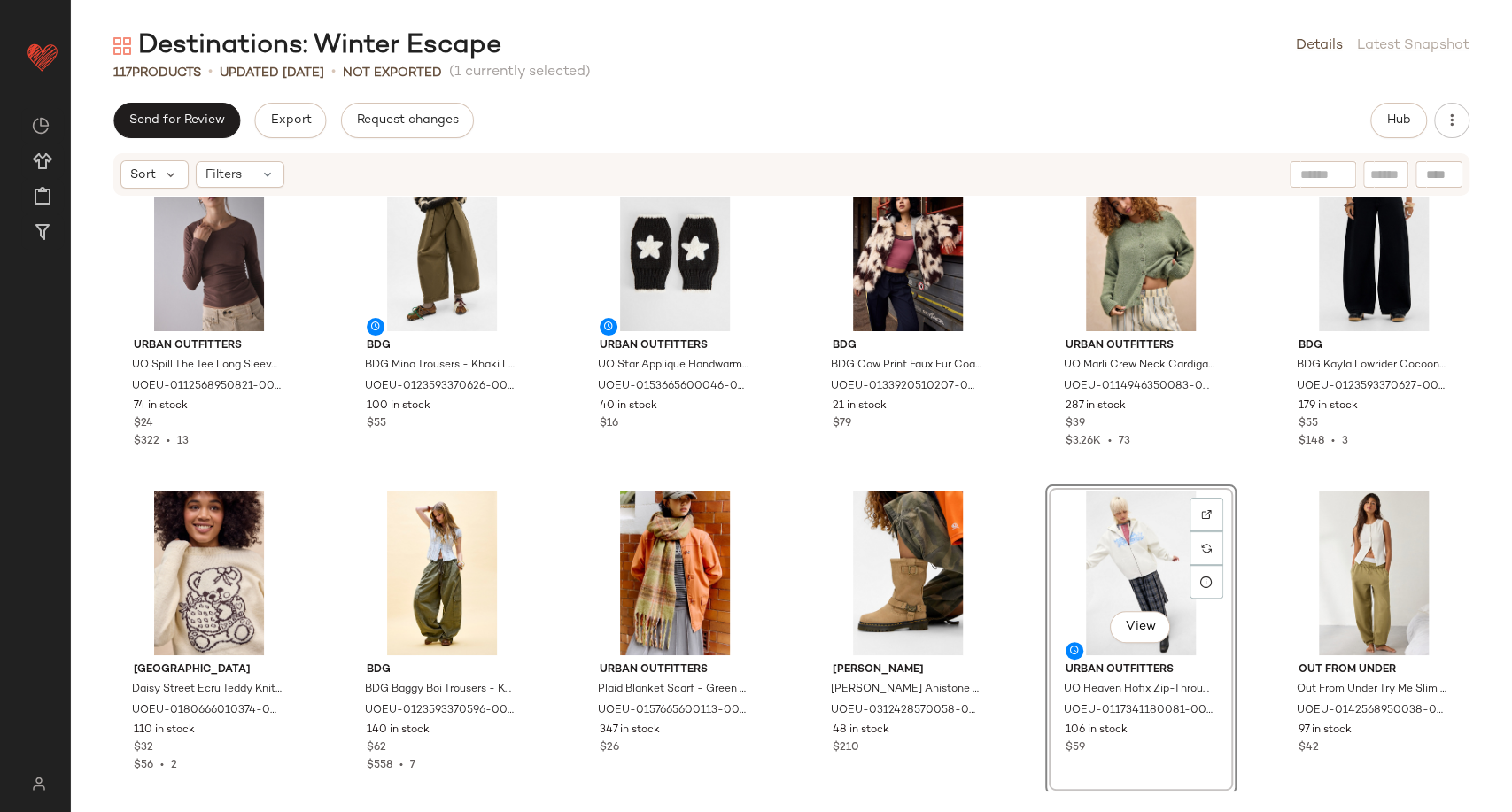
click at [1001, 648] on div "Urban Outfitters UO Spill The Tee Long Sleeve T-Shirt - Brown XS at Urban Outfi…" at bounding box center [791, 494] width 1441 height 595
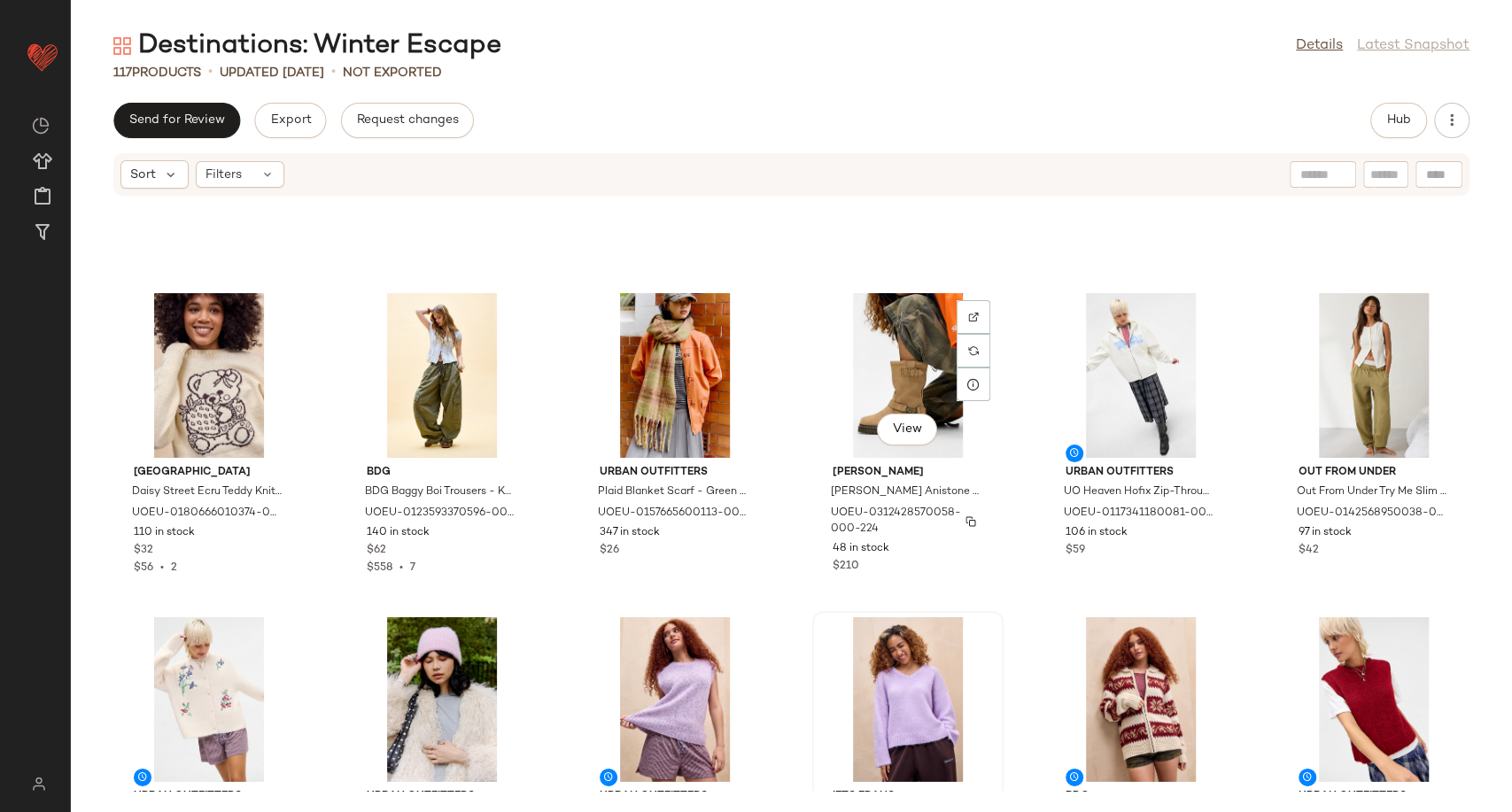
scroll to position [3591, 0]
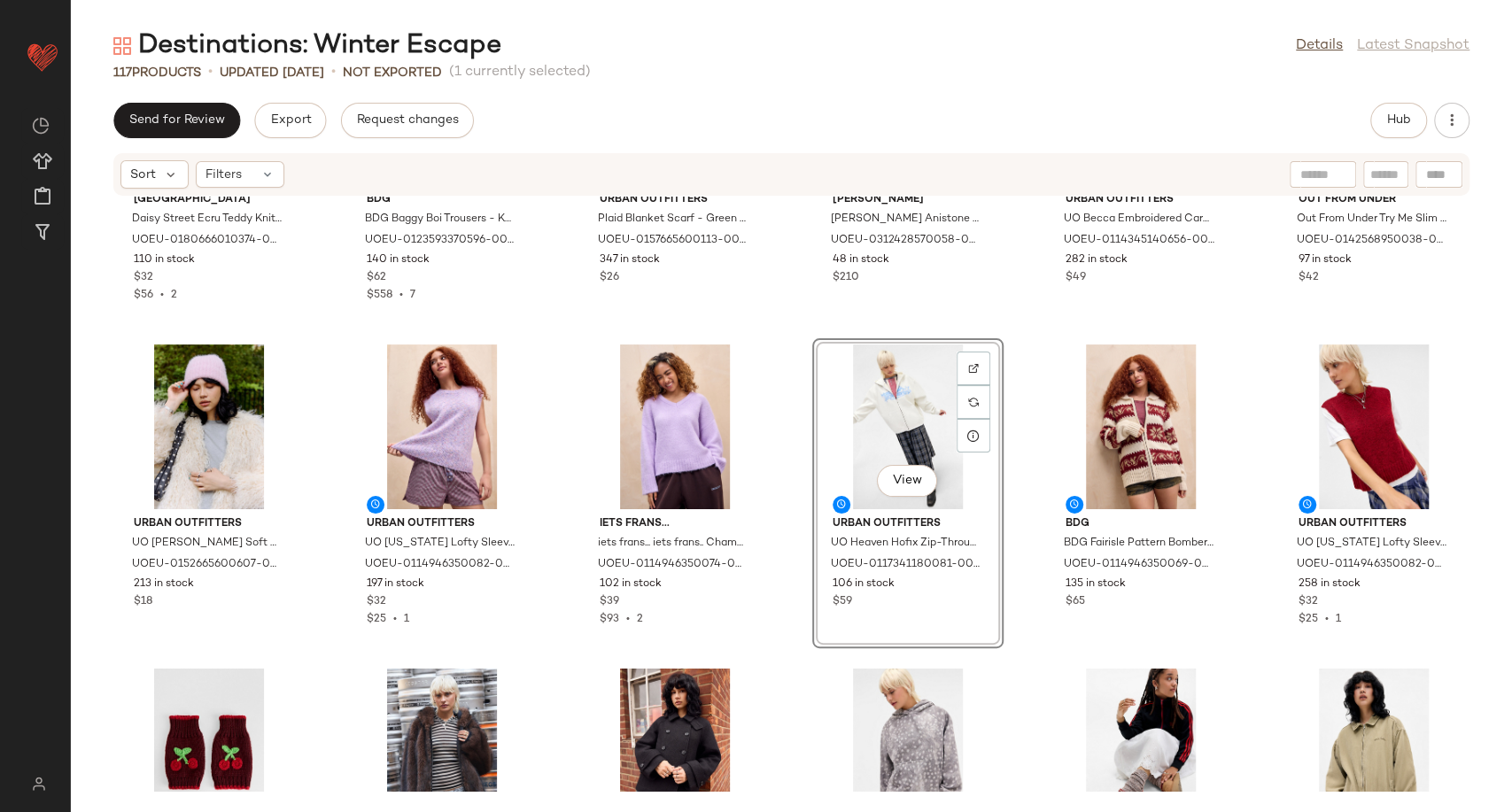
scroll to position [3727, 0]
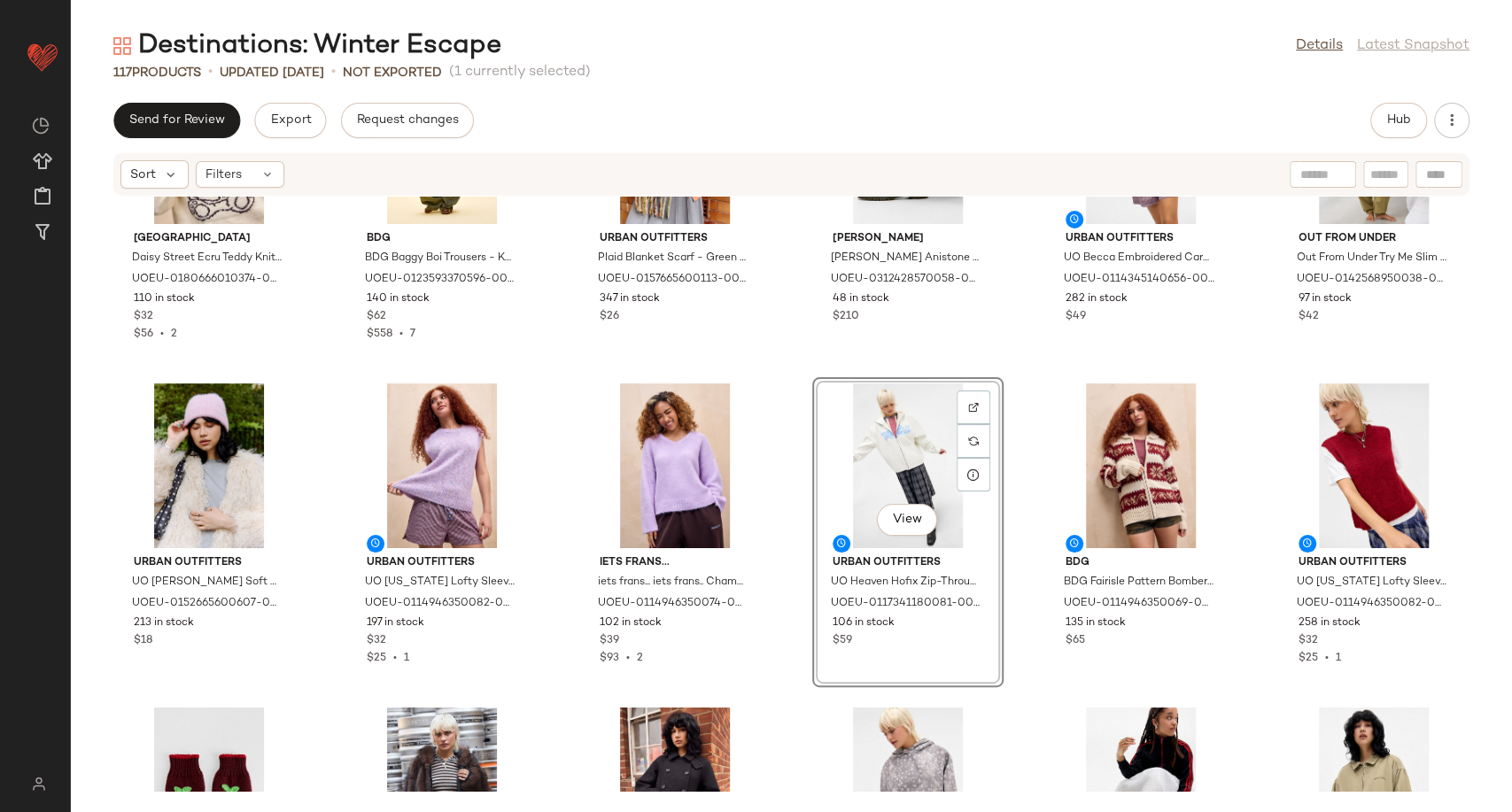
click at [890, 431] on div "View" at bounding box center [907, 466] width 179 height 165
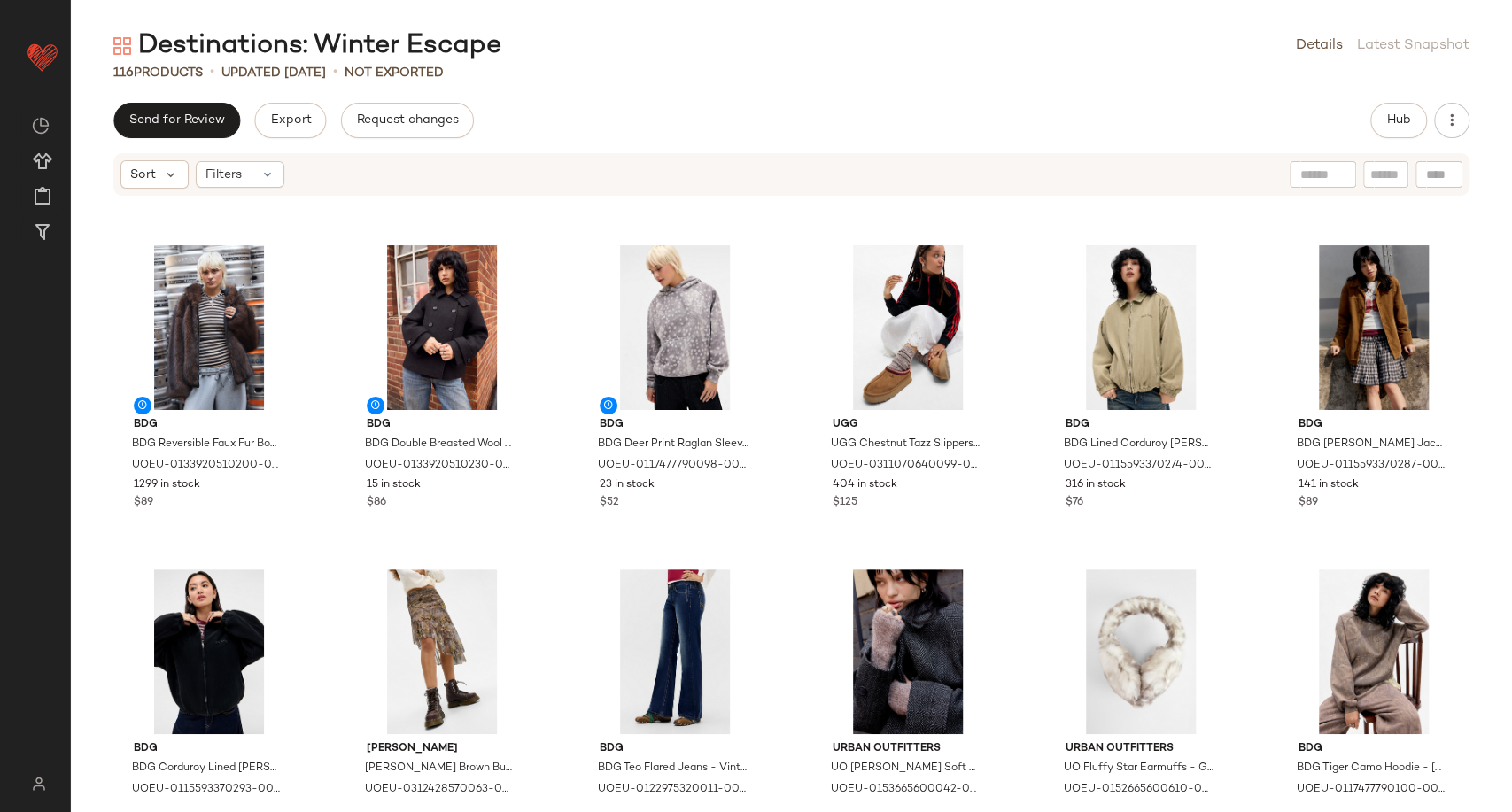
scroll to position [4415, 0]
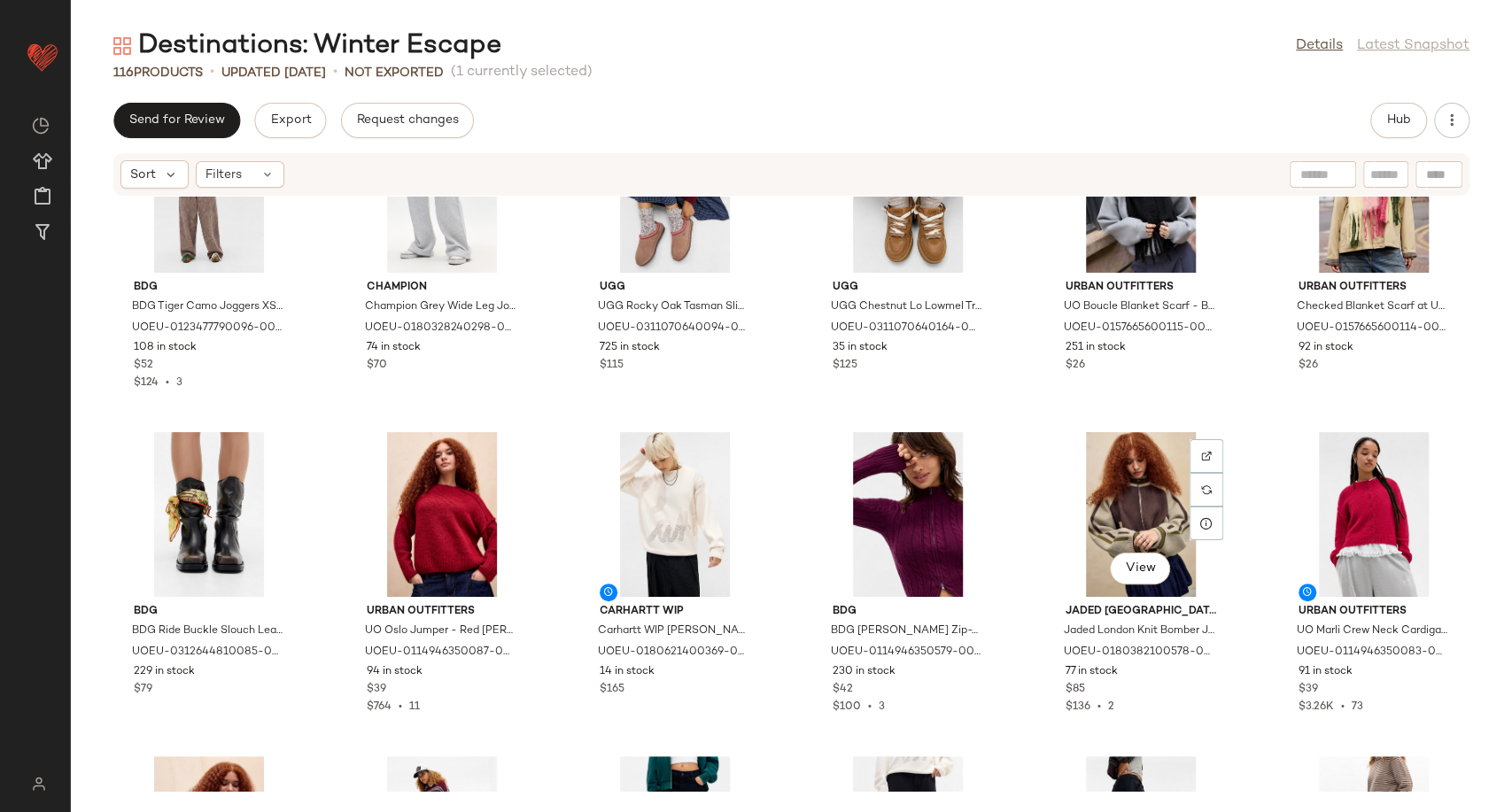
scroll to position [4680, 0]
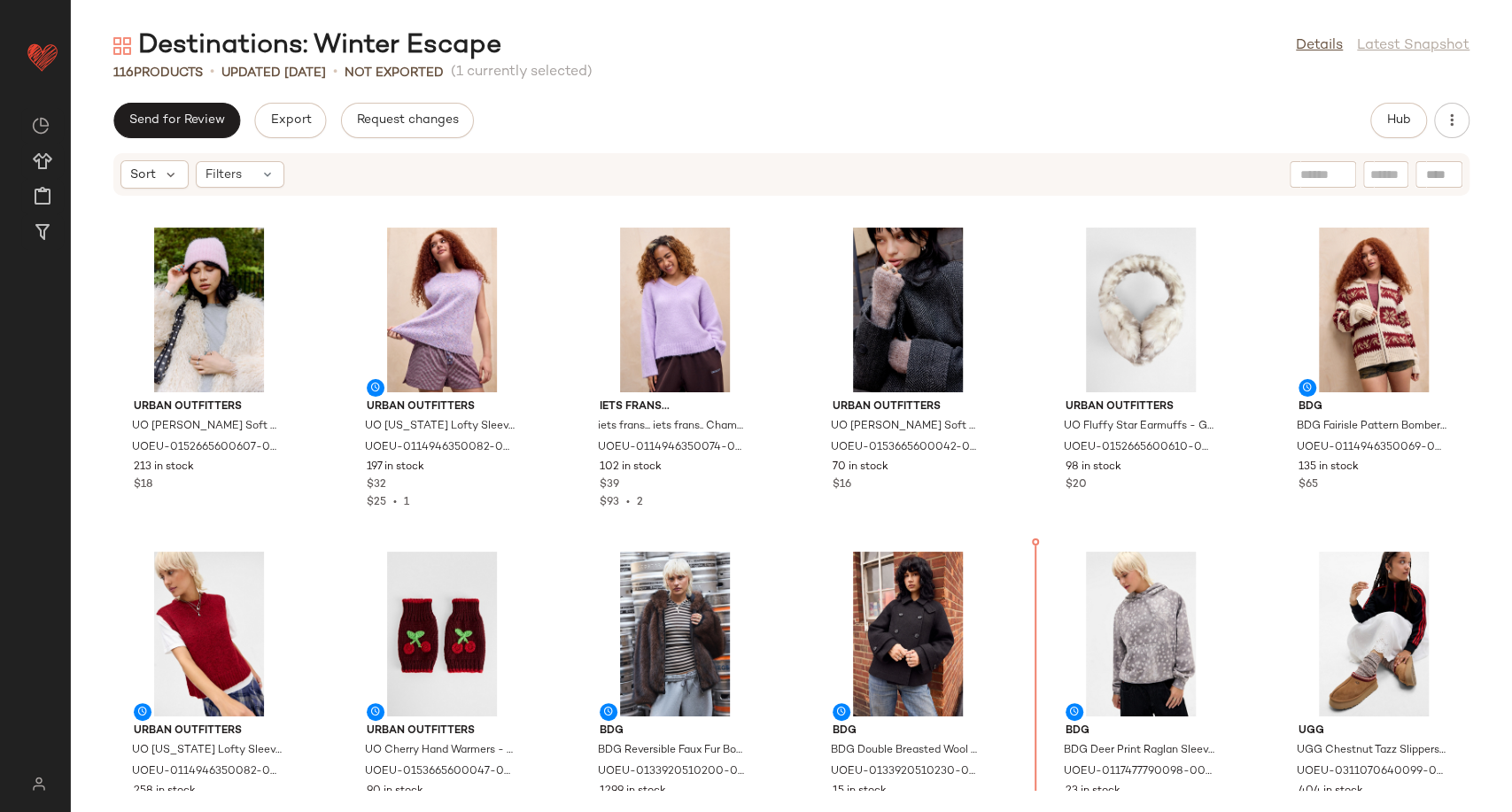
scroll to position [3883, 0]
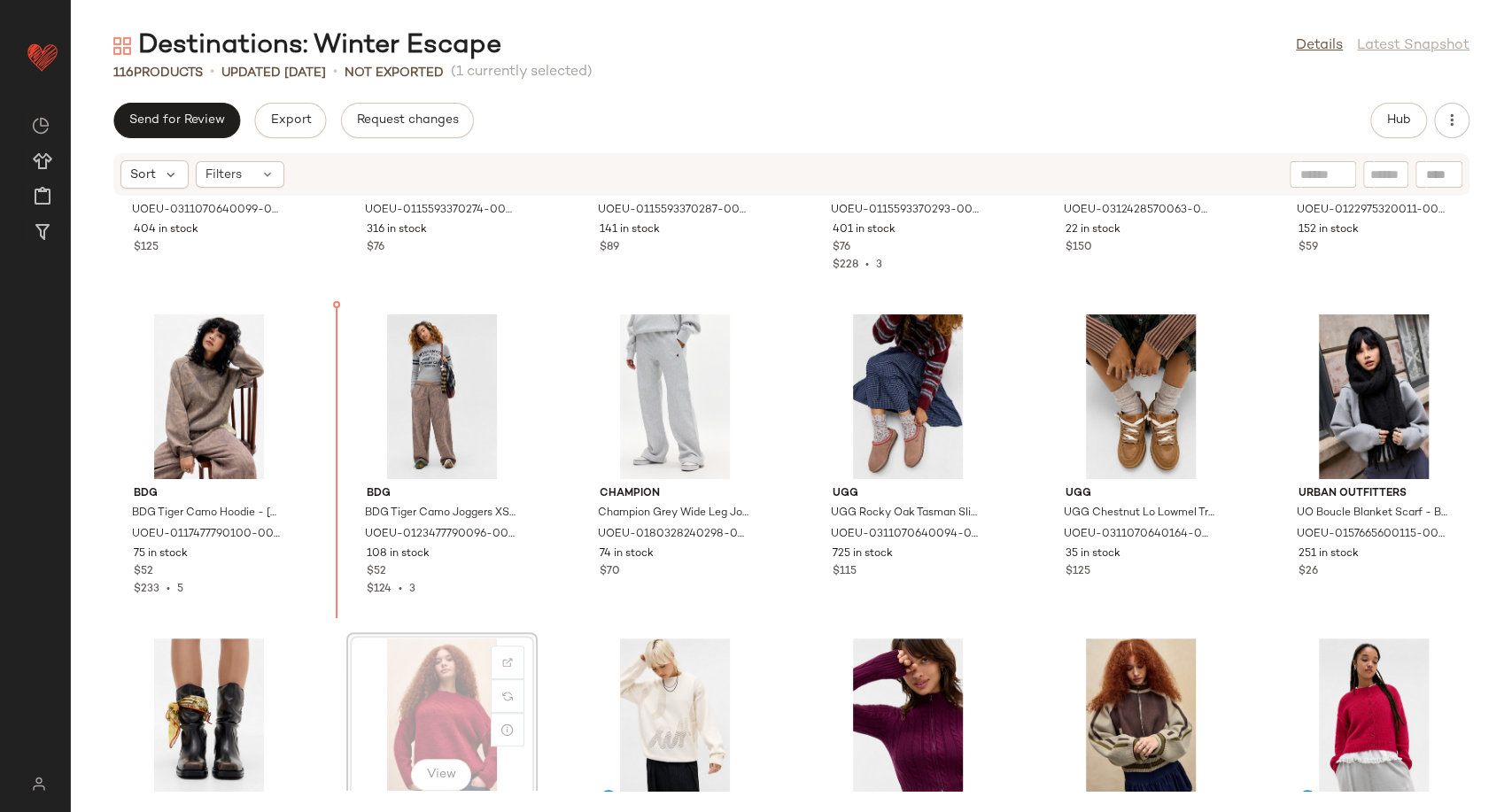
scroll to position [4771, 0]
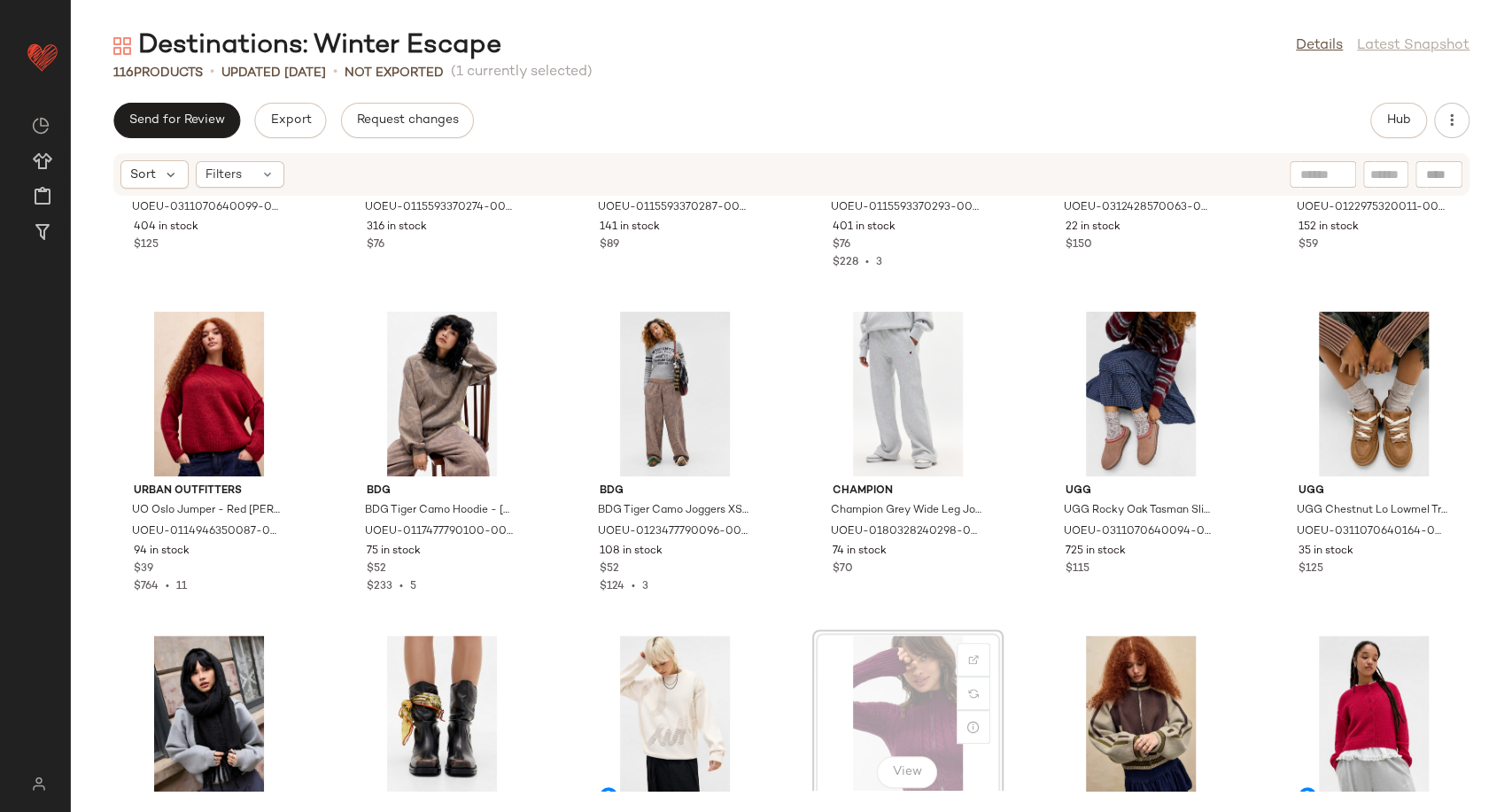
scroll to position [4773, 0]
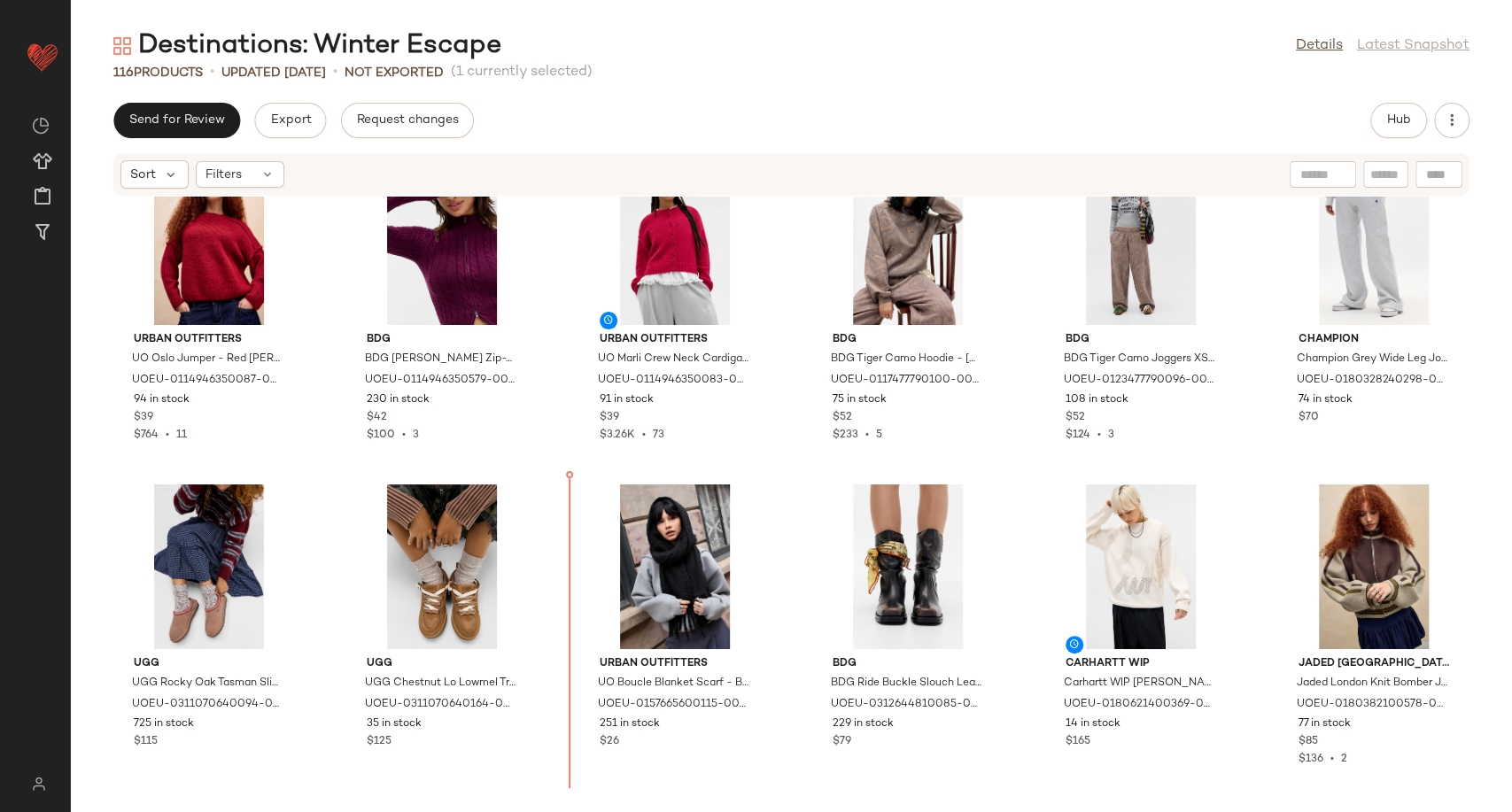
scroll to position [4789, 0]
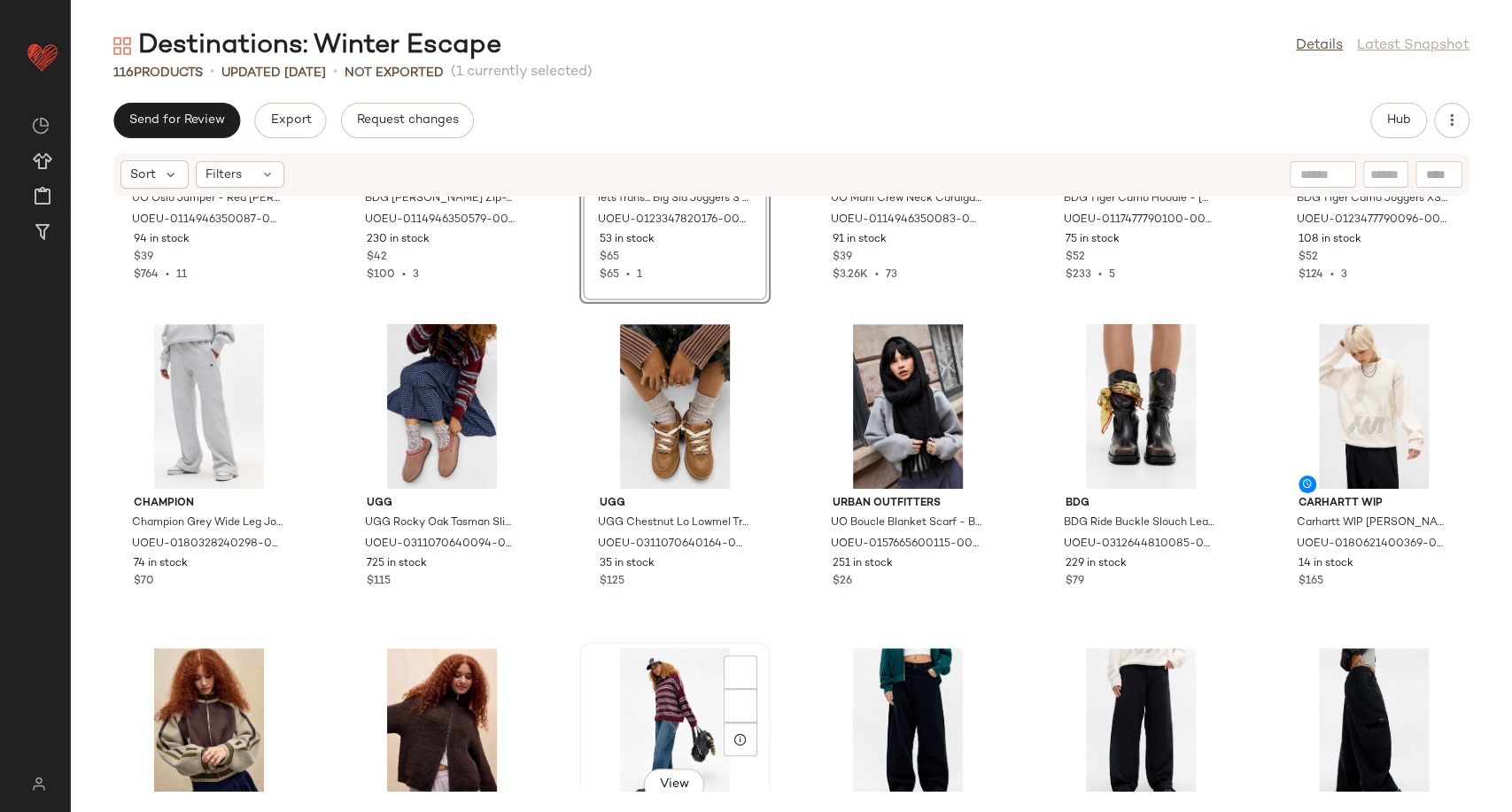
scroll to position [5281, 0]
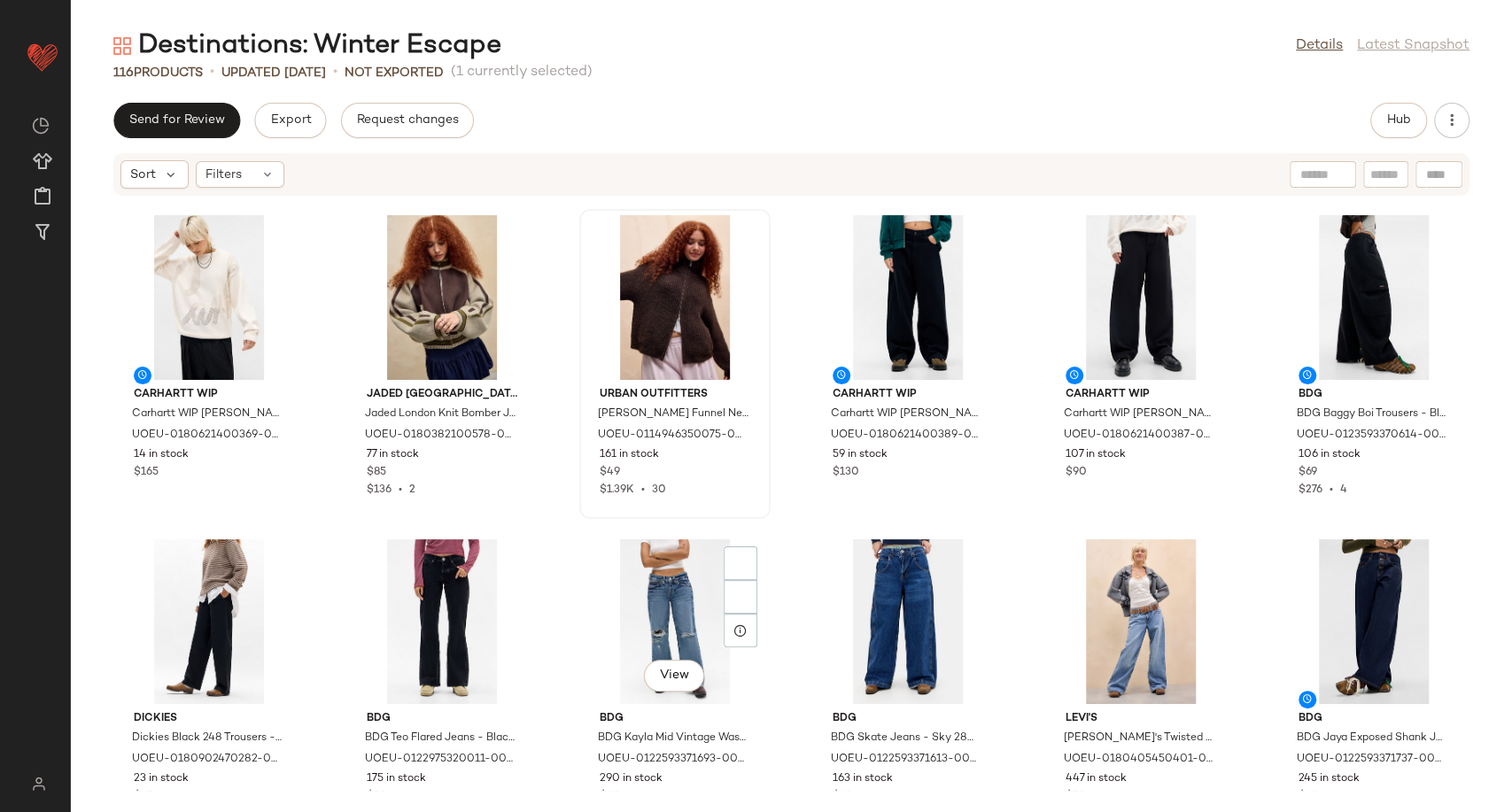
scroll to position [5891, 0]
